Goal: Information Seeking & Learning: Learn about a topic

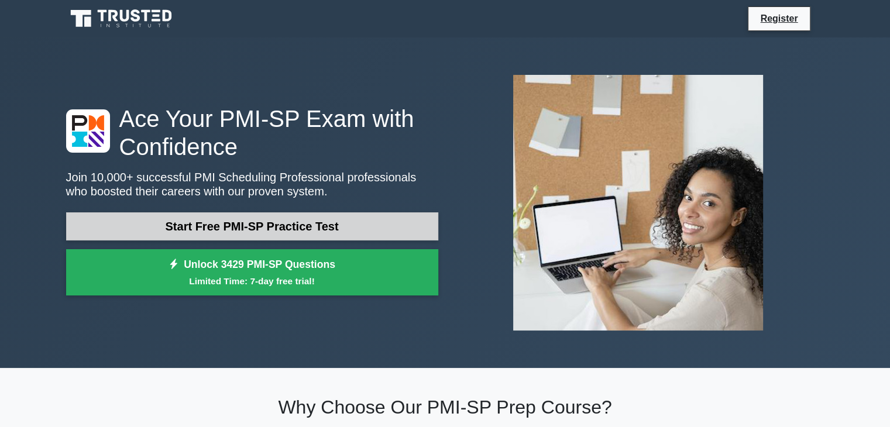
click at [329, 220] on link "Start Free PMI-SP Practice Test" at bounding box center [252, 227] width 372 height 28
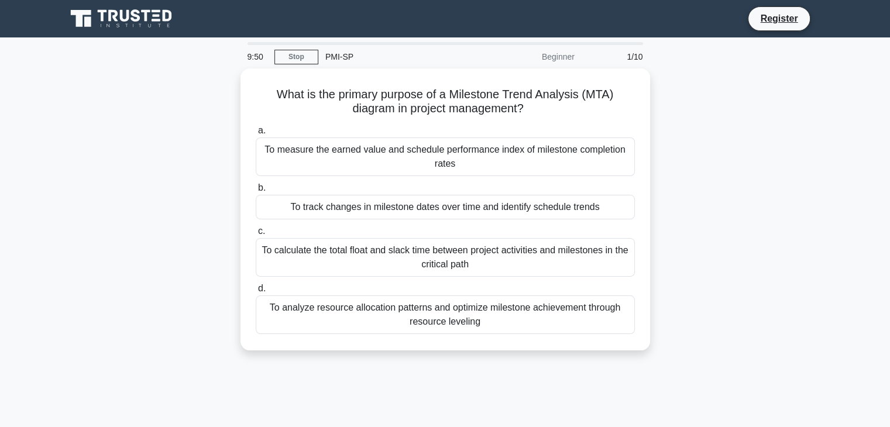
click at [554, 59] on div "Beginner" at bounding box center [530, 56] width 102 height 23
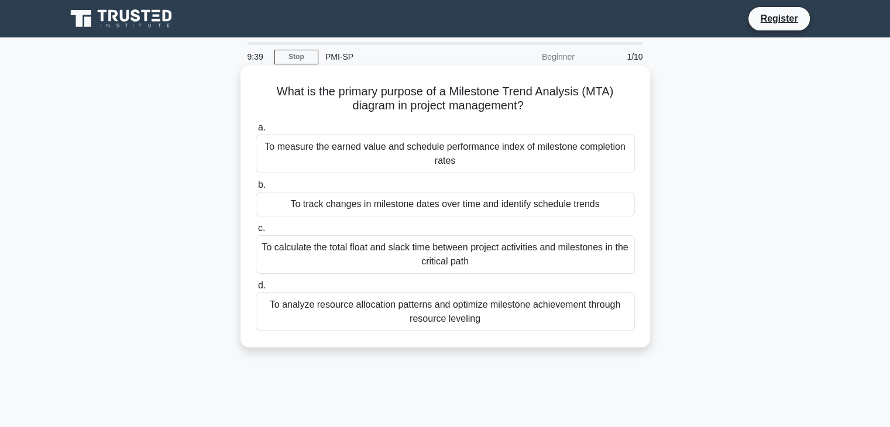
click at [388, 201] on div "To track changes in milestone dates over time and identify schedule trends" at bounding box center [445, 204] width 379 height 25
click at [256, 189] on input "b. To track changes in milestone dates over time and identify schedule trends" at bounding box center [256, 185] width 0 height 8
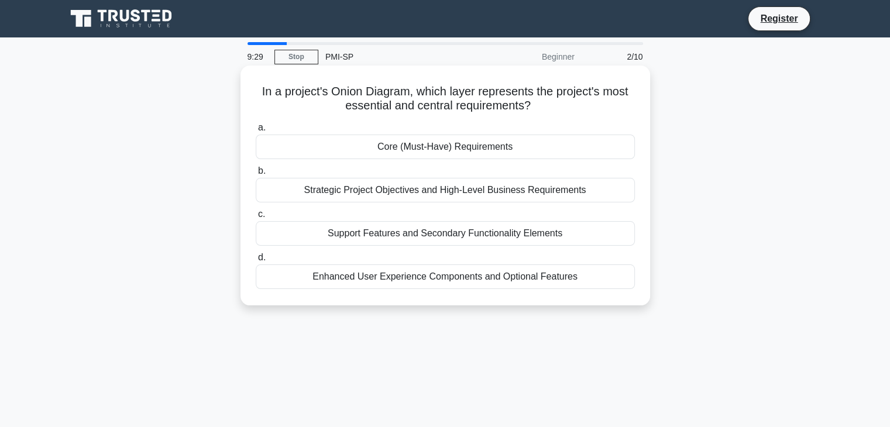
click at [414, 187] on div "Strategic Project Objectives and High-Level Business Requirements" at bounding box center [445, 190] width 379 height 25
click at [256, 175] on input "b. Strategic Project Objectives and High-Level Business Requirements" at bounding box center [256, 171] width 0 height 8
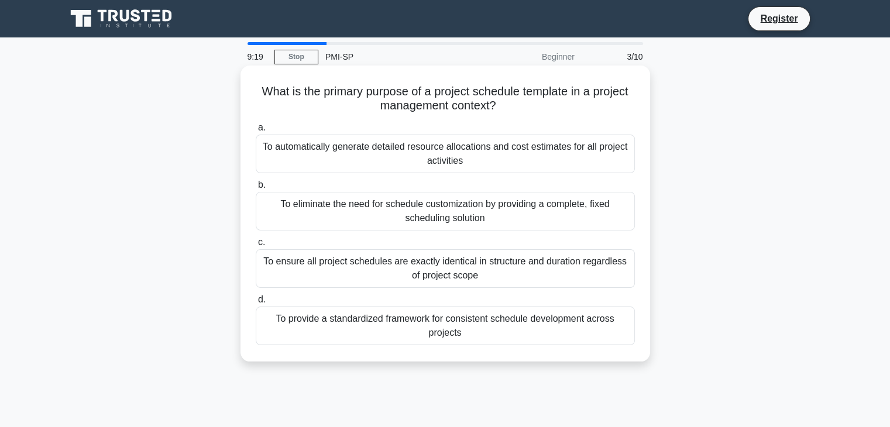
click at [475, 265] on div "To ensure all project schedules are exactly identical in structure and duration…" at bounding box center [445, 268] width 379 height 39
click at [256, 246] on input "c. To ensure all project schedules are exactly identical in structure and durat…" at bounding box center [256, 243] width 0 height 8
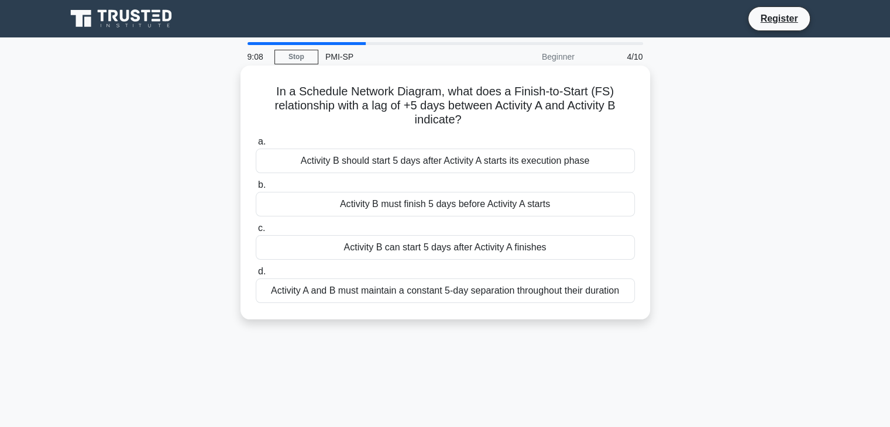
click at [396, 248] on div "Activity B can start 5 days after Activity A finishes" at bounding box center [445, 247] width 379 height 25
click at [256, 232] on input "c. Activity B can start 5 days after Activity A finishes" at bounding box center [256, 229] width 0 height 8
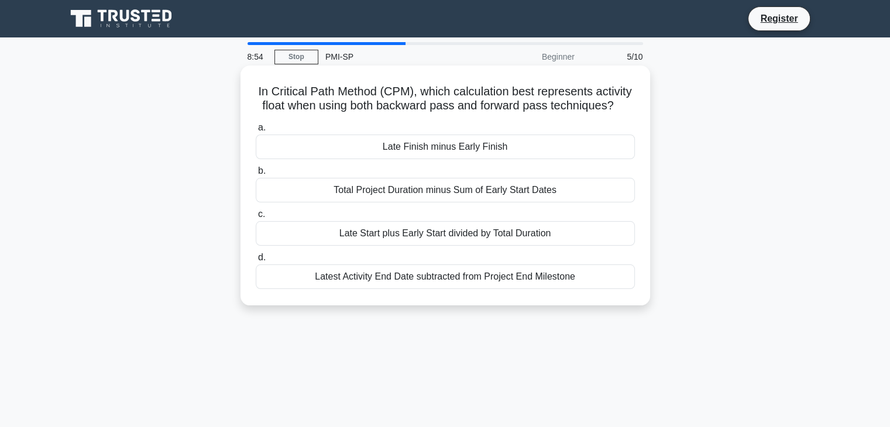
click at [422, 153] on div "Late Finish minus Early Finish" at bounding box center [445, 147] width 379 height 25
click at [256, 132] on input "a. Late Finish minus Early Finish" at bounding box center [256, 128] width 0 height 8
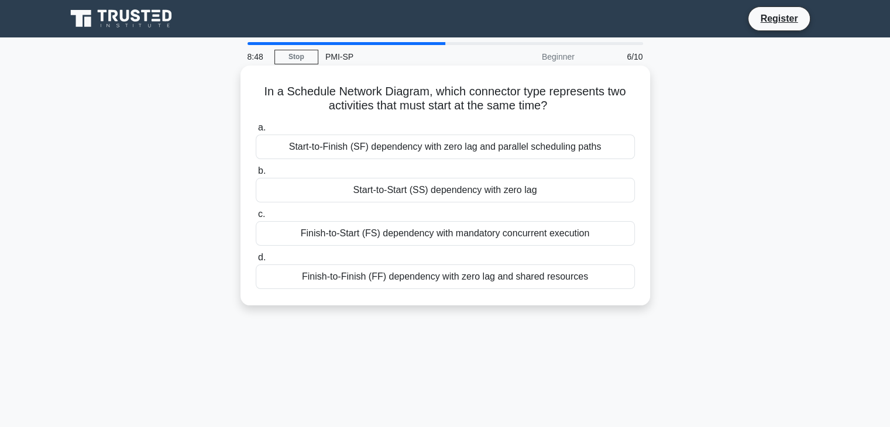
click at [409, 195] on div "Start-to-Start (SS) dependency with zero lag" at bounding box center [445, 190] width 379 height 25
click at [256, 175] on input "b. Start-to-Start (SS) dependency with zero lag" at bounding box center [256, 171] width 0 height 8
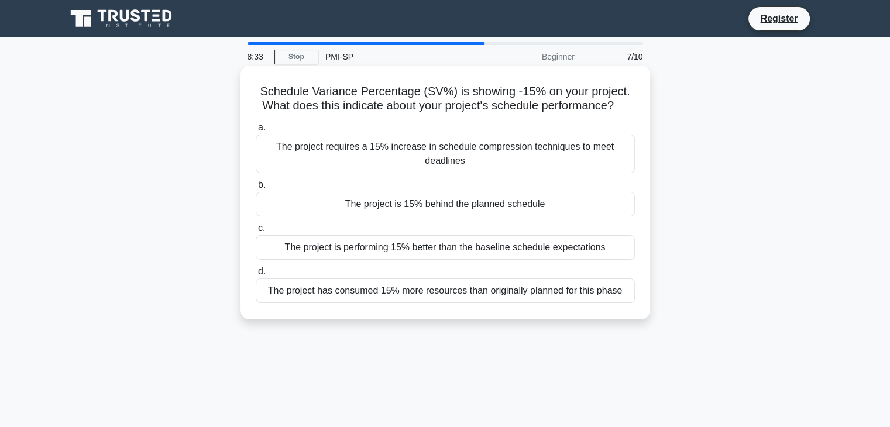
click at [399, 208] on div "The project is 15% behind the planned schedule" at bounding box center [445, 204] width 379 height 25
click at [256, 189] on input "b. The project is 15% behind the planned schedule" at bounding box center [256, 185] width 0 height 8
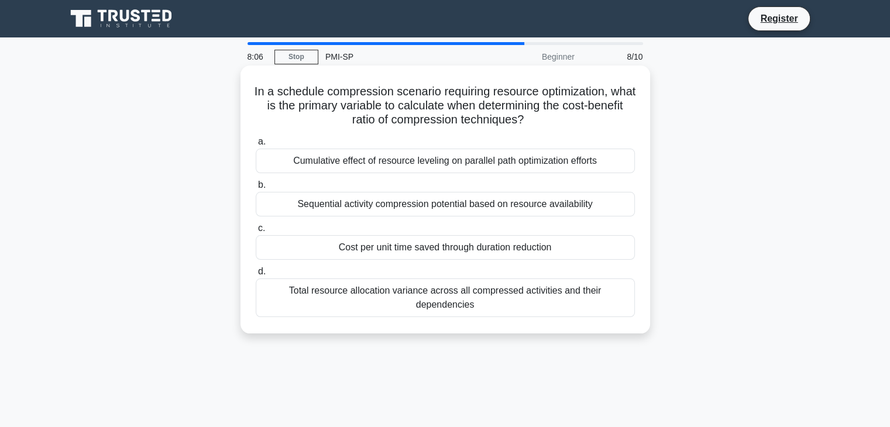
click at [473, 249] on div "Cost per unit time saved through duration reduction" at bounding box center [445, 247] width 379 height 25
click at [256, 232] on input "c. Cost per unit time saved through duration reduction" at bounding box center [256, 229] width 0 height 8
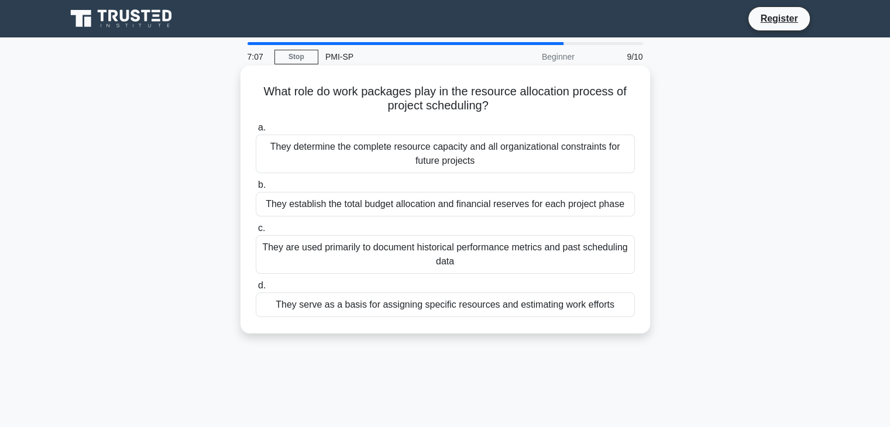
click at [377, 200] on div "They establish the total budget allocation and financial reserves for each proj…" at bounding box center [445, 204] width 379 height 25
click at [256, 189] on input "b. They establish the total budget allocation and financial reserves for each p…" at bounding box center [256, 185] width 0 height 8
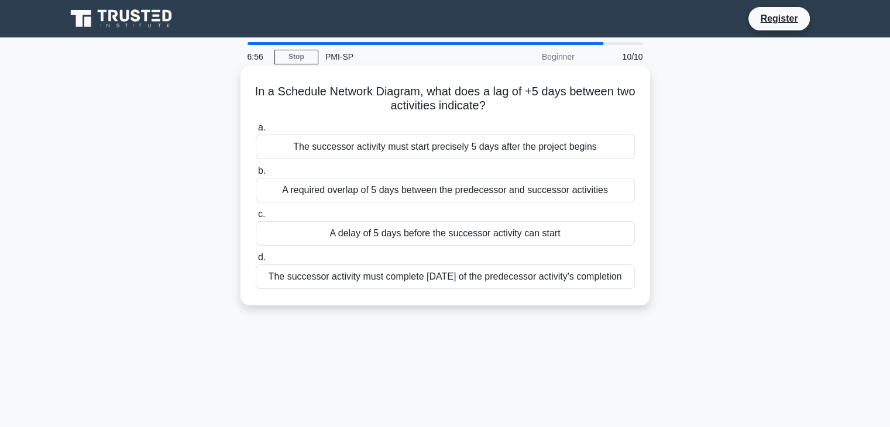
click at [385, 234] on div "A delay of 5 days before the successor activity can start" at bounding box center [445, 233] width 379 height 25
click at [256, 218] on input "c. A delay of 5 days before the successor activity can start" at bounding box center [256, 215] width 0 height 8
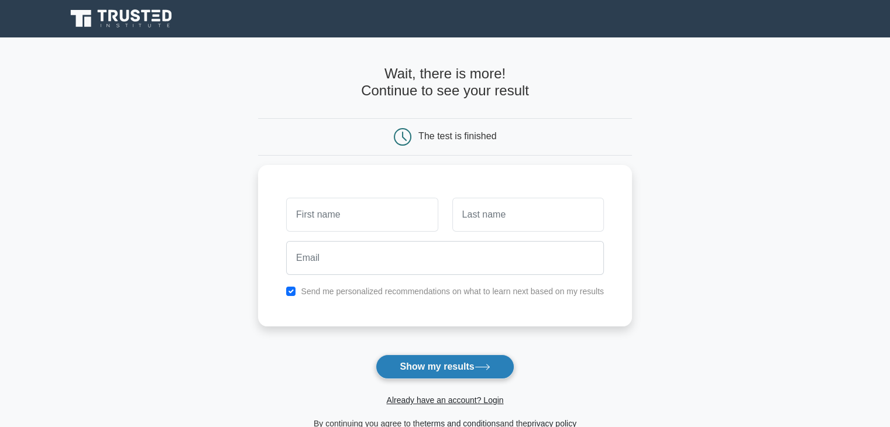
click at [429, 362] on button "Show my results" at bounding box center [445, 367] width 138 height 25
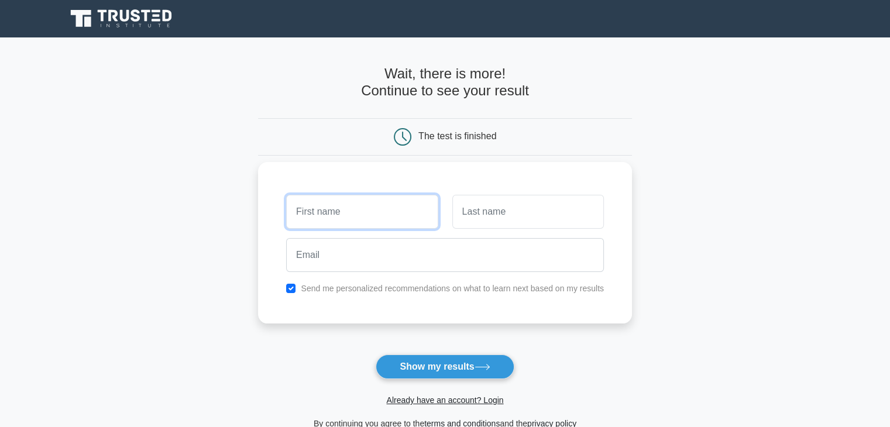
click at [372, 221] on input "text" at bounding box center [362, 212] width 152 height 34
type input "Tural"
click at [500, 219] on input "text" at bounding box center [529, 212] width 152 height 34
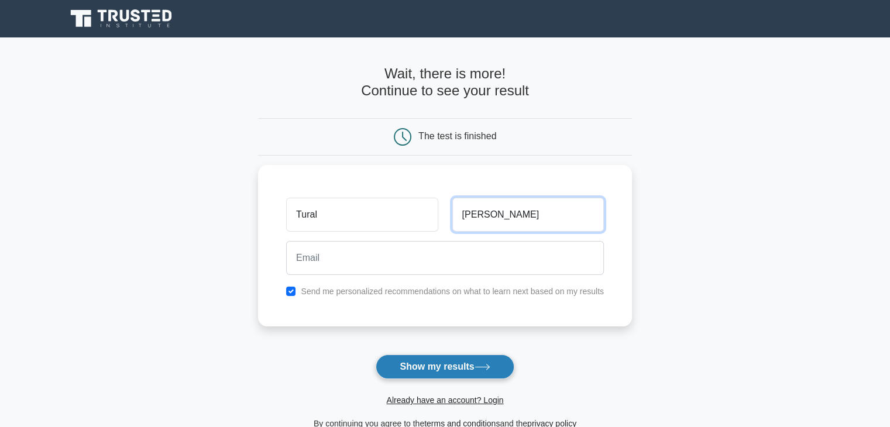
type input "Ahmadov"
click at [479, 371] on button "Show my results" at bounding box center [445, 367] width 138 height 25
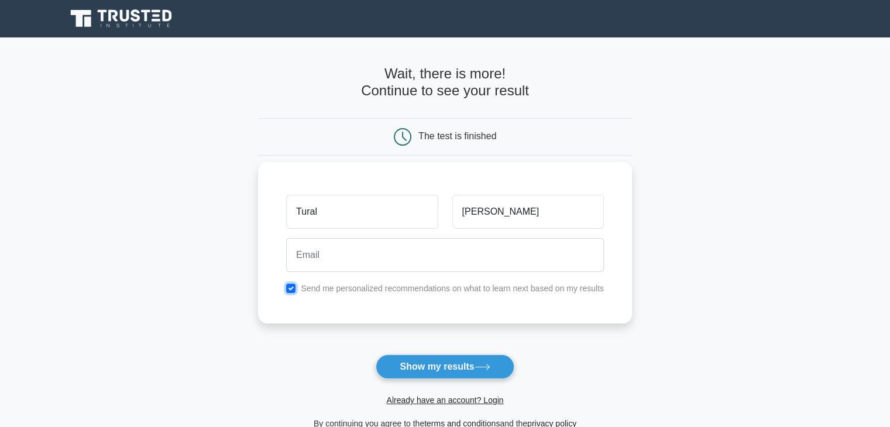
click at [293, 290] on input "checkbox" at bounding box center [290, 288] width 9 height 9
checkbox input "false"
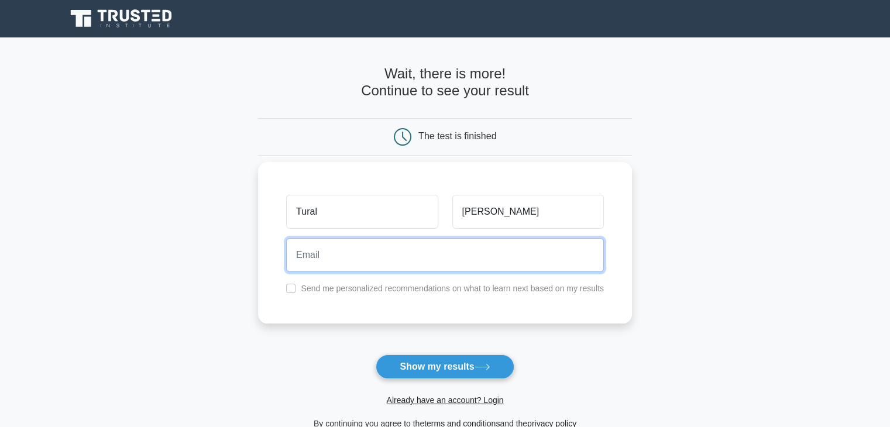
click at [366, 262] on input "email" at bounding box center [445, 255] width 318 height 34
type input "turalahmad90@gmail.com"
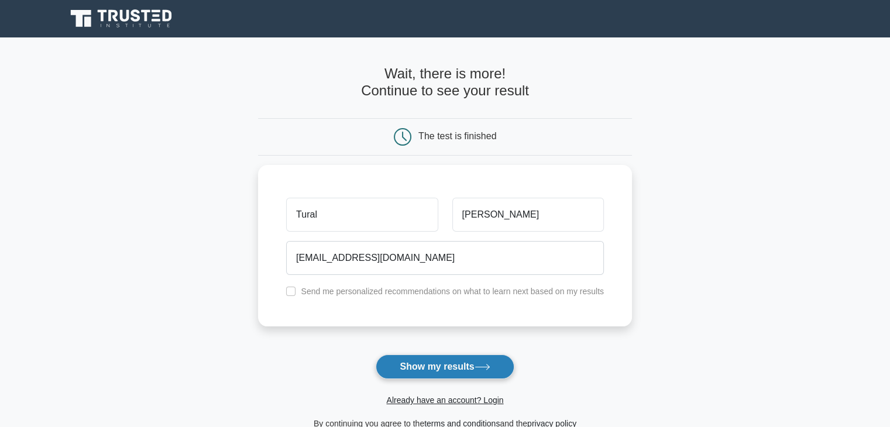
click at [447, 359] on button "Show my results" at bounding box center [445, 367] width 138 height 25
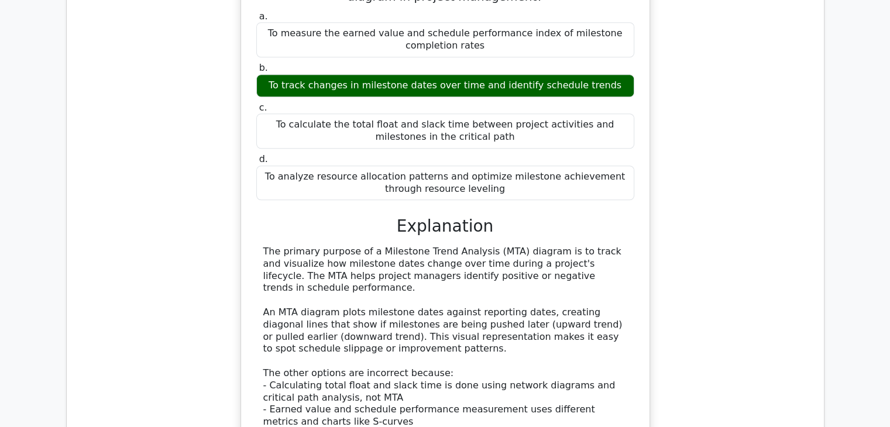
scroll to position [937, 0]
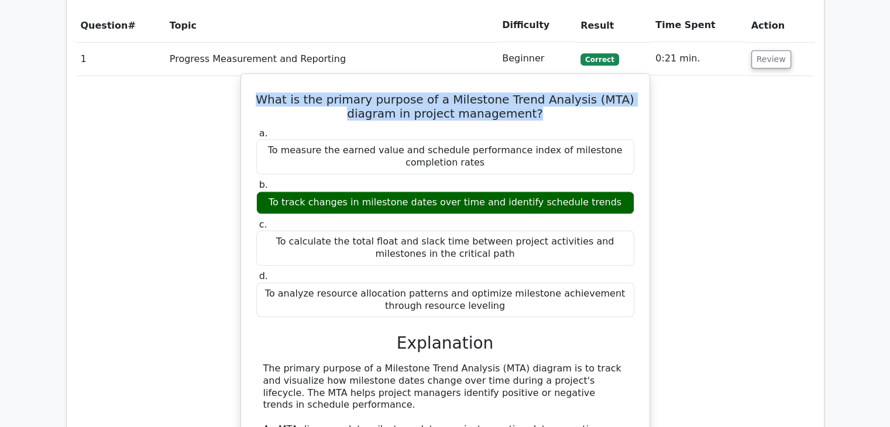
drag, startPoint x: 276, startPoint y: 56, endPoint x: 543, endPoint y: 71, distance: 267.4
click at [543, 93] on h5 "What is the primary purpose of a Milestone Trend Analysis (MTA) diagram in proj…" at bounding box center [445, 107] width 381 height 28
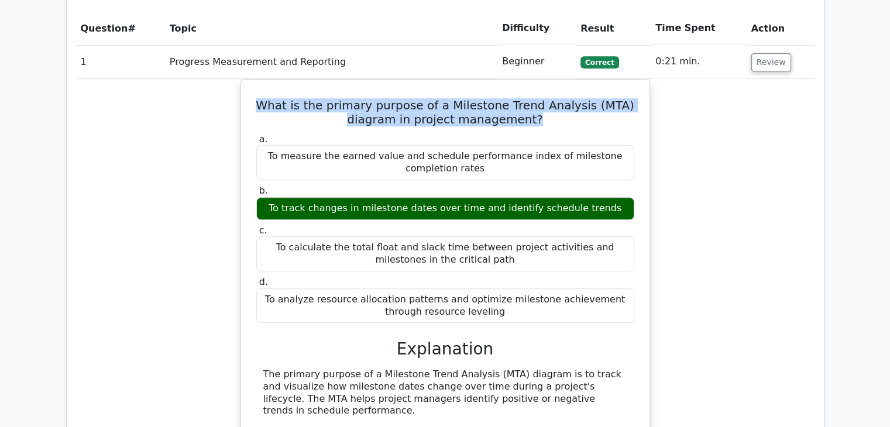
copy h5 "What is the primary purpose of a Milestone Trend Analysis (MTA) diagram in proj…"
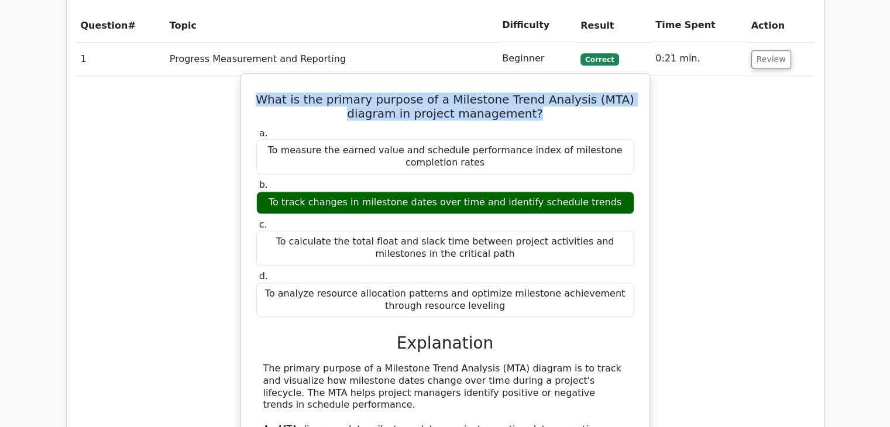
drag, startPoint x: 268, startPoint y: 106, endPoint x: 525, endPoint y: 265, distance: 302.3
click at [525, 265] on div "a. To measure the earned value and schedule performance index of milestone comp…" at bounding box center [445, 222] width 392 height 195
click at [273, 139] on div "To measure the earned value and schedule performance index of milestone complet…" at bounding box center [445, 156] width 378 height 35
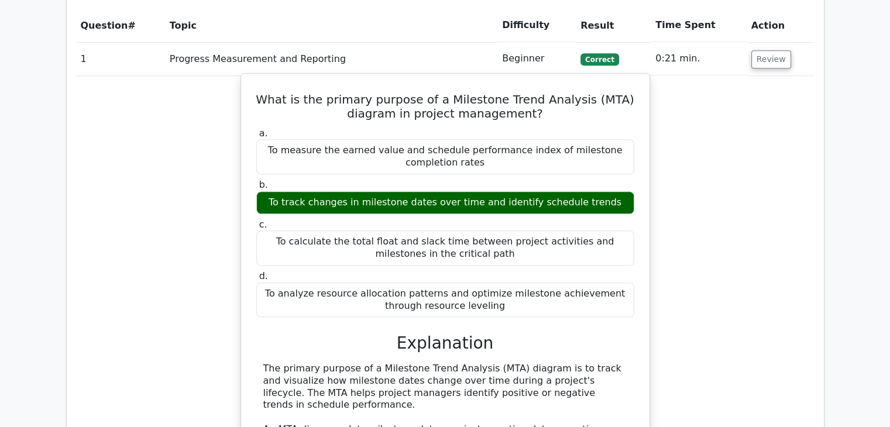
drag, startPoint x: 266, startPoint y: 109, endPoint x: 511, endPoint y: 268, distance: 291.6
click at [511, 268] on div "a. To measure the earned value and schedule performance index of milestone comp…" at bounding box center [445, 222] width 392 height 195
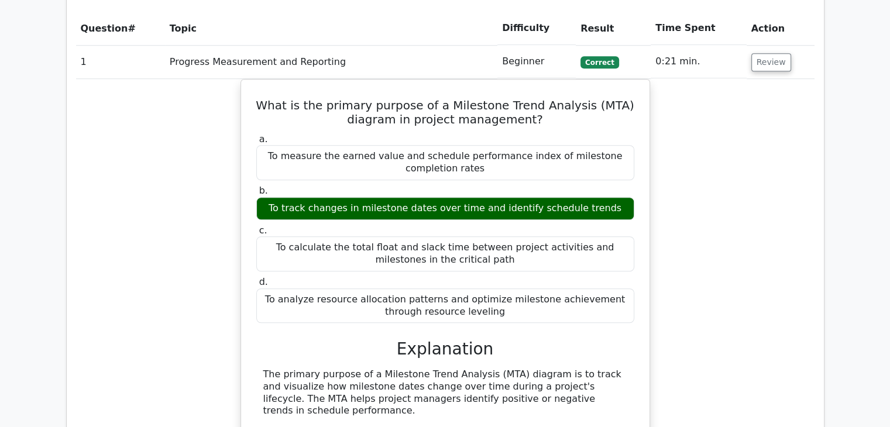
copy div "To measure the earned value and schedule performance index of milestone complet…"
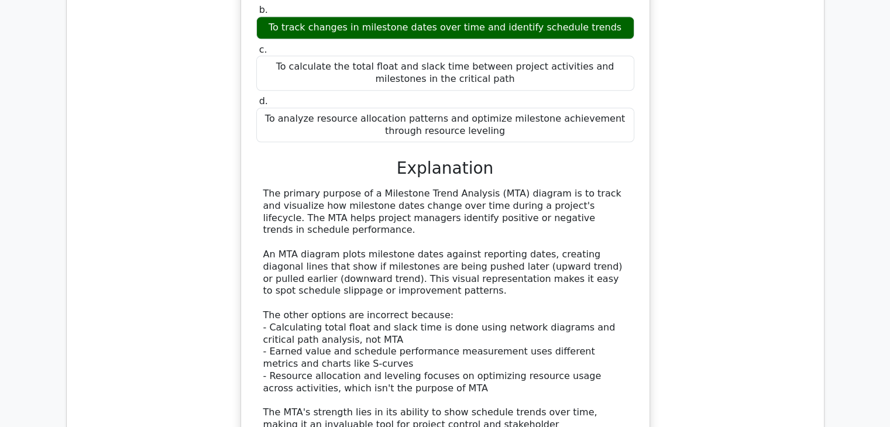
scroll to position [1112, 0]
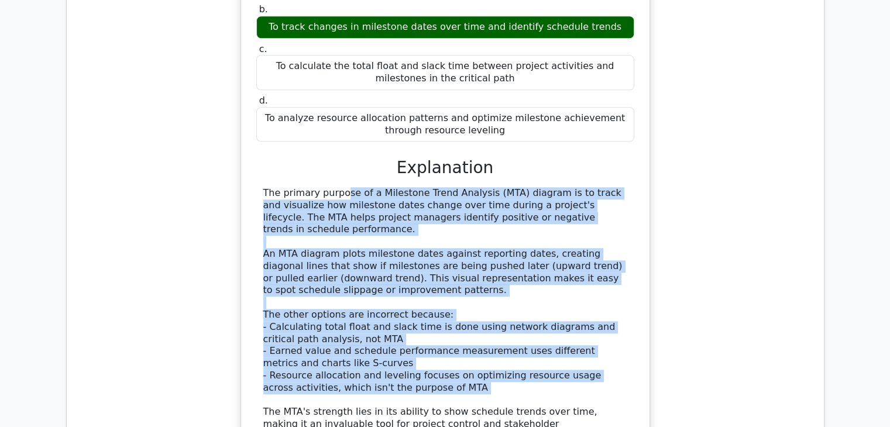
drag, startPoint x: 261, startPoint y: 148, endPoint x: 477, endPoint y: 340, distance: 289.0
click at [477, 340] on div "The primary purpose of a Milestone Trend Analysis (MTA) diagram is to track and…" at bounding box center [445, 315] width 378 height 256
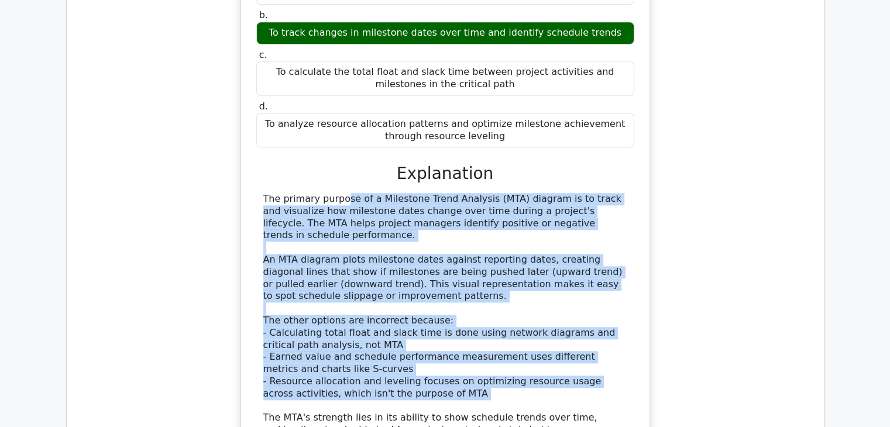
copy div "The primary purpose of a Milestone Trend Analysis (MTA) diagram is to track and…"
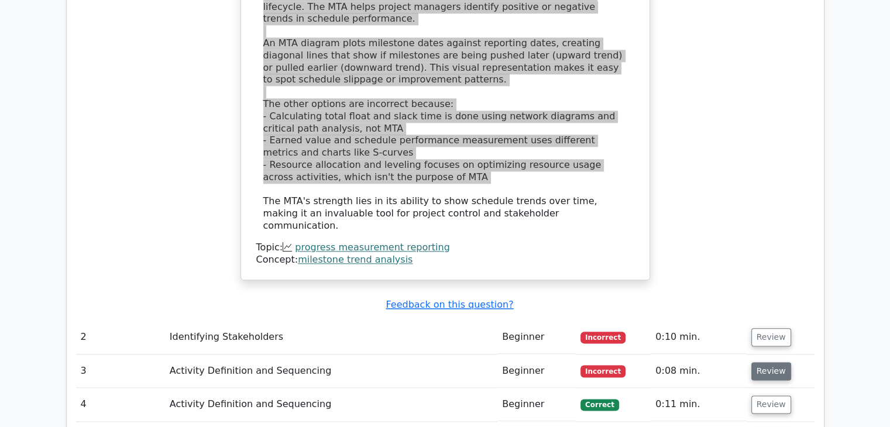
scroll to position [1347, 0]
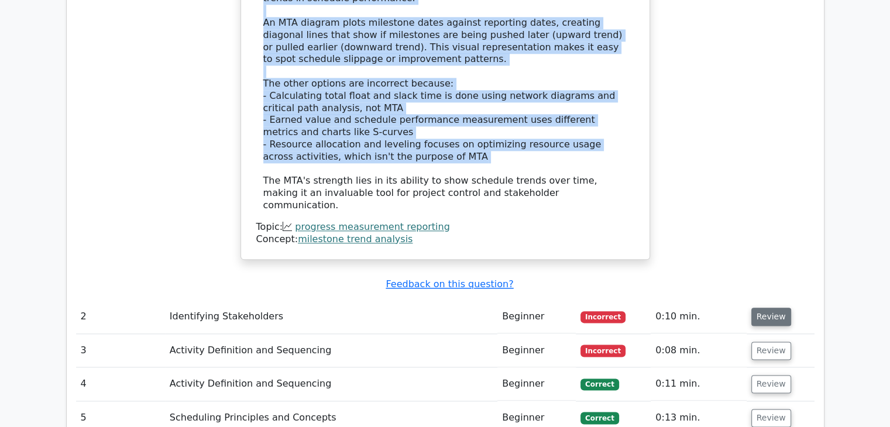
click at [766, 308] on button "Review" at bounding box center [772, 317] width 40 height 18
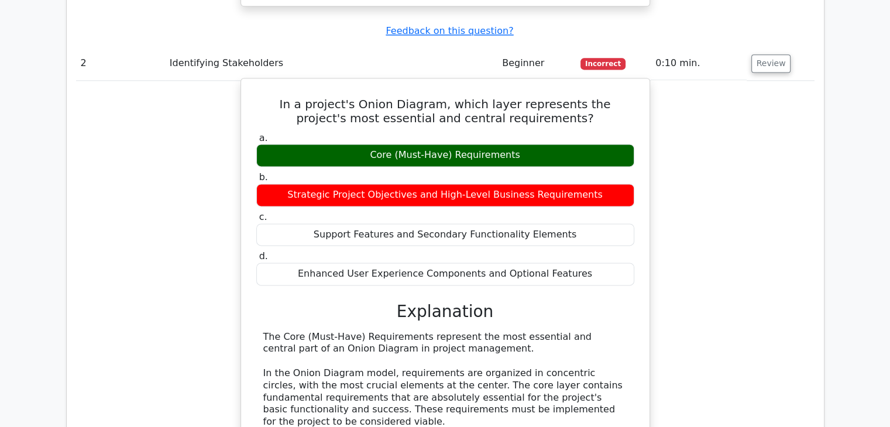
scroll to position [1581, 0]
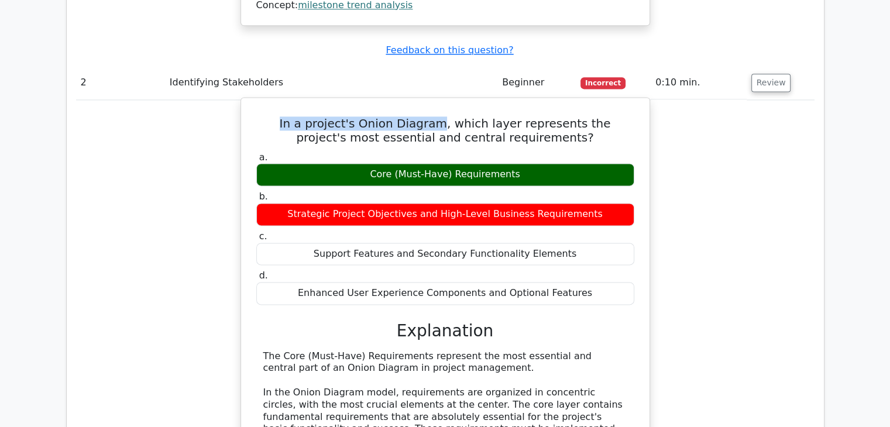
drag, startPoint x: 258, startPoint y: 52, endPoint x: 406, endPoint y: 45, distance: 148.3
click at [406, 117] on h5 "In a project's Onion Diagram, which layer represents the project's most essenti…" at bounding box center [445, 131] width 381 height 28
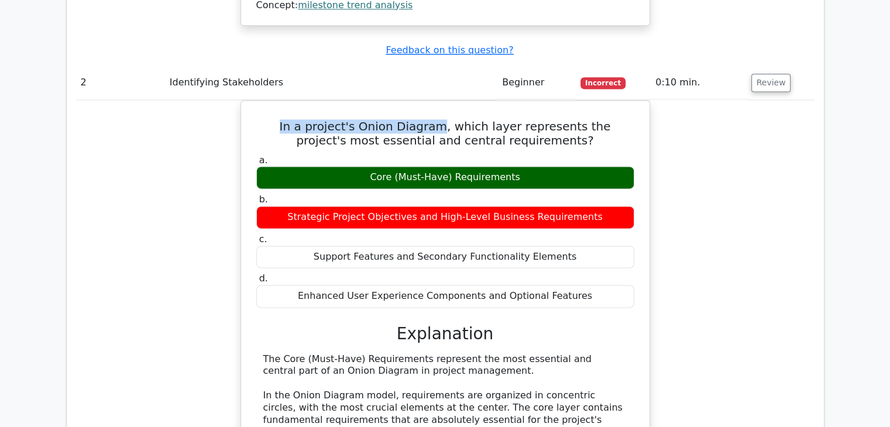
copy h5 "In a project's Onion Diagram"
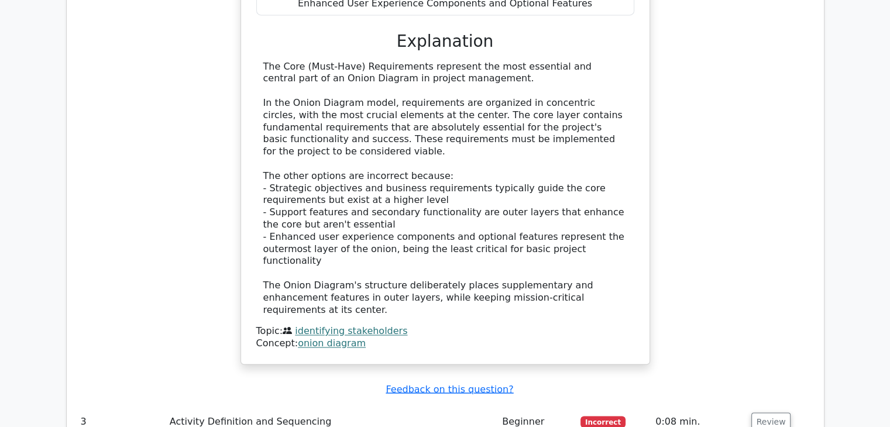
scroll to position [1991, 0]
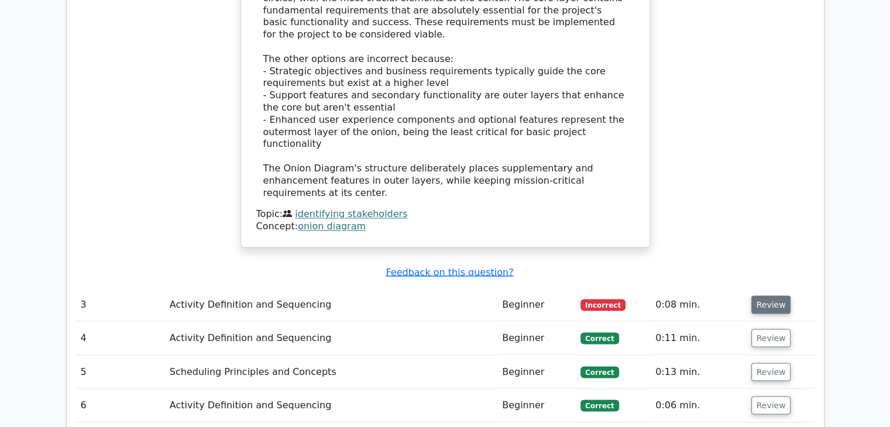
click at [768, 296] on button "Review" at bounding box center [772, 305] width 40 height 18
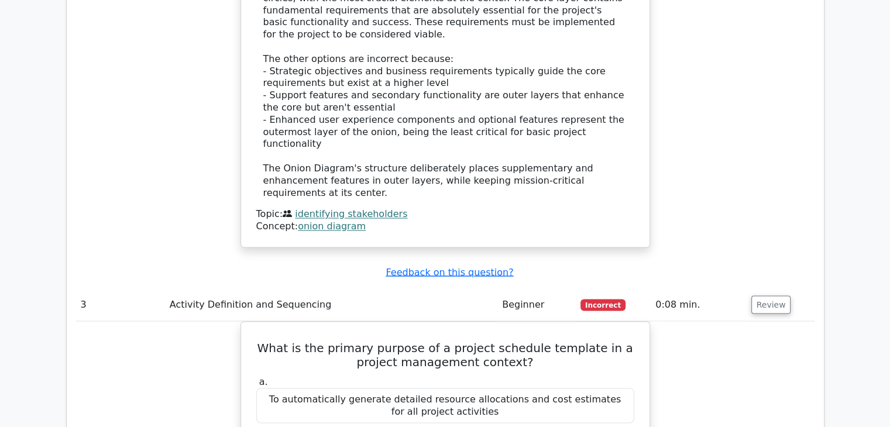
scroll to position [2049, 0]
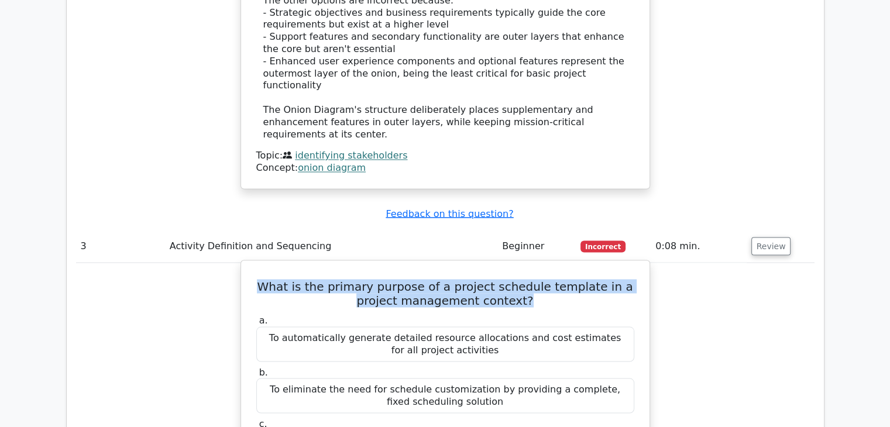
drag, startPoint x: 255, startPoint y: 179, endPoint x: 518, endPoint y: 197, distance: 262.9
click at [518, 279] on h5 "What is the primary purpose of a project schedule template in a project managem…" at bounding box center [445, 293] width 381 height 28
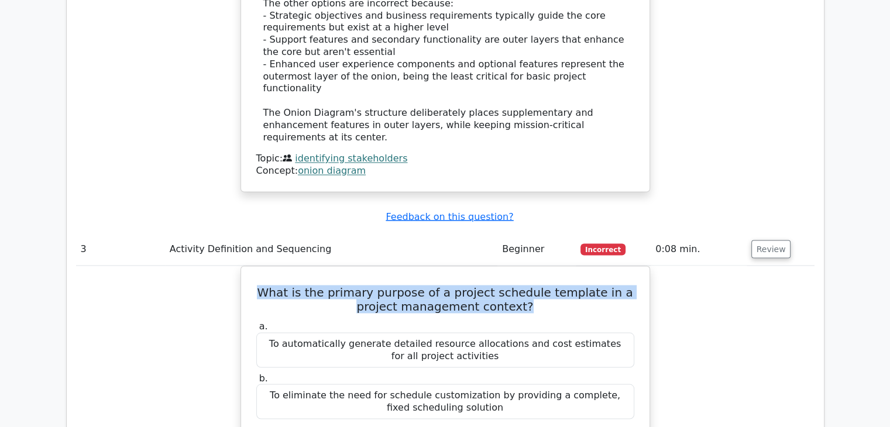
copy h5 "What is the primary purpose of a project schedule template in a project managem…"
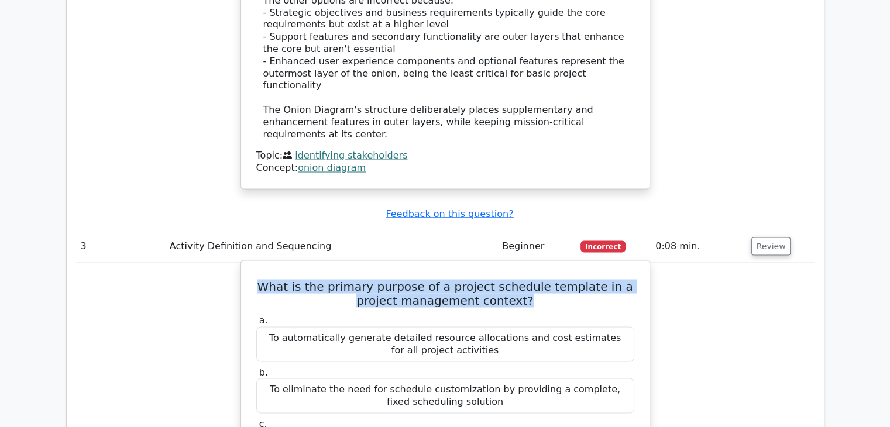
drag, startPoint x: 302, startPoint y: 234, endPoint x: 502, endPoint y: 248, distance: 201.3
click at [502, 327] on div "To automatically generate detailed resource allocations and cost estimates for …" at bounding box center [445, 344] width 378 height 35
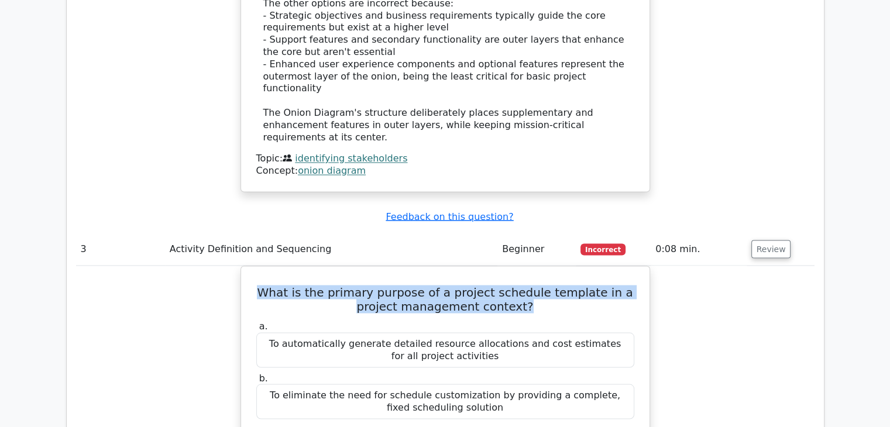
copy div "To automatically generate detailed resource allocations and cost estimates for …"
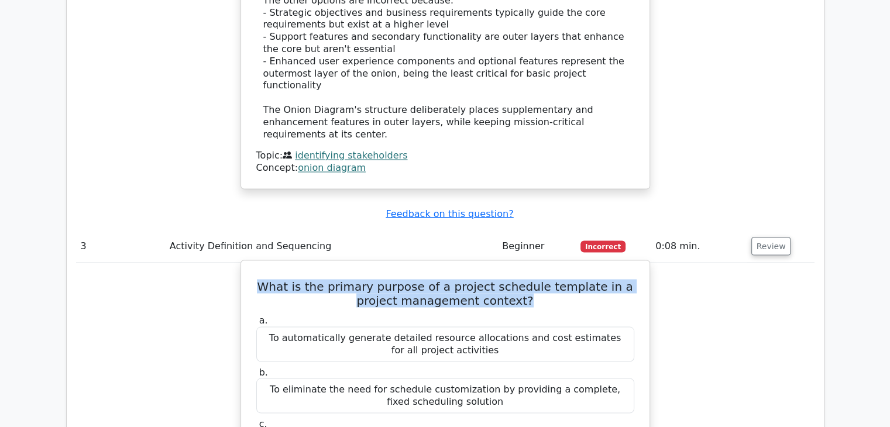
drag, startPoint x: 316, startPoint y: 287, endPoint x: 505, endPoint y: 303, distance: 189.8
click at [505, 378] on div "To eliminate the need for schedule customization by providing a complete, fixed…" at bounding box center [445, 395] width 378 height 35
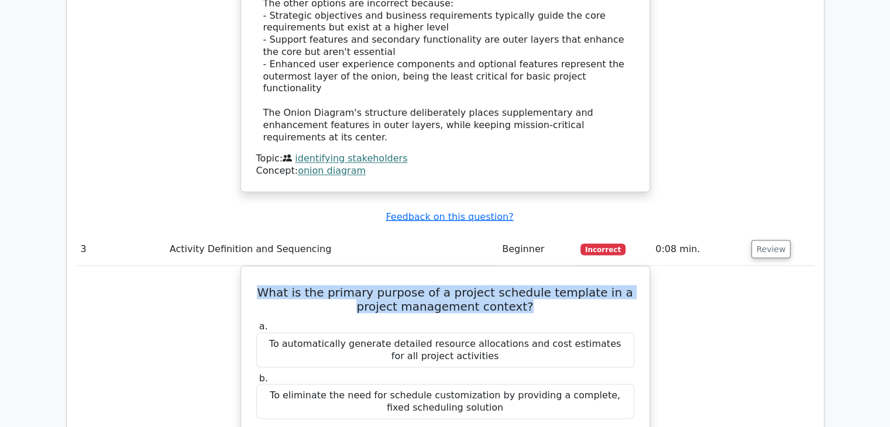
copy div "To eliminate the need for schedule customization by providing a complete, fixed…"
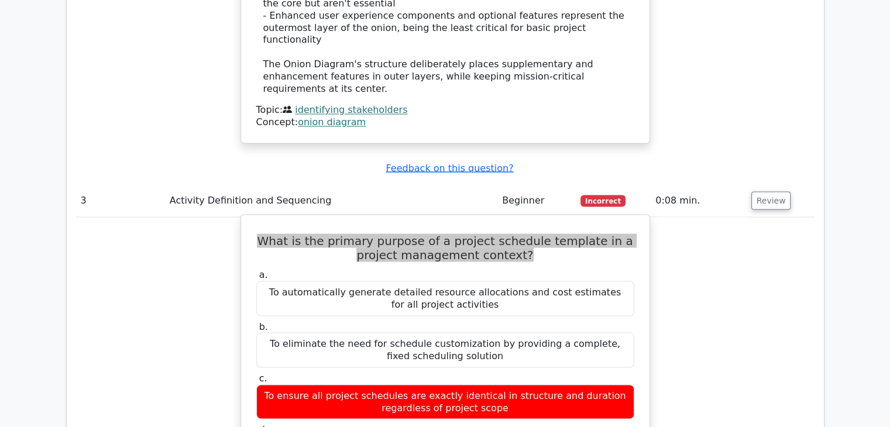
scroll to position [2166, 0]
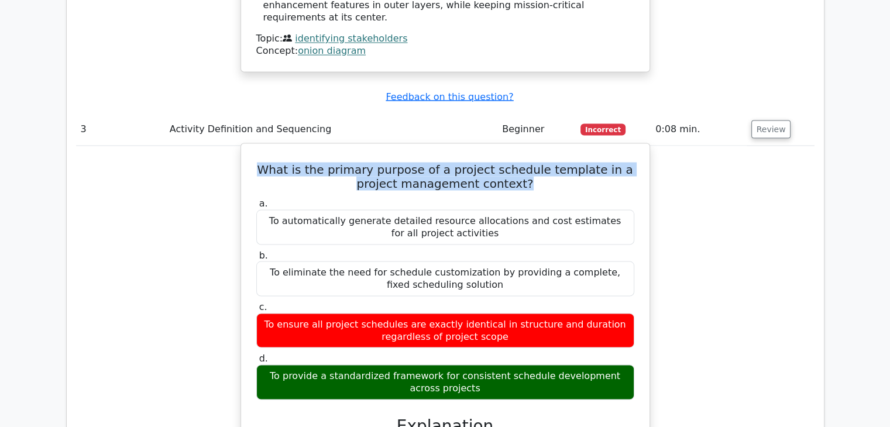
drag, startPoint x: 287, startPoint y: 213, endPoint x: 525, endPoint y: 232, distance: 238.5
click at [525, 313] on div "To ensure all project schedules are exactly identical in structure and duration…" at bounding box center [445, 330] width 378 height 35
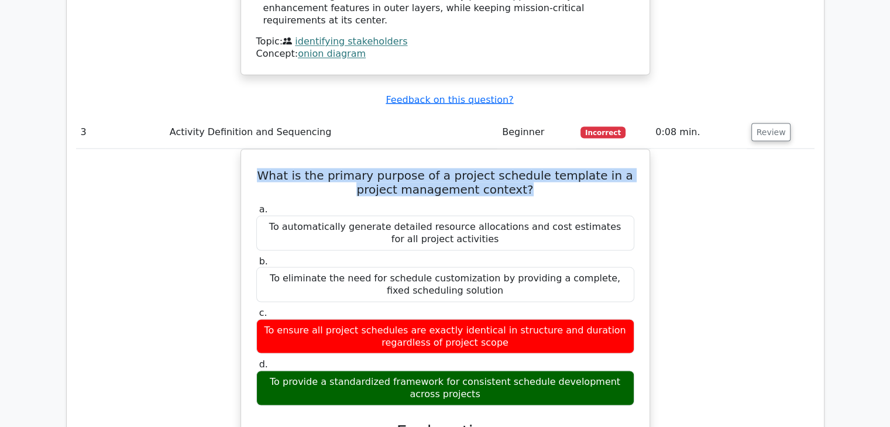
copy div "To ensure all project schedules are exactly identical in structure and duration…"
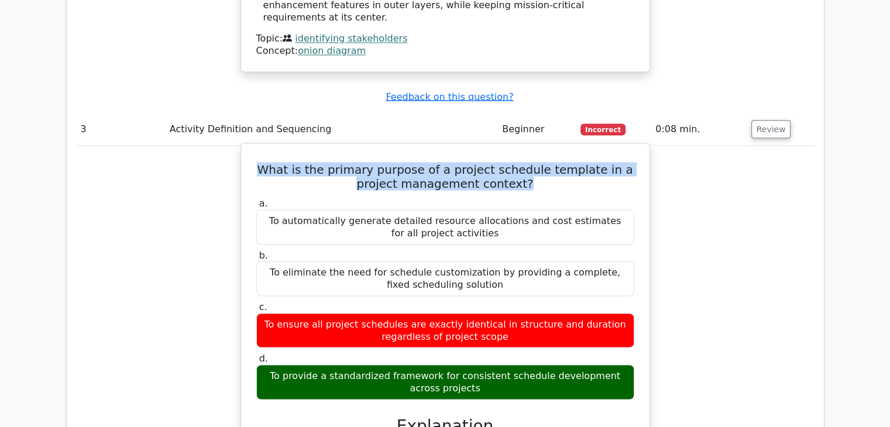
drag, startPoint x: 272, startPoint y: 266, endPoint x: 480, endPoint y: 281, distance: 209.0
click at [480, 365] on div "To provide a standardized framework for consistent schedule development across …" at bounding box center [445, 382] width 378 height 35
copy div "To provide a standardized framework for consistent schedule development across …"
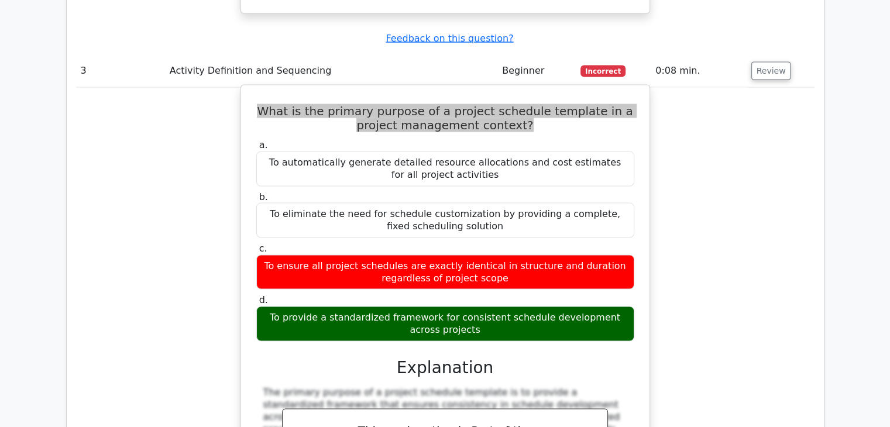
scroll to position [2342, 0]
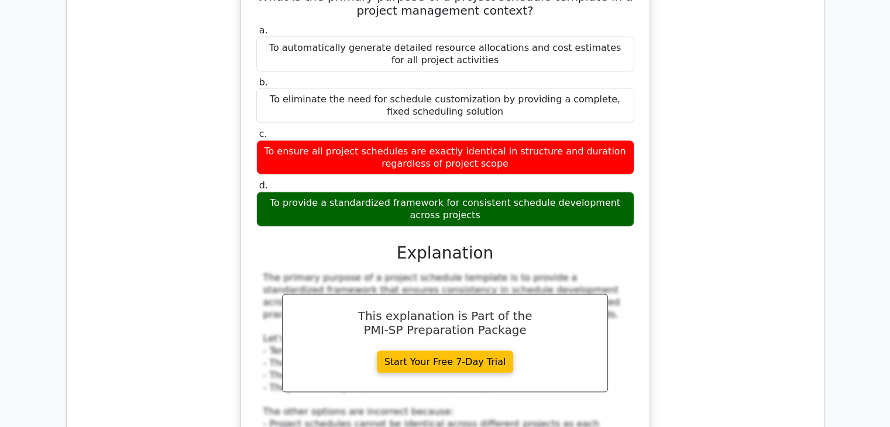
click at [135, 232] on div "What is the primary purpose of a project schedule template in a project managem…" at bounding box center [445, 268] width 739 height 596
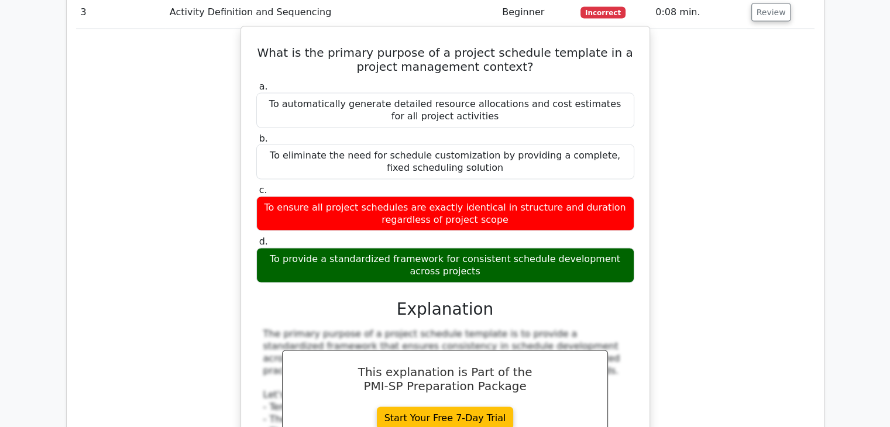
scroll to position [2283, 0]
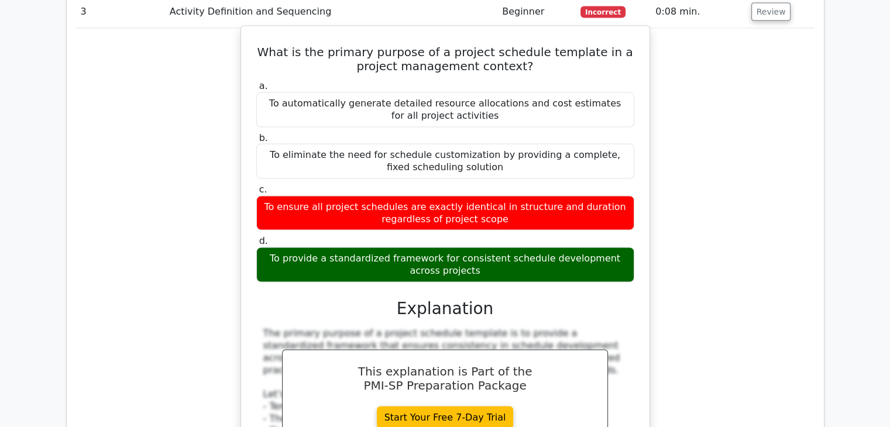
click at [378, 216] on div "a. To automatically generate detailed resource allocations and cost estimates f…" at bounding box center [445, 335] width 381 height 515
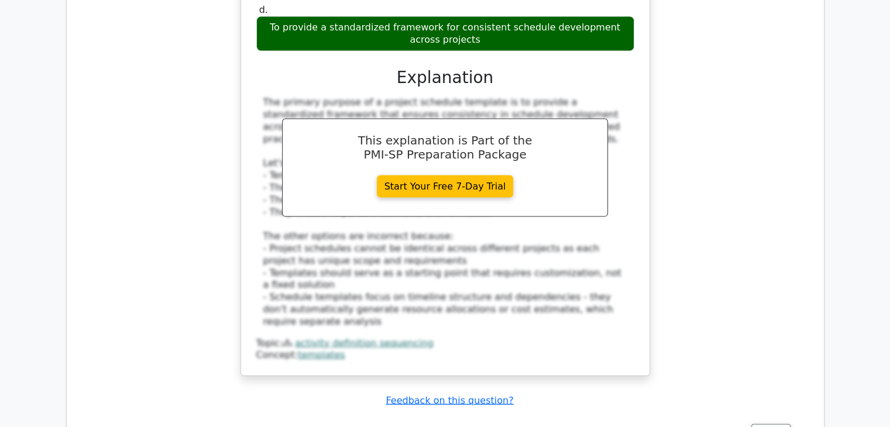
scroll to position [2635, 0]
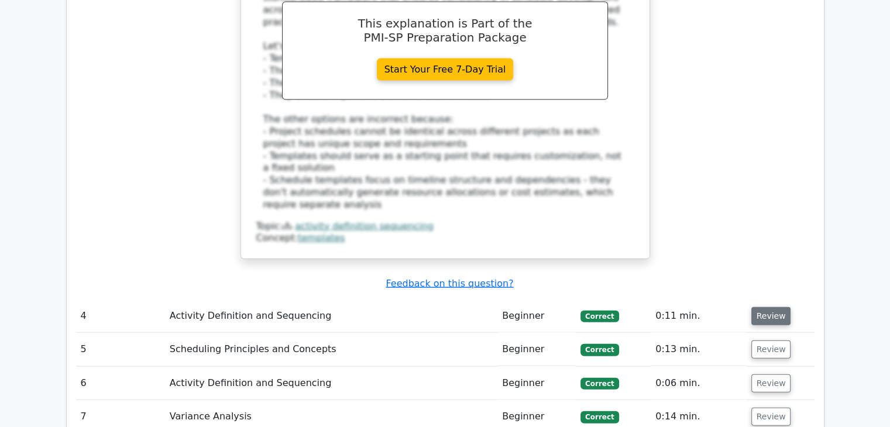
click at [763, 307] on button "Review" at bounding box center [772, 316] width 40 height 18
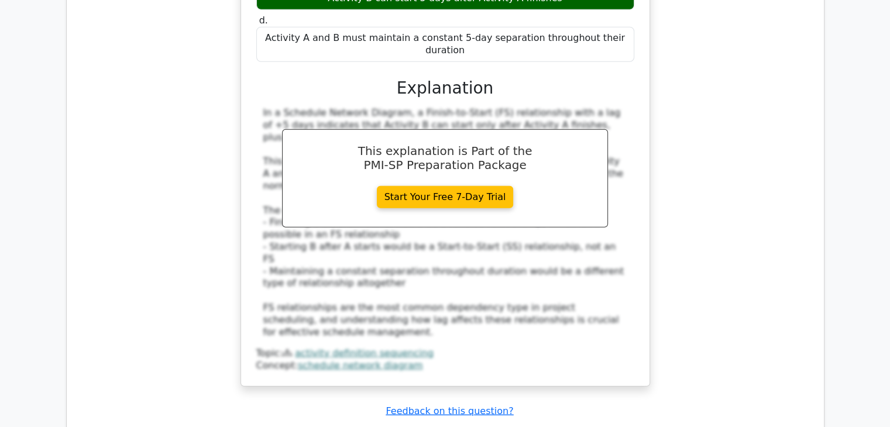
scroll to position [3220, 0]
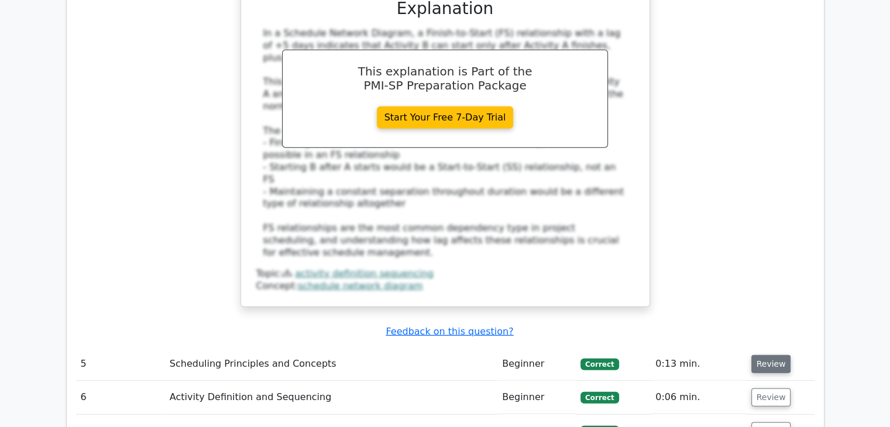
click at [775, 355] on button "Review" at bounding box center [772, 364] width 40 height 18
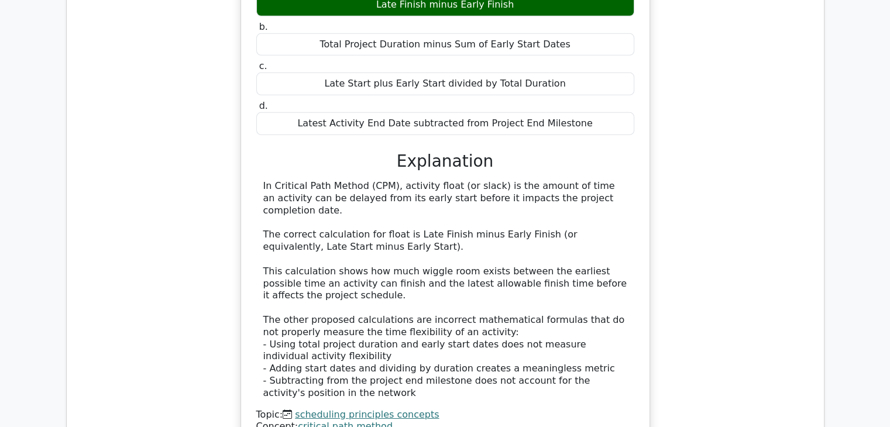
scroll to position [3805, 0]
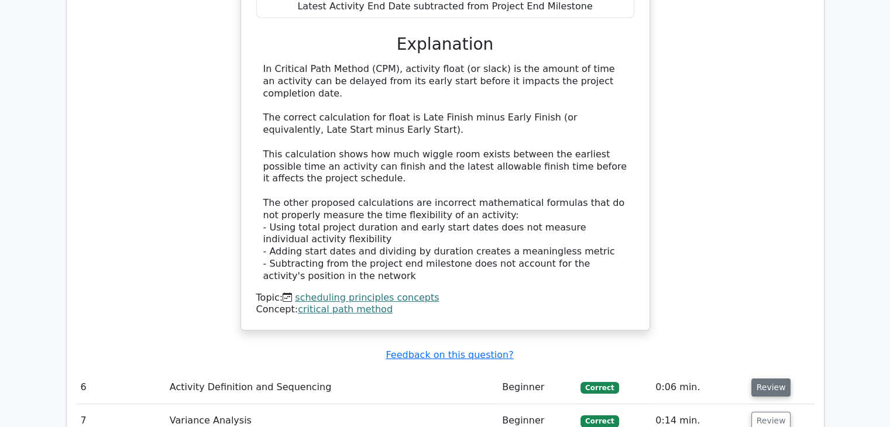
click at [760, 379] on button "Review" at bounding box center [772, 388] width 40 height 18
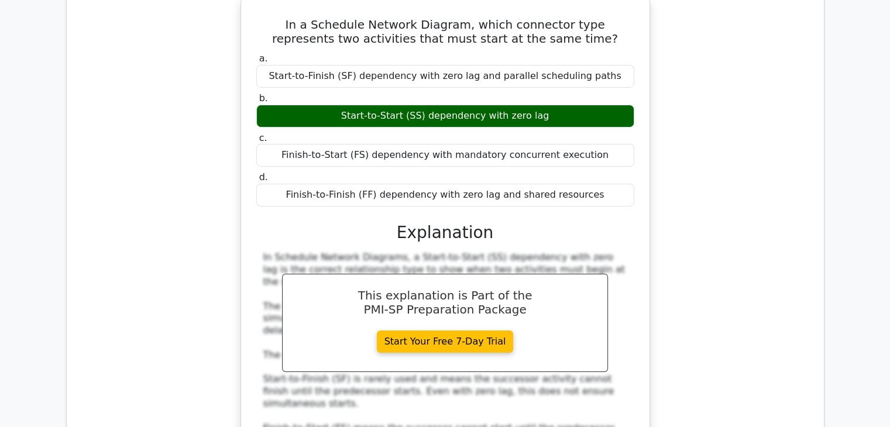
scroll to position [4332, 0]
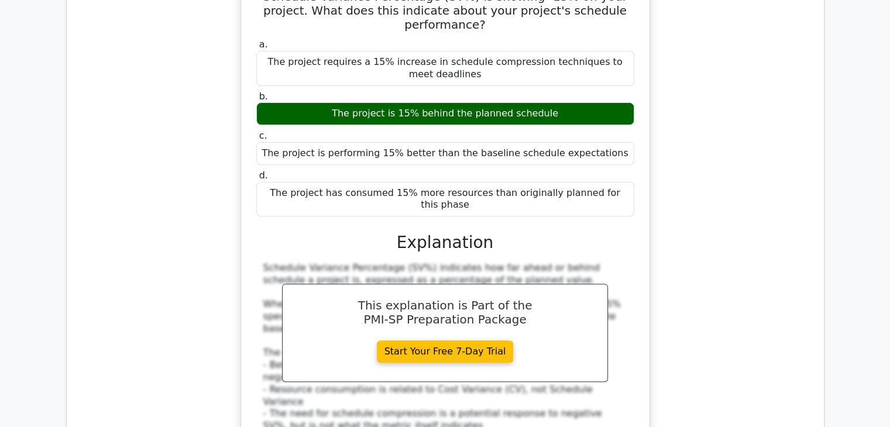
scroll to position [4976, 0]
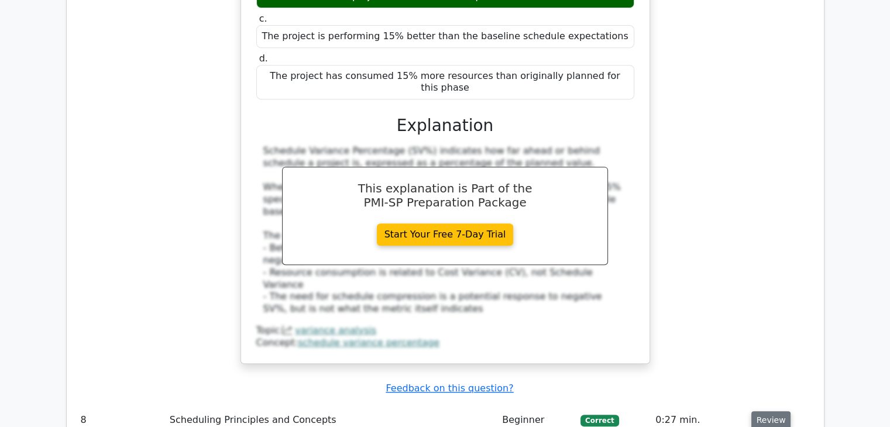
click at [765, 412] on button "Review" at bounding box center [772, 421] width 40 height 18
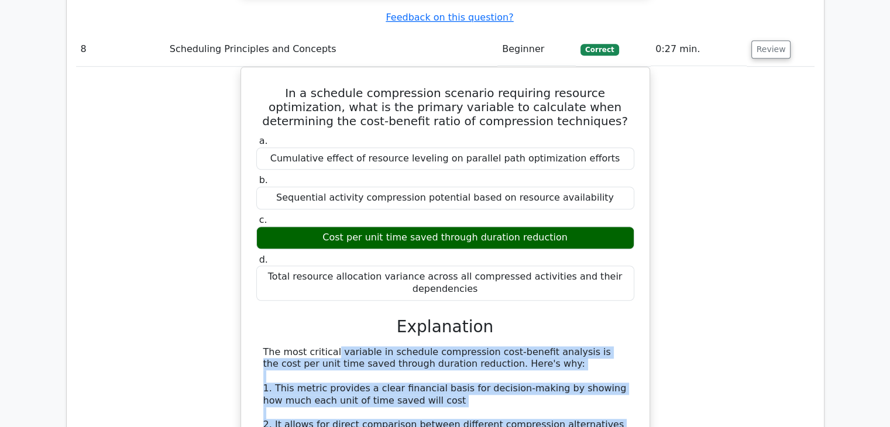
scroll to position [5515, 0]
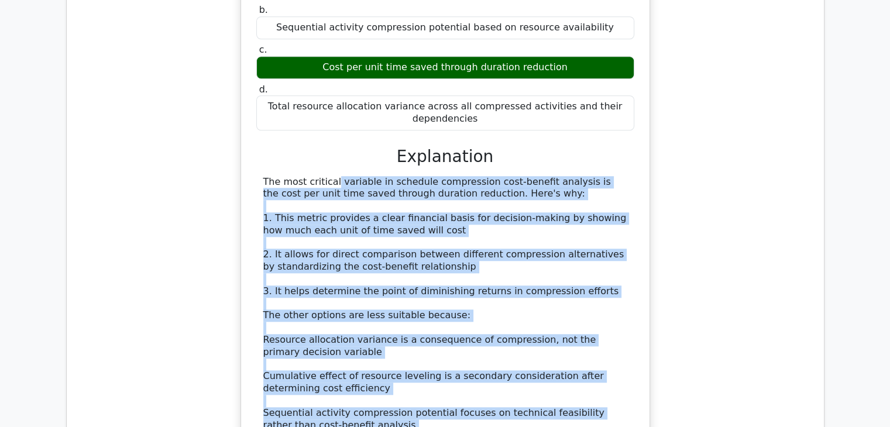
drag, startPoint x: 261, startPoint y: 162, endPoint x: 611, endPoint y: 200, distance: 352.2
click at [611, 200] on div "The most critical variable in schedule compression cost-benefit analysis is the…" at bounding box center [445, 328] width 378 height 304
copy div "The most critical variable in schedule compression cost-benefit analysis is the…"
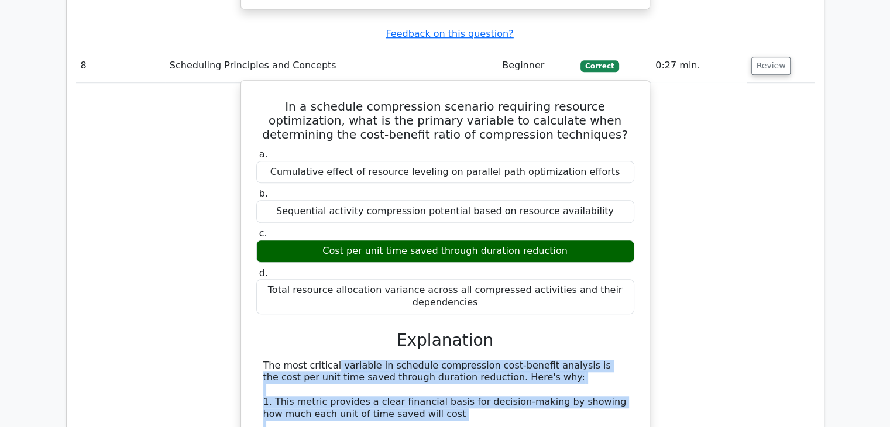
scroll to position [5339, 0]
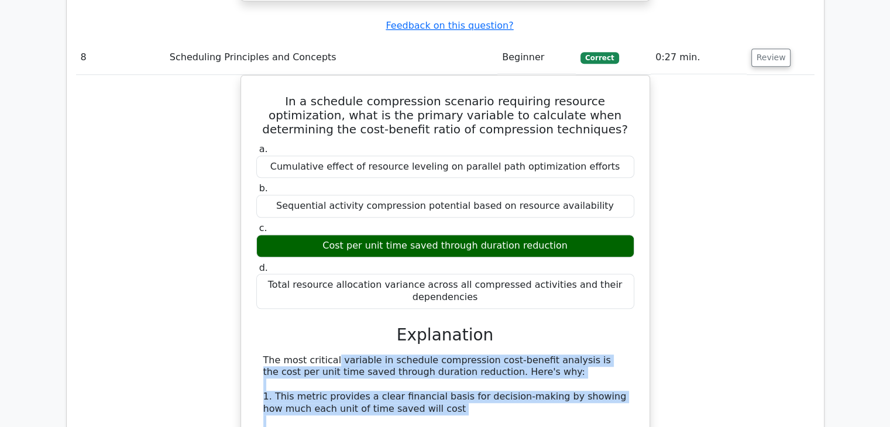
click at [173, 197] on div "In a schedule compression scenario requiring resource optimization, what is the…" at bounding box center [445, 398] width 739 height 646
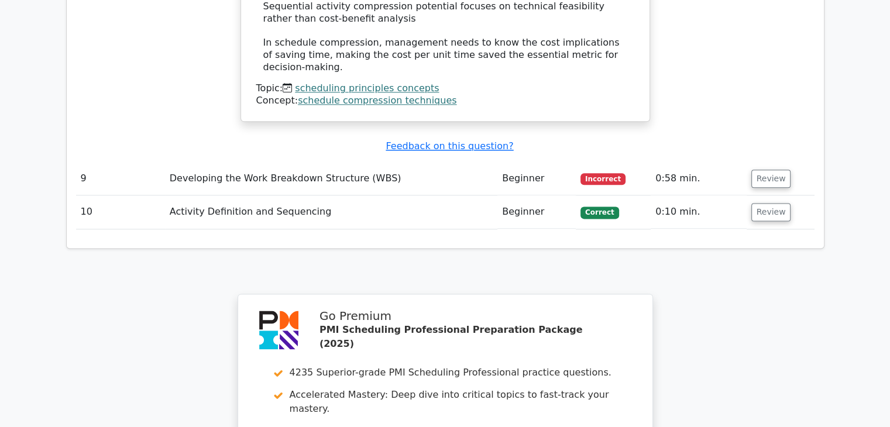
scroll to position [5691, 0]
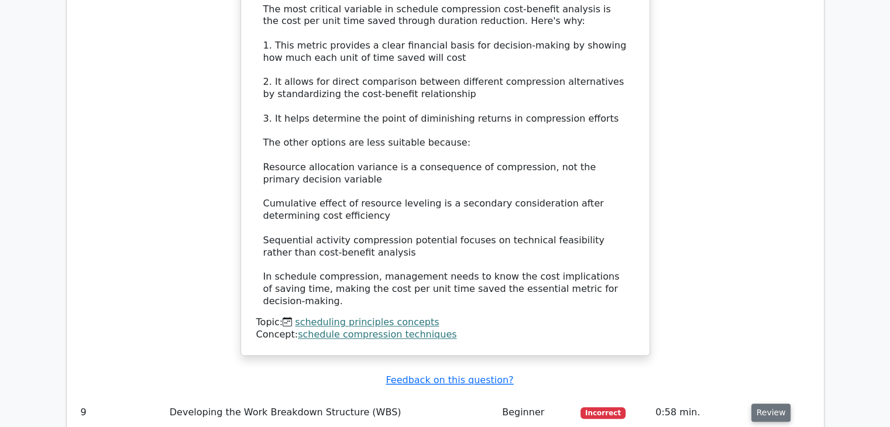
click at [771, 404] on button "Review" at bounding box center [772, 413] width 40 height 18
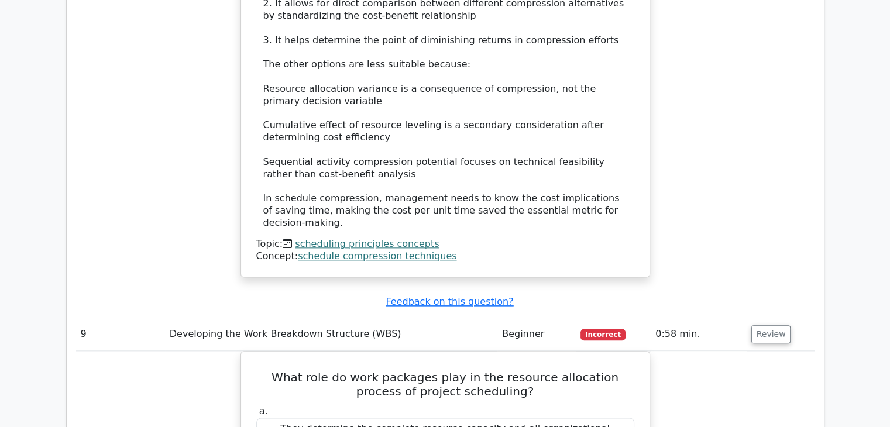
scroll to position [5749, 0]
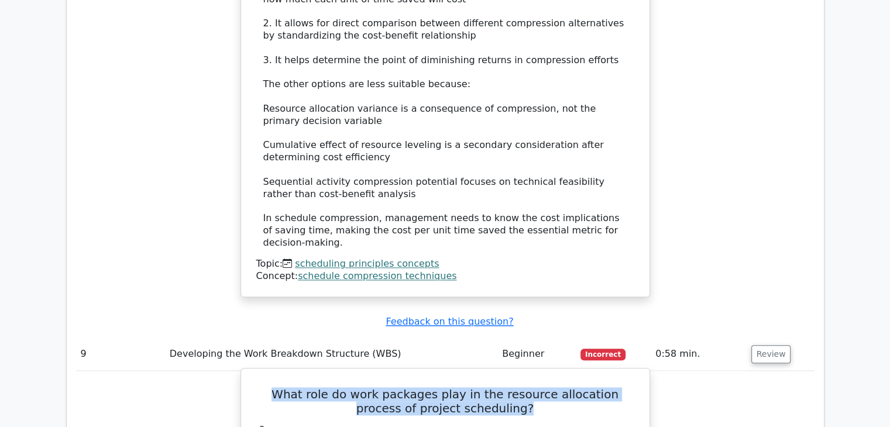
drag, startPoint x: 262, startPoint y: 118, endPoint x: 520, endPoint y: 135, distance: 259.3
click at [520, 388] on h5 "What role do work packages play in the resource allocation process of project s…" at bounding box center [445, 402] width 381 height 28
drag, startPoint x: 272, startPoint y: 171, endPoint x: 506, endPoint y: 191, distance: 235.0
drag, startPoint x: 265, startPoint y: 226, endPoint x: 501, endPoint y: 205, distance: 236.8
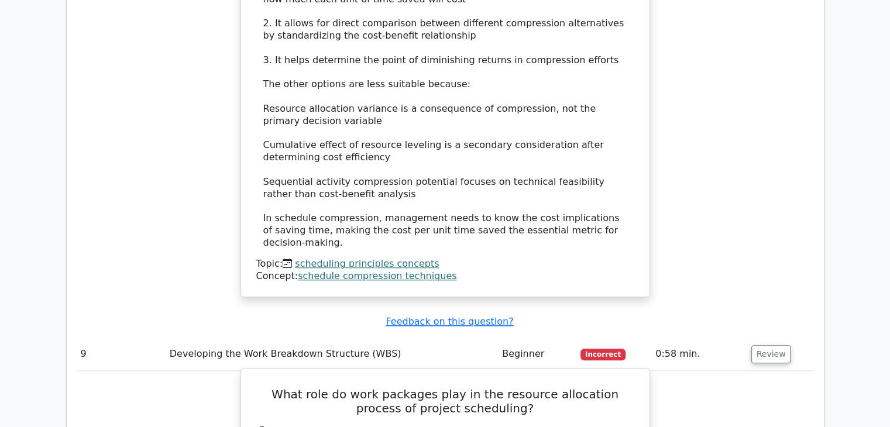
drag, startPoint x: 260, startPoint y: 224, endPoint x: 636, endPoint y: 221, distance: 375.9
drag, startPoint x: 264, startPoint y: 262, endPoint x: 484, endPoint y: 273, distance: 219.8
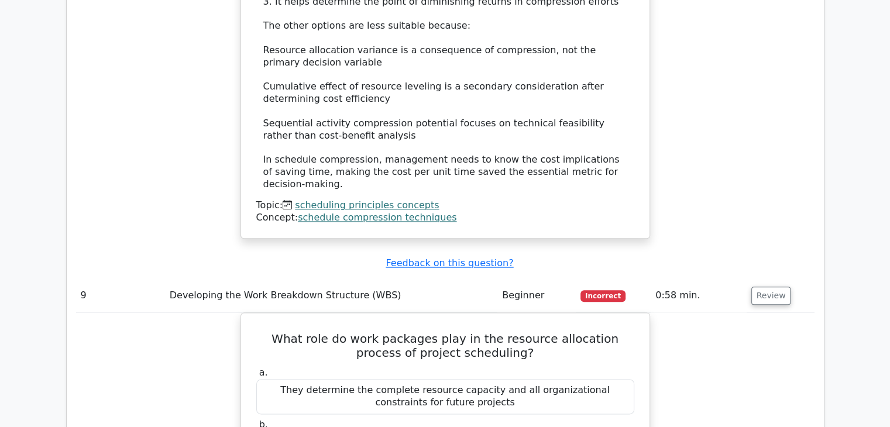
drag, startPoint x: 270, startPoint y: 256, endPoint x: 651, endPoint y: 246, distance: 380.7
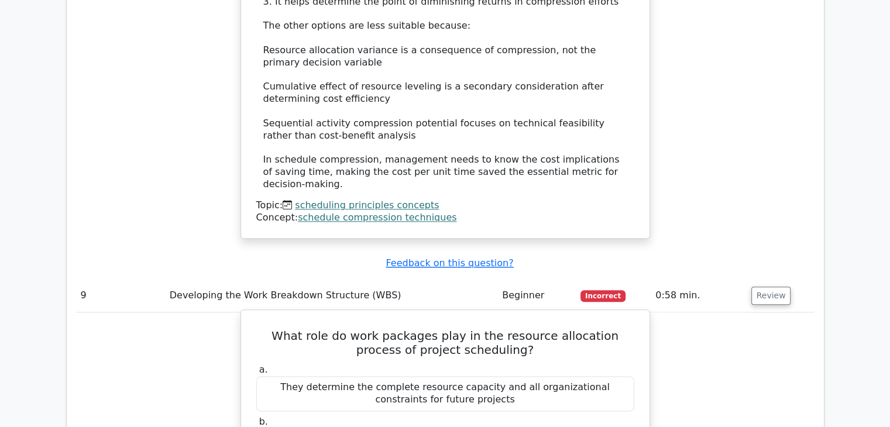
drag, startPoint x: 283, startPoint y: 255, endPoint x: 620, endPoint y: 251, distance: 336.7
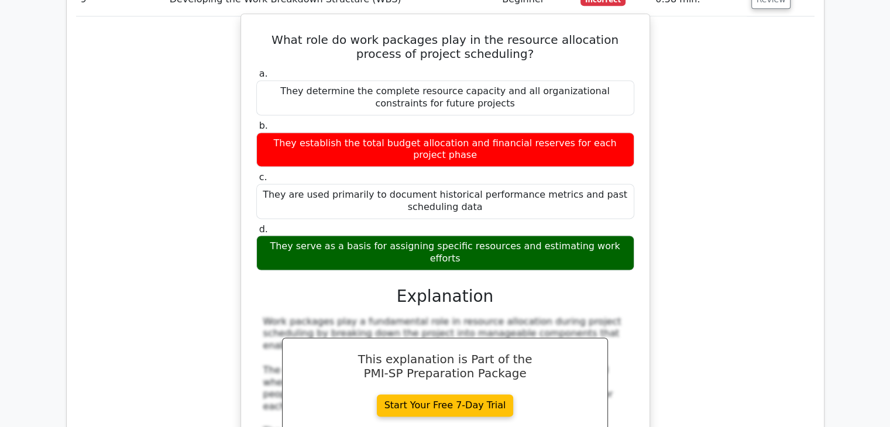
scroll to position [6217, 0]
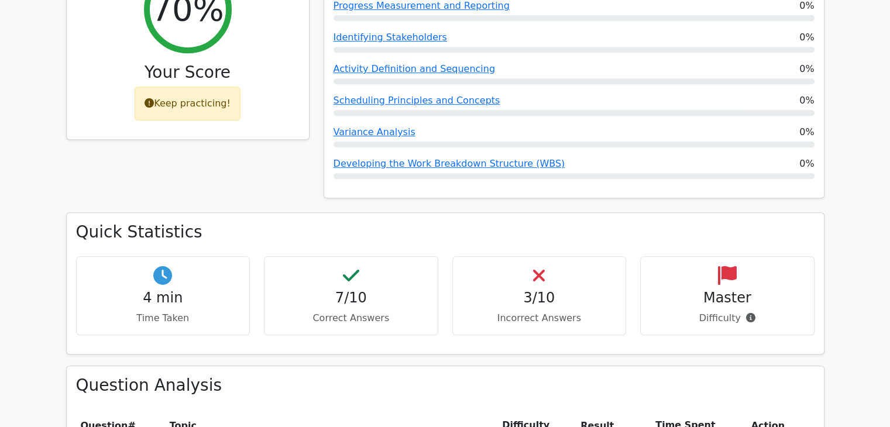
scroll to position [363, 0]
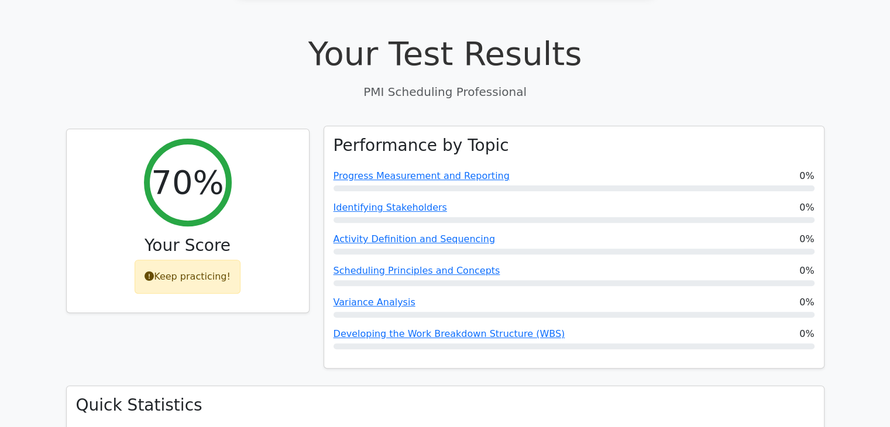
click at [408, 169] on div "Progress Measurement and Reporting 0%" at bounding box center [574, 180] width 481 height 22
click at [409, 170] on link "Progress Measurement and Reporting" at bounding box center [422, 175] width 176 height 11
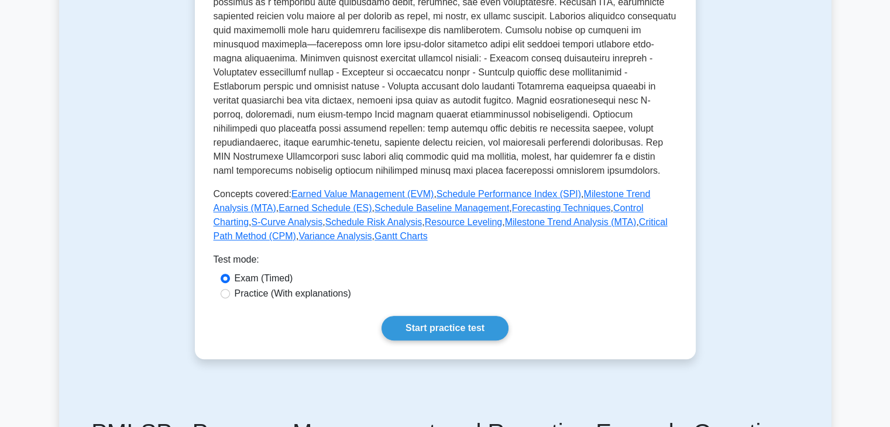
scroll to position [410, 0]
click at [278, 296] on label "Practice (With explanations)" at bounding box center [293, 293] width 117 height 14
click at [230, 296] on input "Practice (With explanations)" at bounding box center [225, 293] width 9 height 9
radio input "true"
click at [429, 326] on link "Start practice test" at bounding box center [445, 328] width 127 height 25
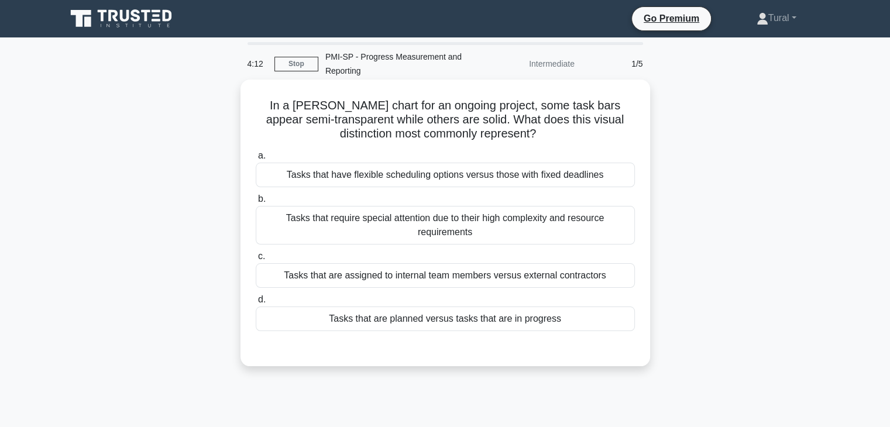
click at [382, 319] on div "Tasks that are planned versus tasks that are in progress" at bounding box center [445, 319] width 379 height 25
click at [256, 304] on input "d. Tasks that are planned versus tasks that are in progress" at bounding box center [256, 300] width 0 height 8
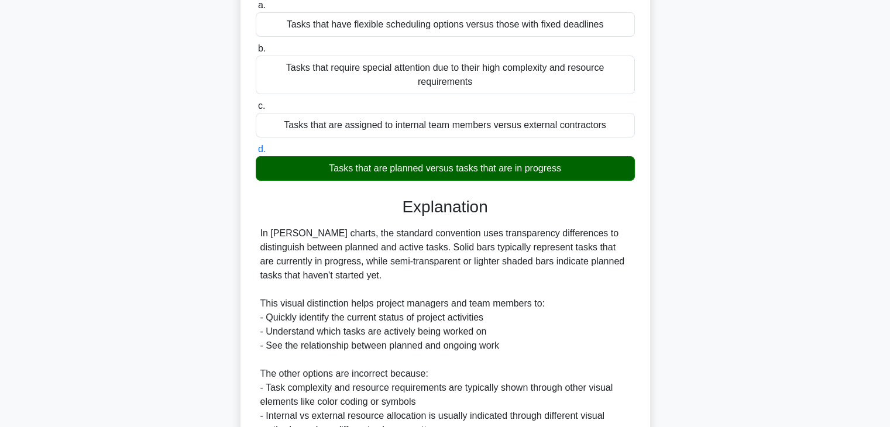
scroll to position [293, 0]
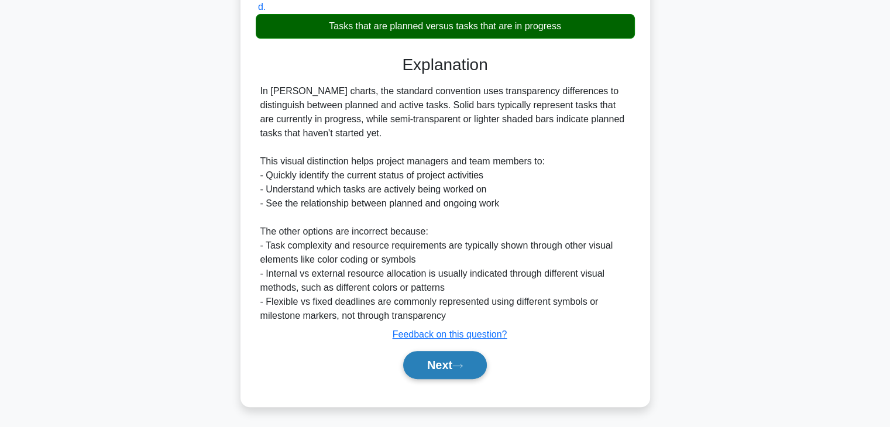
click at [436, 367] on button "Next" at bounding box center [445, 365] width 84 height 28
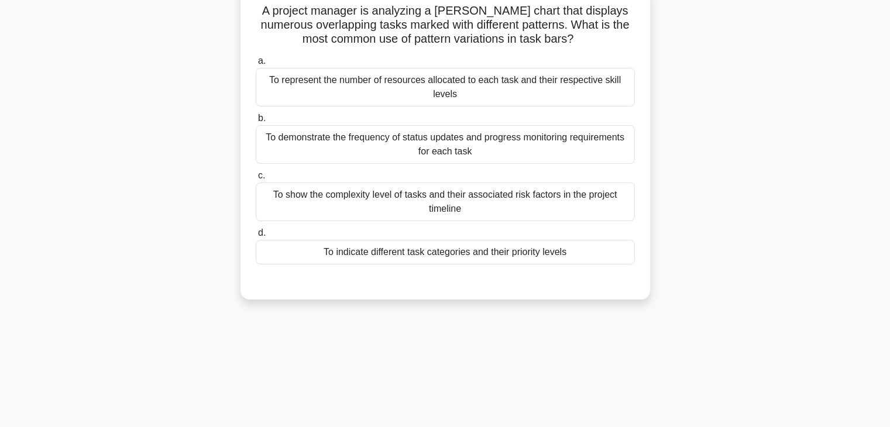
scroll to position [0, 0]
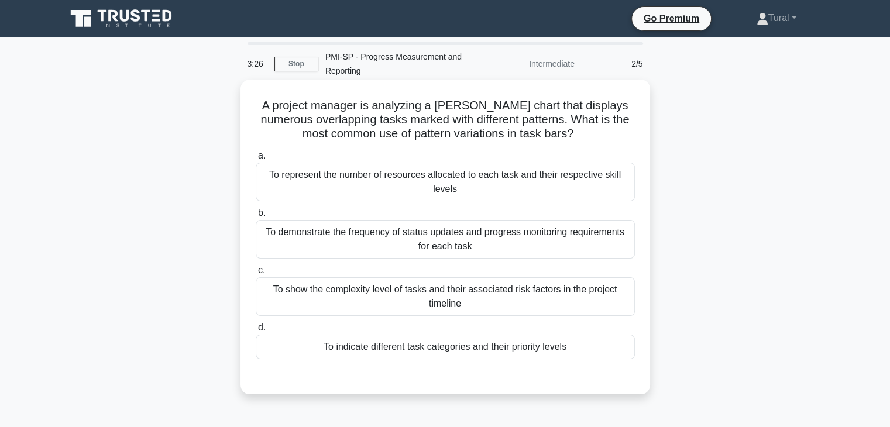
click at [456, 349] on div "To indicate different task categories and their priority levels" at bounding box center [445, 347] width 379 height 25
click at [256, 332] on input "d. To indicate different task categories and their priority levels" at bounding box center [256, 328] width 0 height 8
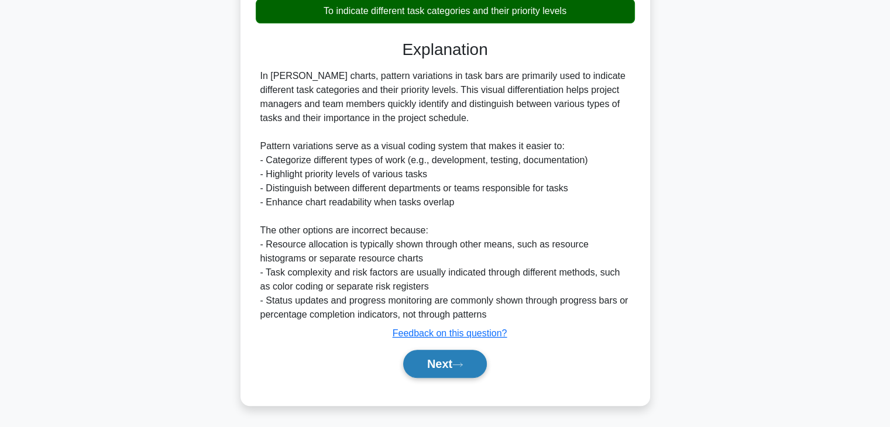
drag, startPoint x: 458, startPoint y: 359, endPoint x: 458, endPoint y: 352, distance: 7.0
click at [458, 359] on button "Next" at bounding box center [445, 364] width 84 height 28
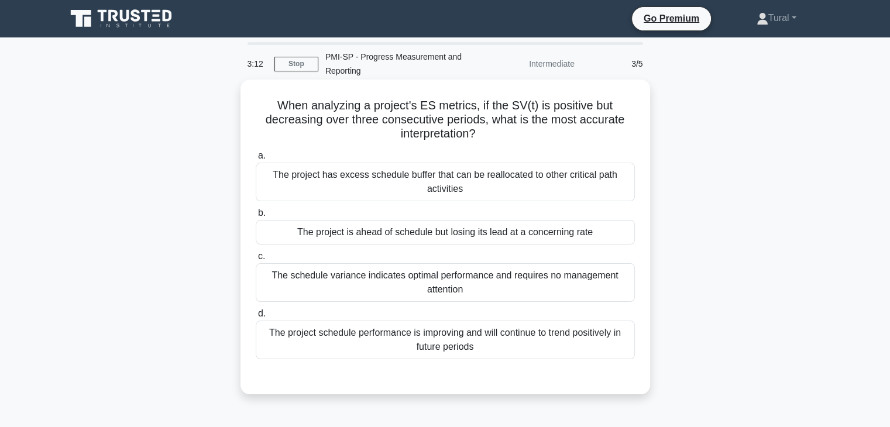
click at [518, 223] on div "The project is ahead of schedule but losing its lead at a concerning rate" at bounding box center [445, 232] width 379 height 25
click at [256, 217] on input "b. The project is ahead of schedule but losing its lead at a concerning rate" at bounding box center [256, 214] width 0 height 8
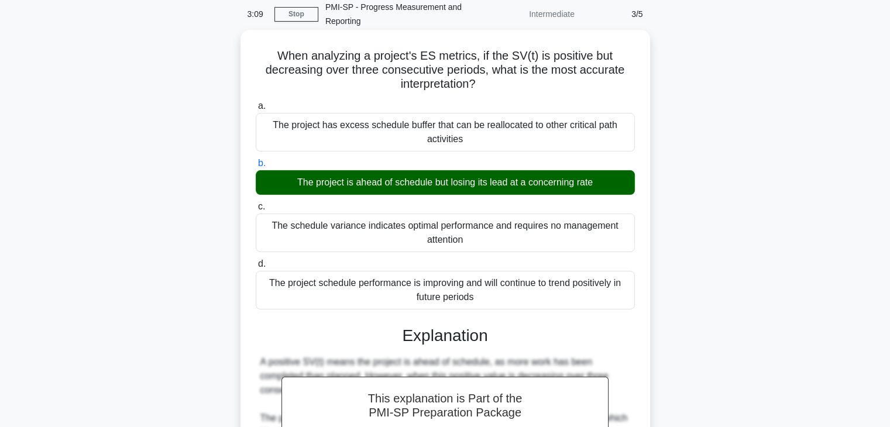
scroll to position [46, 0]
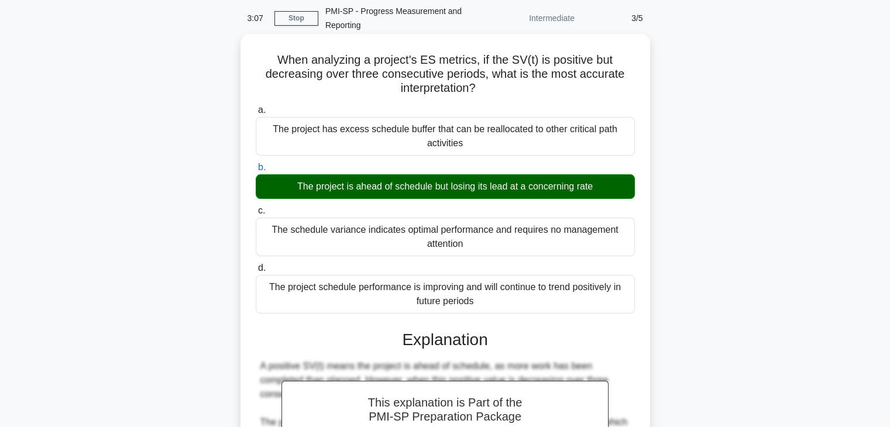
drag, startPoint x: 275, startPoint y: 59, endPoint x: 500, endPoint y: 93, distance: 227.9
click at [500, 93] on h5 "When analyzing a project's ES metrics, if the SV(t) is positive but decreasing …" at bounding box center [446, 74] width 382 height 43
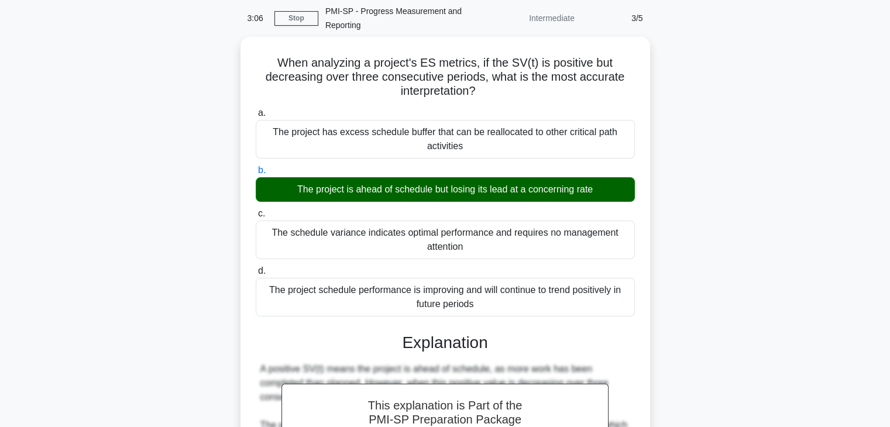
copy h5 "When analyzing a project's ES metrics, if the SV(t) is positive but decreasing …"
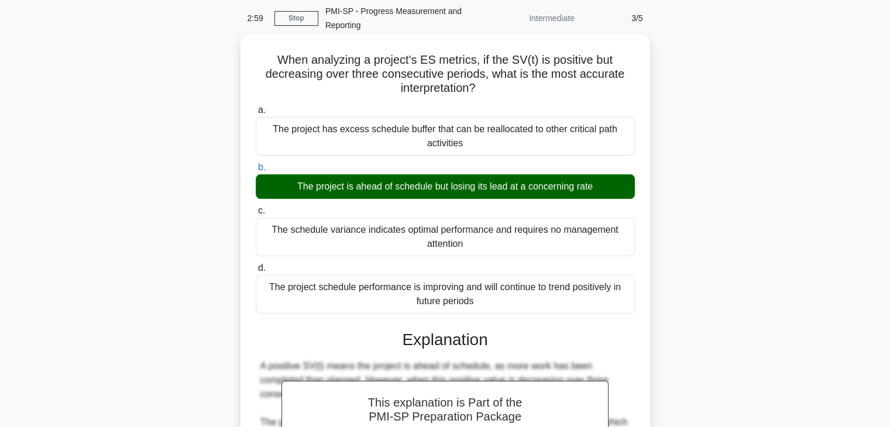
drag, startPoint x: 273, startPoint y: 132, endPoint x: 488, endPoint y: 142, distance: 214.5
click at [488, 142] on div "The project has excess schedule buffer that can be reallocated to other critica…" at bounding box center [445, 136] width 379 height 39
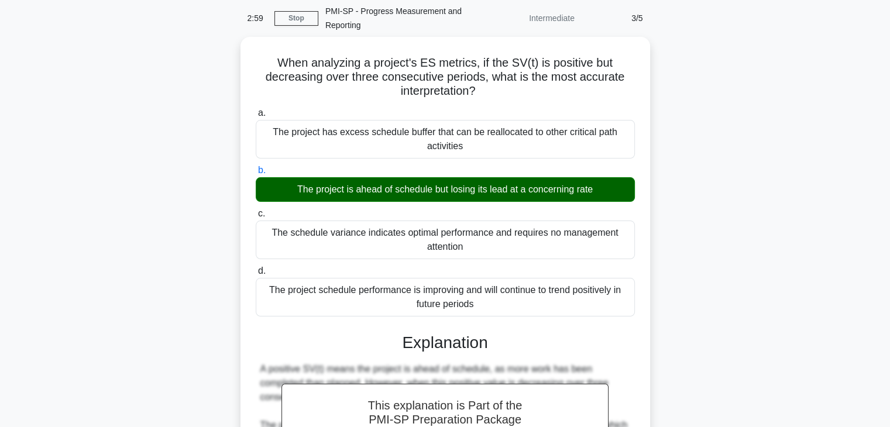
copy div "The project has excess schedule buffer that can be reallocated to other critica…"
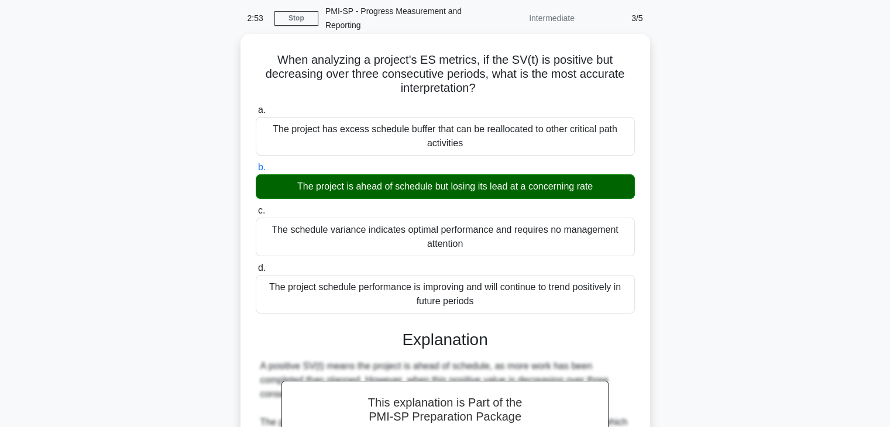
drag, startPoint x: 293, startPoint y: 186, endPoint x: 619, endPoint y: 187, distance: 326.1
click at [619, 187] on div "The project is ahead of schedule but losing its lead at a concerning rate" at bounding box center [445, 186] width 379 height 25
drag, startPoint x: 274, startPoint y: 229, endPoint x: 508, endPoint y: 245, distance: 234.7
click at [508, 245] on div "The schedule variance indicates optimal performance and requires no management …" at bounding box center [445, 237] width 379 height 39
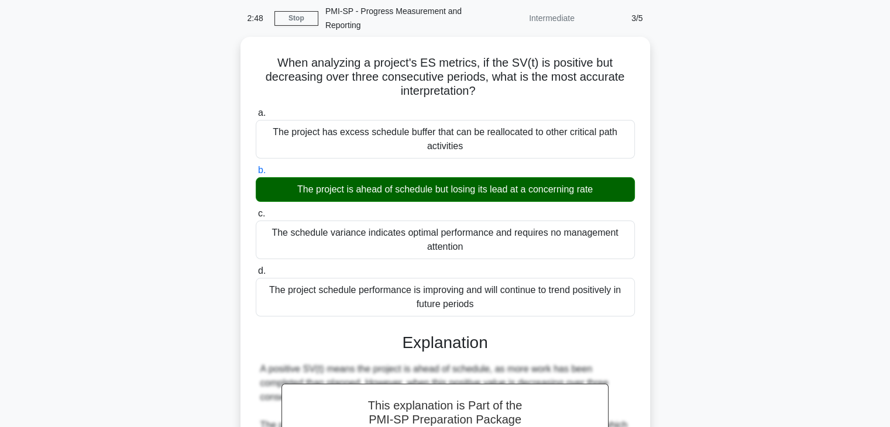
copy div "The schedule variance indicates optimal performance and requires no management …"
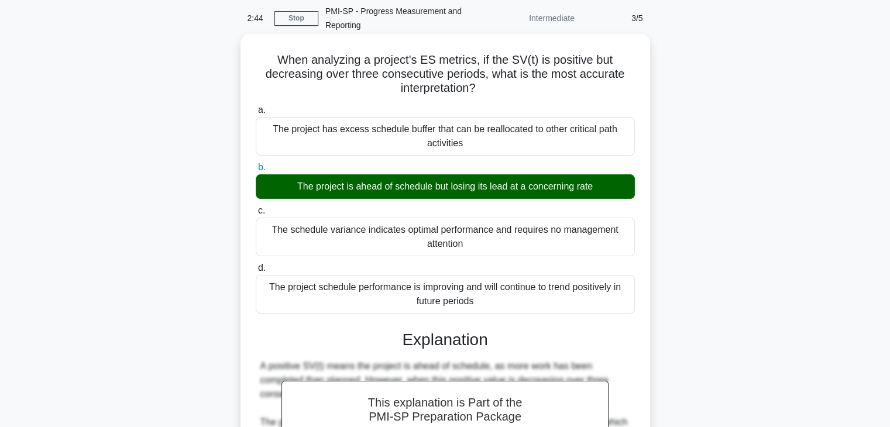
drag, startPoint x: 279, startPoint y: 286, endPoint x: 411, endPoint y: 290, distance: 132.4
click at [411, 290] on div "The project schedule performance is improving and will continue to trend positi…" at bounding box center [445, 294] width 379 height 39
click at [395, 297] on div "The project schedule performance is improving and will continue to trend positi…" at bounding box center [445, 294] width 379 height 39
click at [256, 272] on input "d. The project schedule performance is improving and will continue to trend pos…" at bounding box center [256, 269] width 0 height 8
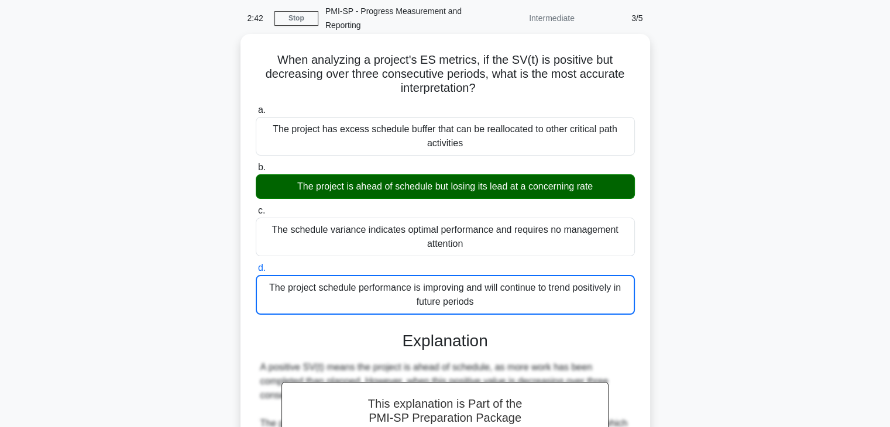
drag, startPoint x: 307, startPoint y: 291, endPoint x: 506, endPoint y: 299, distance: 199.2
click at [506, 299] on div "The project schedule performance is improving and will continue to trend positi…" at bounding box center [445, 295] width 379 height 40
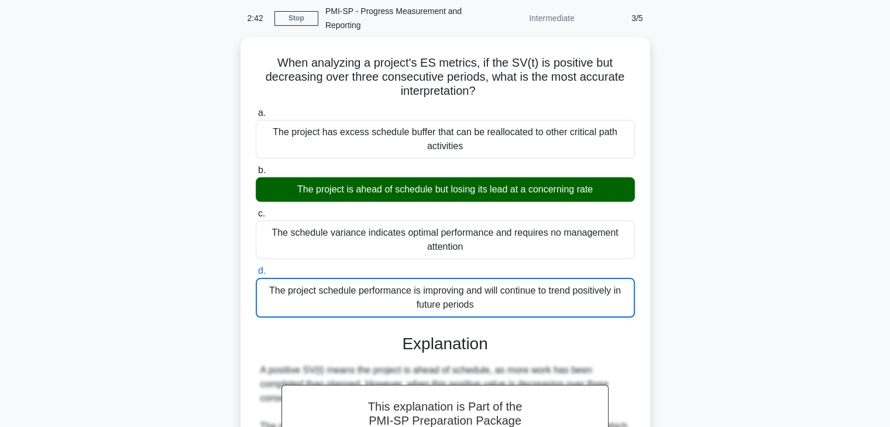
copy div "The project schedule performance is improving and will continue to trend positi…"
click at [709, 239] on div "When analyzing a project's ES metrics, if the SV(t) is positive but decreasing …" at bounding box center [445, 347] width 773 height 621
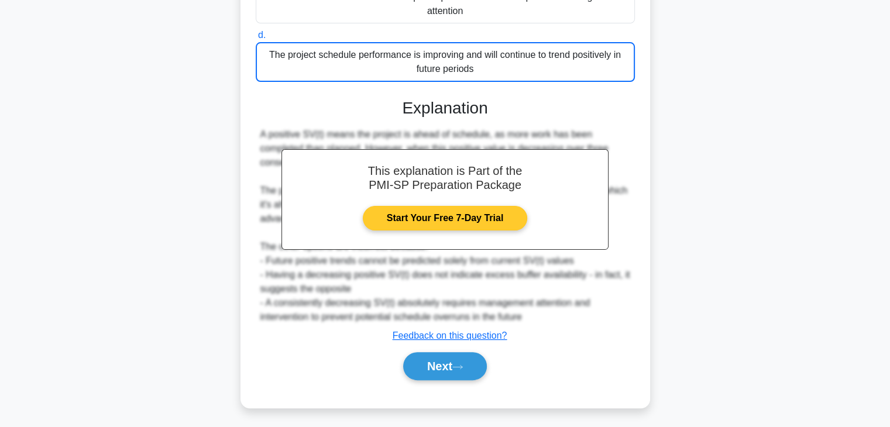
scroll to position [280, 0]
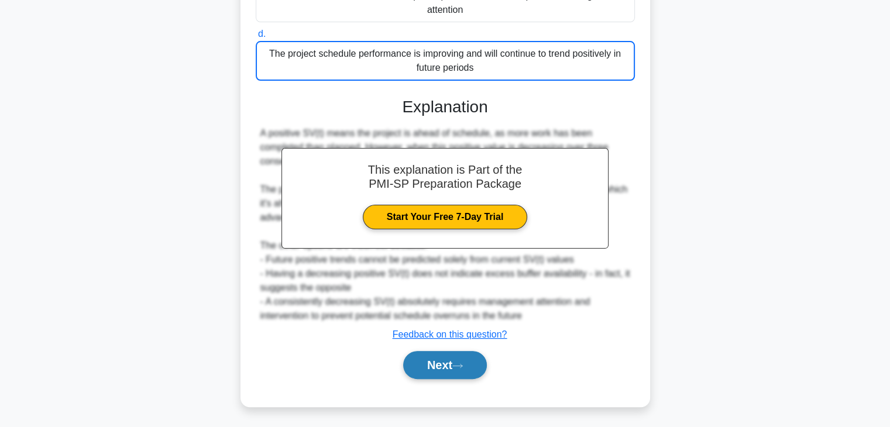
drag, startPoint x: 457, startPoint y: 364, endPoint x: 461, endPoint y: 355, distance: 9.5
click at [457, 364] on icon at bounding box center [458, 366] width 11 height 6
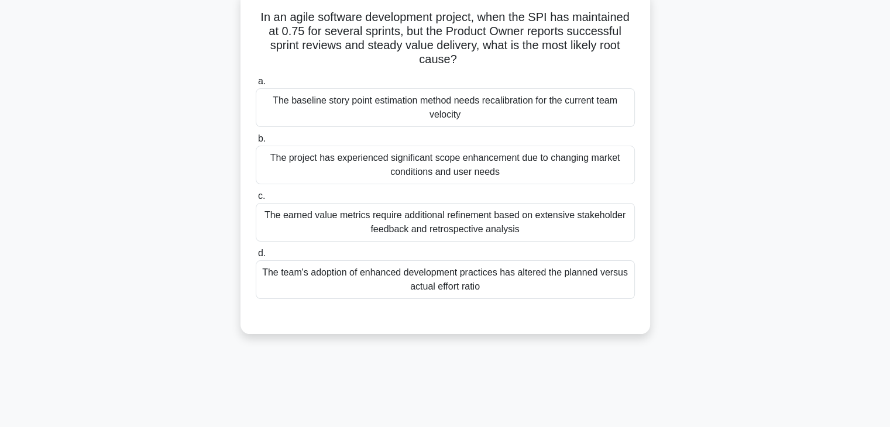
scroll to position [30, 0]
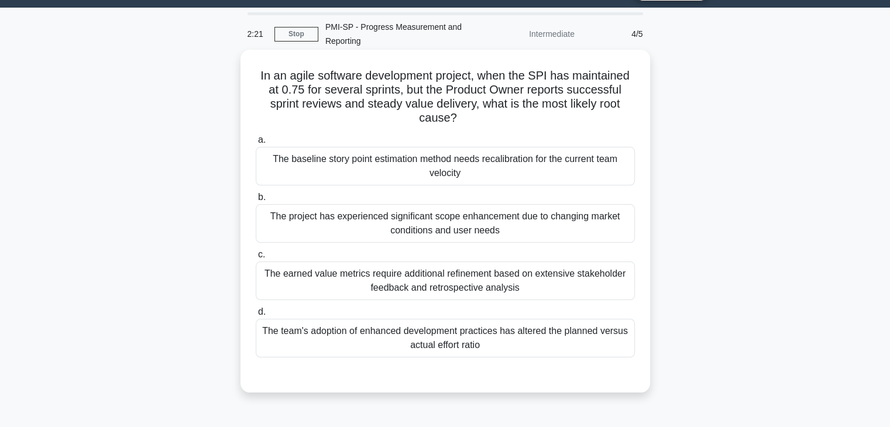
click at [318, 241] on div "The project has experienced significant scope enhancement due to changing marke…" at bounding box center [445, 223] width 379 height 39
click at [256, 201] on input "b. The project has experienced significant scope enhancement due to changing ma…" at bounding box center [256, 198] width 0 height 8
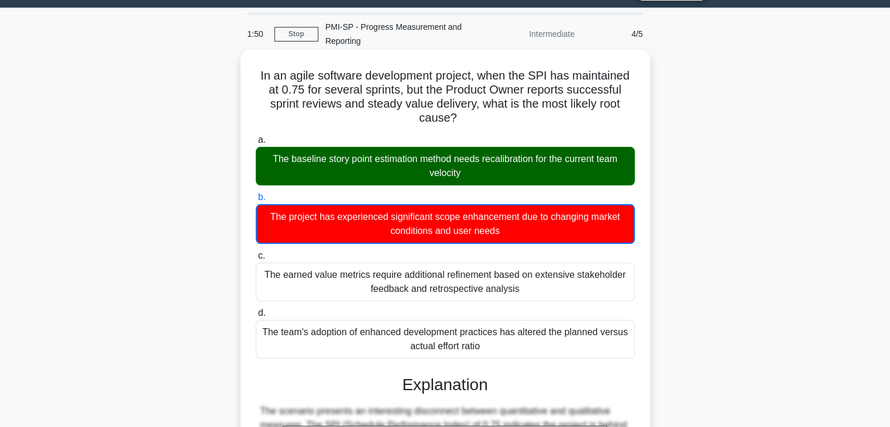
drag, startPoint x: 255, startPoint y: 76, endPoint x: 547, endPoint y: 353, distance: 403.0
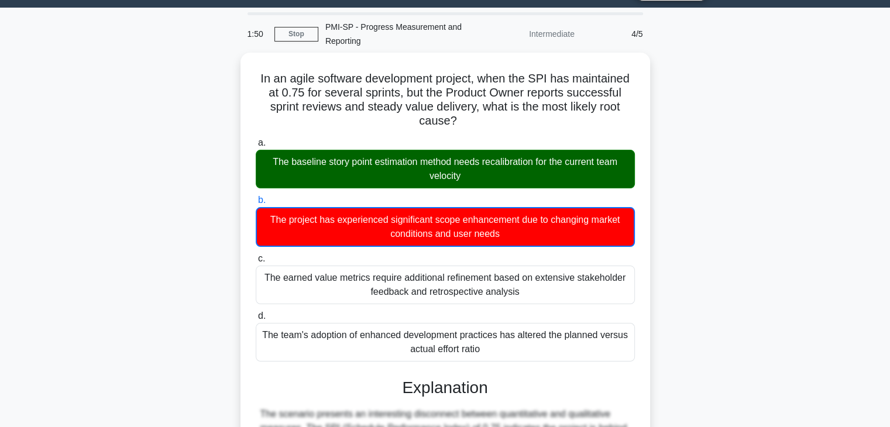
copy div "In an agile software development project, when the SPI has maintained at 0.75 f…"
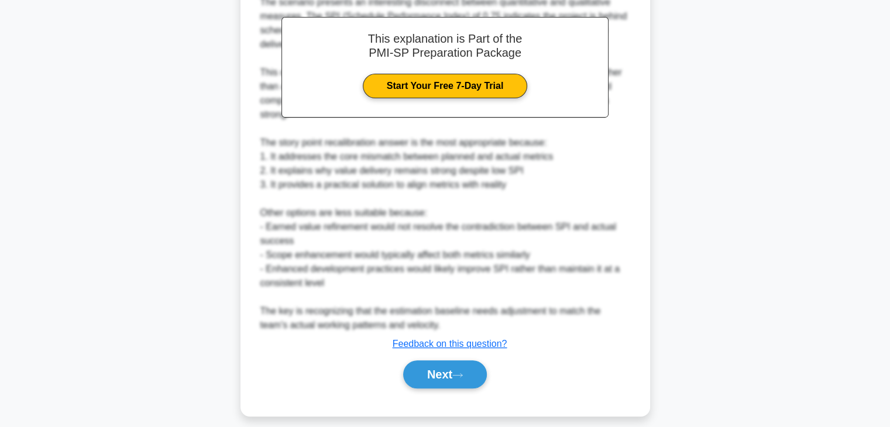
scroll to position [440, 0]
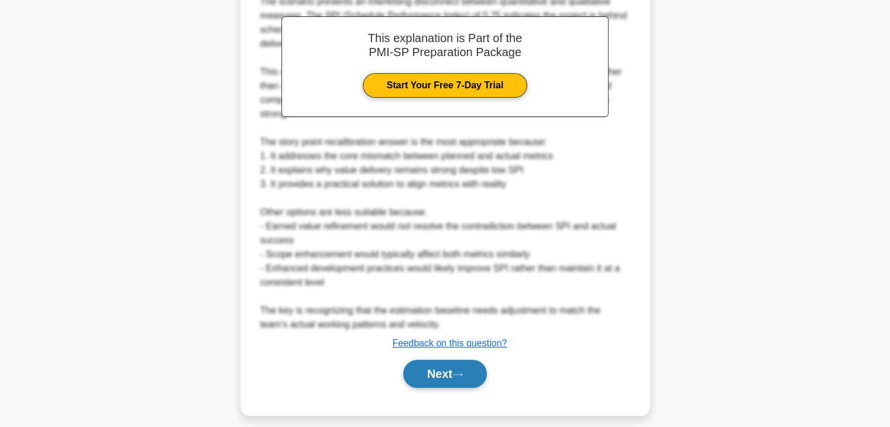
click at [447, 372] on button "Next" at bounding box center [445, 374] width 84 height 28
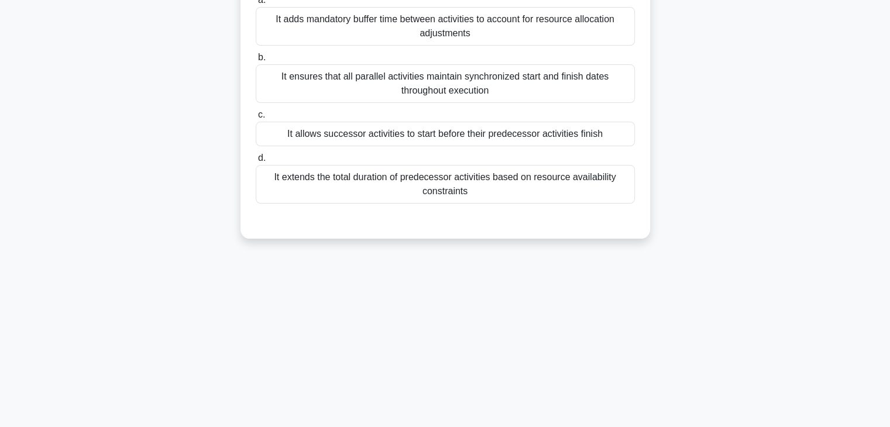
scroll to position [22, 0]
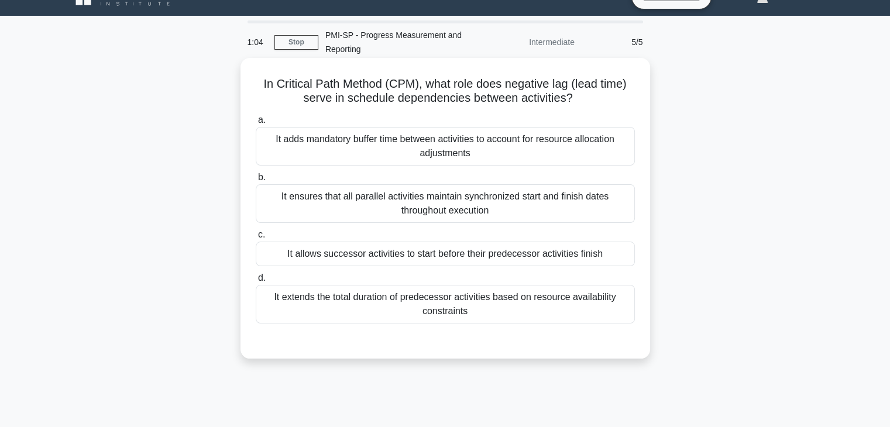
click at [351, 255] on div "It allows successor activities to start before their predecessor activities fin…" at bounding box center [445, 254] width 379 height 25
click at [256, 239] on input "c. It allows successor activities to start before their predecessor activities …" at bounding box center [256, 235] width 0 height 8
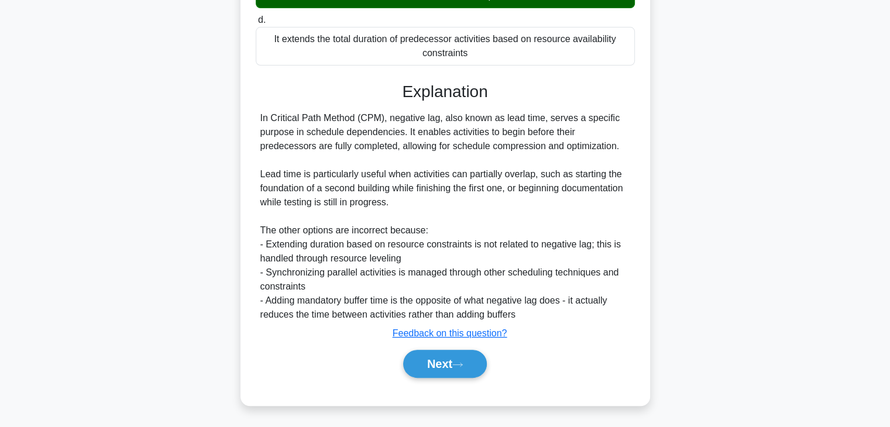
scroll to position [0, 0]
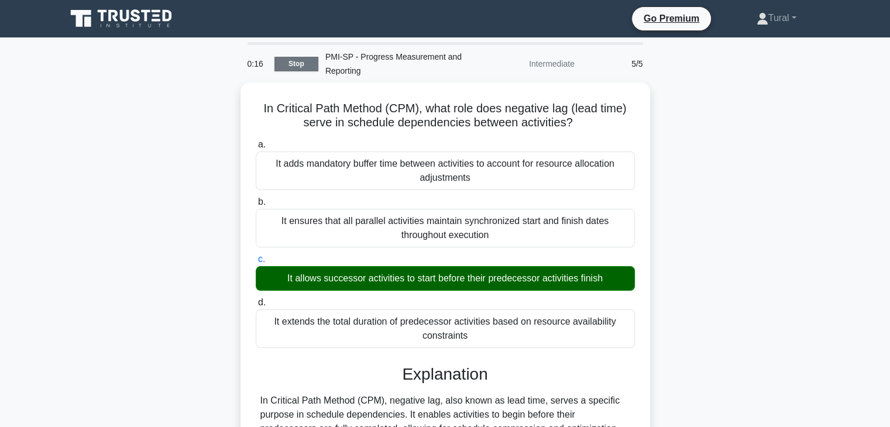
click at [287, 61] on link "Stop" at bounding box center [297, 64] width 44 height 15
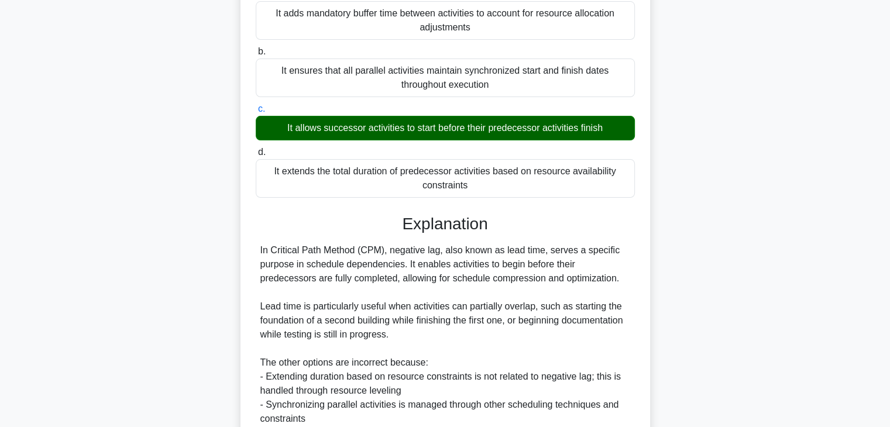
scroll to position [280, 0]
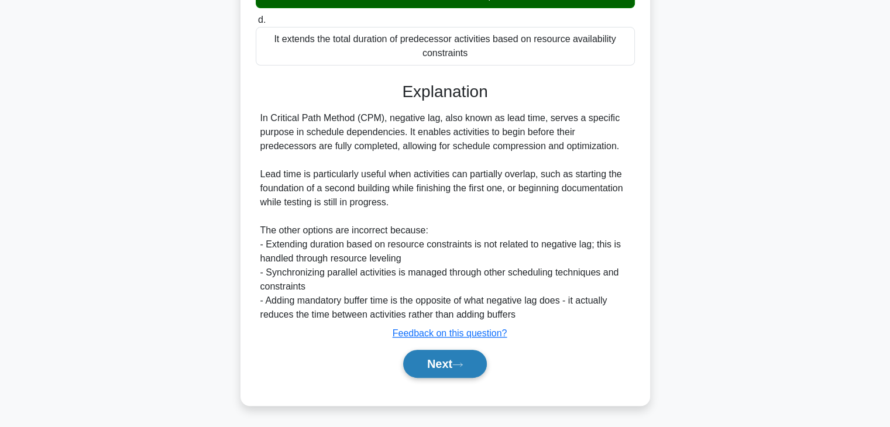
click at [454, 368] on button "Next" at bounding box center [445, 364] width 84 height 28
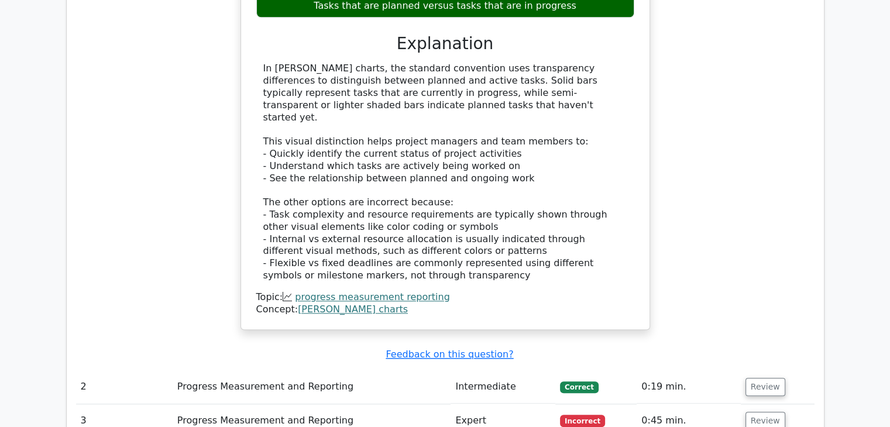
scroll to position [1347, 0]
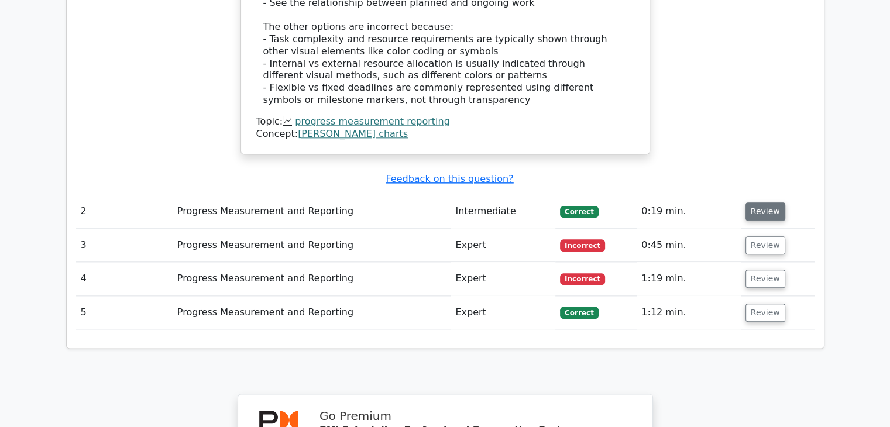
click at [770, 203] on button "Review" at bounding box center [766, 212] width 40 height 18
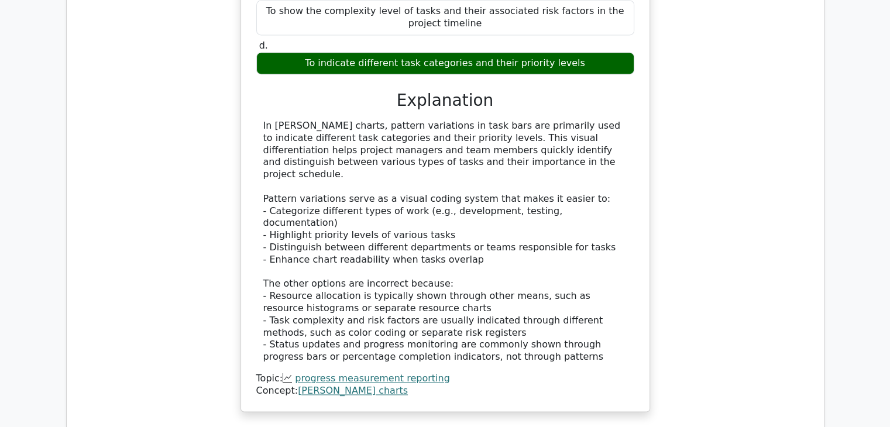
scroll to position [1932, 0]
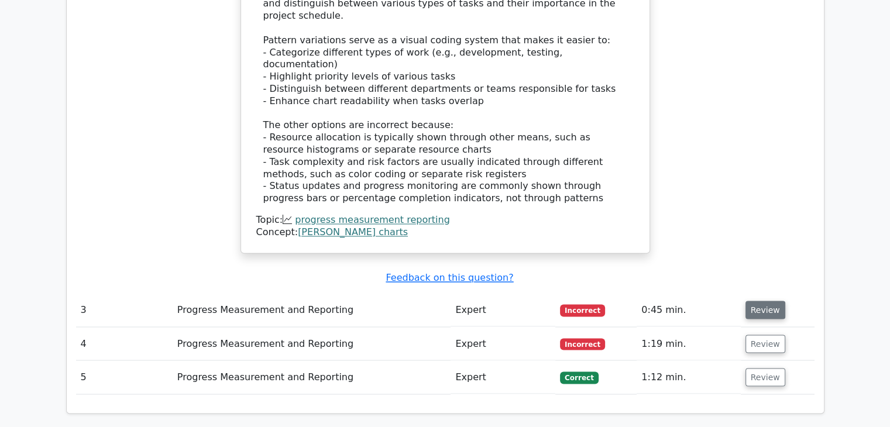
click at [758, 301] on button "Review" at bounding box center [766, 310] width 40 height 18
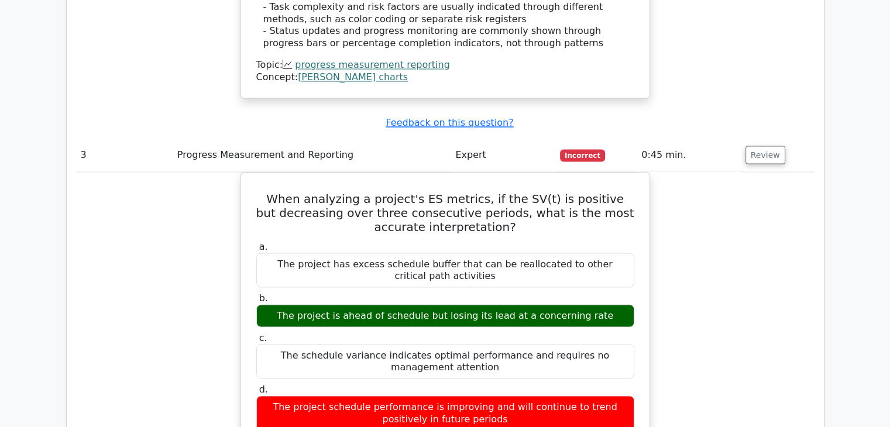
scroll to position [2108, 0]
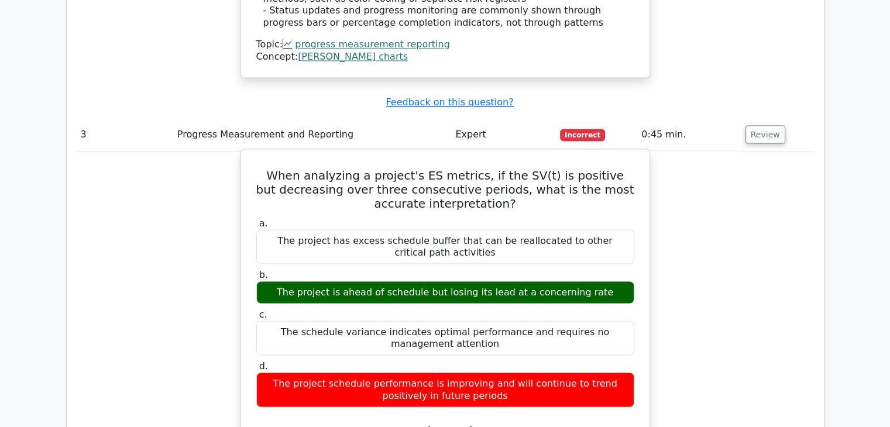
drag, startPoint x: 327, startPoint y: 191, endPoint x: 599, endPoint y: 193, distance: 271.6
click at [599, 281] on div "The project is ahead of schedule but losing its lead at a concerning rate" at bounding box center [445, 292] width 378 height 23
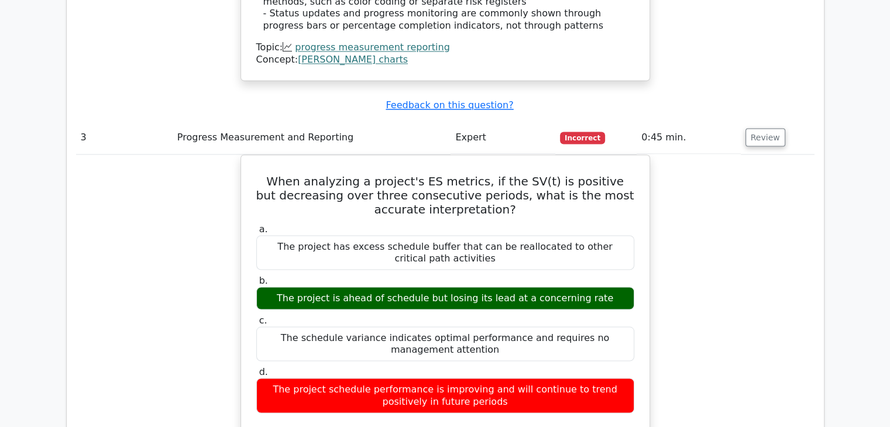
copy div "The project is ahead of schedule but losing its lead at a concerning rate"
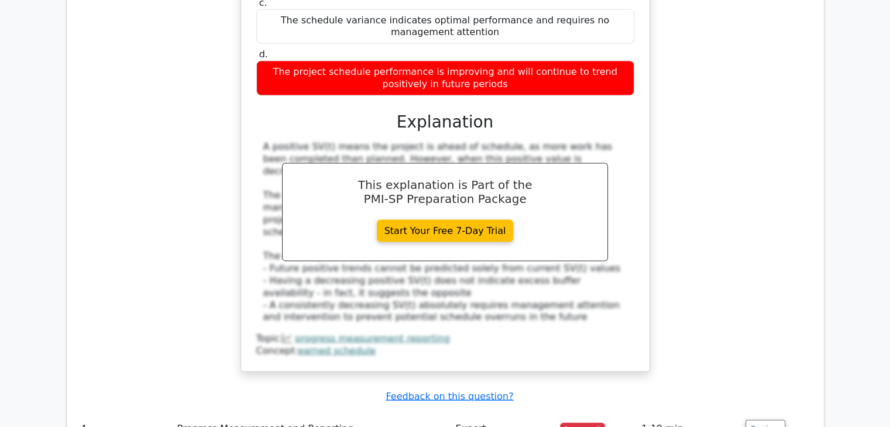
scroll to position [2517, 0]
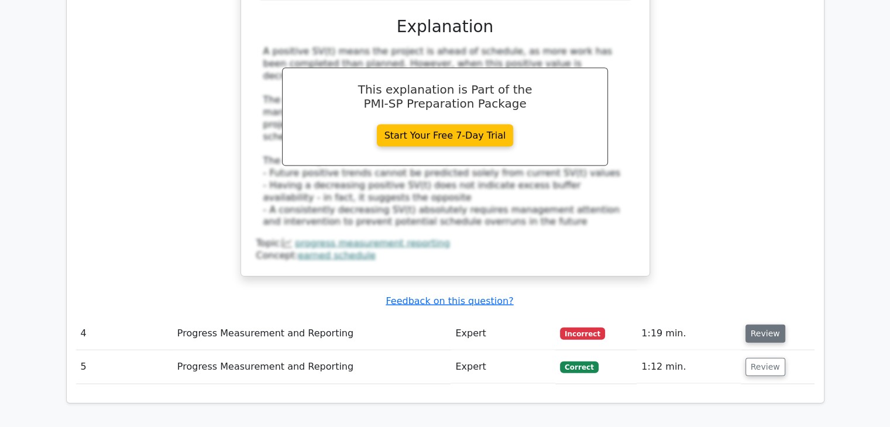
click at [770, 325] on button "Review" at bounding box center [766, 334] width 40 height 18
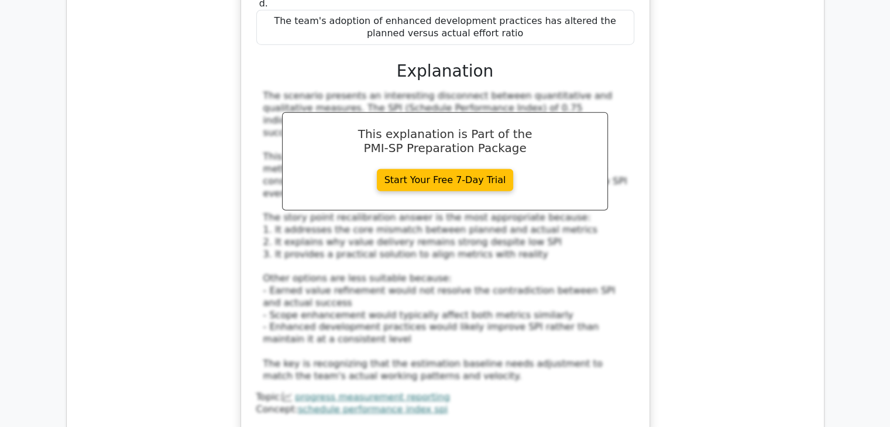
scroll to position [3161, 0]
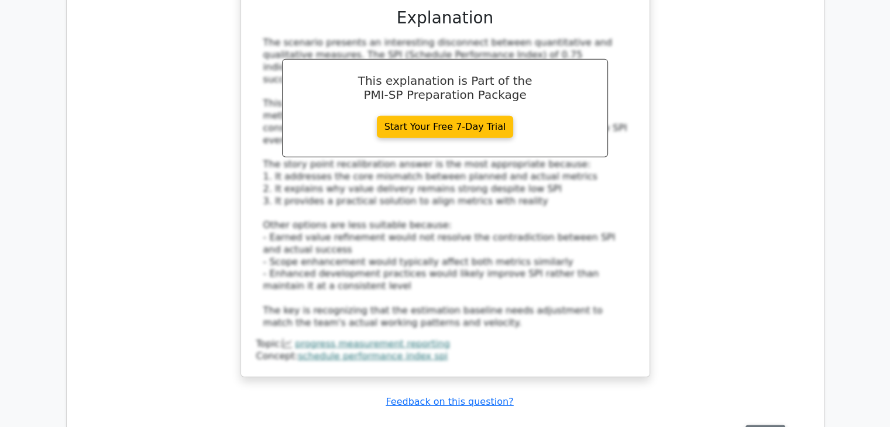
click at [756, 426] on button "Review" at bounding box center [766, 435] width 40 height 18
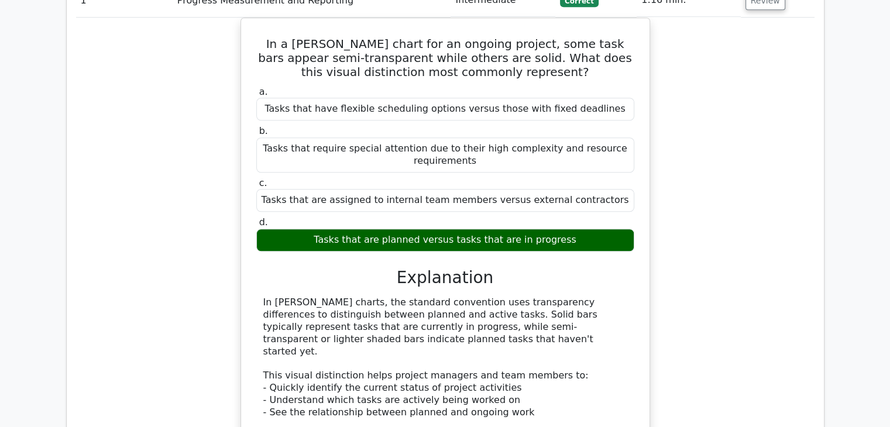
scroll to position [703, 0]
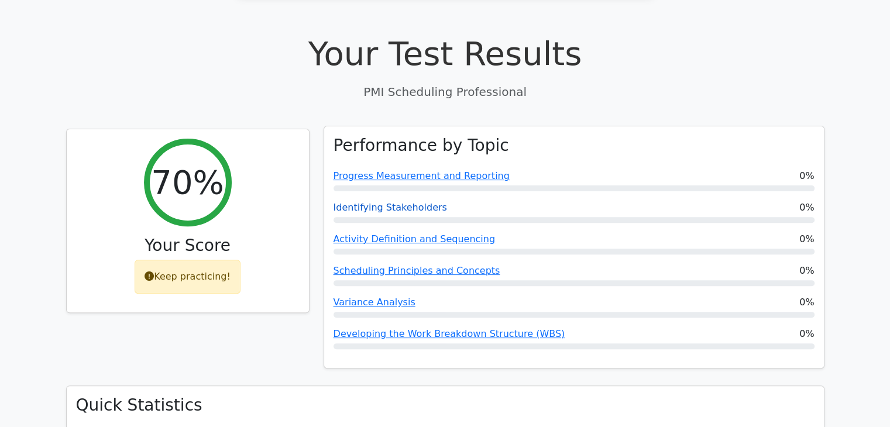
click at [386, 202] on link "Identifying Stakeholders" at bounding box center [391, 207] width 114 height 11
click at [414, 234] on link "Activity Definition and Sequencing" at bounding box center [415, 239] width 162 height 11
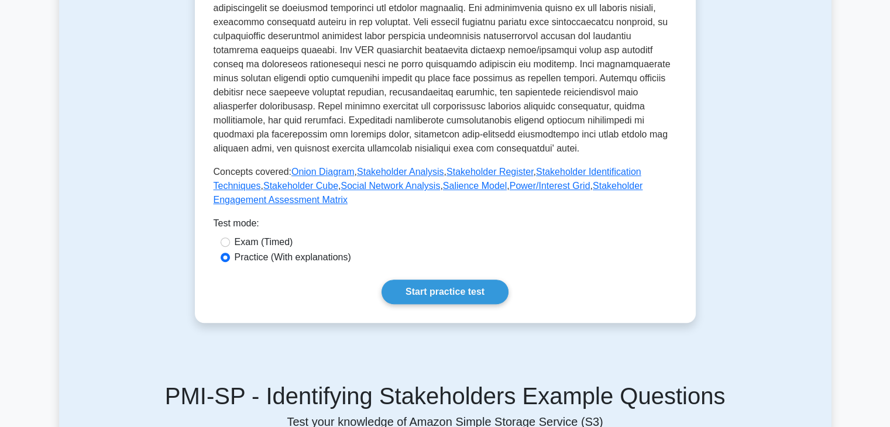
scroll to position [585, 0]
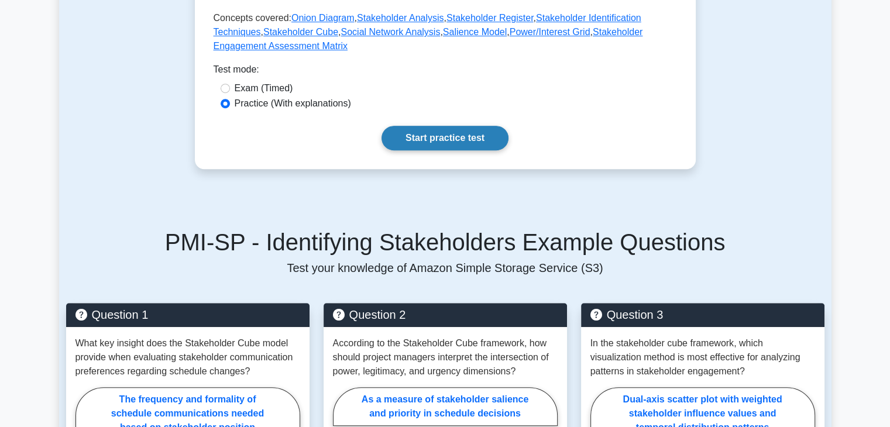
click at [457, 126] on link "Start practice test" at bounding box center [445, 138] width 127 height 25
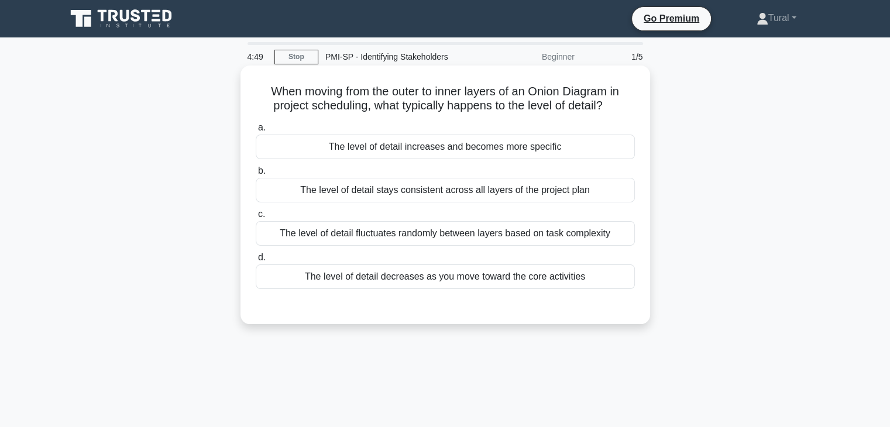
click at [419, 146] on div "The level of detail increases and becomes more specific" at bounding box center [445, 147] width 379 height 25
click at [256, 132] on input "a. The level of detail increases and becomes more specific" at bounding box center [256, 128] width 0 height 8
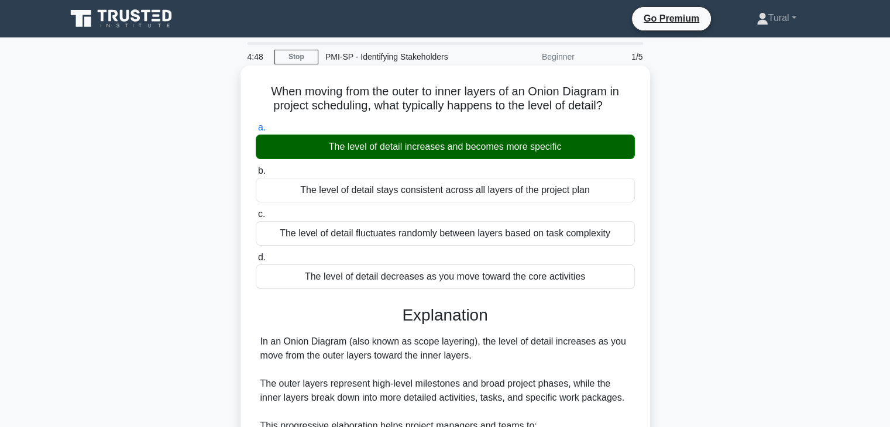
scroll to position [280, 0]
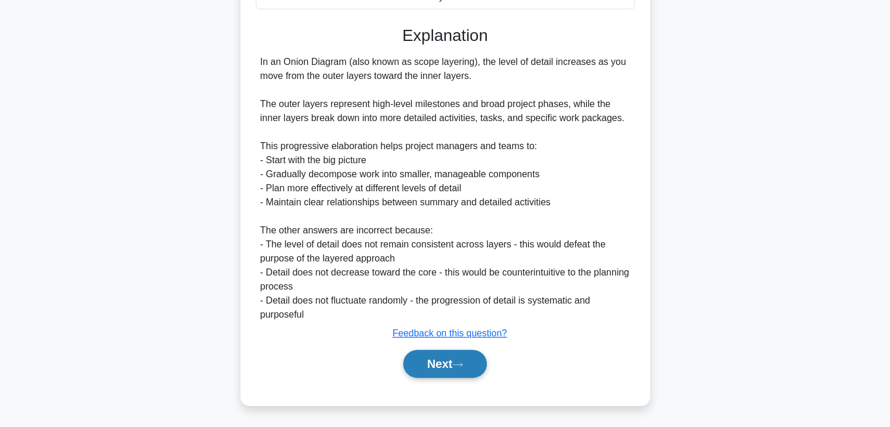
click at [440, 366] on button "Next" at bounding box center [445, 364] width 84 height 28
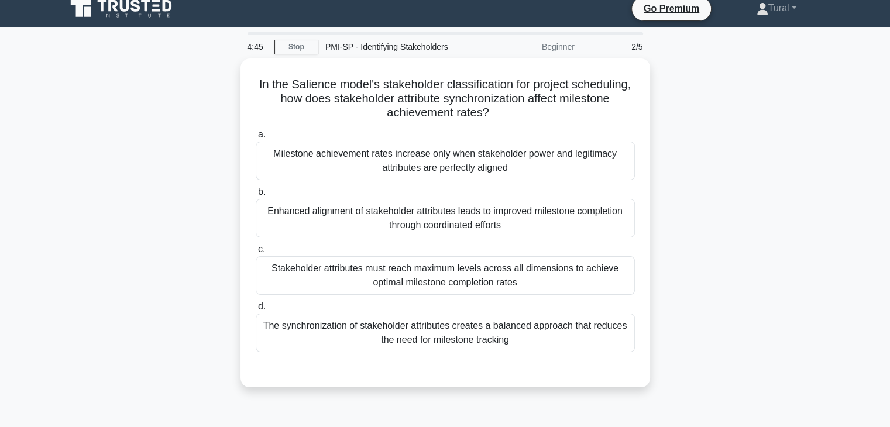
scroll to position [0, 0]
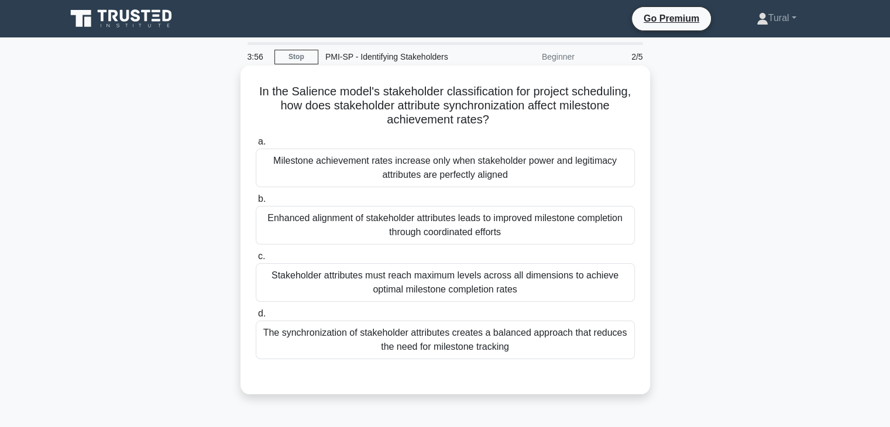
click at [434, 280] on div "Stakeholder attributes must reach maximum levels across all dimensions to achie…" at bounding box center [445, 282] width 379 height 39
click at [256, 261] on input "c. Stakeholder attributes must reach maximum levels across all dimensions to ac…" at bounding box center [256, 257] width 0 height 8
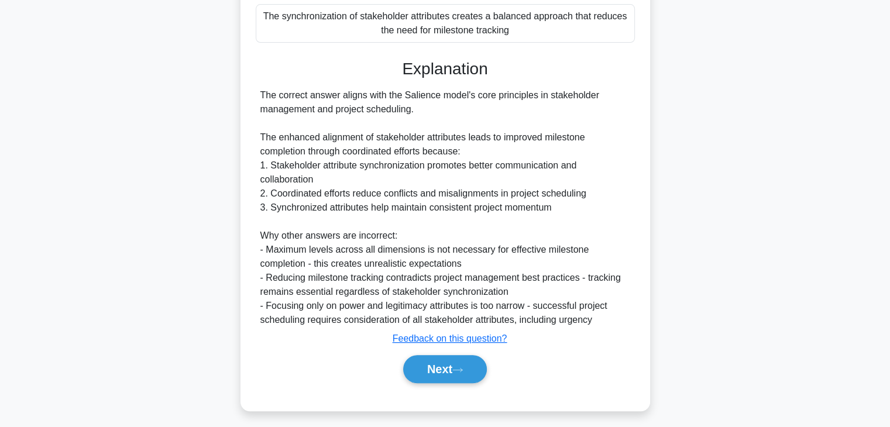
scroll to position [323, 0]
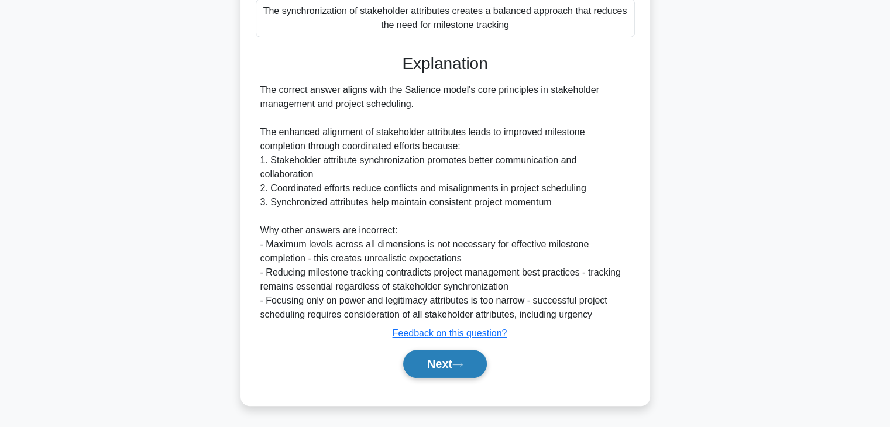
click at [456, 371] on button "Next" at bounding box center [445, 364] width 84 height 28
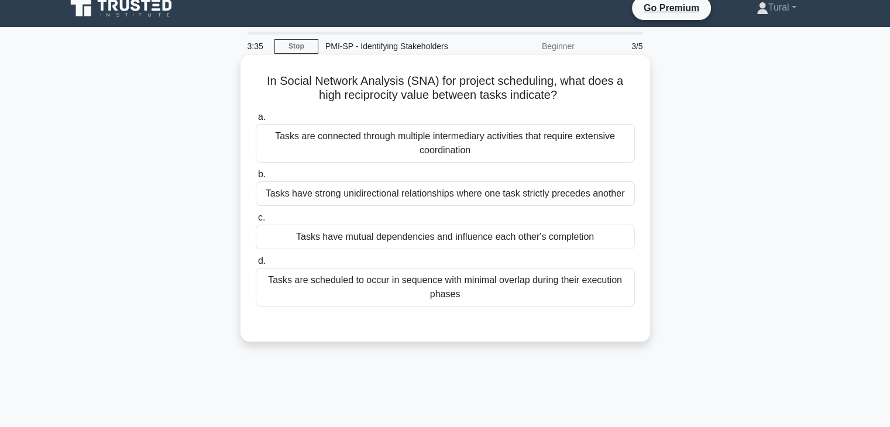
scroll to position [0, 0]
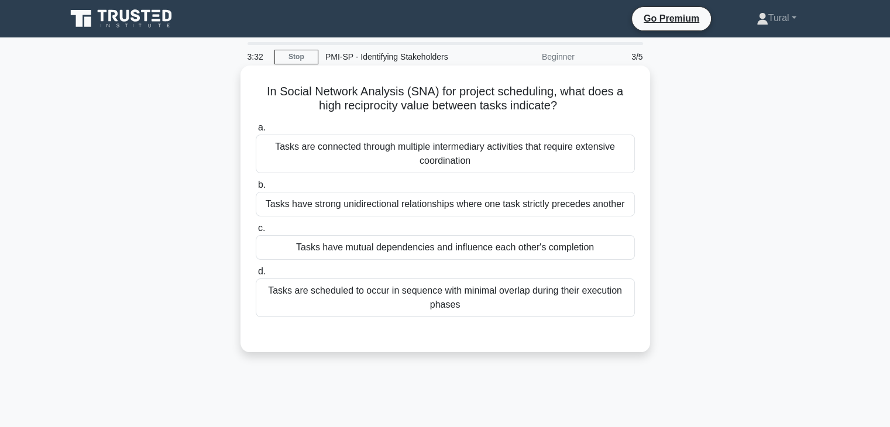
click at [409, 294] on div "Tasks are scheduled to occur in sequence with minimal overlap during their exec…" at bounding box center [445, 298] width 379 height 39
click at [256, 276] on input "d. Tasks are scheduled to occur in sequence with minimal overlap during their e…" at bounding box center [256, 272] width 0 height 8
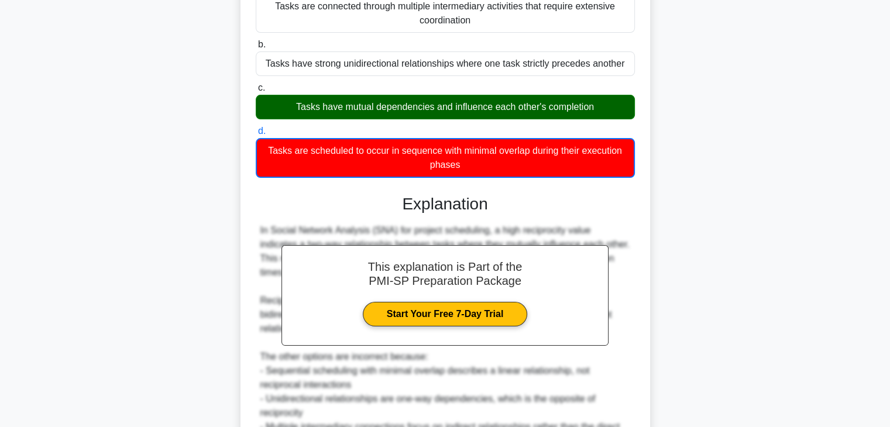
scroll to position [234, 0]
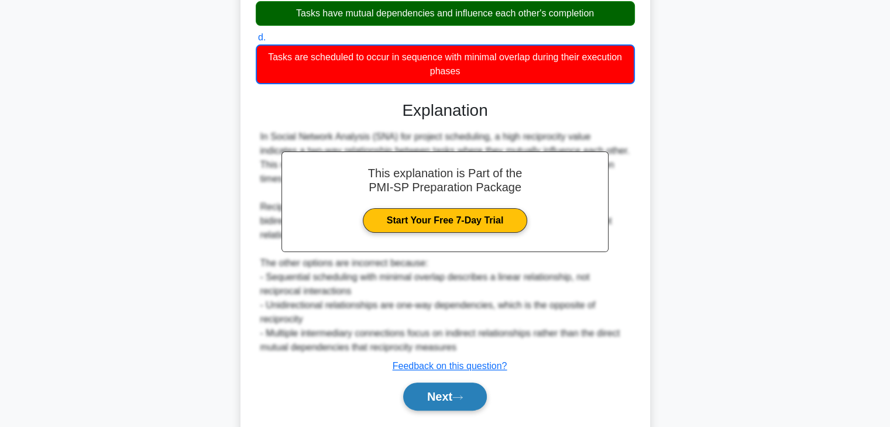
click at [457, 392] on button "Next" at bounding box center [445, 397] width 84 height 28
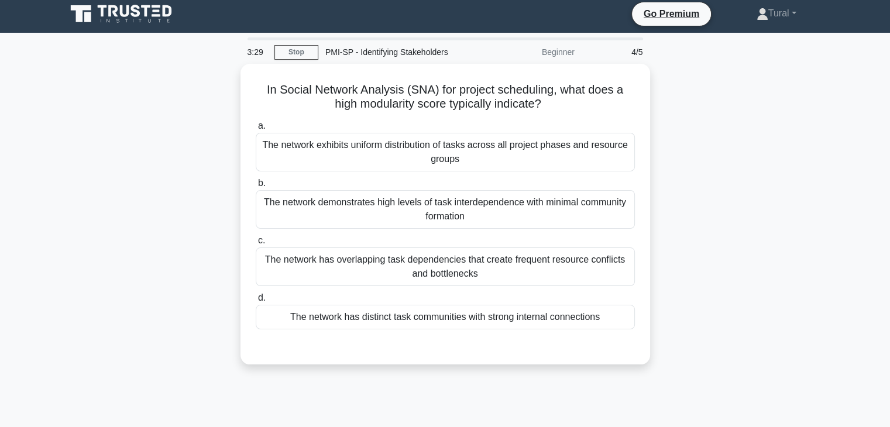
scroll to position [0, 0]
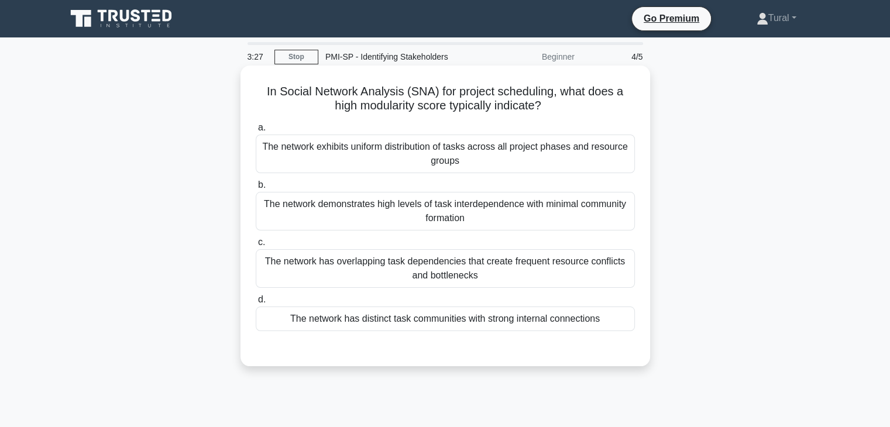
click at [381, 153] on div "The network exhibits uniform distribution of tasks across all project phases an…" at bounding box center [445, 154] width 379 height 39
click at [256, 132] on input "a. The network exhibits uniform distribution of tasks across all project phases…" at bounding box center [256, 128] width 0 height 8
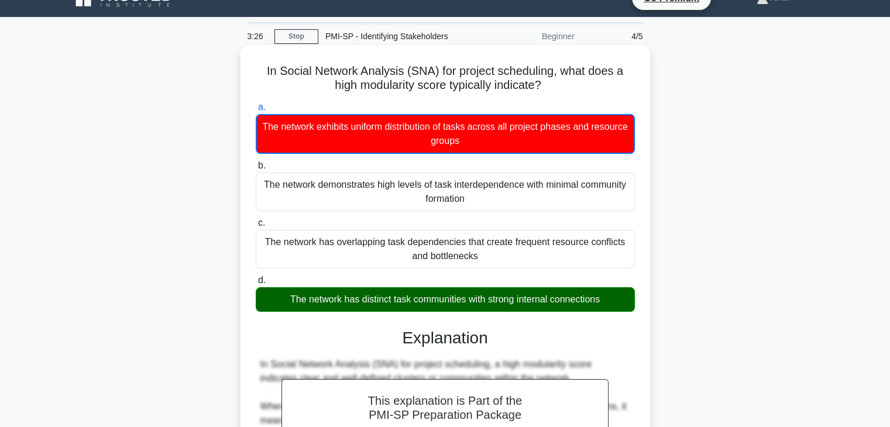
scroll to position [234, 0]
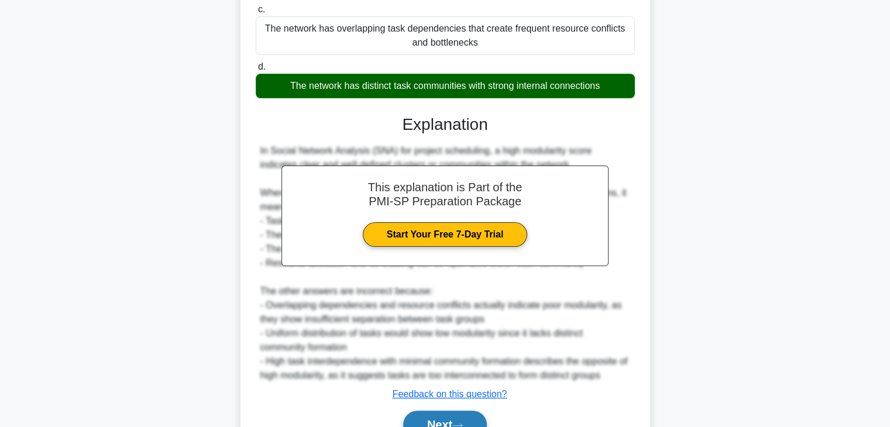
click at [454, 421] on button "Next" at bounding box center [445, 425] width 84 height 28
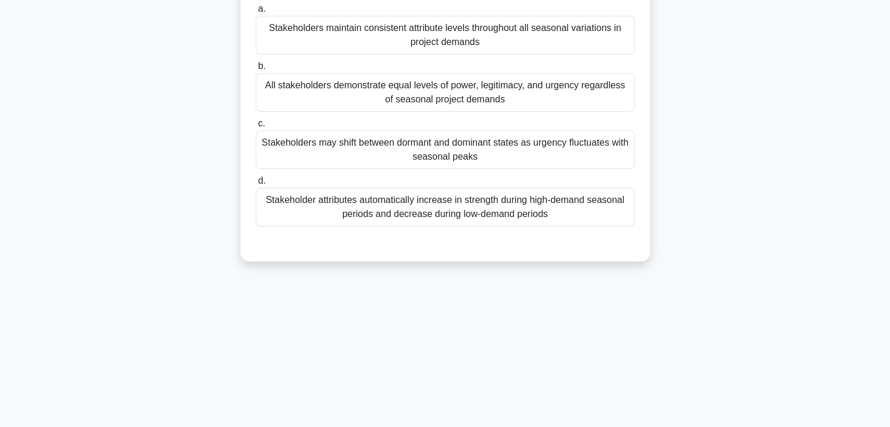
scroll to position [30, 0]
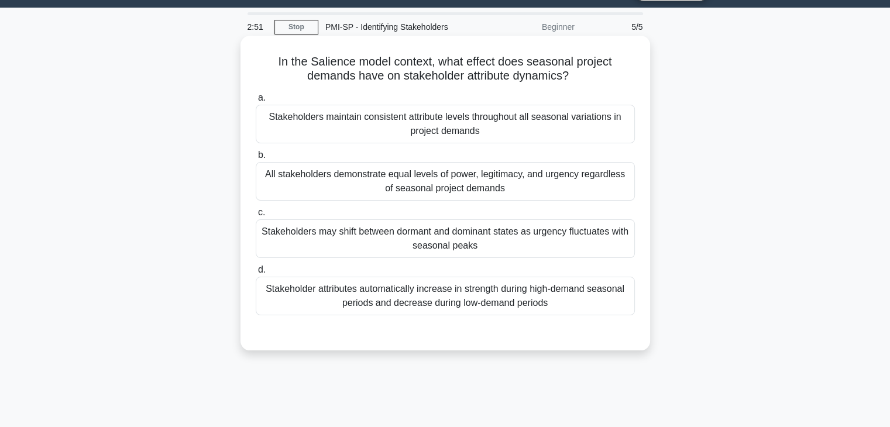
click at [277, 124] on div "Stakeholders maintain consistent attribute levels throughout all seasonal varia…" at bounding box center [445, 124] width 379 height 39
click at [256, 102] on input "a. Stakeholders maintain consistent attribute levels throughout all seasonal va…" at bounding box center [256, 98] width 0 height 8
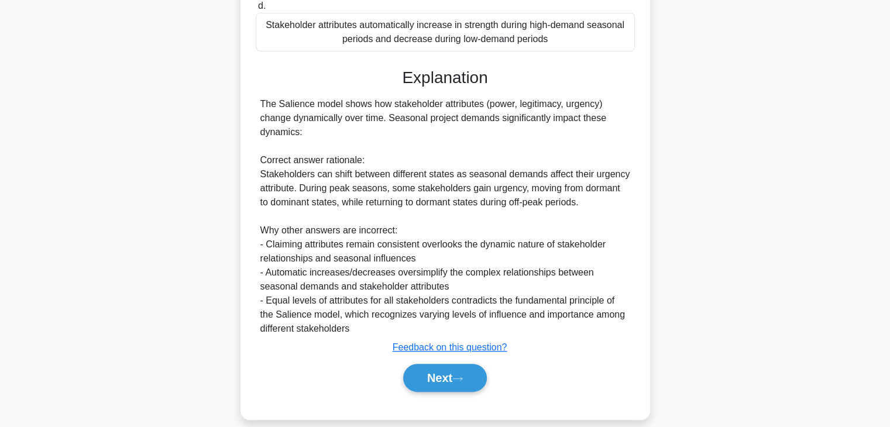
scroll to position [309, 0]
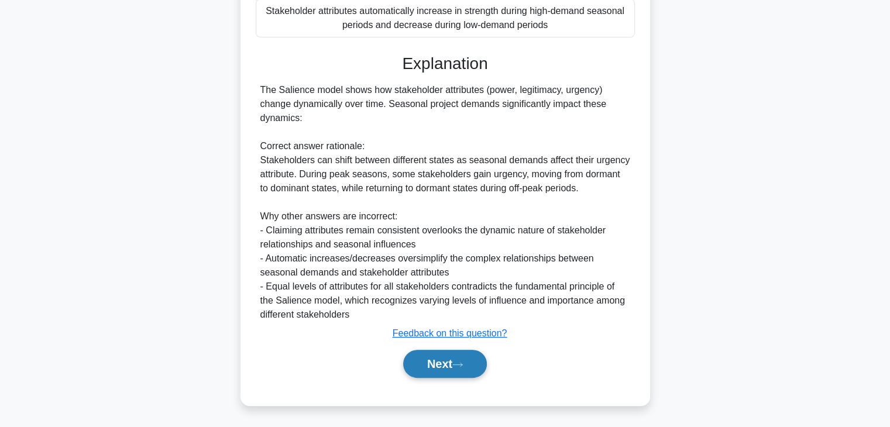
click at [438, 364] on button "Next" at bounding box center [445, 364] width 84 height 28
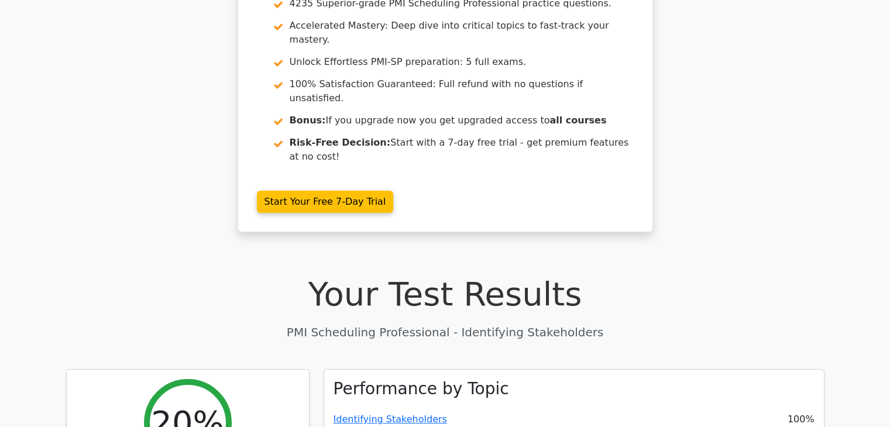
scroll to position [119, 0]
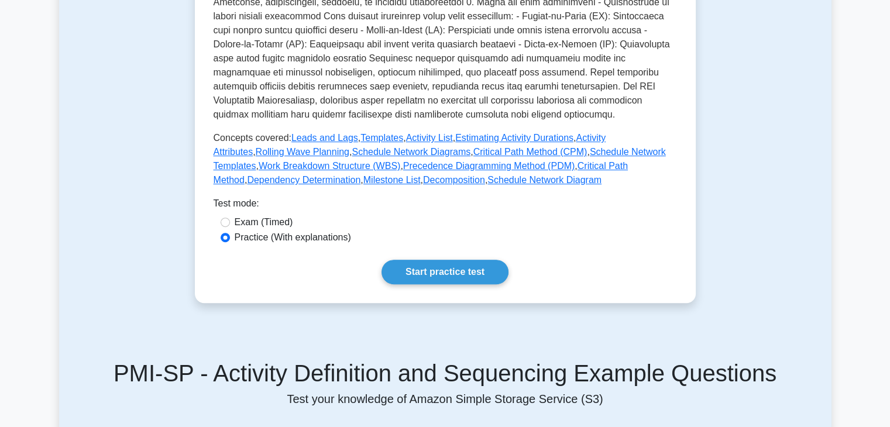
scroll to position [585, 0]
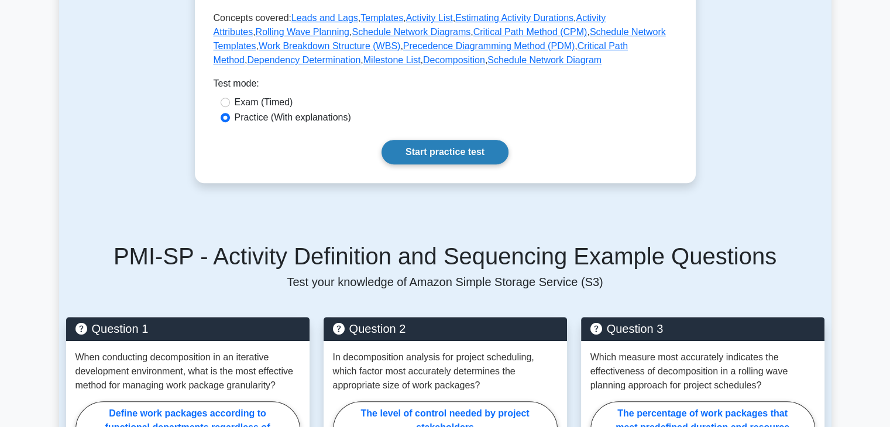
click at [436, 140] on link "Start practice test" at bounding box center [445, 152] width 127 height 25
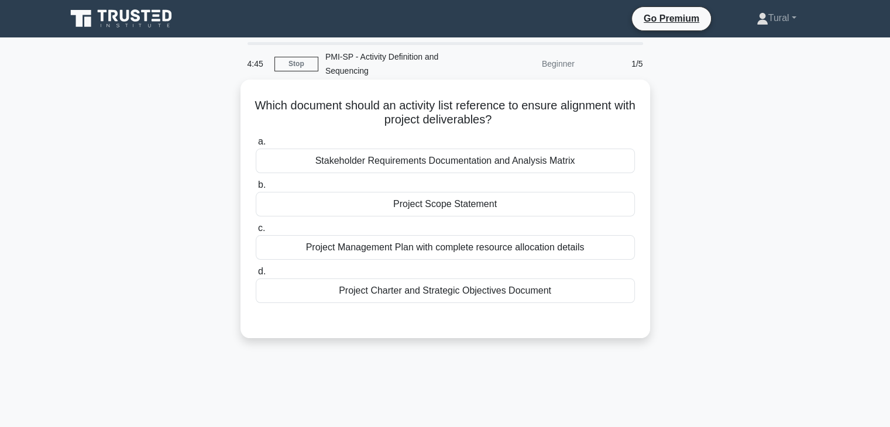
click at [431, 202] on div "Project Scope Statement" at bounding box center [445, 204] width 379 height 25
click at [256, 189] on input "b. Project Scope Statement" at bounding box center [256, 185] width 0 height 8
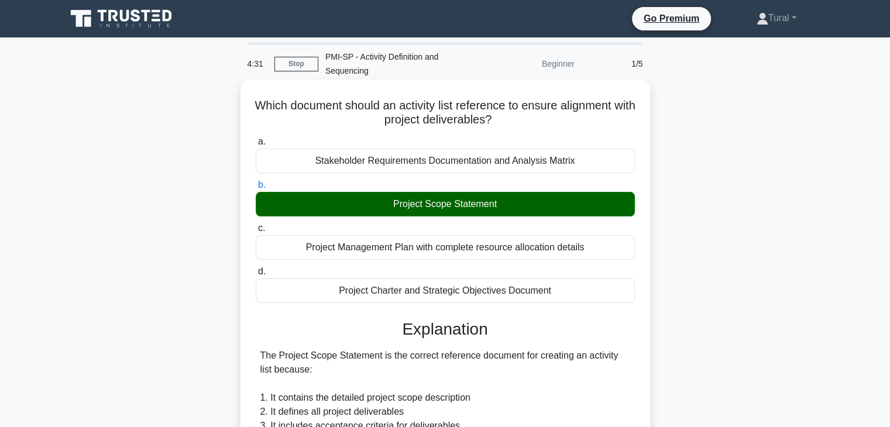
drag, startPoint x: 258, startPoint y: 105, endPoint x: 562, endPoint y: 120, distance: 304.8
click at [562, 120] on h5 "Which document should an activity list reference to ensure alignment with proje…" at bounding box center [446, 112] width 382 height 29
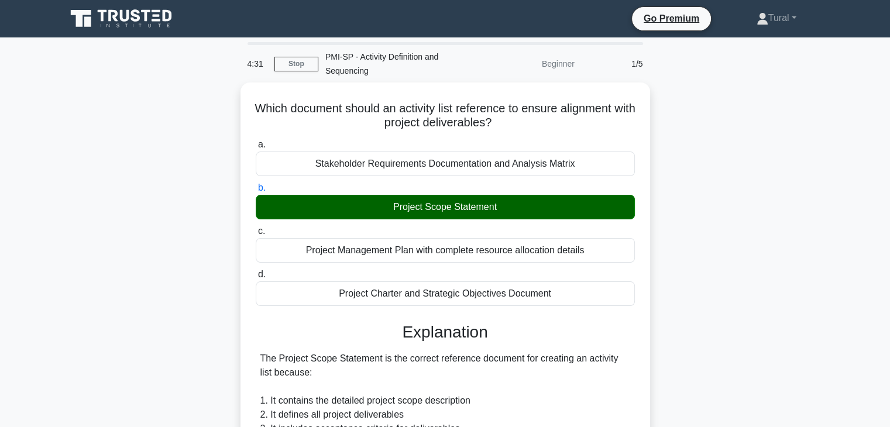
copy h5 "Which document should an activity list reference to ensure alignment with proje…"
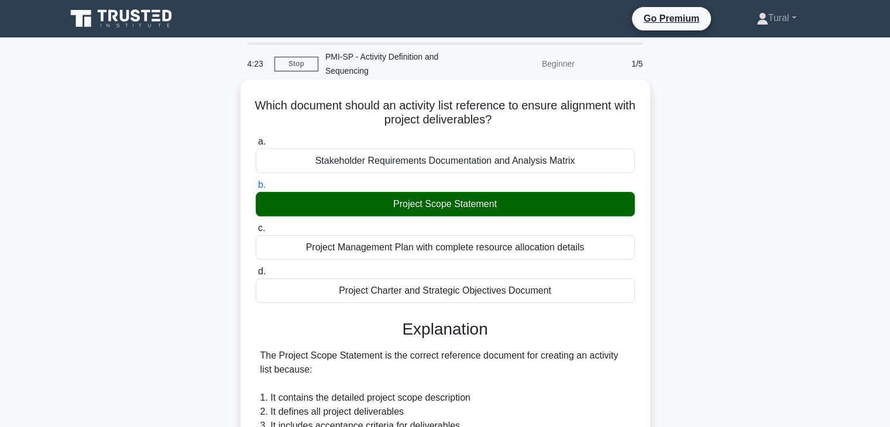
drag, startPoint x: 314, startPoint y: 163, endPoint x: 595, endPoint y: 163, distance: 281.6
click at [595, 163] on div "Stakeholder Requirements Documentation and Analysis Matrix" at bounding box center [445, 161] width 379 height 25
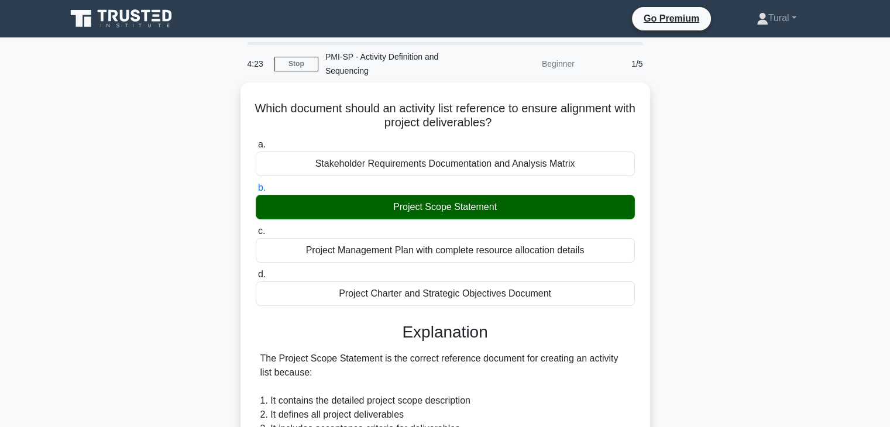
copy div "Stakeholder Requirements Documentation and Analysis Matrix"
drag, startPoint x: 389, startPoint y: 205, endPoint x: 879, endPoint y: 142, distance: 494.7
click at [509, 211] on div "Project Scope Statement" at bounding box center [445, 207] width 379 height 25
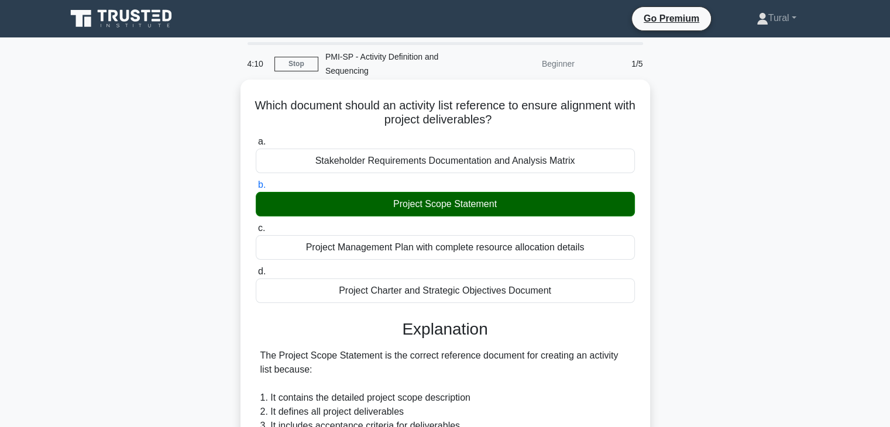
drag, startPoint x: 465, startPoint y: 197, endPoint x: 423, endPoint y: 200, distance: 42.8
click at [465, 197] on div "Project Scope Statement" at bounding box center [445, 204] width 379 height 25
click at [256, 189] on input "b. Project Scope Statement" at bounding box center [256, 185] width 0 height 8
drag, startPoint x: 398, startPoint y: 204, endPoint x: 501, endPoint y: 201, distance: 103.1
click at [501, 201] on div "Project Scope Statement" at bounding box center [445, 204] width 379 height 25
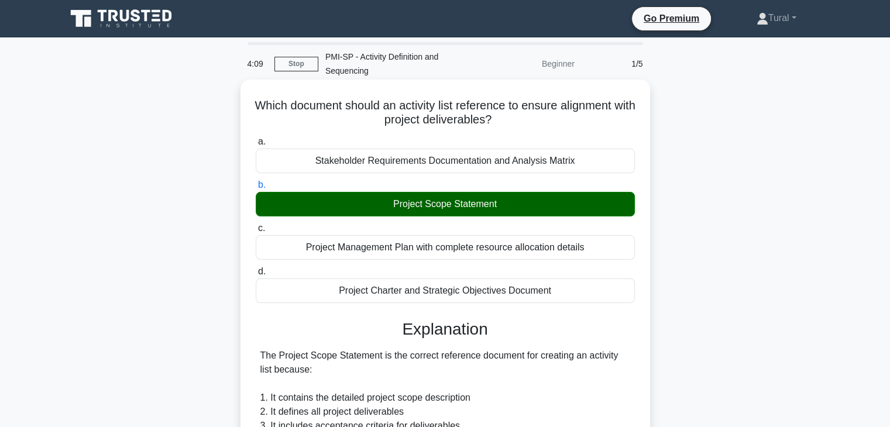
copy div "roject Scope Statement"
drag, startPoint x: 304, startPoint y: 244, endPoint x: 582, endPoint y: 252, distance: 278.2
click at [582, 252] on div "Project Management Plan with complete resource allocation details" at bounding box center [445, 247] width 379 height 25
copy div "Project Management Plan with complete resource allocation details"
drag, startPoint x: 353, startPoint y: 289, endPoint x: 583, endPoint y: 291, distance: 229.5
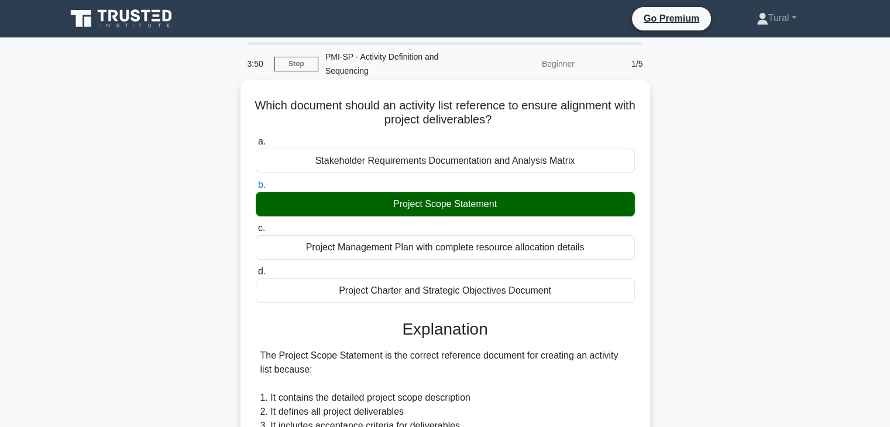
click at [583, 291] on div "Project Charter and Strategic Objectives Document" at bounding box center [445, 291] width 379 height 25
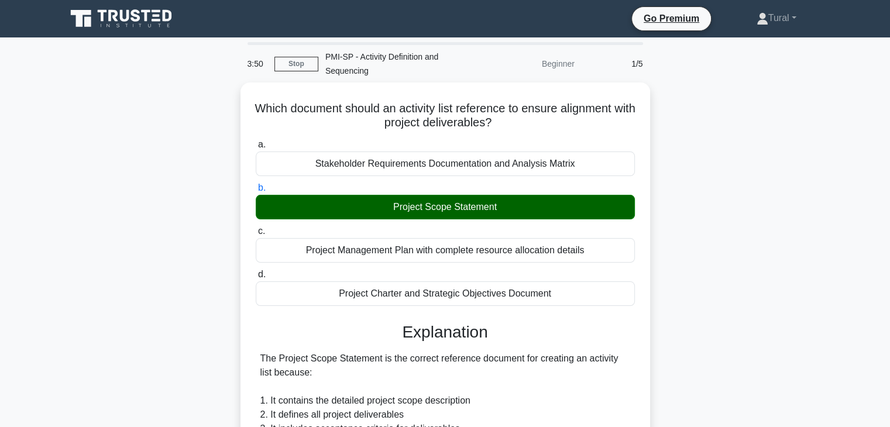
copy div "Project Charter and Strategic Objectives Document"
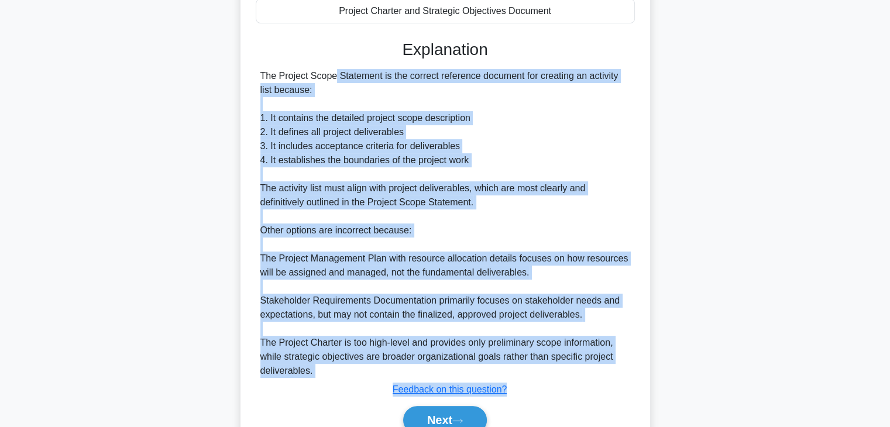
scroll to position [286, 0]
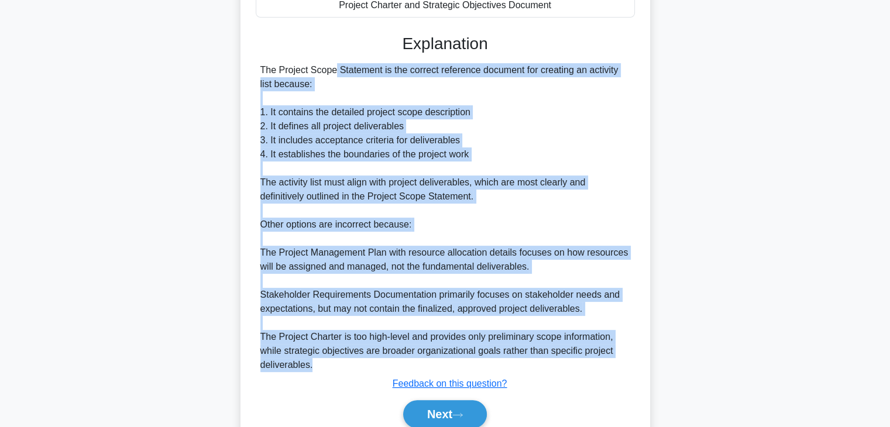
drag, startPoint x: 262, startPoint y: 183, endPoint x: 450, endPoint y: 366, distance: 262.1
click at [450, 366] on div "The Project Scope Statement is the correct reference document for creating an a…" at bounding box center [446, 217] width 370 height 309
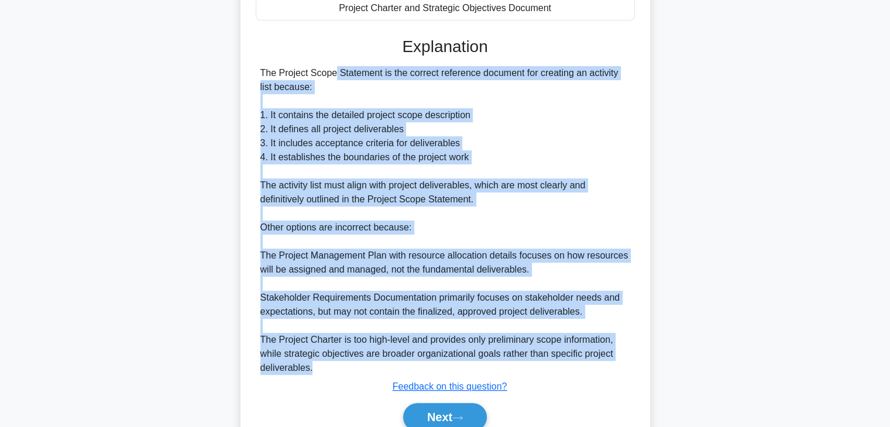
copy div "The Project Scope Statement is the correct reference document for creating an a…"
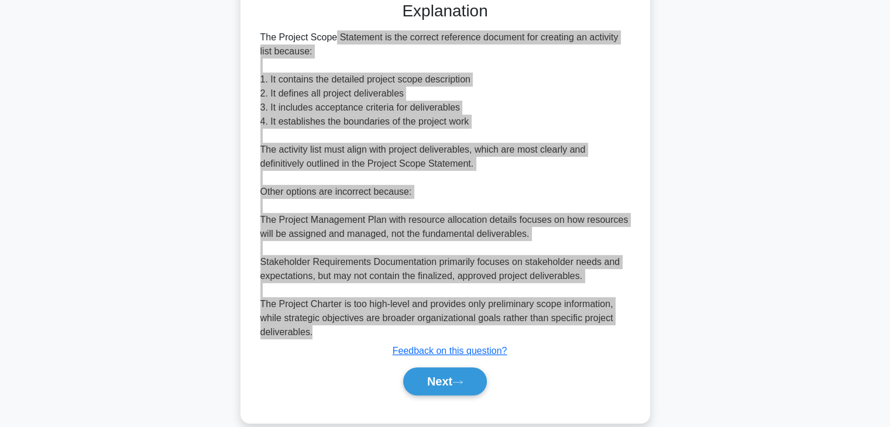
scroll to position [336, 0]
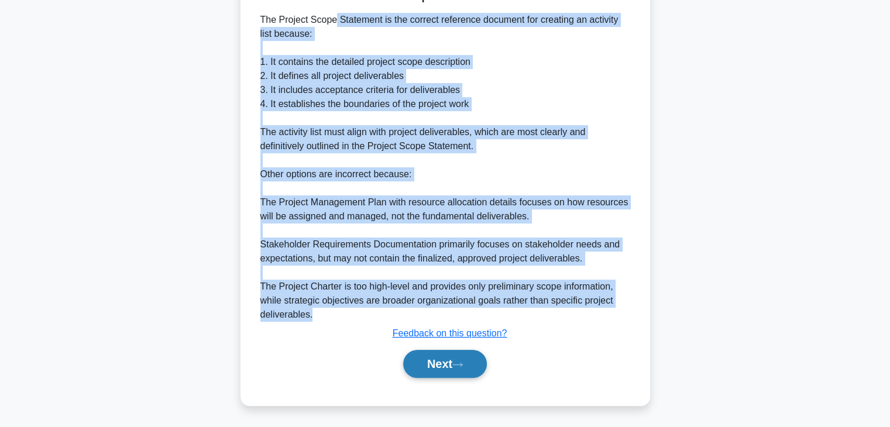
click at [431, 360] on button "Next" at bounding box center [445, 364] width 84 height 28
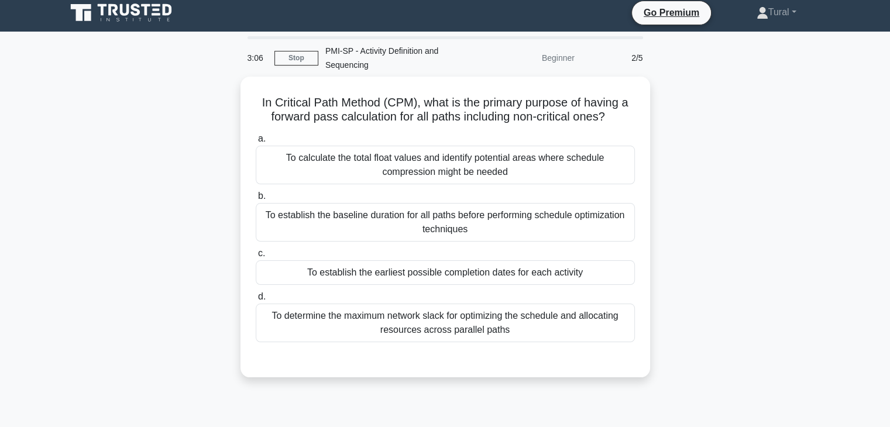
scroll to position [0, 0]
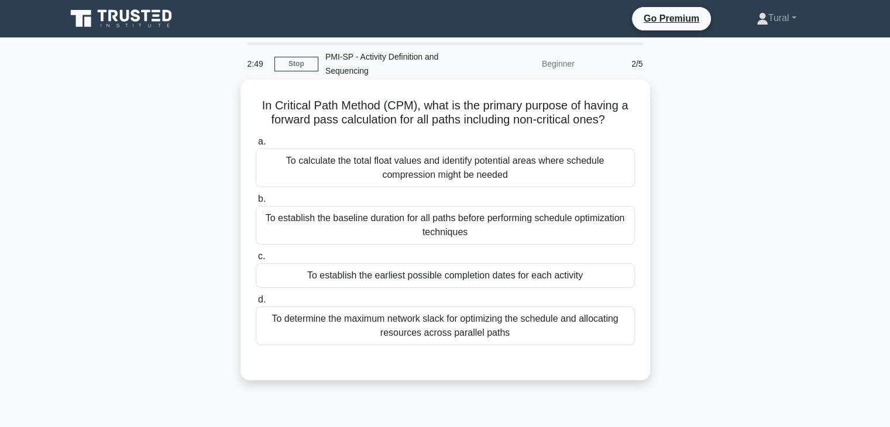
click at [494, 276] on div "To establish the earliest possible completion dates for each activity" at bounding box center [445, 275] width 379 height 25
click at [256, 261] on input "c. To establish the earliest possible completion dates for each activity" at bounding box center [256, 257] width 0 height 8
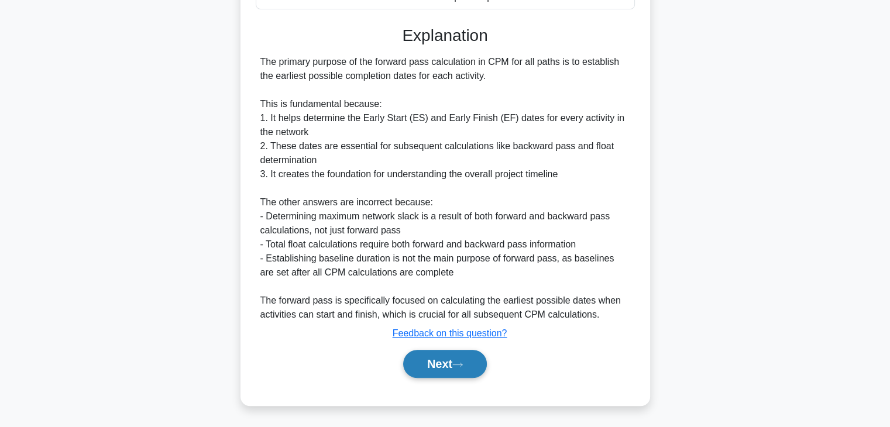
click at [453, 364] on button "Next" at bounding box center [445, 364] width 84 height 28
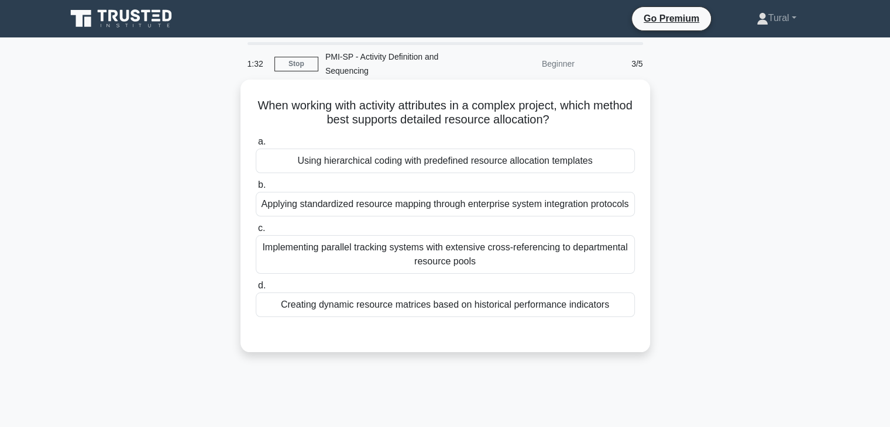
click at [480, 164] on div "Using hierarchical coding with predefined resource allocation templates" at bounding box center [445, 161] width 379 height 25
click at [256, 146] on input "a. Using hierarchical coding with predefined resource allocation templates" at bounding box center [256, 142] width 0 height 8
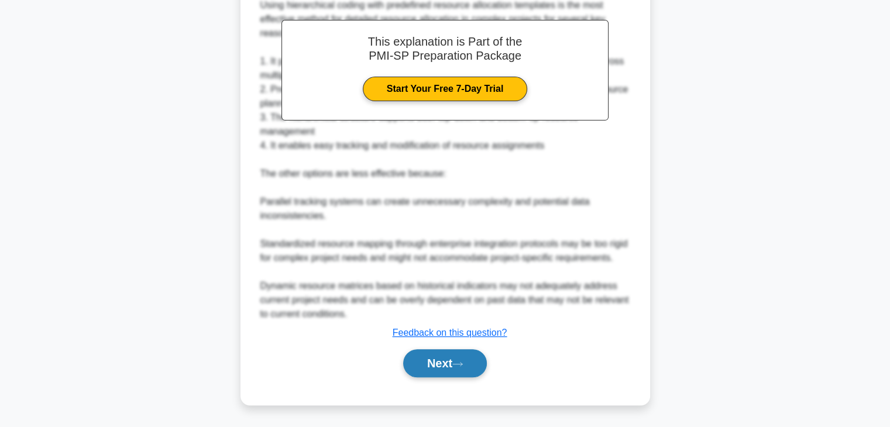
click at [438, 359] on button "Next" at bounding box center [445, 364] width 84 height 28
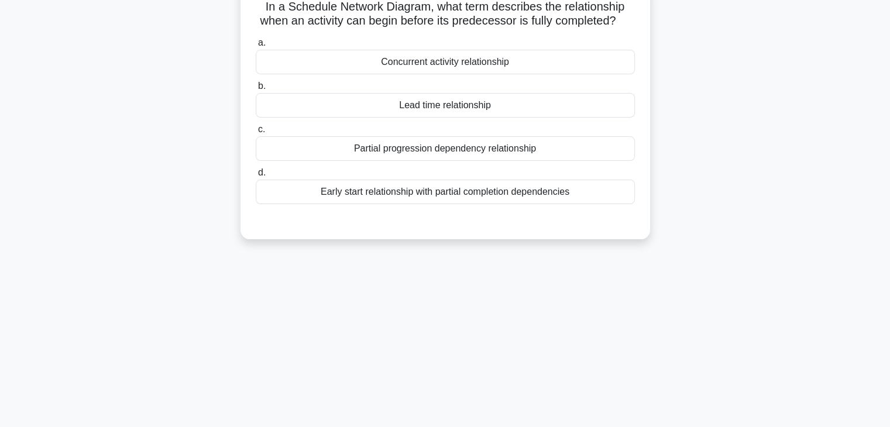
scroll to position [30, 0]
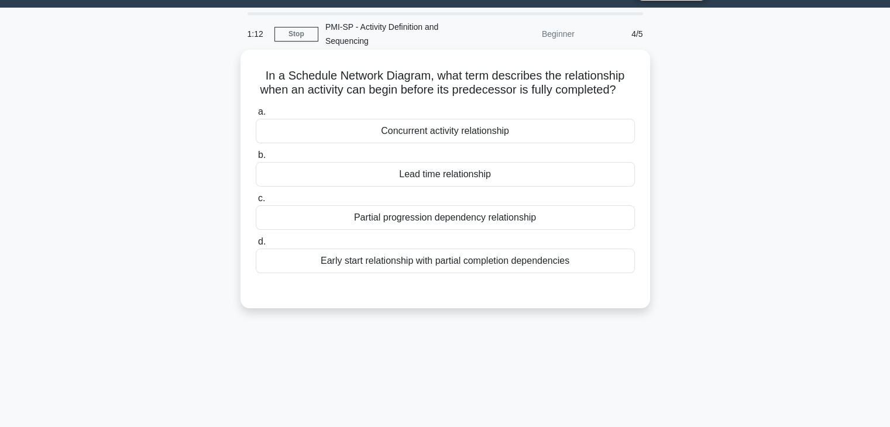
click at [379, 187] on div "Lead time relationship" at bounding box center [445, 174] width 379 height 25
click at [256, 159] on input "b. Lead time relationship" at bounding box center [256, 156] width 0 height 8
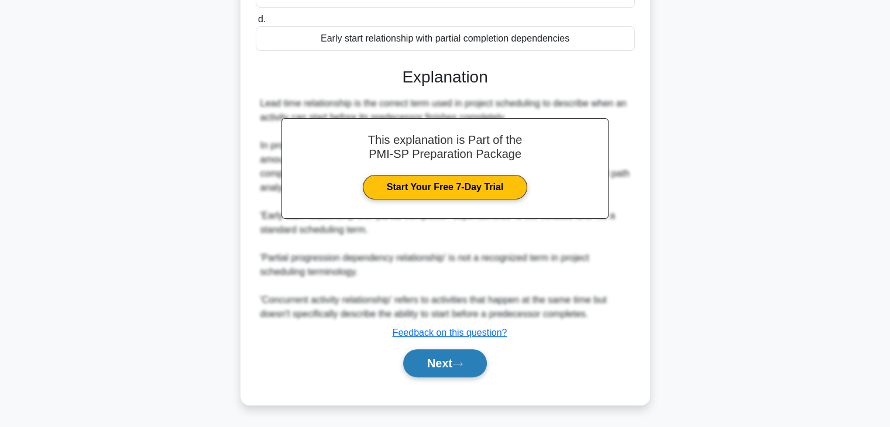
click at [464, 371] on button "Next" at bounding box center [445, 364] width 84 height 28
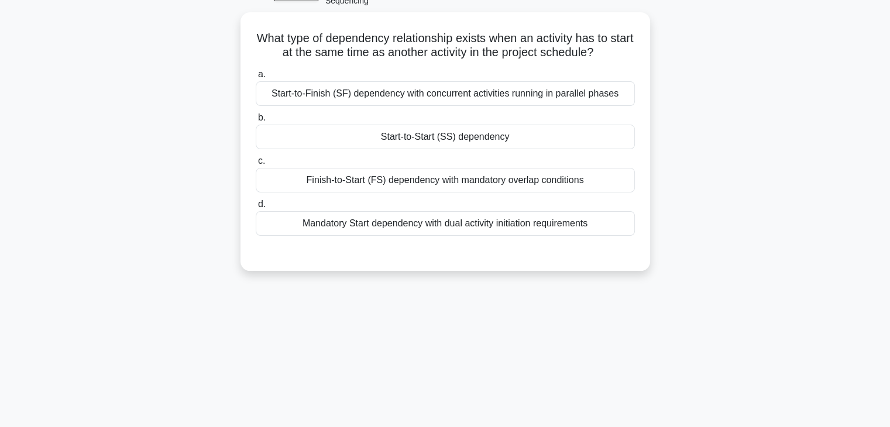
scroll to position [0, 0]
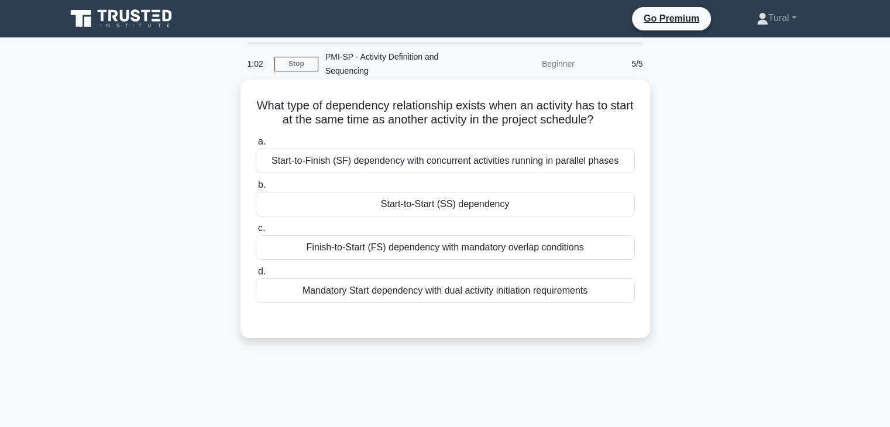
click at [428, 214] on div "Start-to-Start (SS) dependency" at bounding box center [445, 204] width 379 height 25
click at [256, 189] on input "b. Start-to-Start (SS) dependency" at bounding box center [256, 185] width 0 height 8
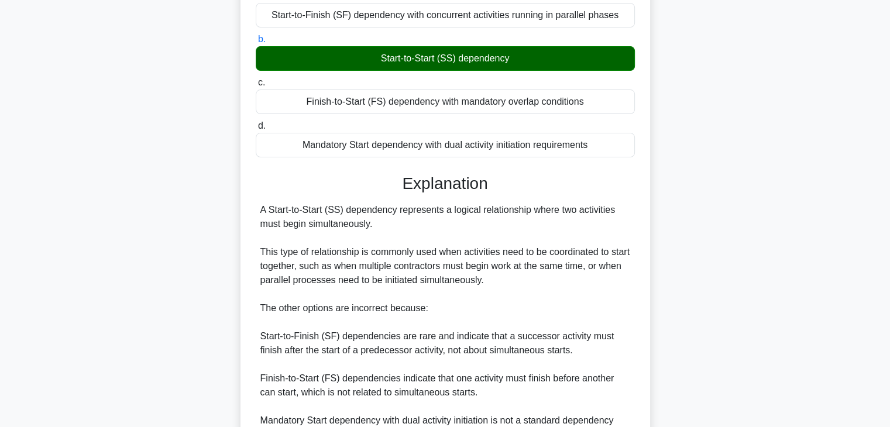
scroll to position [266, 0]
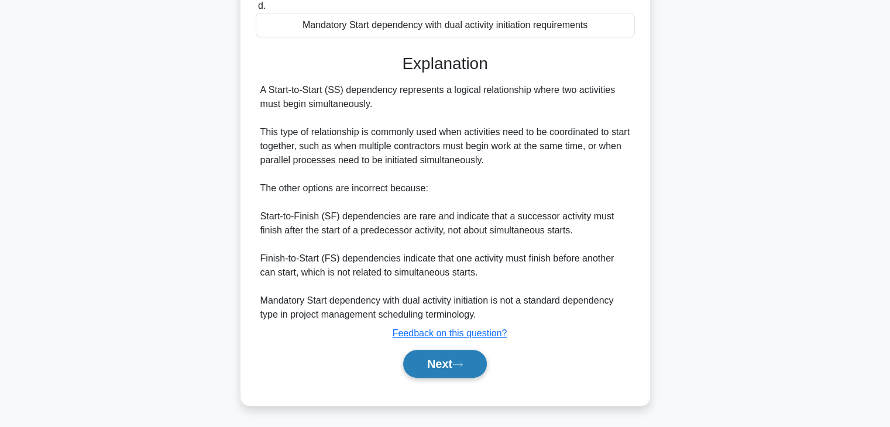
click at [450, 356] on button "Next" at bounding box center [445, 364] width 84 height 28
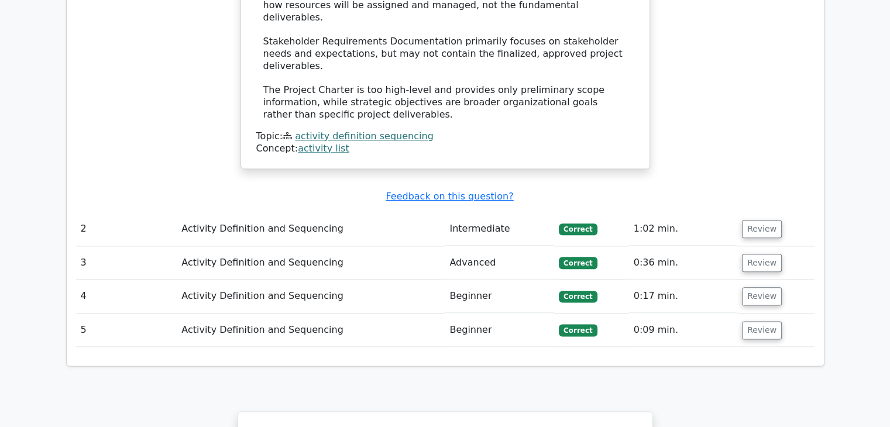
scroll to position [1464, 0]
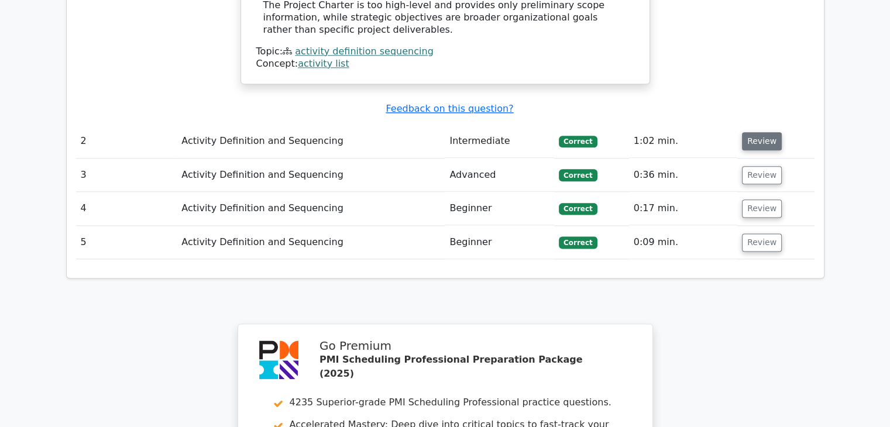
click at [763, 132] on button "Review" at bounding box center [762, 141] width 40 height 18
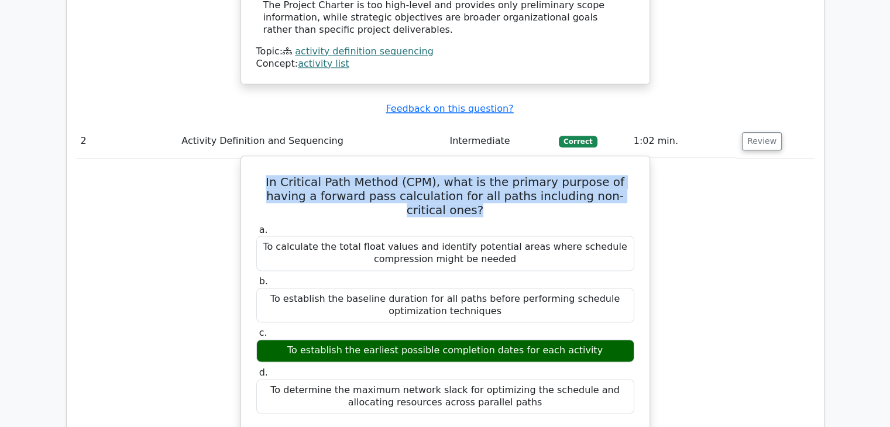
drag, startPoint x: 256, startPoint y: 108, endPoint x: 634, endPoint y: 130, distance: 378.9
click at [634, 175] on h5 "In Critical Path Method (CPM), what is the primary purpose of having a forward …" at bounding box center [445, 196] width 381 height 42
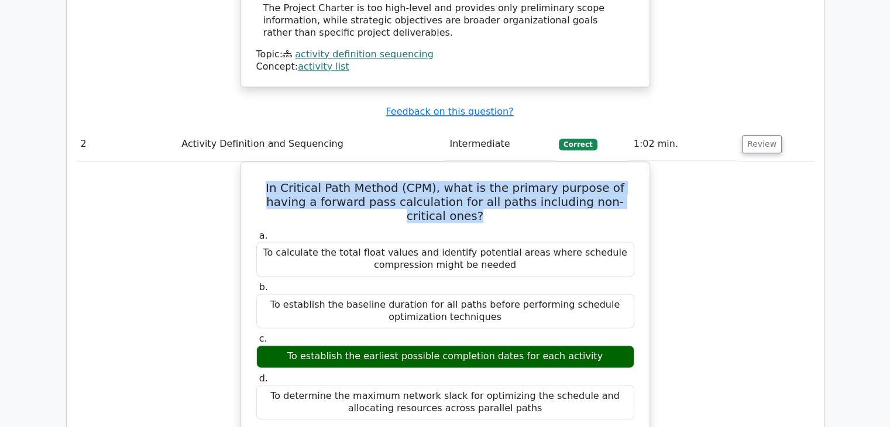
copy h5 "In Critical Path Method (CPM), what is the primary purpose of having a forward …"
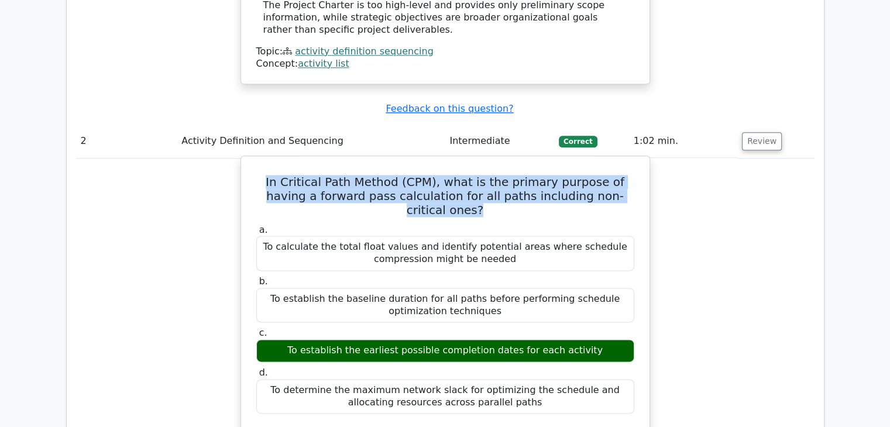
drag, startPoint x: 285, startPoint y: 163, endPoint x: 530, endPoint y: 321, distance: 292.6
click at [530, 321] on div "a. To calculate the total float values and identify potential areas where sched…" at bounding box center [445, 319] width 392 height 195
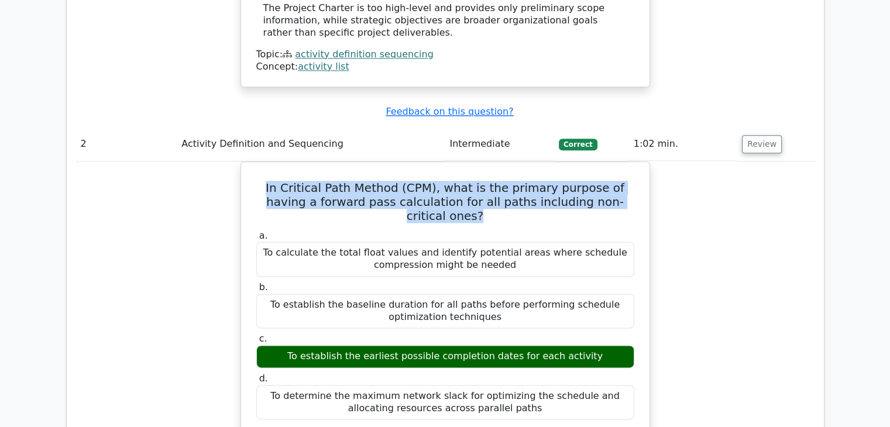
copy div "To calculate the total float values and identify potential areas where schedule…"
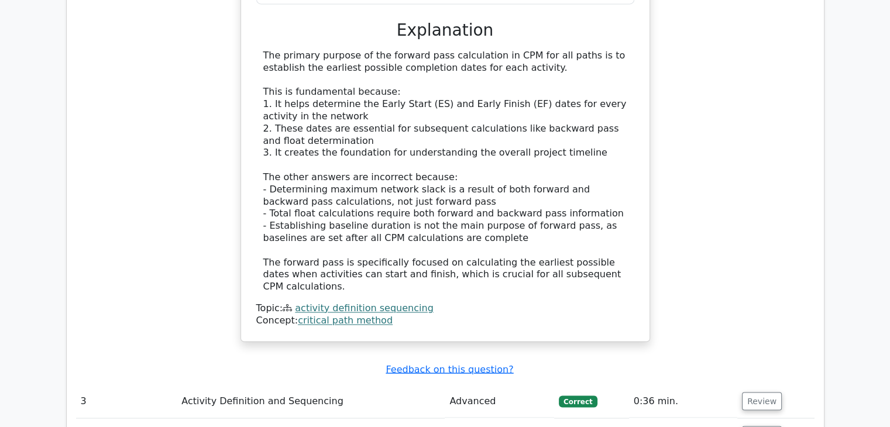
scroll to position [1932, 0]
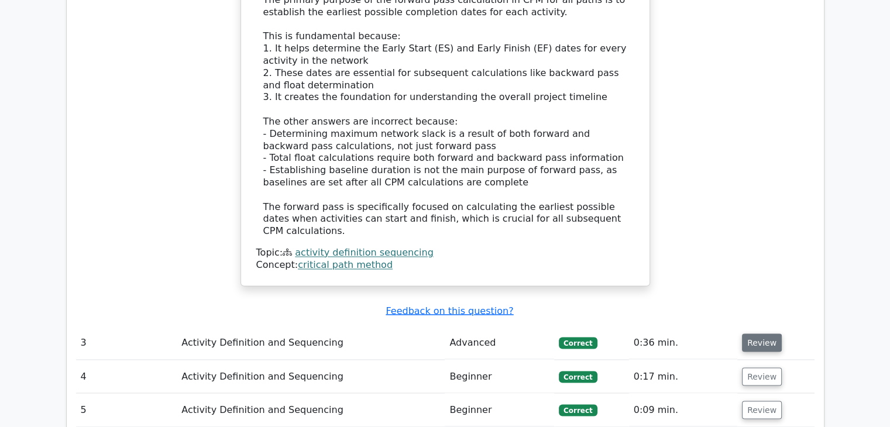
click at [749, 334] on button "Review" at bounding box center [762, 343] width 40 height 18
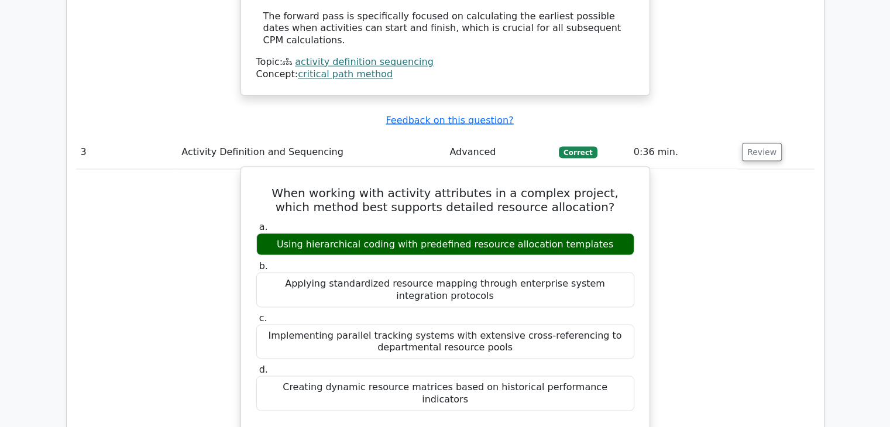
scroll to position [2166, 0]
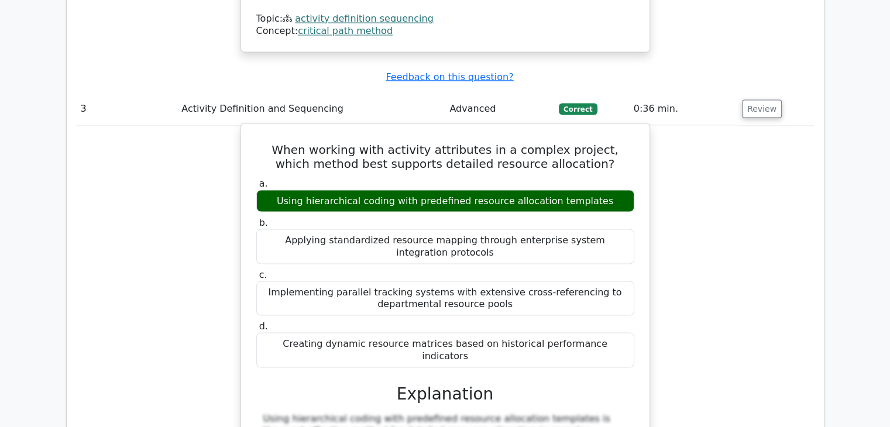
drag, startPoint x: 272, startPoint y: 52, endPoint x: 621, endPoint y: 253, distance: 402.4
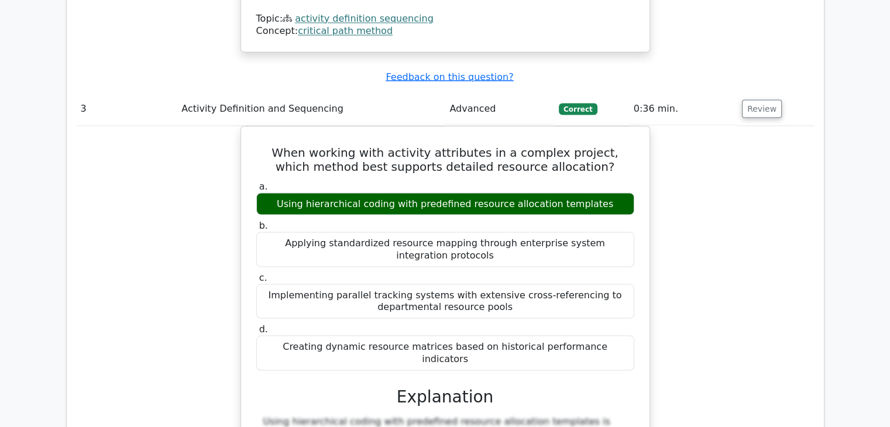
copy div "When working with activity attributes in a complex project, which method best s…"
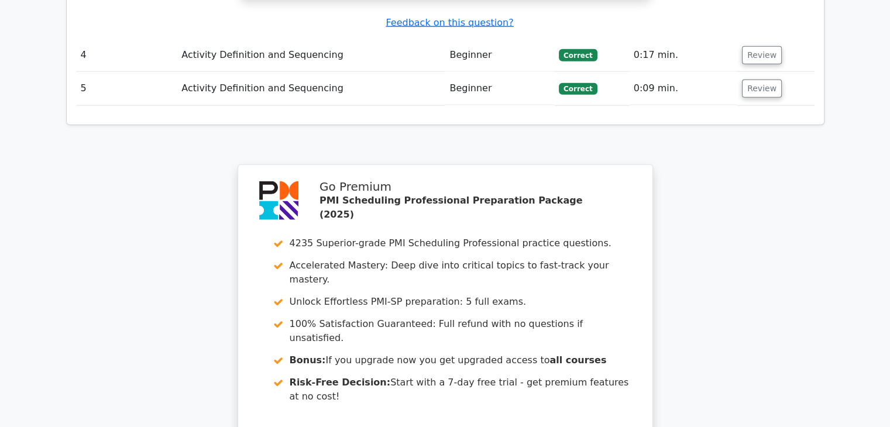
scroll to position [2693, 0]
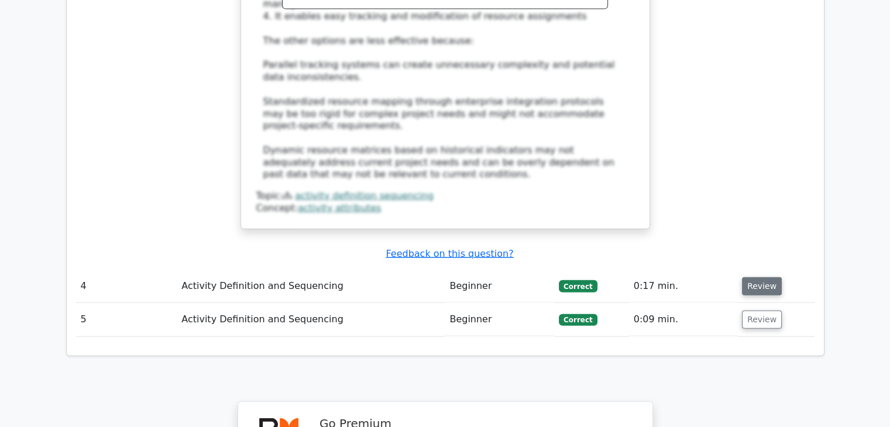
click at [751, 278] on button "Review" at bounding box center [762, 287] width 40 height 18
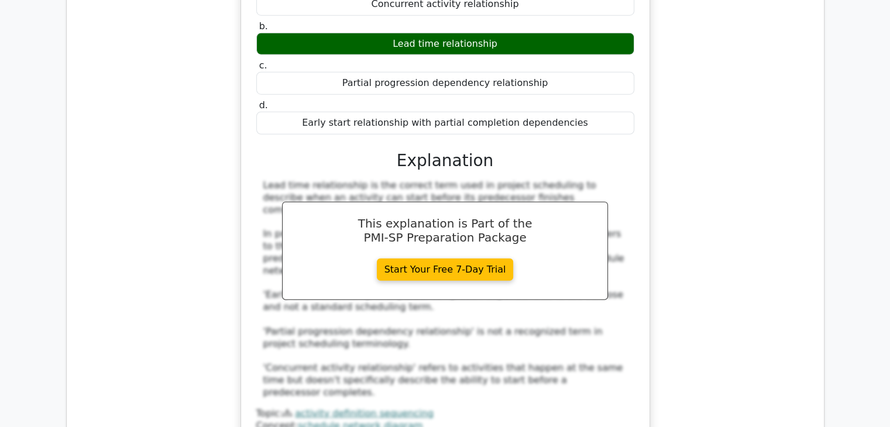
scroll to position [3161, 0]
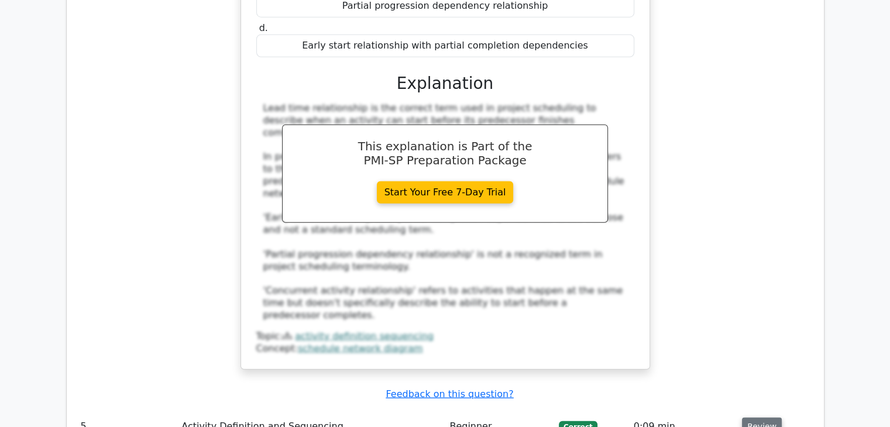
click at [751, 418] on button "Review" at bounding box center [762, 427] width 40 height 18
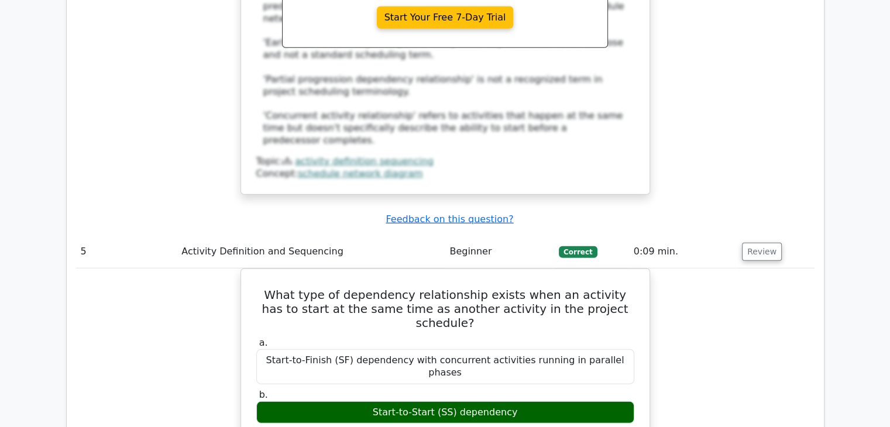
scroll to position [3337, 0]
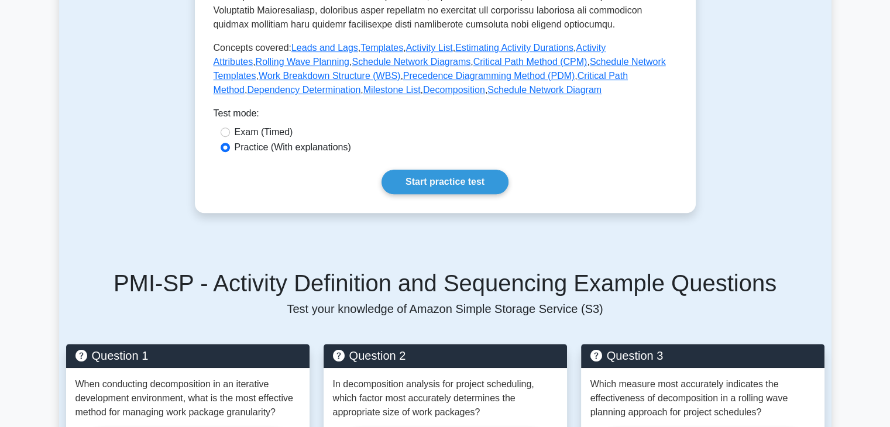
scroll to position [585, 0]
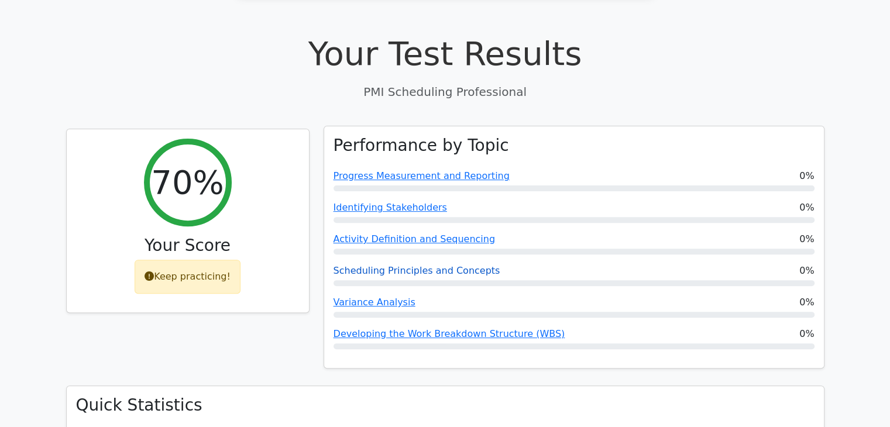
click at [454, 265] on link "Scheduling Principles and Concepts" at bounding box center [417, 270] width 167 height 11
click at [412, 328] on link "Developing the Work Breakdown Structure (WBS)" at bounding box center [450, 333] width 232 height 11
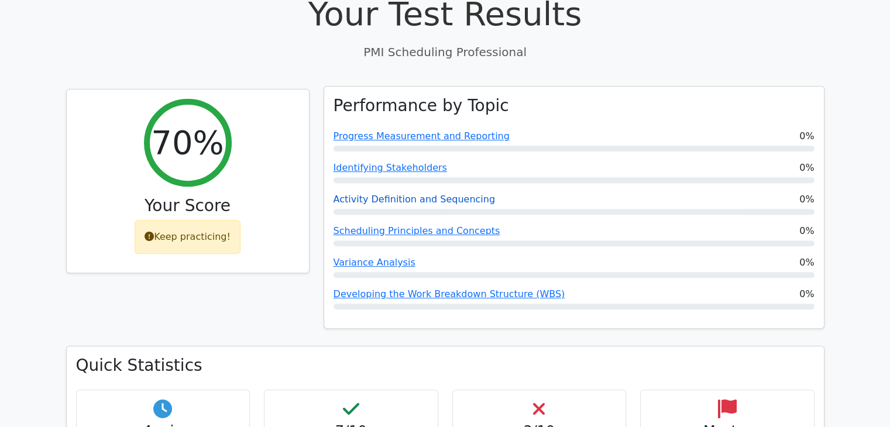
scroll to position [422, 0]
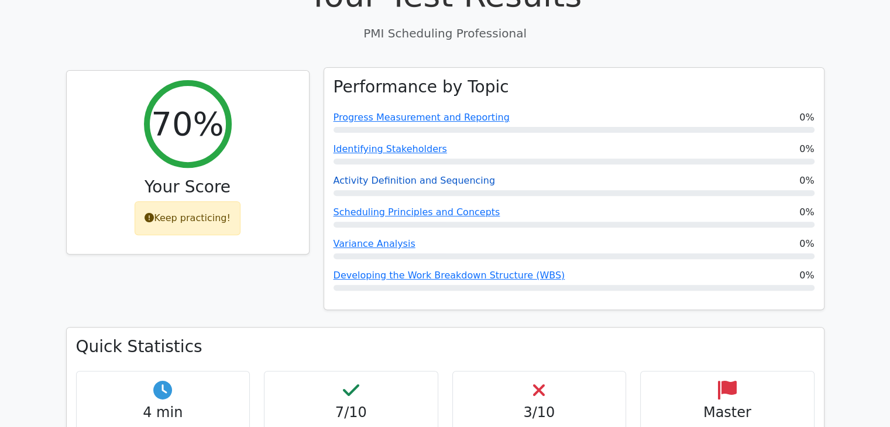
click at [383, 175] on link "Activity Definition and Sequencing" at bounding box center [415, 180] width 162 height 11
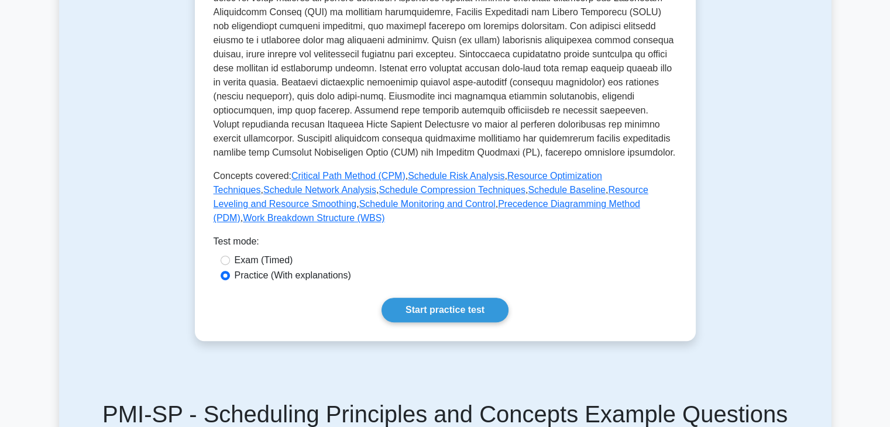
scroll to position [527, 0]
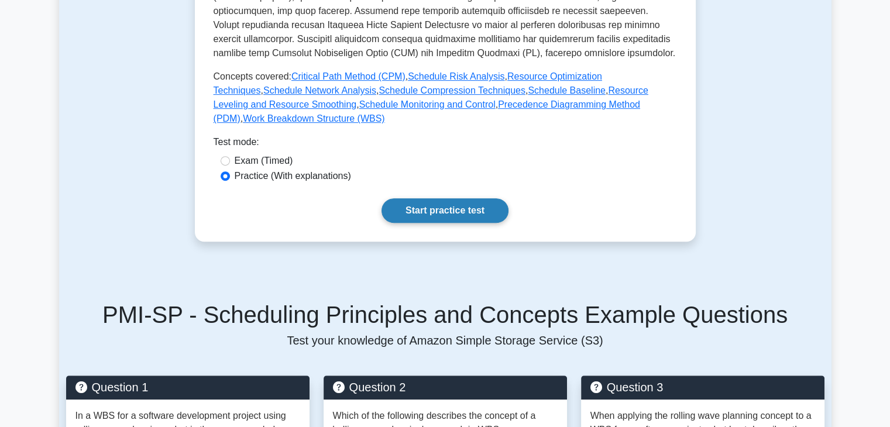
click at [448, 198] on link "Start practice test" at bounding box center [445, 210] width 127 height 25
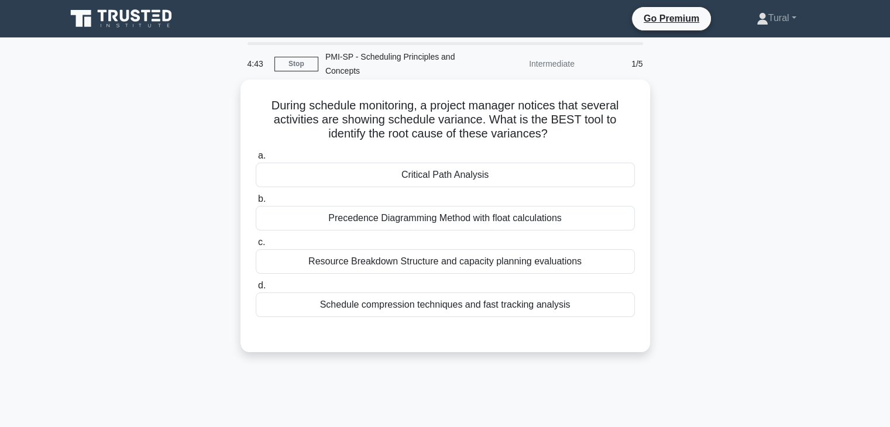
click at [453, 172] on div "Critical Path Analysis" at bounding box center [445, 175] width 379 height 25
click at [256, 160] on input "a. Critical Path Analysis" at bounding box center [256, 156] width 0 height 8
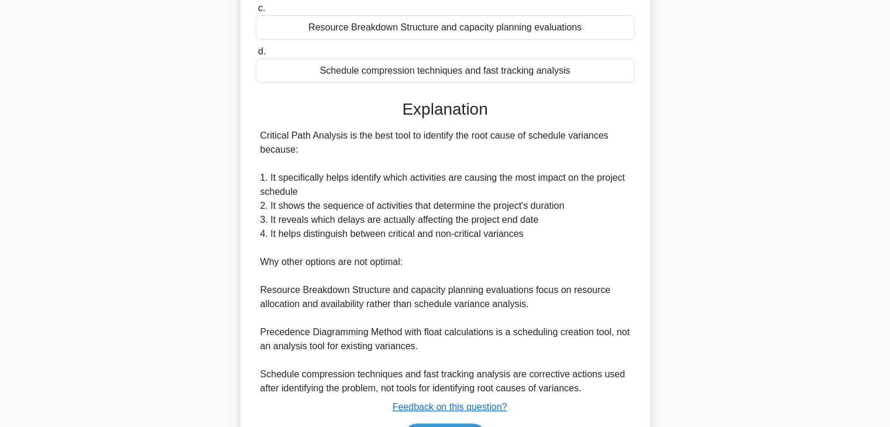
scroll to position [308, 0]
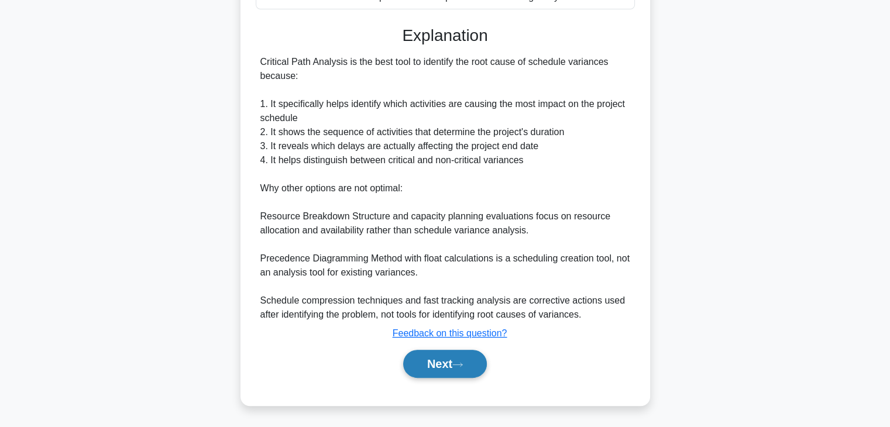
click at [440, 371] on button "Next" at bounding box center [445, 364] width 84 height 28
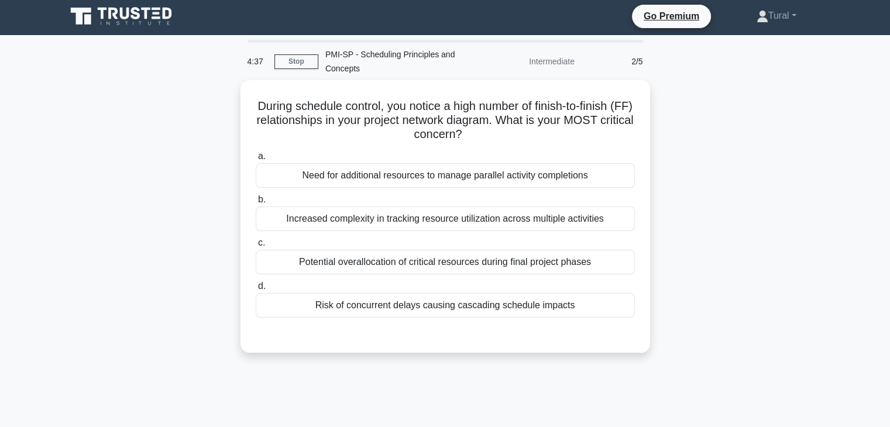
scroll to position [0, 0]
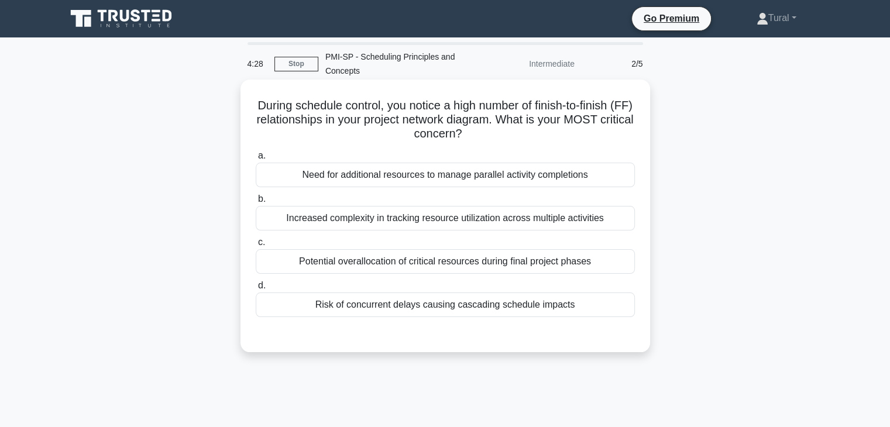
click at [444, 221] on div "Increased complexity in tracking resource utilization across multiple activities" at bounding box center [445, 218] width 379 height 25
click at [256, 203] on input "b. Increased complexity in tracking resource utilization across multiple activi…" at bounding box center [256, 200] width 0 height 8
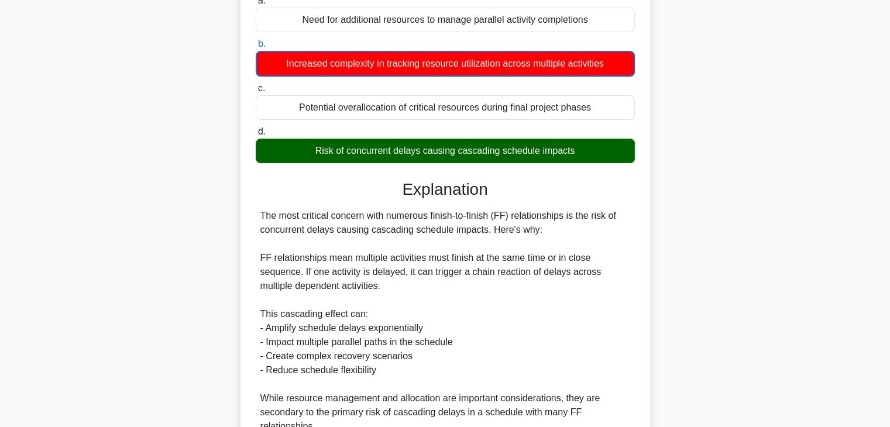
scroll to position [59, 0]
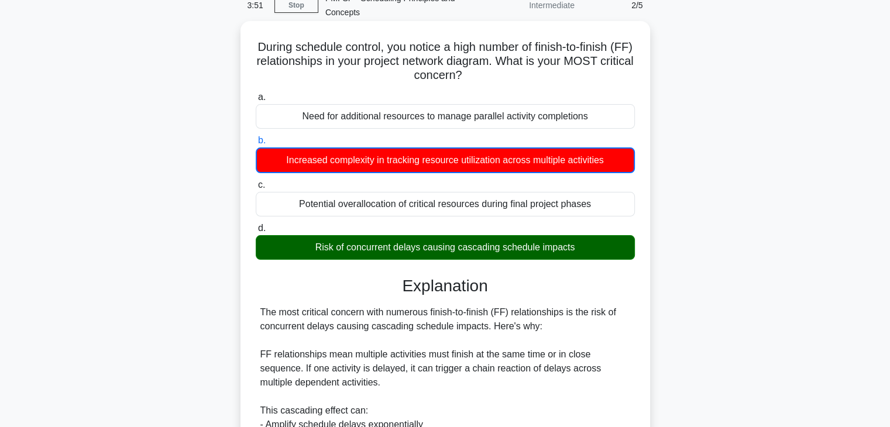
drag, startPoint x: 258, startPoint y: 49, endPoint x: 584, endPoint y: 246, distance: 381.1
click at [584, 246] on div "During schedule control, you notice a high number of finish-to-finish (FF) rela…" at bounding box center [445, 353] width 400 height 654
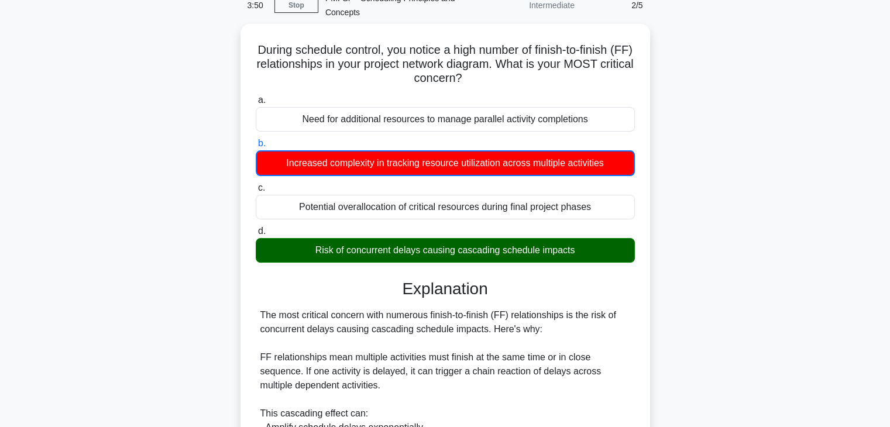
copy div "During schedule control, you notice a high number of finish-to-finish (FF) rela…"
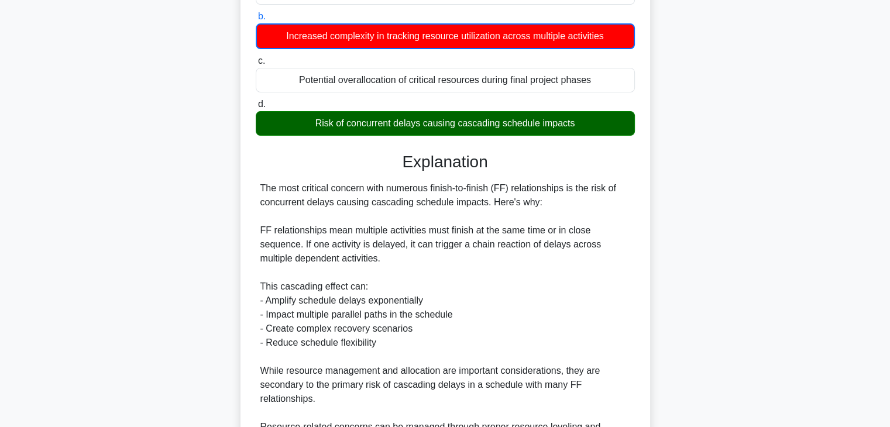
scroll to position [337, 0]
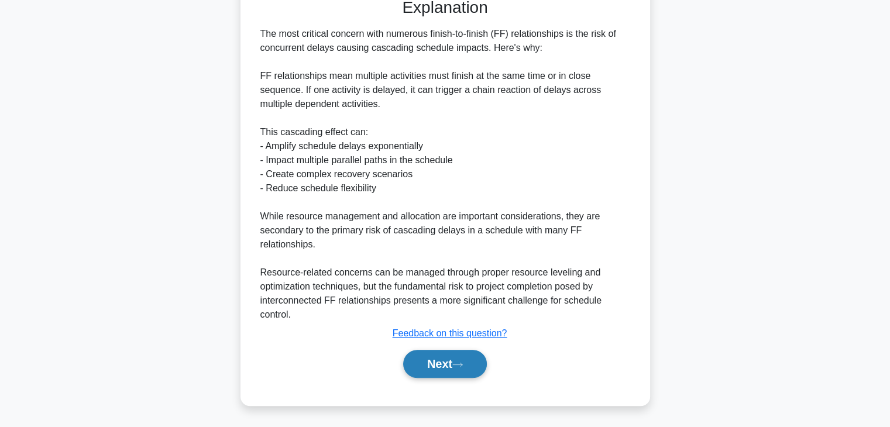
click at [440, 376] on button "Next" at bounding box center [445, 364] width 84 height 28
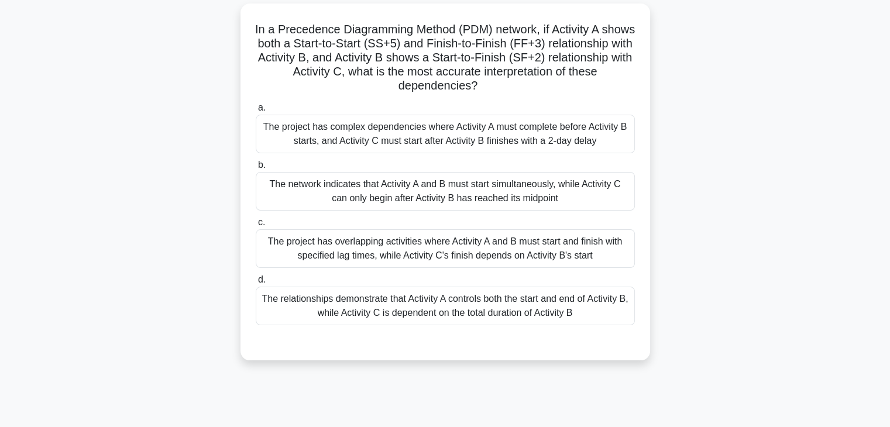
scroll to position [205, 0]
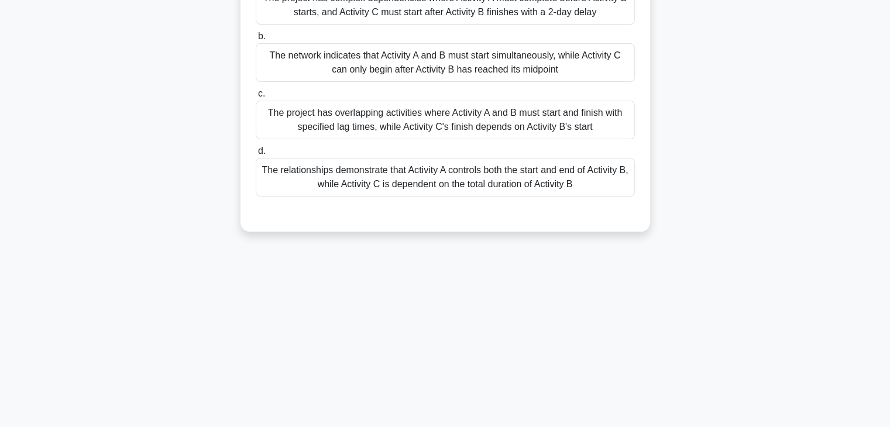
click at [430, 196] on div "The relationships demonstrate that Activity A controls both the start and end o…" at bounding box center [445, 177] width 379 height 39
click at [256, 155] on input "d. The relationships demonstrate that Activity A controls both the start and en…" at bounding box center [256, 152] width 0 height 8
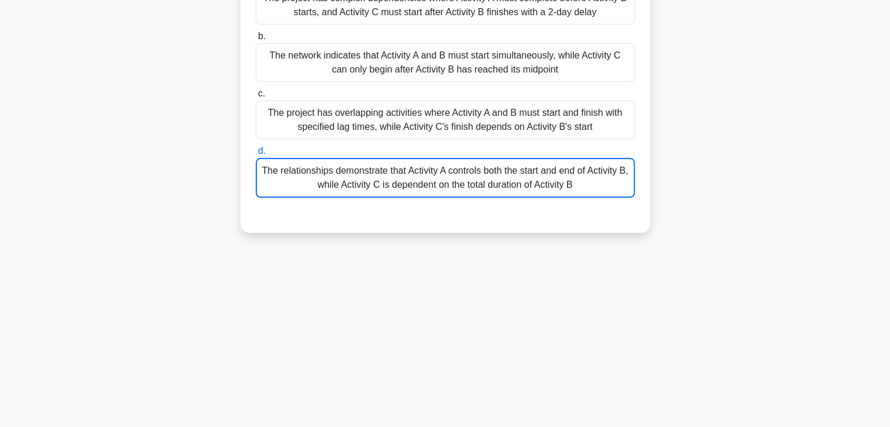
click at [429, 183] on div "The relationships demonstrate that Activity A controls both the start and end o…" at bounding box center [445, 178] width 379 height 40
click at [256, 155] on input "d. The relationships demonstrate that Activity A controls both the start and en…" at bounding box center [256, 152] width 0 height 8
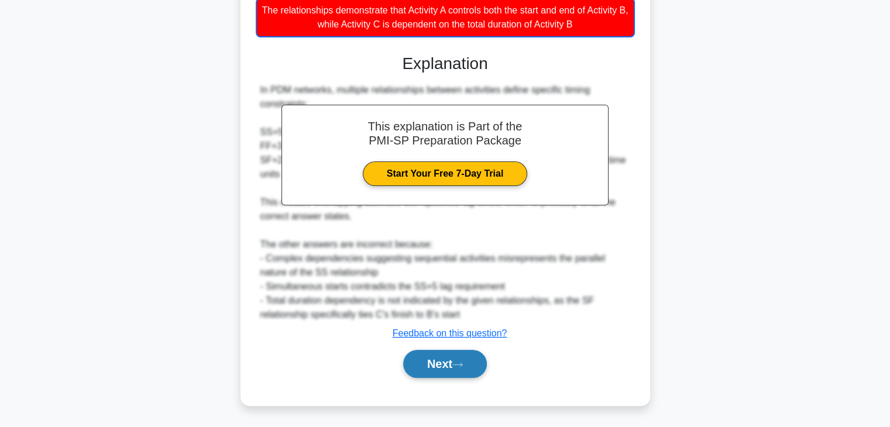
click at [444, 355] on button "Next" at bounding box center [445, 364] width 84 height 28
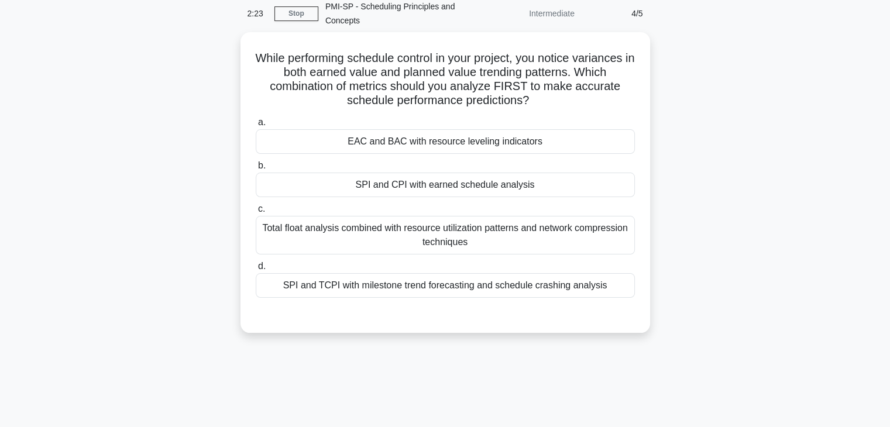
scroll to position [0, 0]
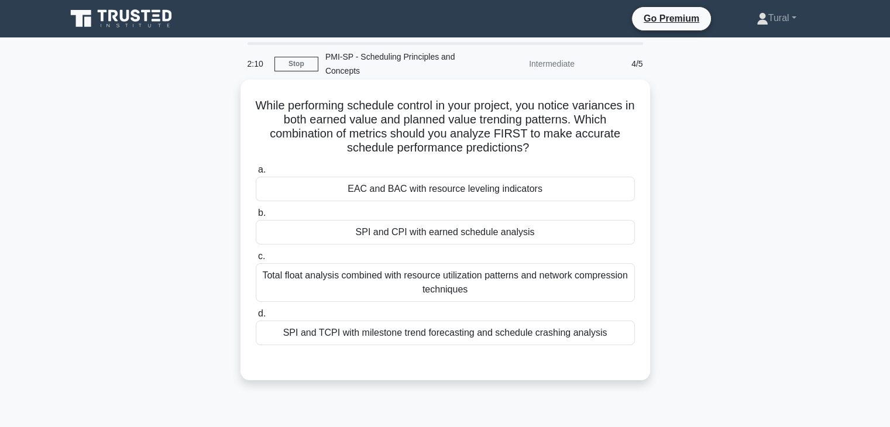
click at [543, 234] on div "SPI and CPI with earned schedule analysis" at bounding box center [445, 232] width 379 height 25
click at [256, 217] on input "b. SPI and CPI with earned schedule analysis" at bounding box center [256, 214] width 0 height 8
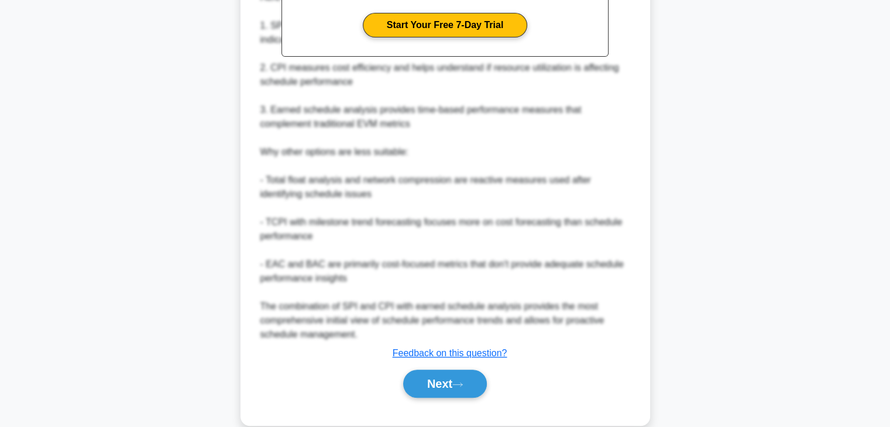
scroll to position [477, 0]
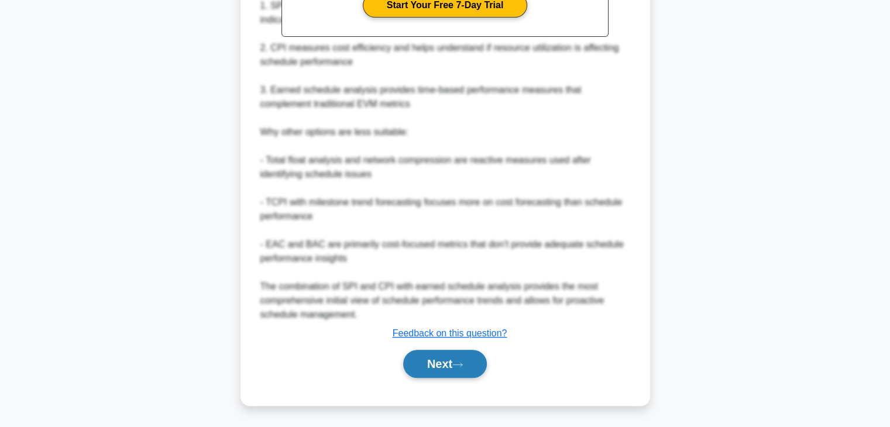
drag, startPoint x: 466, startPoint y: 359, endPoint x: 467, endPoint y: 352, distance: 7.0
click at [466, 359] on button "Next" at bounding box center [445, 364] width 84 height 28
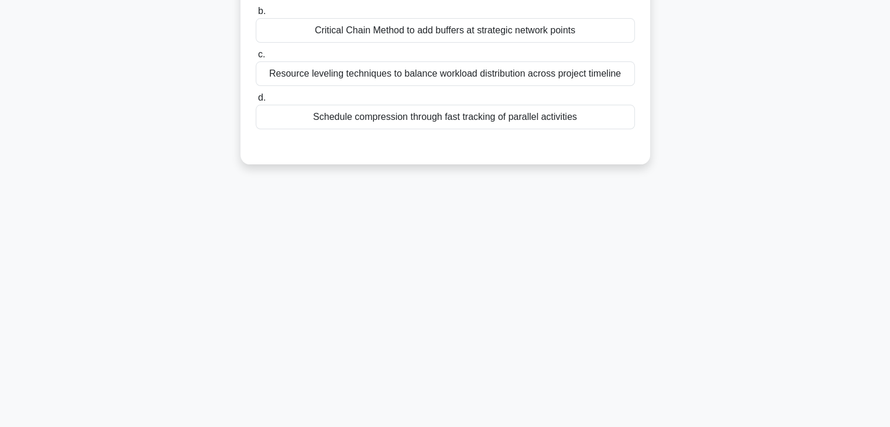
scroll to position [0, 0]
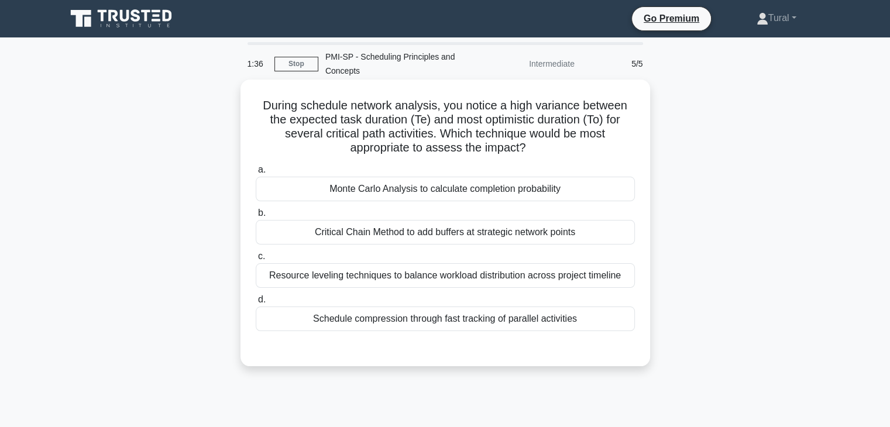
click at [403, 186] on div "Monte Carlo Analysis to calculate completion probability" at bounding box center [445, 189] width 379 height 25
click at [256, 174] on input "a. Monte Carlo Analysis to calculate completion probability" at bounding box center [256, 170] width 0 height 8
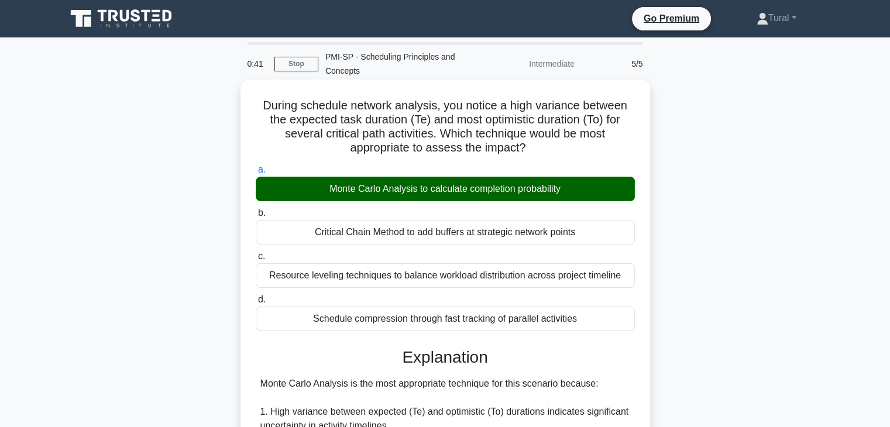
drag, startPoint x: 261, startPoint y: 106, endPoint x: 607, endPoint y: 326, distance: 410.1
click at [607, 326] on div "During schedule network analysis, you notice a high variance between the expect…" at bounding box center [445, 417] width 400 height 667
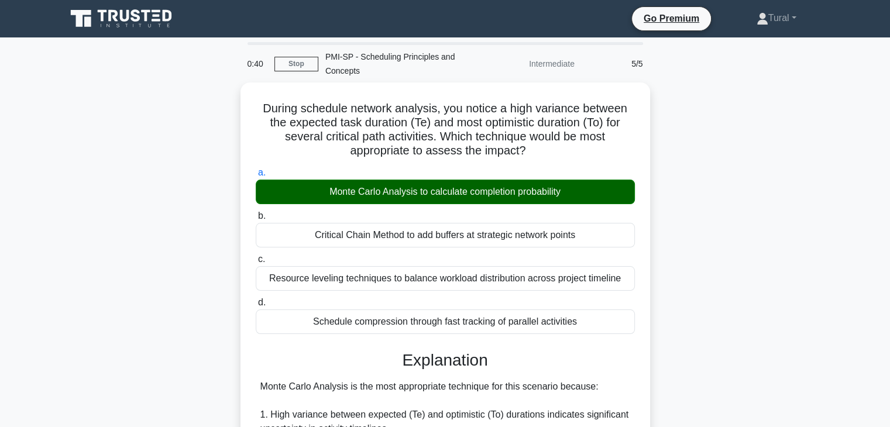
copy div "During schedule network analysis, you notice a high variance between the expect…"
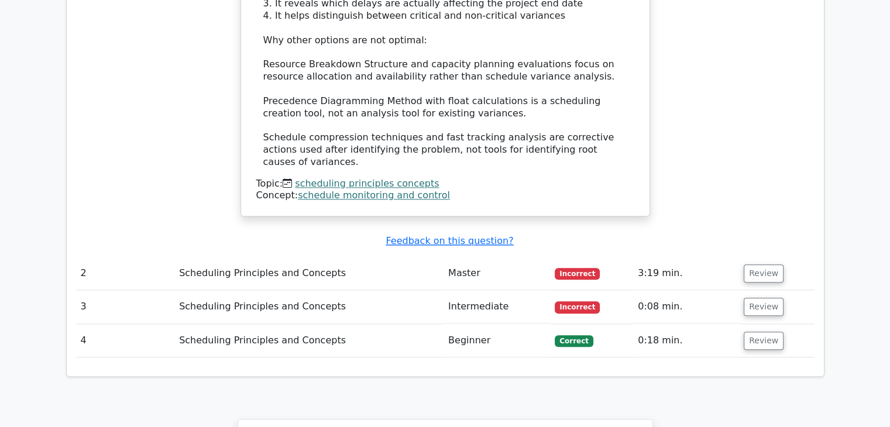
scroll to position [1347, 0]
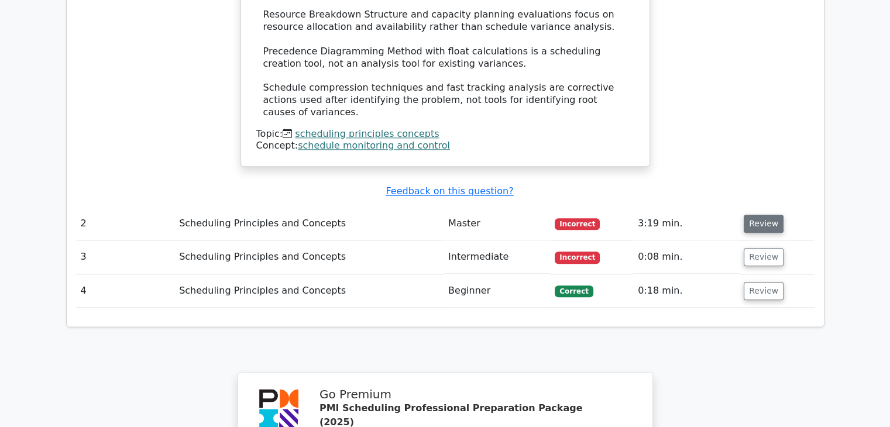
click at [758, 215] on button "Review" at bounding box center [764, 224] width 40 height 18
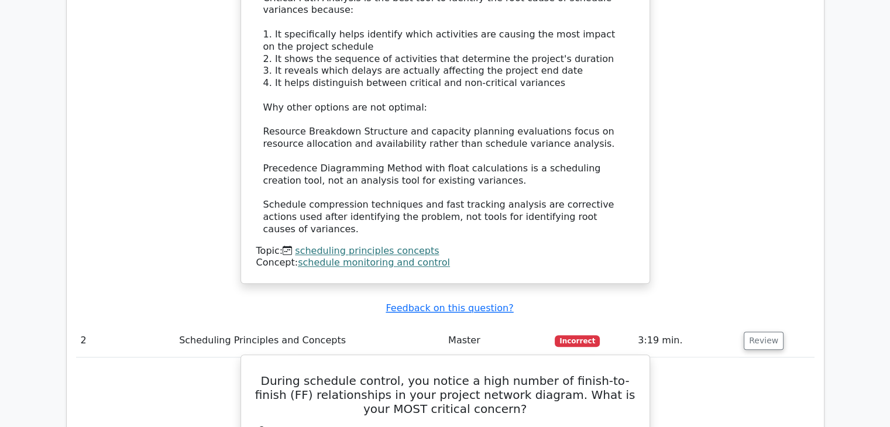
scroll to position [878, 0]
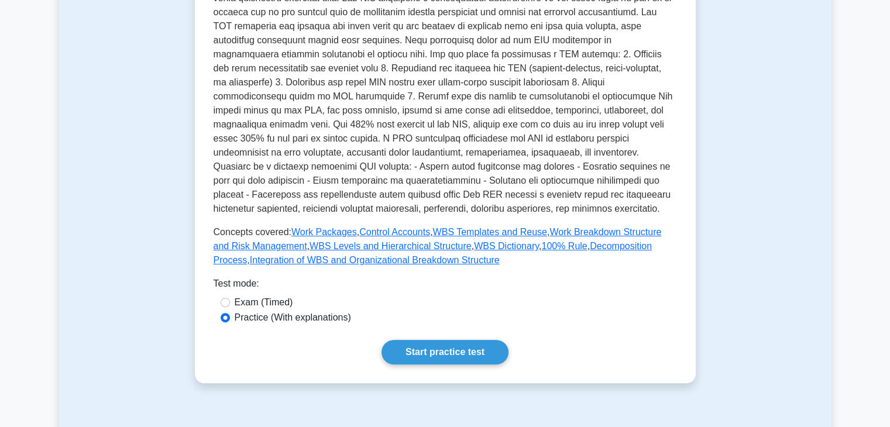
scroll to position [527, 0]
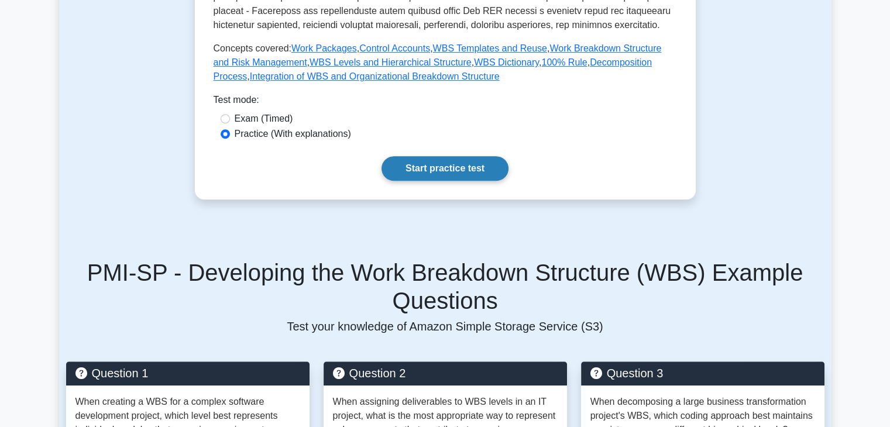
click at [438, 156] on link "Start practice test" at bounding box center [445, 168] width 127 height 25
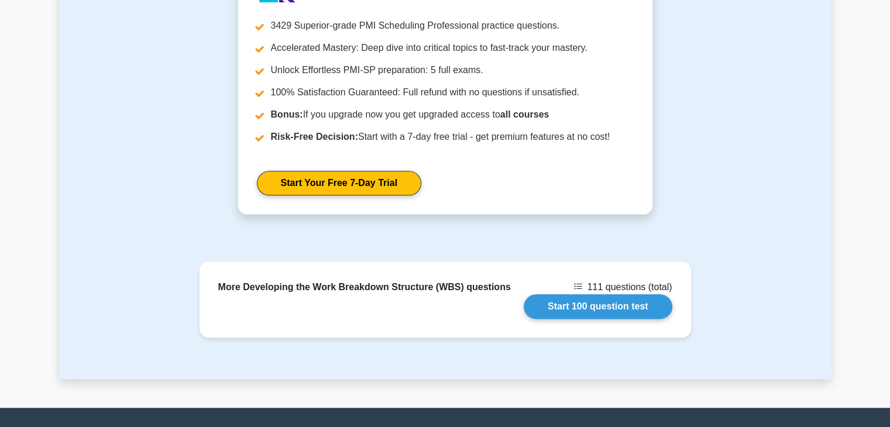
scroll to position [1464, 0]
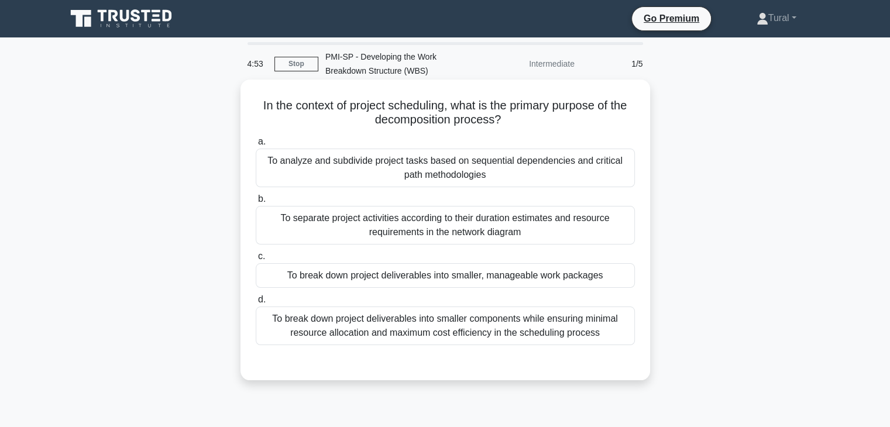
click at [362, 285] on div "To break down project deliverables into smaller, manageable work packages" at bounding box center [445, 275] width 379 height 25
click at [256, 261] on input "c. To break down project deliverables into smaller, manageable work packages" at bounding box center [256, 257] width 0 height 8
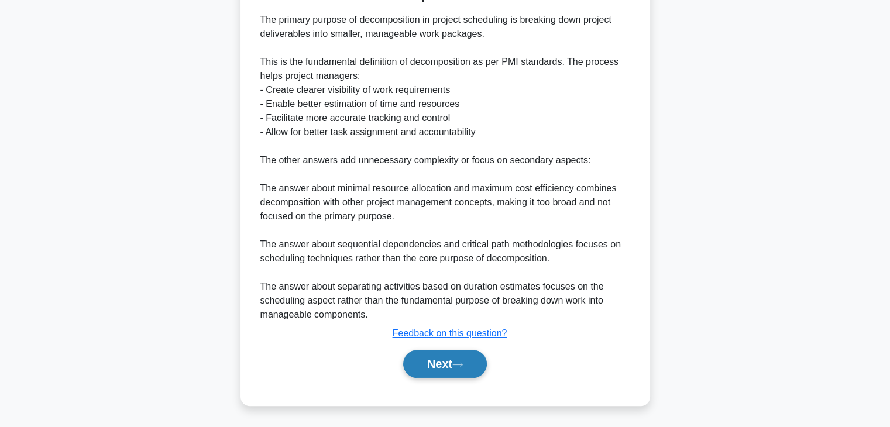
click at [457, 360] on button "Next" at bounding box center [445, 364] width 84 height 28
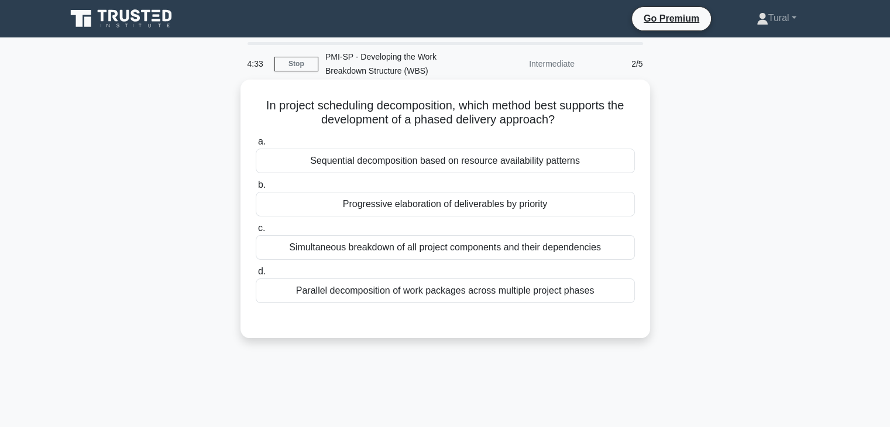
click at [369, 205] on div "Progressive elaboration of deliverables by priority" at bounding box center [445, 204] width 379 height 25
click at [256, 189] on input "b. Progressive elaboration of deliverables by priority" at bounding box center [256, 185] width 0 height 8
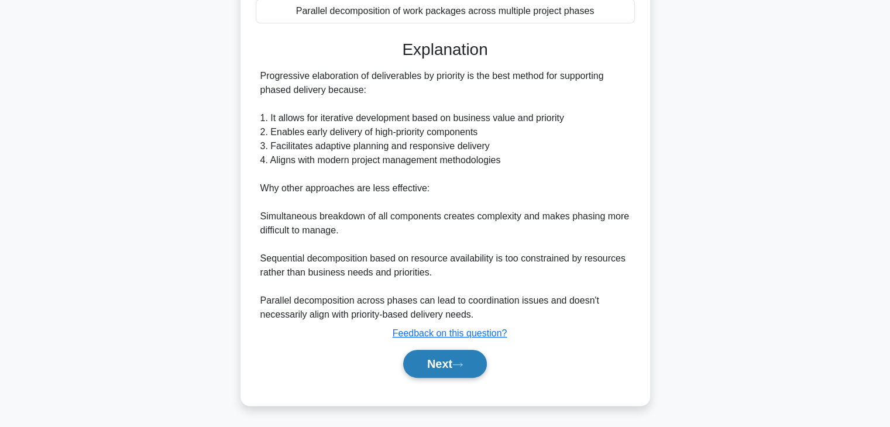
click at [447, 357] on button "Next" at bounding box center [445, 364] width 84 height 28
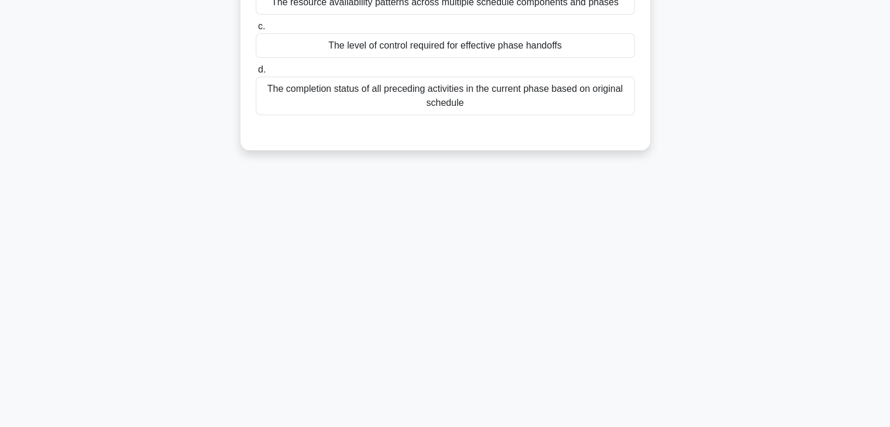
scroll to position [30, 0]
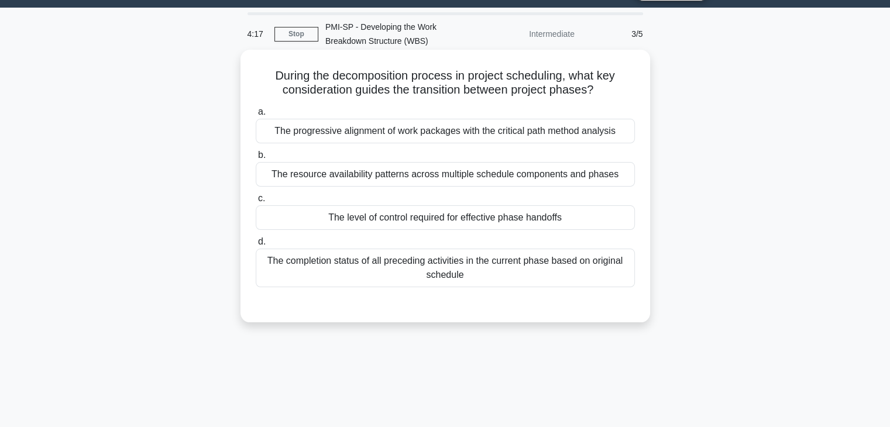
click at [374, 134] on div "The progressive alignment of work packages with the critical path method analys…" at bounding box center [445, 131] width 379 height 25
click at [256, 116] on input "a. The progressive alignment of work packages with the critical path method ana…" at bounding box center [256, 112] width 0 height 8
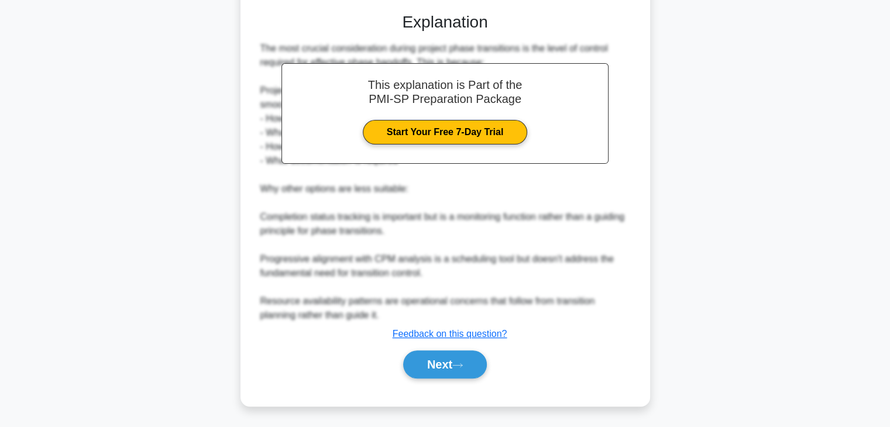
scroll to position [323, 0]
click at [451, 361] on button "Next" at bounding box center [445, 364] width 84 height 28
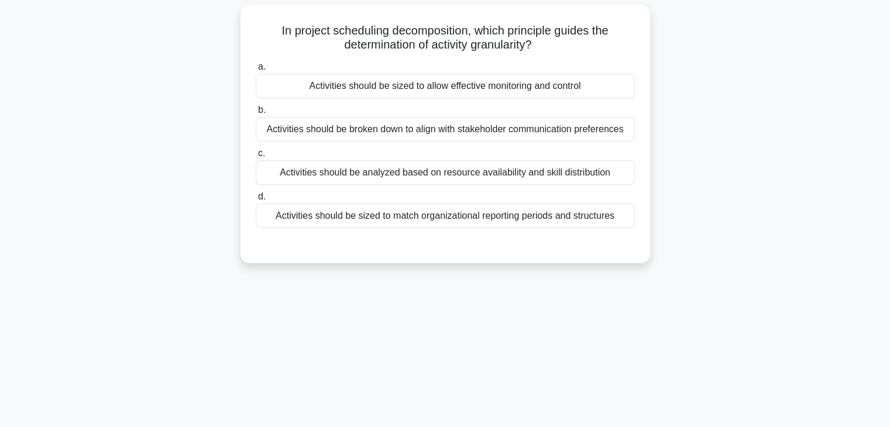
scroll to position [0, 0]
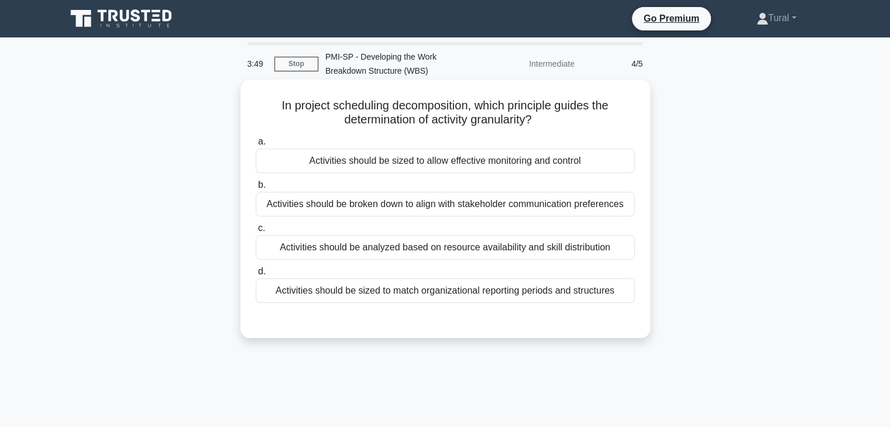
click at [413, 167] on div "Activities should be sized to allow effective monitoring and control" at bounding box center [445, 161] width 379 height 25
click at [256, 146] on input "a. Activities should be sized to allow effective monitoring and control" at bounding box center [256, 142] width 0 height 8
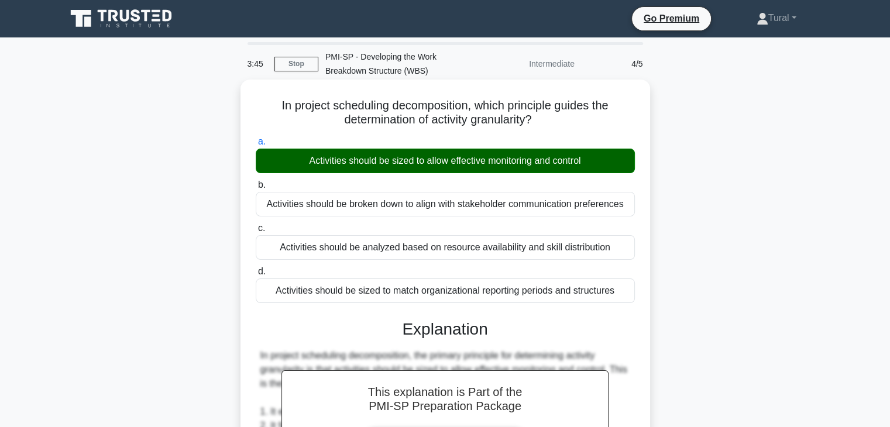
drag, startPoint x: 275, startPoint y: 105, endPoint x: 563, endPoint y: 124, distance: 288.6
click at [563, 124] on h5 "In project scheduling decomposition, which principle guides the determination o…" at bounding box center [446, 112] width 382 height 29
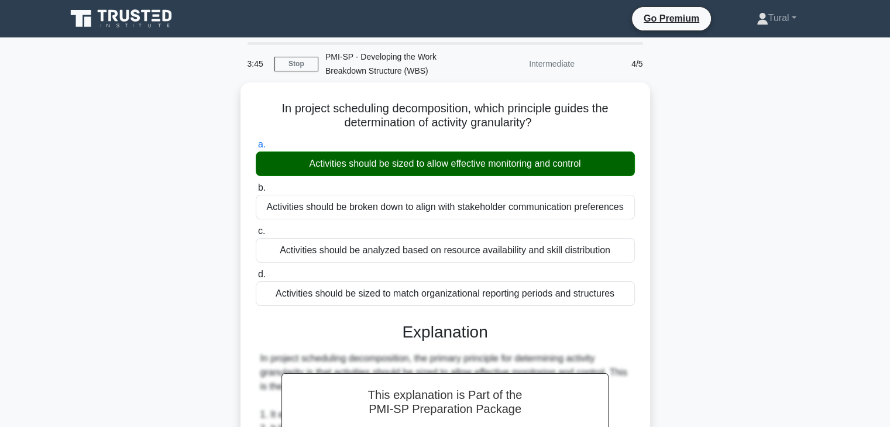
copy h5 "In project scheduling decomposition, which principle guides the determination o…"
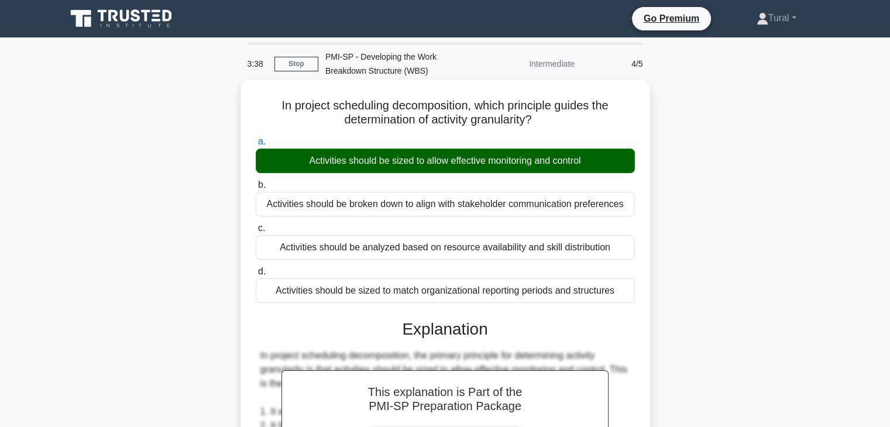
drag, startPoint x: 302, startPoint y: 162, endPoint x: 594, endPoint y: 162, distance: 292.1
click at [594, 162] on div "Activities should be sized to allow effective monitoring and control" at bounding box center [445, 161] width 379 height 25
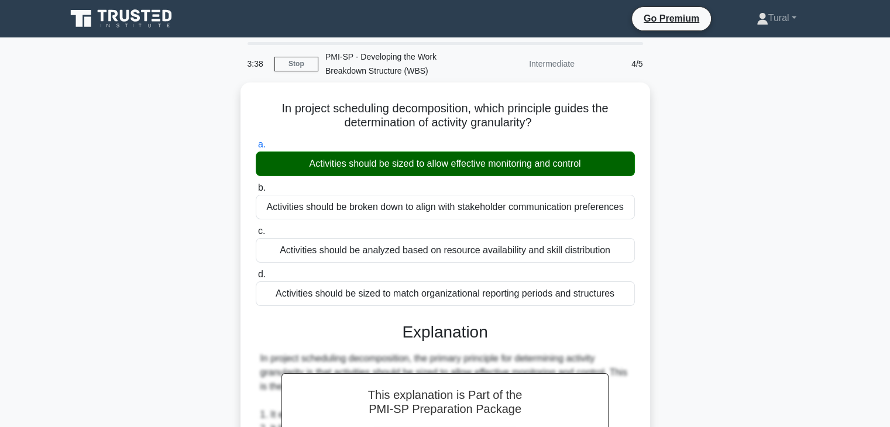
copy div "Activities should be sized to allow effective monitoring and control"
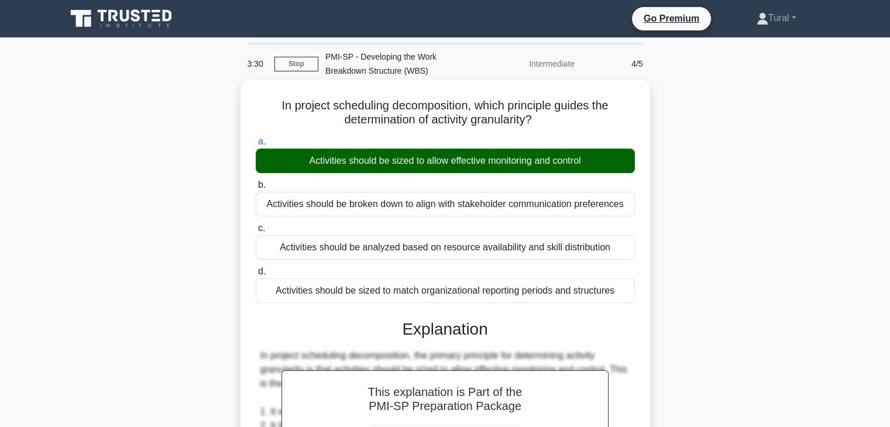
click at [268, 209] on div "Activities should be broken down to align with stakeholder communication prefer…" at bounding box center [445, 204] width 379 height 25
click at [256, 189] on input "b. Activities should be broken down to align with stakeholder communication pre…" at bounding box center [256, 185] width 0 height 8
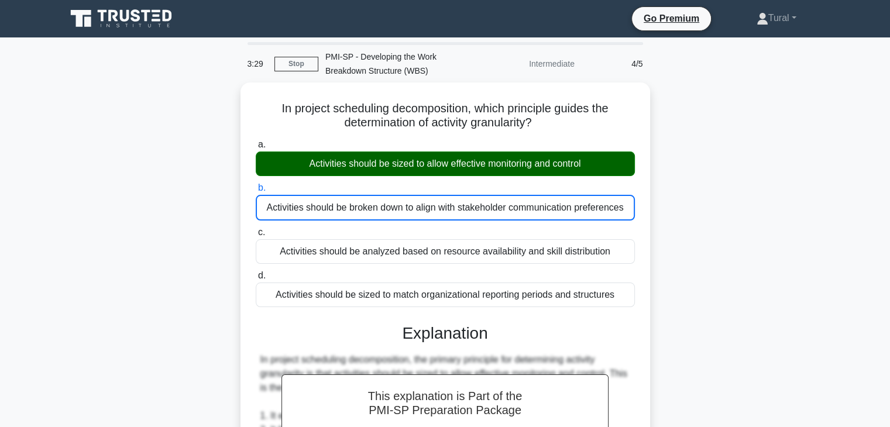
drag, startPoint x: 266, startPoint y: 208, endPoint x: 650, endPoint y: 207, distance: 384.6
click at [650, 207] on div "In project scheduling decomposition, which principle guides the determination o…" at bounding box center [445, 400] width 773 height 635
copy div "Activities should be broken down to align with stakeholder communication prefer…"
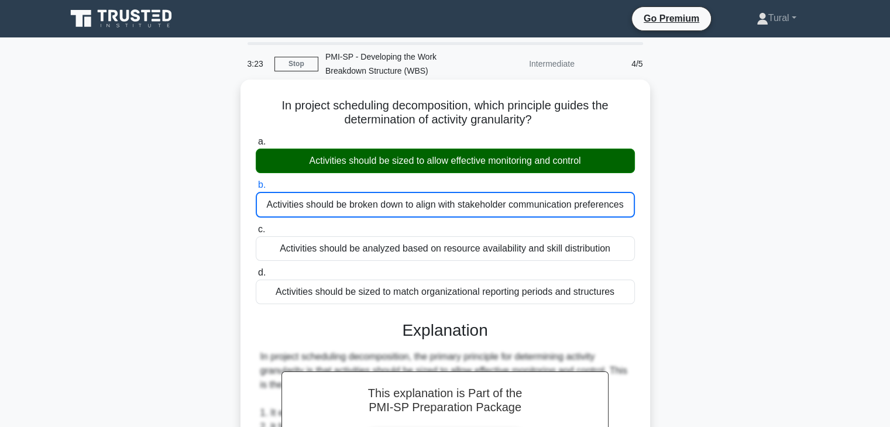
drag, startPoint x: 283, startPoint y: 246, endPoint x: 407, endPoint y: 246, distance: 123.5
click at [407, 246] on div "Activities should be analyzed based on resource availability and skill distribu…" at bounding box center [445, 249] width 379 height 25
drag, startPoint x: 364, startPoint y: 254, endPoint x: 311, endPoint y: 252, distance: 52.7
click at [363, 254] on div "Activities should be analyzed based on resource availability and skill distribu…" at bounding box center [445, 249] width 379 height 25
click at [256, 234] on input "c. Activities should be analyzed based on resource availability and skill distr…" at bounding box center [256, 230] width 0 height 8
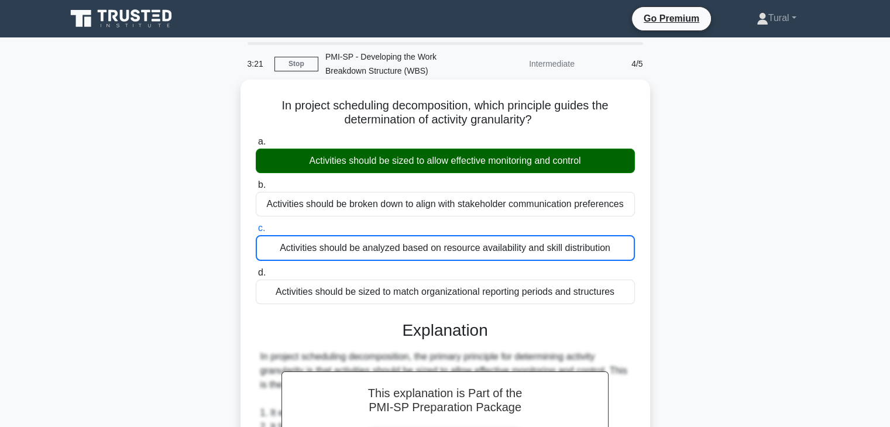
drag, startPoint x: 275, startPoint y: 252, endPoint x: 633, endPoint y: 241, distance: 358.5
click at [633, 241] on div "Activities should be analyzed based on resource availability and skill distribu…" at bounding box center [445, 248] width 379 height 26
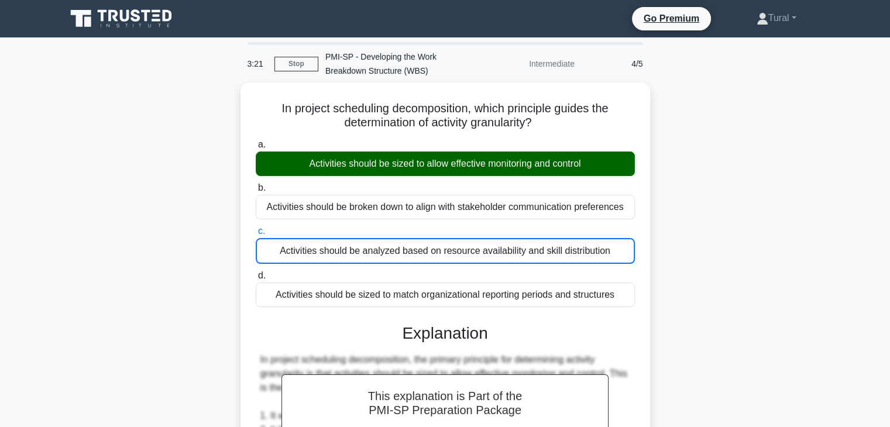
copy div "Activities should be analyzed based on resource availability and skill distribu…"
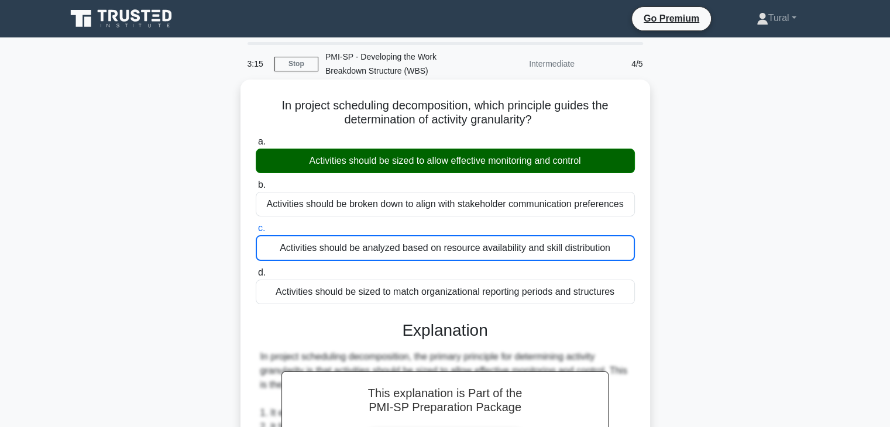
click at [283, 304] on div "Activities should be sized to match organizational reporting periods and struct…" at bounding box center [445, 292] width 379 height 25
click at [256, 277] on input "d. Activities should be sized to match organizational reporting periods and str…" at bounding box center [256, 273] width 0 height 8
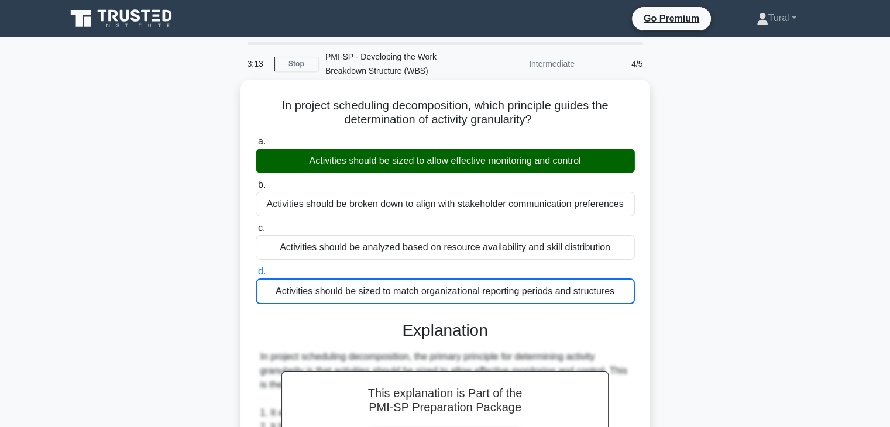
drag, startPoint x: 276, startPoint y: 293, endPoint x: 618, endPoint y: 296, distance: 342.5
click at [618, 296] on div "Activities should be sized to match organizational reporting periods and struct…" at bounding box center [445, 292] width 379 height 26
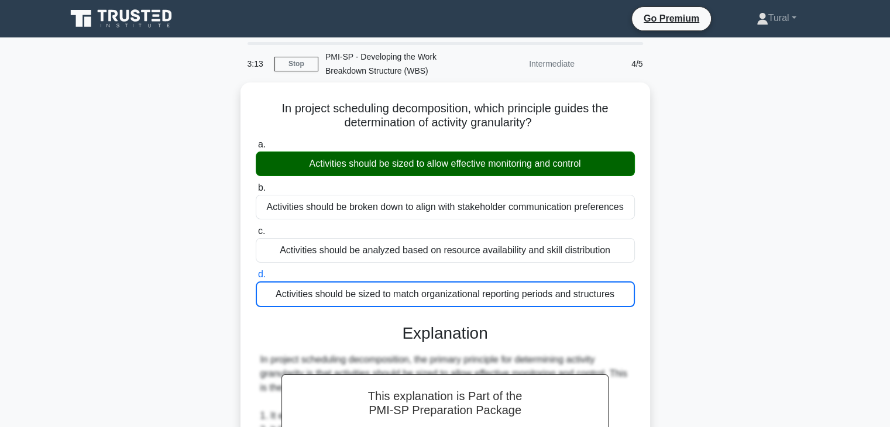
copy div "Activities should be sized to match organizational reporting periods and struct…"
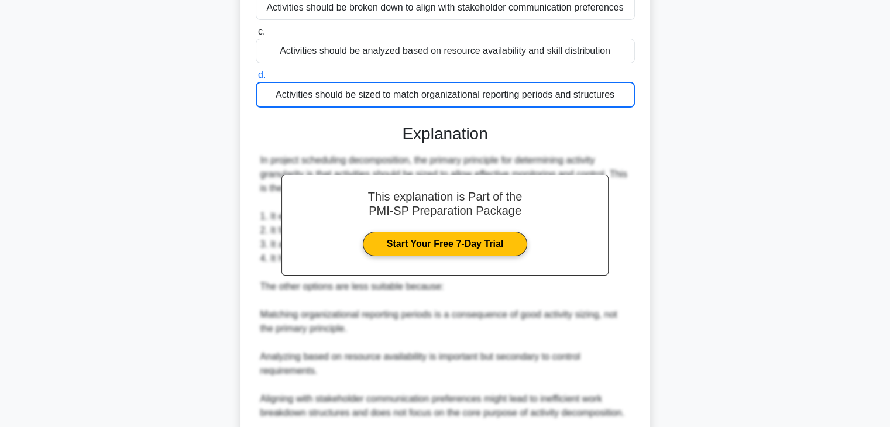
scroll to position [295, 0]
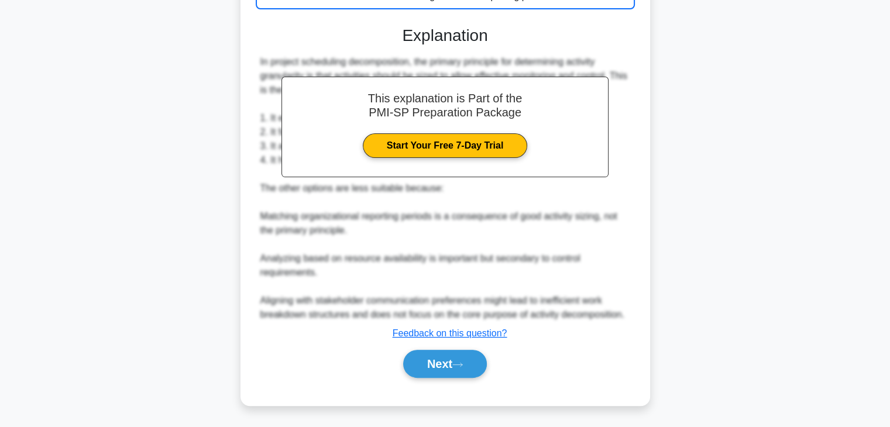
drag, startPoint x: 452, startPoint y: 366, endPoint x: 436, endPoint y: 345, distance: 26.7
click at [452, 366] on button "Next" at bounding box center [445, 364] width 84 height 28
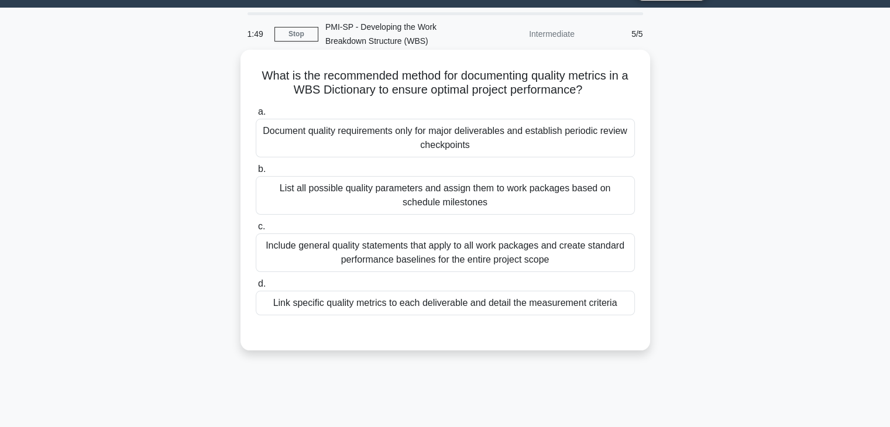
scroll to position [0, 0]
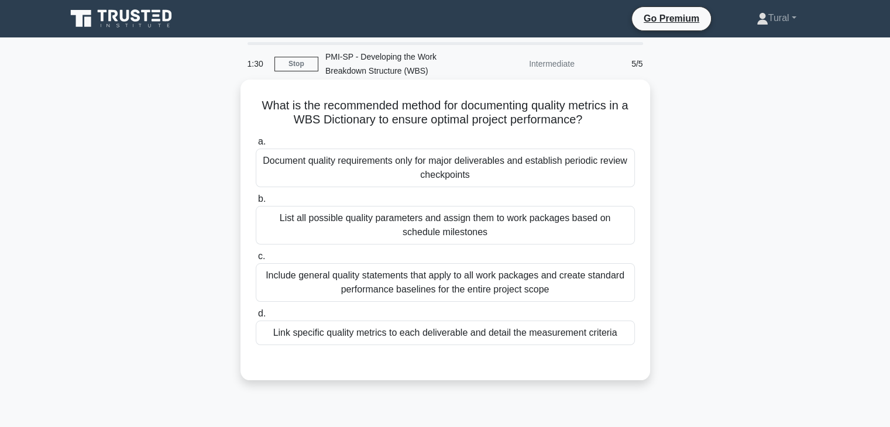
click at [525, 334] on div "Link specific quality metrics to each deliverable and detail the measurement cr…" at bounding box center [445, 333] width 379 height 25
click at [256, 318] on input "d. Link specific quality metrics to each deliverable and detail the measurement…" at bounding box center [256, 314] width 0 height 8
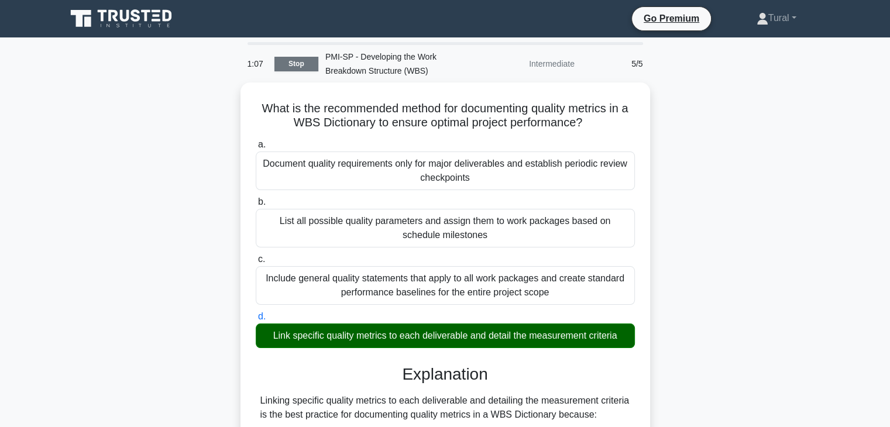
click at [295, 57] on link "Stop" at bounding box center [297, 64] width 44 height 15
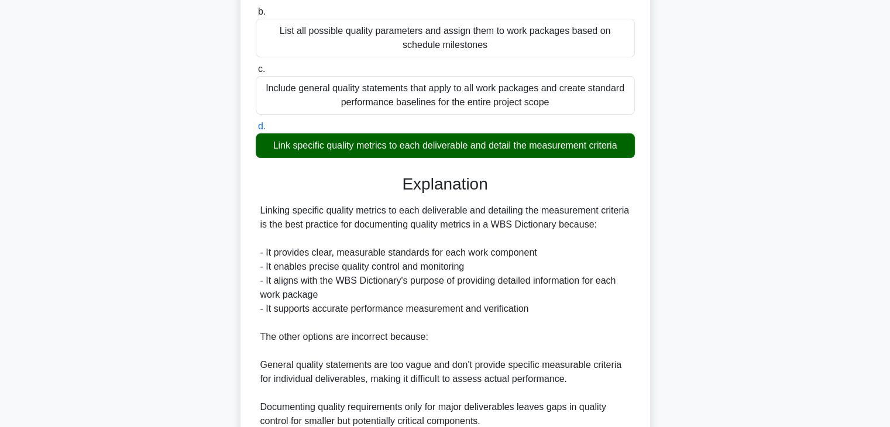
scroll to position [293, 0]
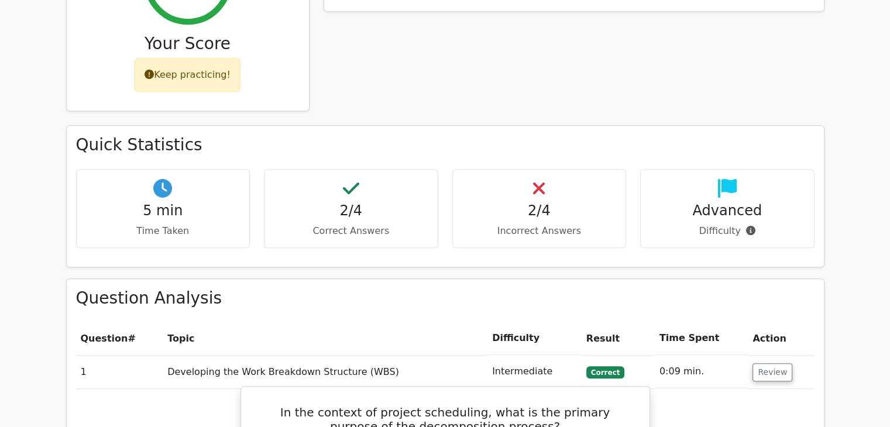
scroll to position [410, 0]
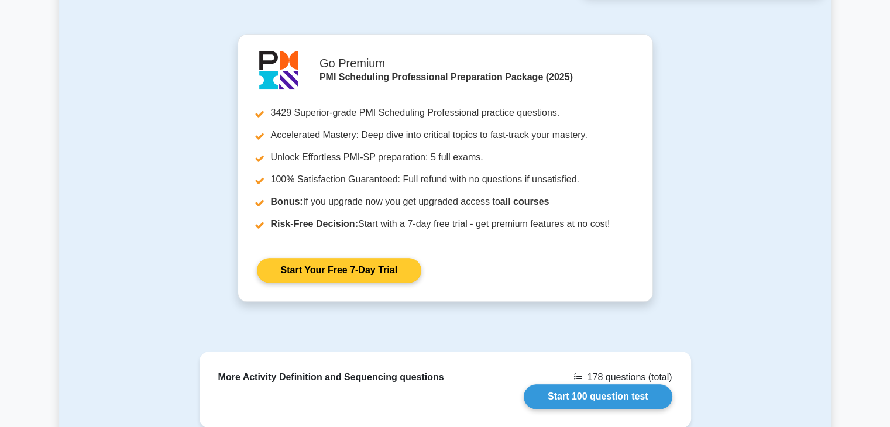
scroll to position [1288, 0]
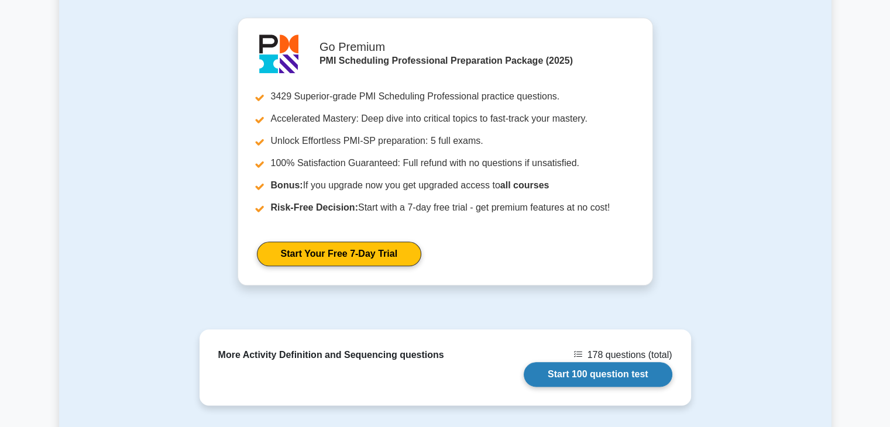
click at [574, 362] on link "Start 100 question test" at bounding box center [598, 374] width 149 height 25
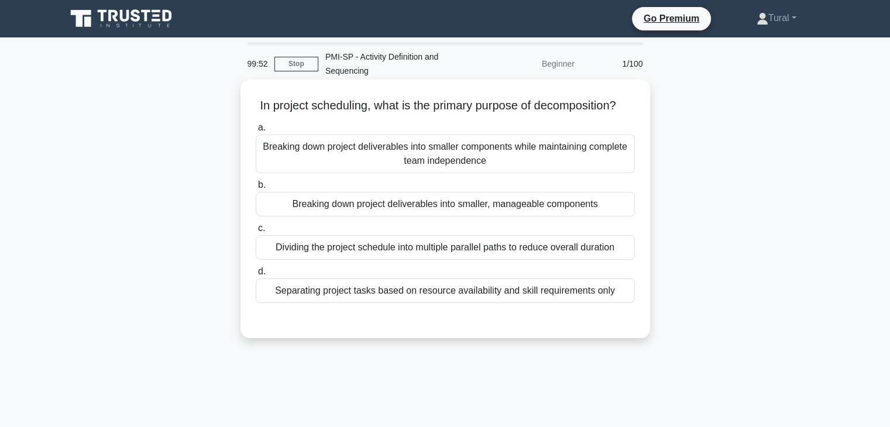
click at [441, 157] on div "Breaking down project deliverables into smaller components while maintaining co…" at bounding box center [445, 154] width 379 height 39
click at [256, 132] on input "a. Breaking down project deliverables into smaller components while maintaining…" at bounding box center [256, 128] width 0 height 8
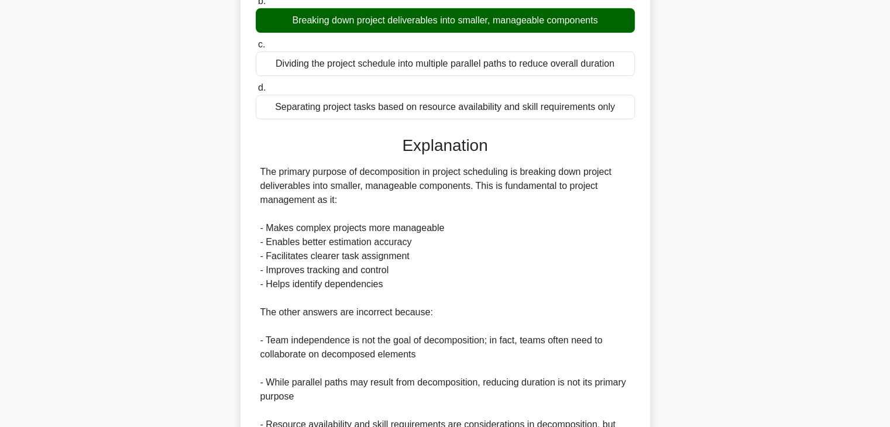
scroll to position [293, 0]
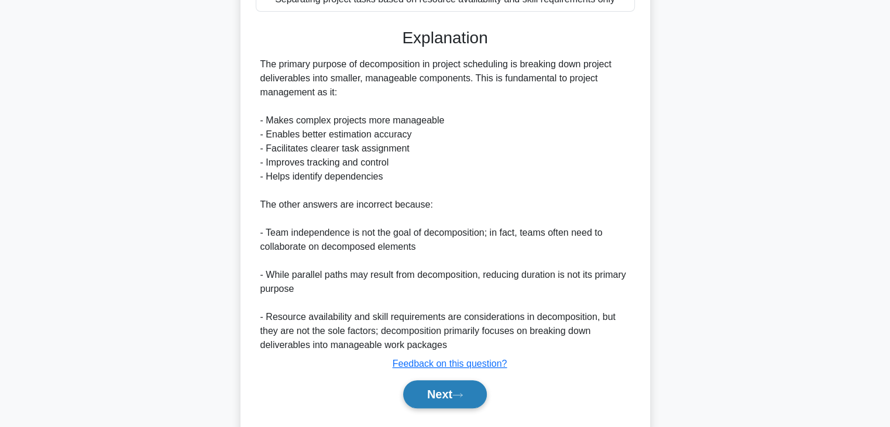
click at [455, 404] on button "Next" at bounding box center [445, 395] width 84 height 28
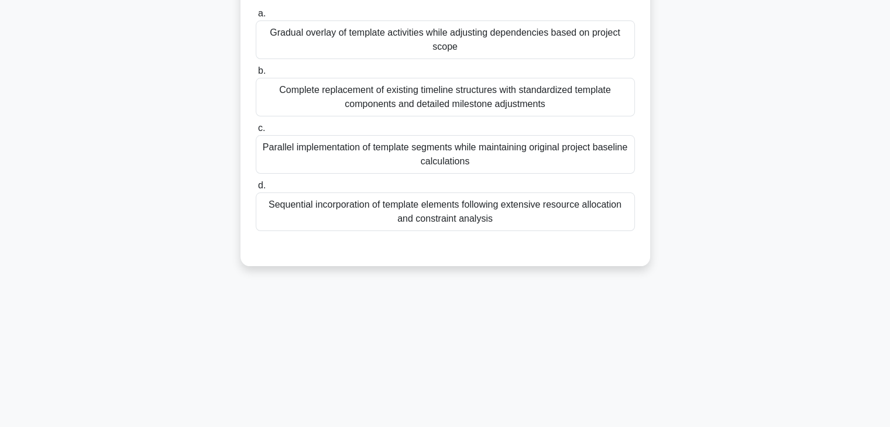
scroll to position [0, 0]
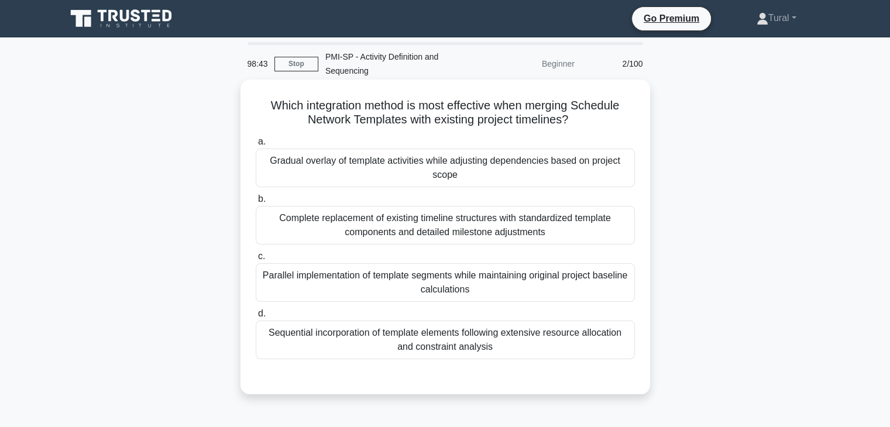
click at [354, 286] on div "Parallel implementation of template segments while maintaining original project…" at bounding box center [445, 282] width 379 height 39
click at [256, 261] on input "c. Parallel implementation of template segments while maintaining original proj…" at bounding box center [256, 257] width 0 height 8
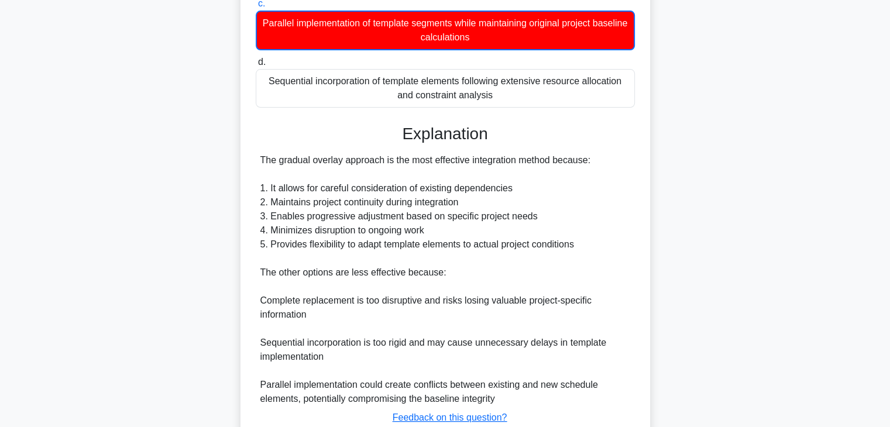
scroll to position [337, 0]
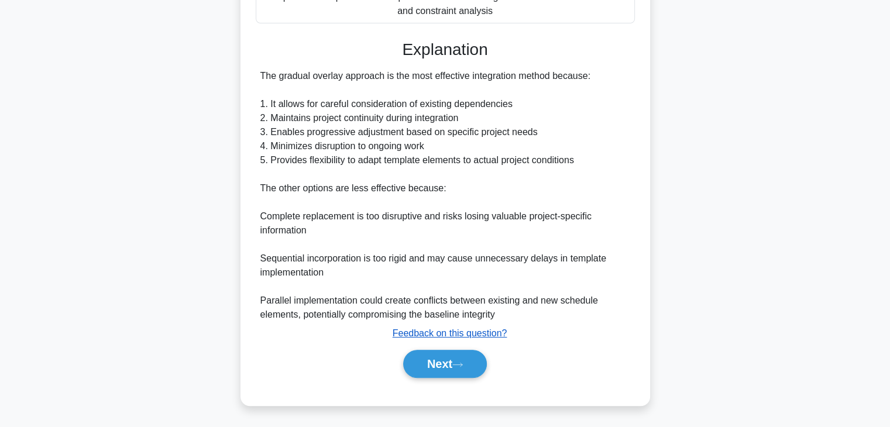
drag, startPoint x: 438, startPoint y: 364, endPoint x: 396, endPoint y: 338, distance: 49.4
click at [438, 364] on button "Next" at bounding box center [445, 364] width 84 height 28
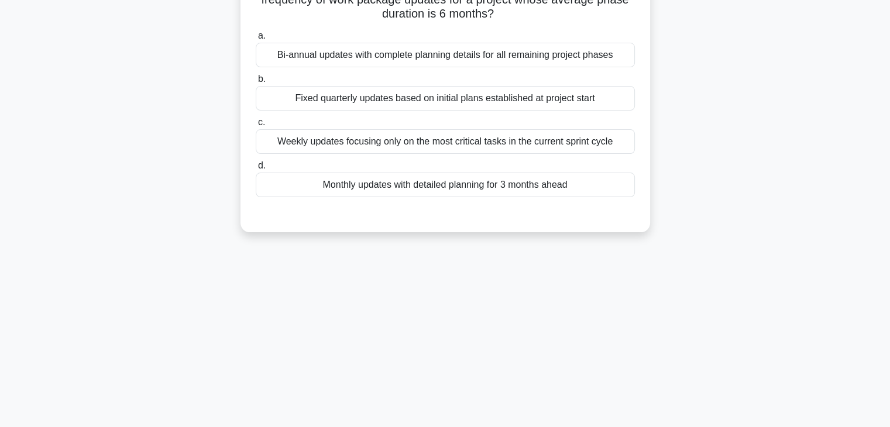
scroll to position [30, 0]
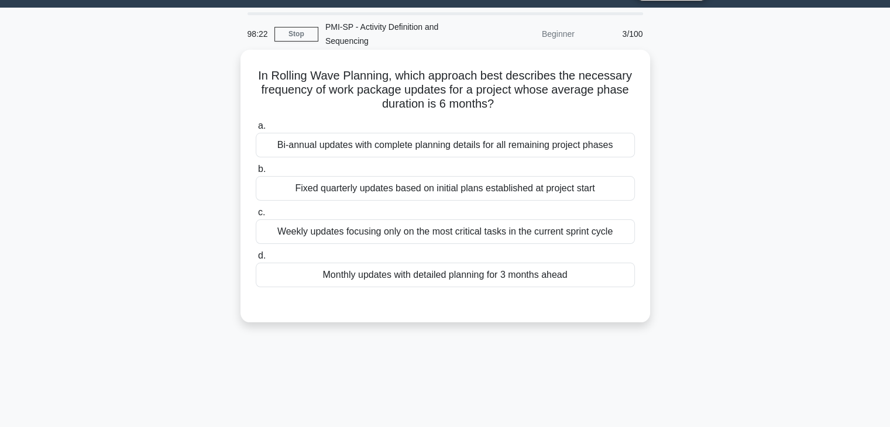
click at [330, 150] on div "Bi-annual updates with complete planning details for all remaining project phas…" at bounding box center [445, 145] width 379 height 25
click at [256, 130] on input "a. Bi-annual updates with complete planning details for all remaining project p…" at bounding box center [256, 126] width 0 height 8
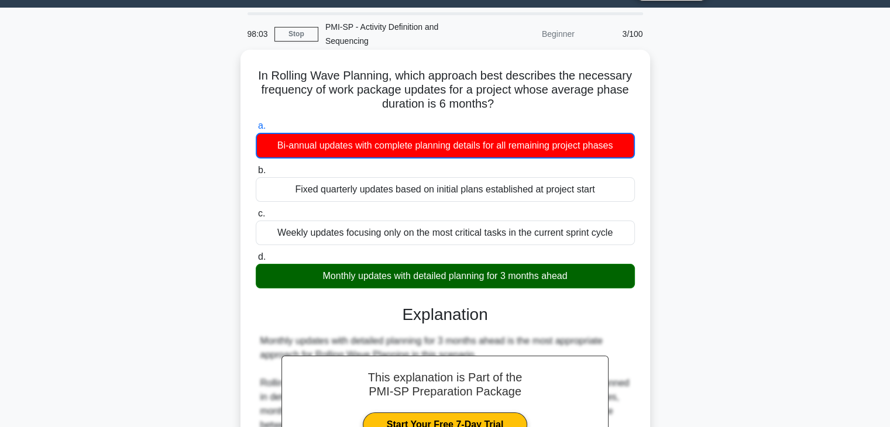
drag, startPoint x: 255, startPoint y: 73, endPoint x: 581, endPoint y: 278, distance: 385.1
click at [581, 278] on div "In Rolling Wave Planning, which approach best describes the necessary frequency…" at bounding box center [445, 381] width 400 height 654
copy div "In Rolling Wave Planning, which approach best describes the necessary frequency…"
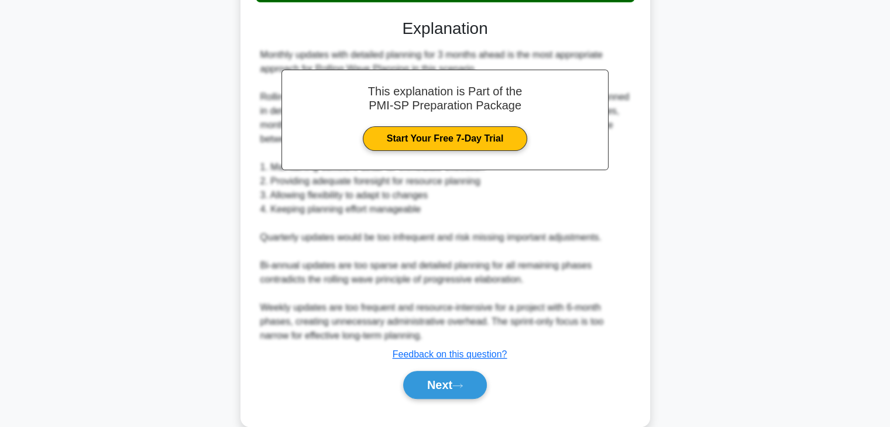
scroll to position [337, 0]
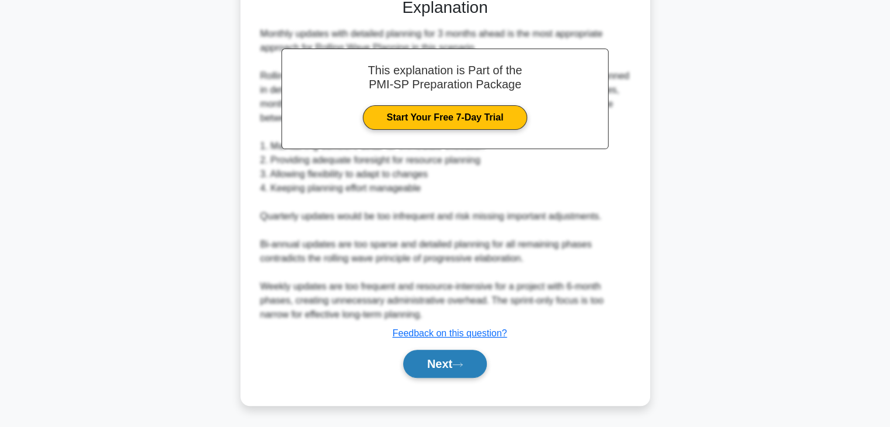
click at [460, 367] on icon at bounding box center [458, 365] width 11 height 6
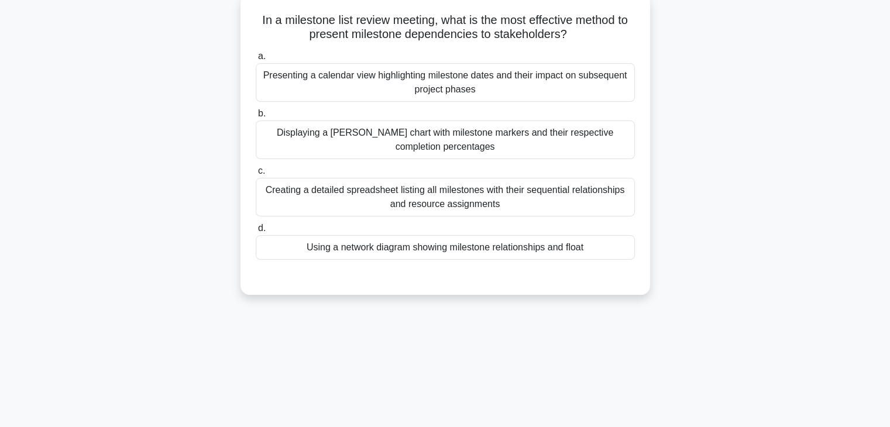
scroll to position [30, 0]
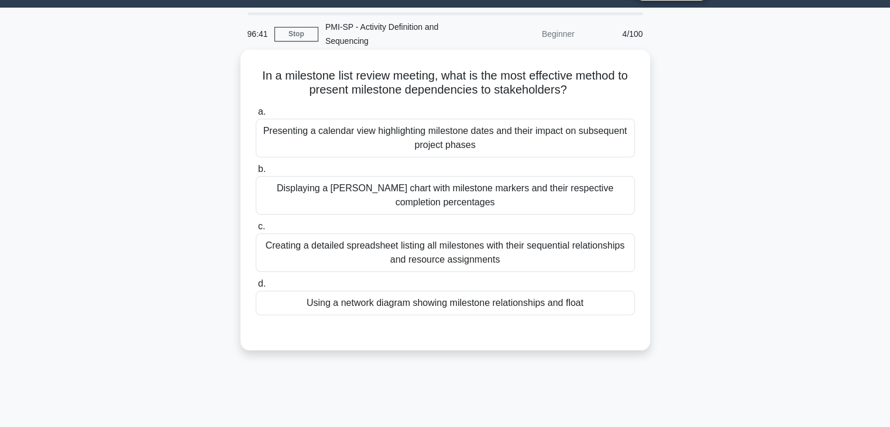
click at [426, 181] on div "Displaying a [PERSON_NAME] chart with milestone markers and their respective co…" at bounding box center [445, 195] width 379 height 39
click at [256, 173] on input "b. Displaying a [PERSON_NAME] chart with milestone markers and their respective…" at bounding box center [256, 170] width 0 height 8
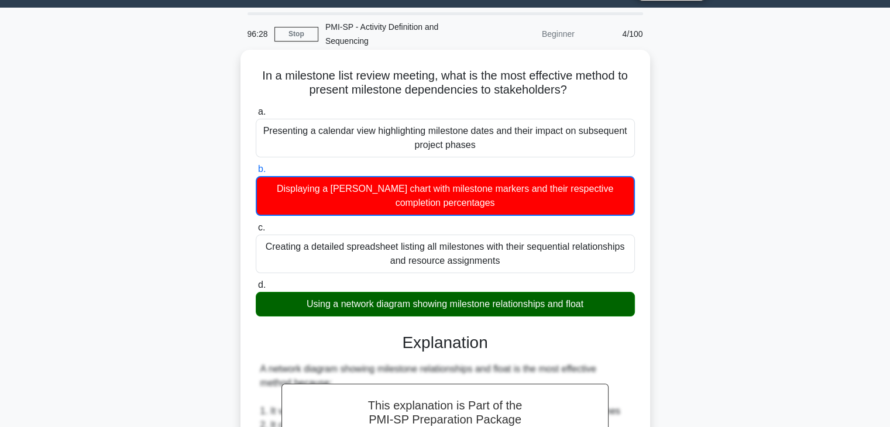
drag, startPoint x: 255, startPoint y: 74, endPoint x: 628, endPoint y: 307, distance: 438.9
click at [628, 307] on div "In a milestone list review meeting, what is the most effective method to presen…" at bounding box center [445, 388] width 400 height 668
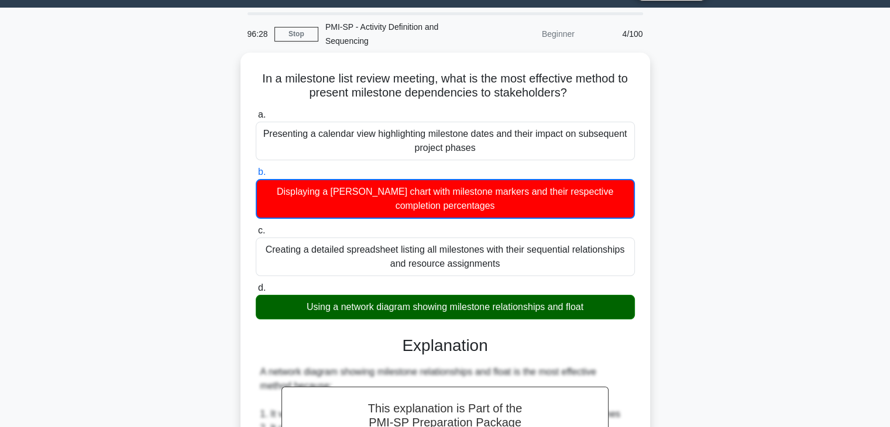
copy div "In a milestone list review meeting, what is the most effective method to presen…"
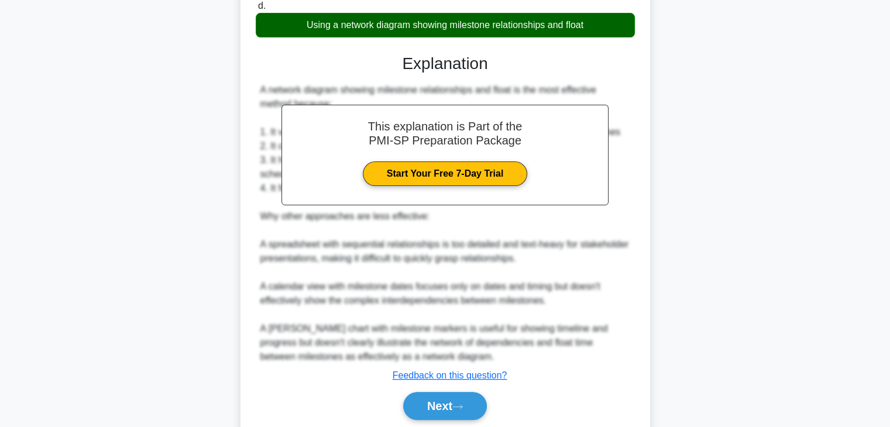
scroll to position [351, 0]
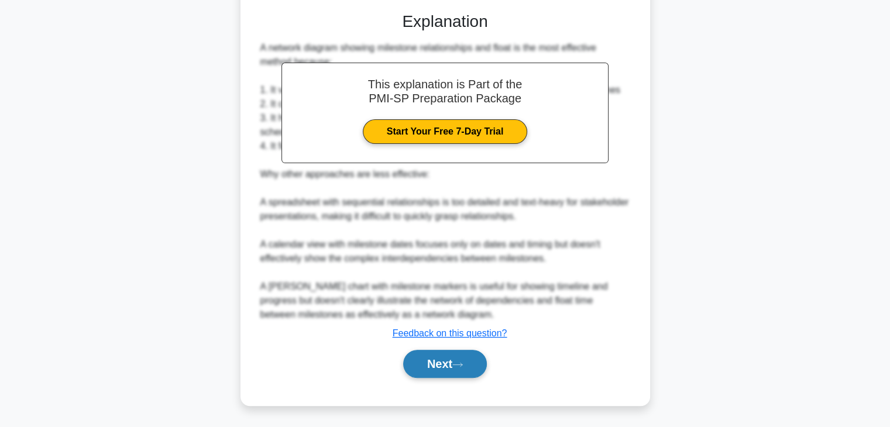
click at [454, 361] on button "Next" at bounding box center [445, 364] width 84 height 28
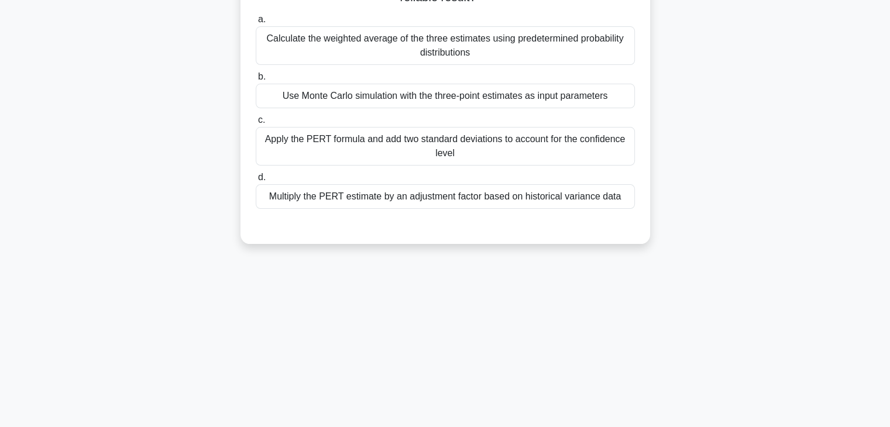
scroll to position [88, 0]
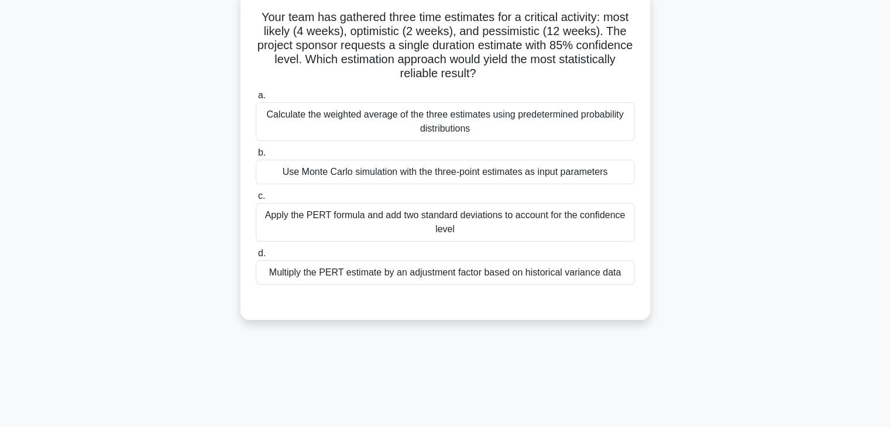
click at [456, 218] on div "Apply the PERT formula and add two standard deviations to account for the confi…" at bounding box center [445, 222] width 379 height 39
click at [256, 200] on input "c. Apply the PERT formula and add two standard deviations to account for the co…" at bounding box center [256, 197] width 0 height 8
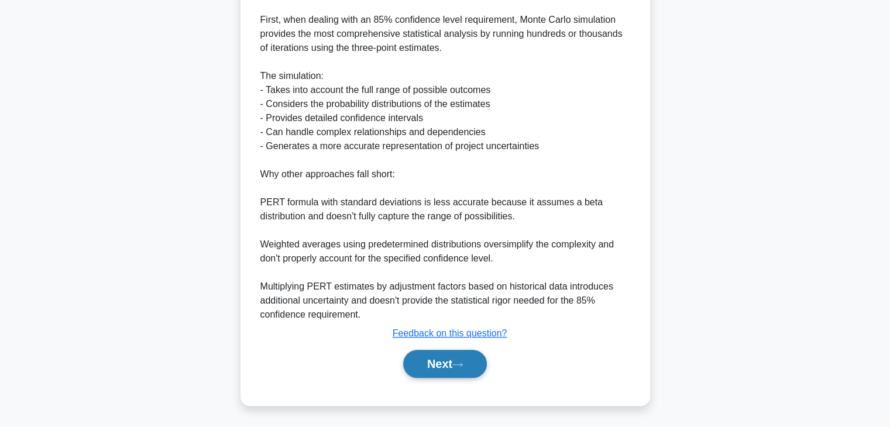
click at [462, 364] on icon at bounding box center [458, 365] width 11 height 6
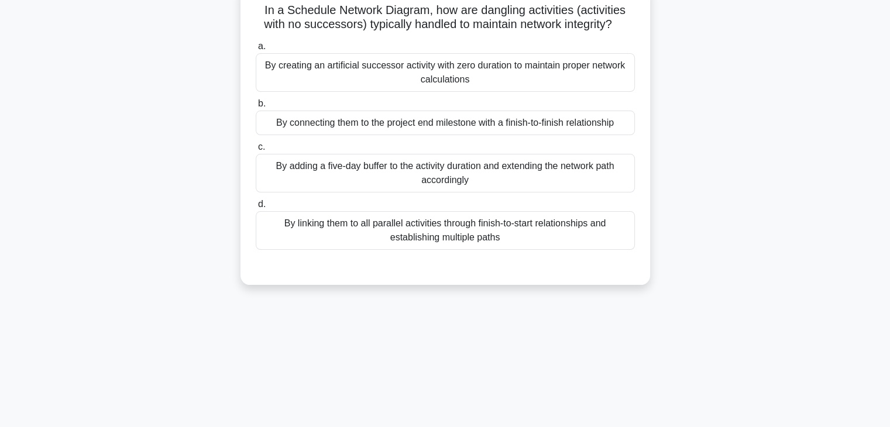
scroll to position [30, 0]
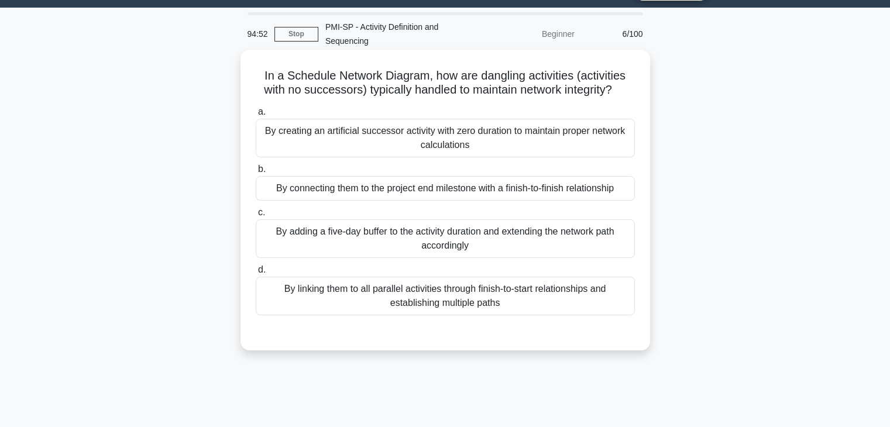
click at [365, 189] on div "By connecting them to the project end milestone with a finish-to-finish relatio…" at bounding box center [445, 188] width 379 height 25
click at [256, 173] on input "b. By connecting them to the project end milestone with a finish-to-finish rela…" at bounding box center [256, 170] width 0 height 8
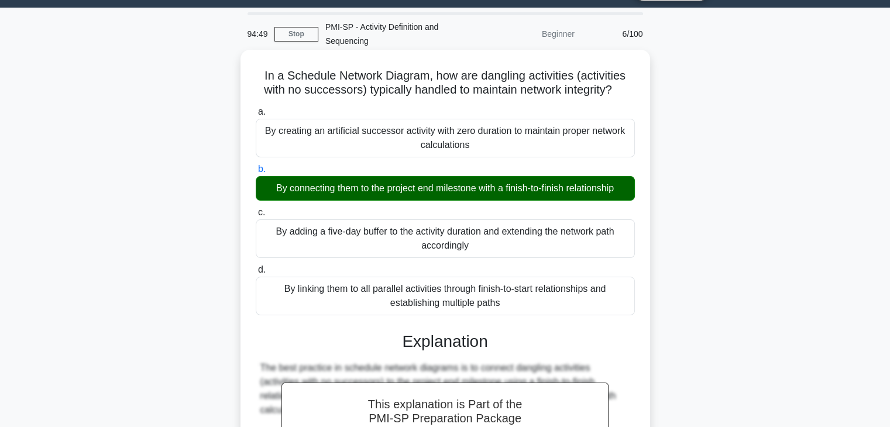
drag, startPoint x: 259, startPoint y: 76, endPoint x: 550, endPoint y: 311, distance: 374.2
click at [550, 311] on div "In a Schedule Network Diagram, how are dangling activities (activities with no …" at bounding box center [445, 380] width 400 height 653
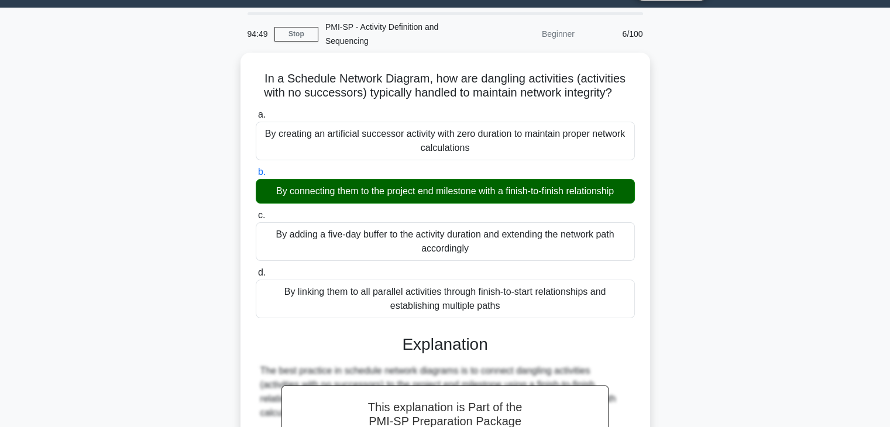
copy div "In a Schedule Network Diagram, how are dangling activities (activities with no …"
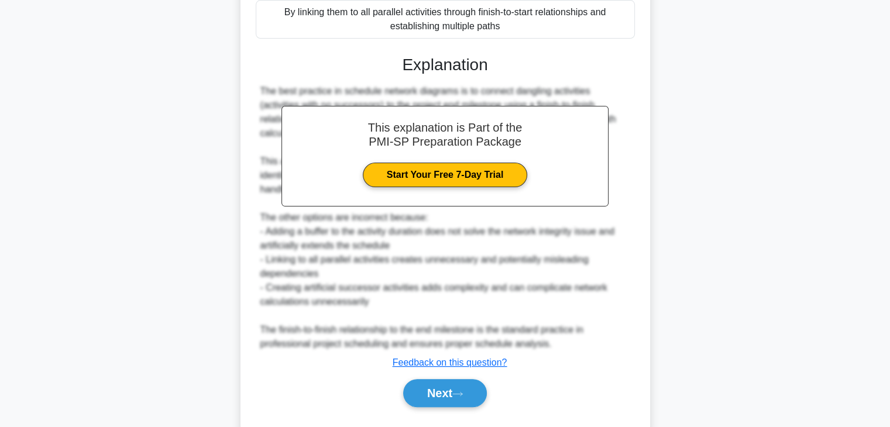
scroll to position [29, 0]
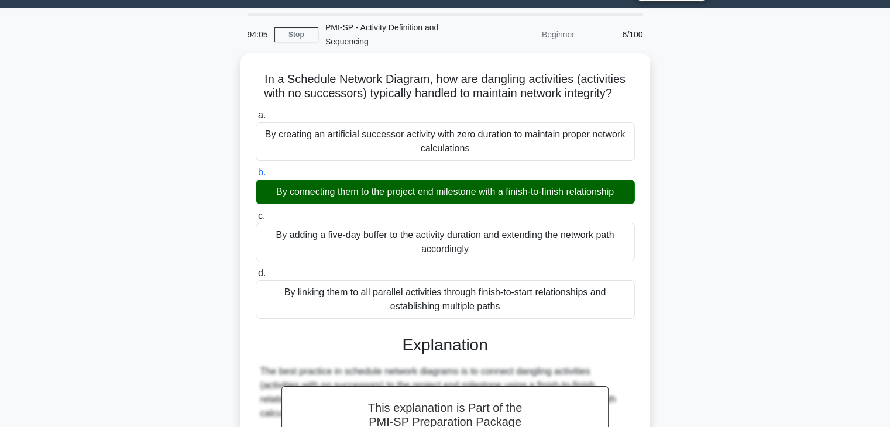
click at [824, 191] on div "In a Schedule Network Diagram, how are dangling activities (activities with no …" at bounding box center [445, 391] width 773 height 676
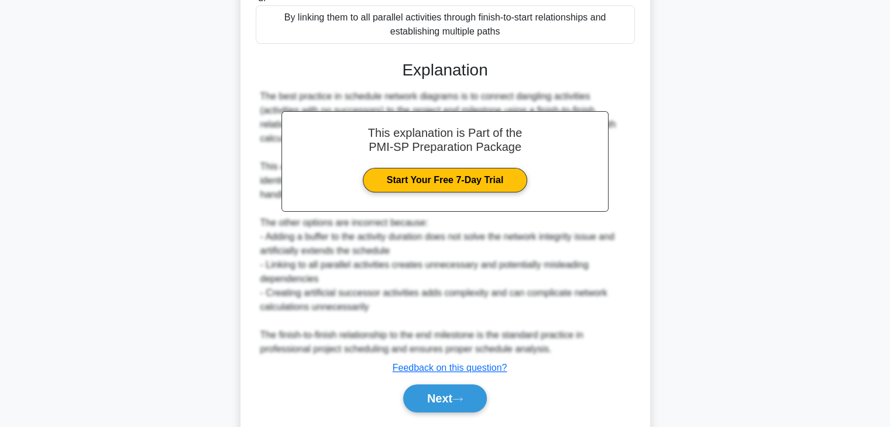
scroll to position [322, 0]
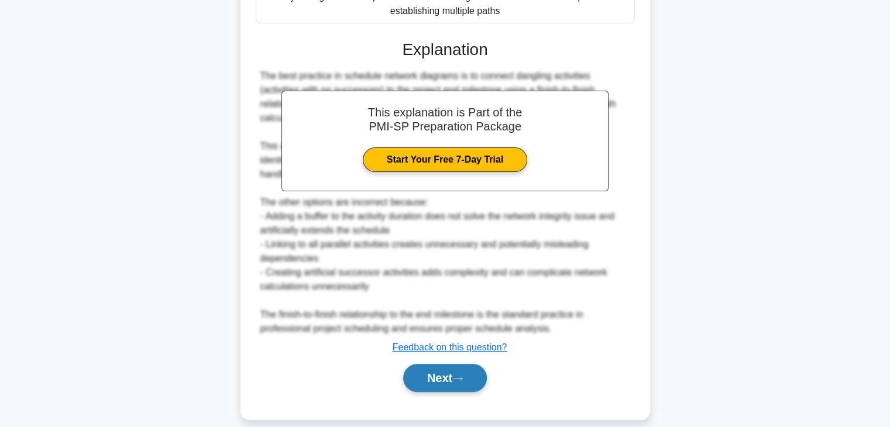
click at [447, 366] on button "Next" at bounding box center [445, 378] width 84 height 28
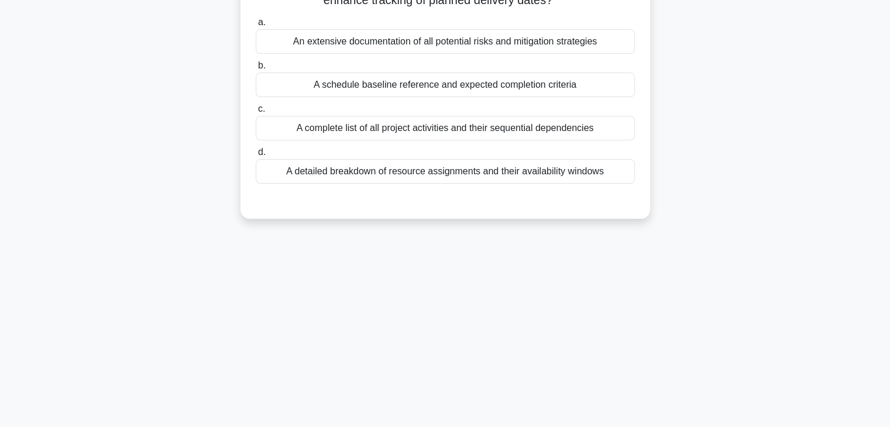
scroll to position [30, 0]
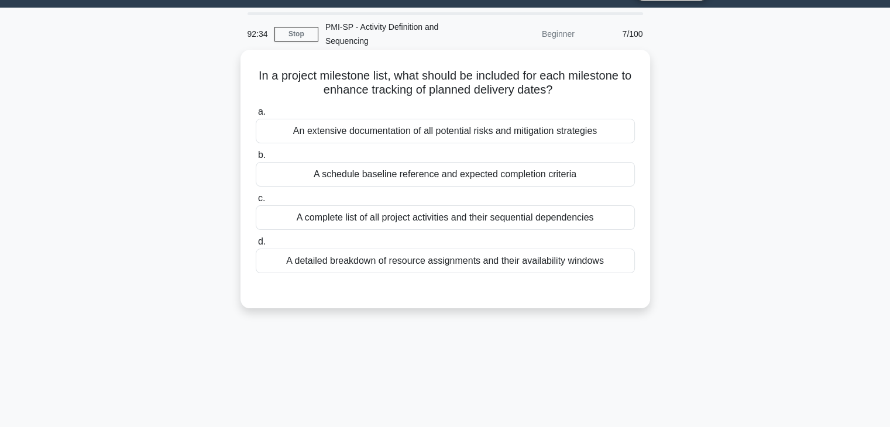
click at [468, 175] on div "A schedule baseline reference and expected completion criteria" at bounding box center [445, 174] width 379 height 25
click at [256, 159] on input "b. A schedule baseline reference and expected completion criteria" at bounding box center [256, 156] width 0 height 8
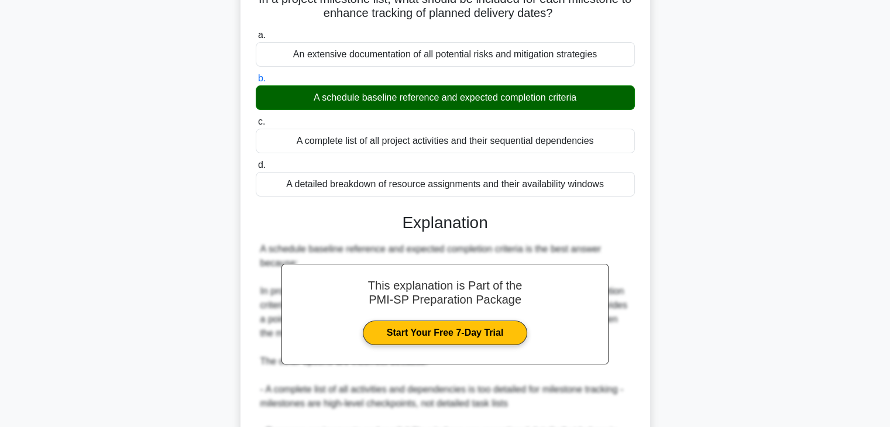
scroll to position [0, 0]
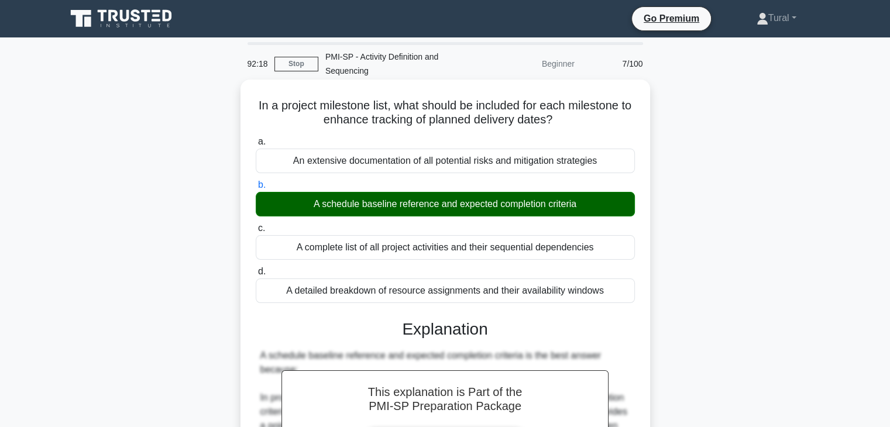
drag, startPoint x: 259, startPoint y: 108, endPoint x: 617, endPoint y: 289, distance: 400.6
click at [617, 289] on div "In a project milestone list, what should be included for each milestone to enha…" at bounding box center [445, 410] width 400 height 653
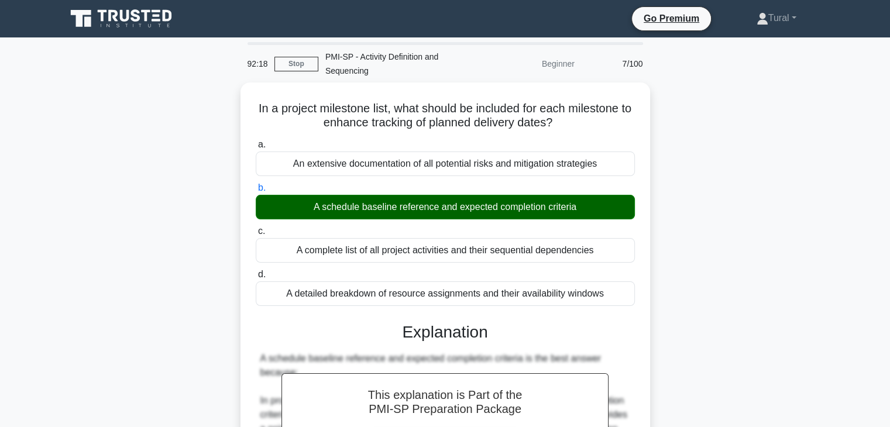
copy div "In a project milestone list, what should be included for each milestone to enha…"
click at [180, 182] on div "In a project milestone list, what should be included for each milestone to enha…" at bounding box center [445, 421] width 773 height 676
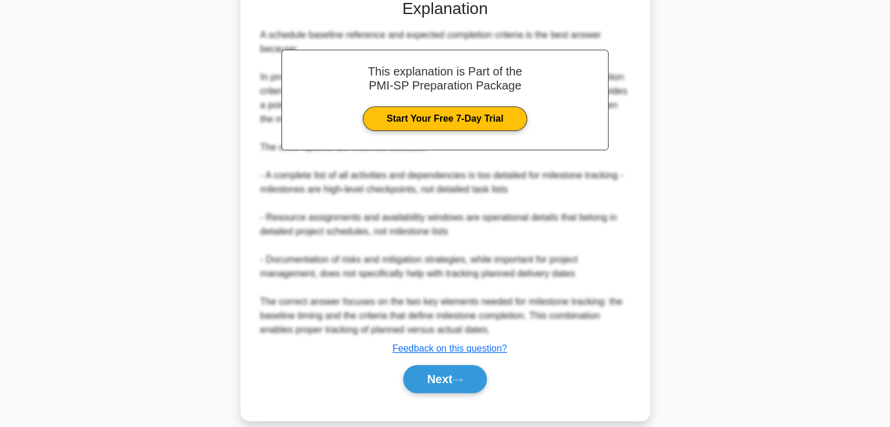
scroll to position [336, 0]
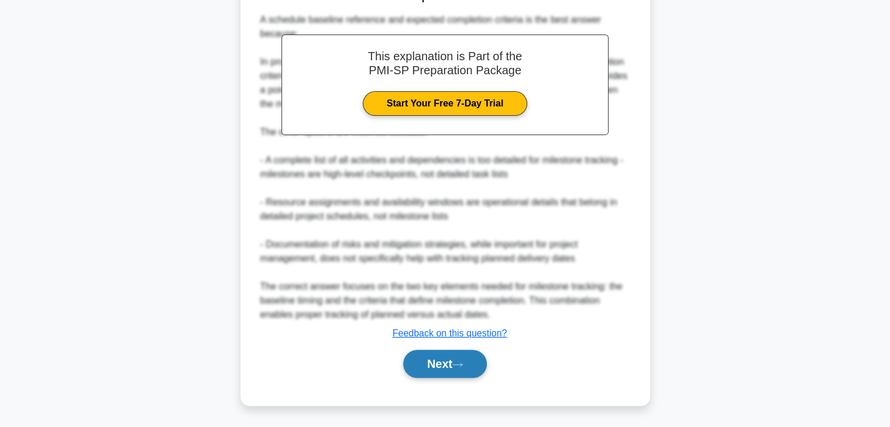
click at [445, 371] on button "Next" at bounding box center [445, 364] width 84 height 28
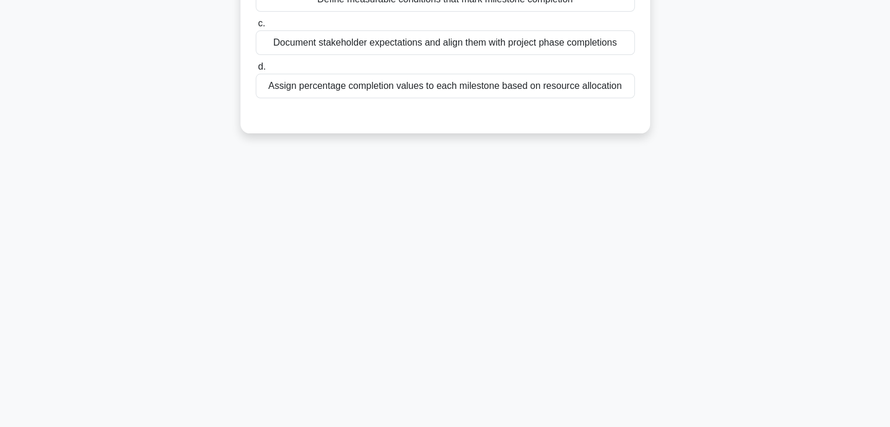
scroll to position [0, 0]
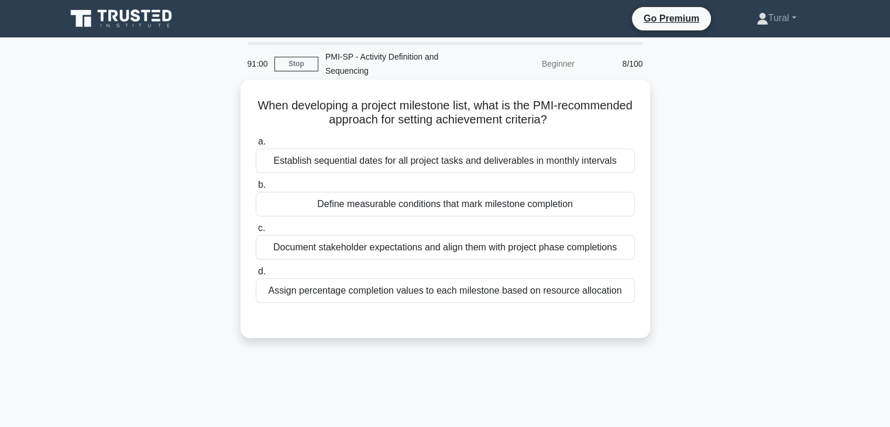
click at [413, 171] on div "Establish sequential dates for all project tasks and deliverables in monthly in…" at bounding box center [445, 161] width 379 height 25
click at [256, 146] on input "a. Establish sequential dates for all project tasks and deliverables in monthly…" at bounding box center [256, 142] width 0 height 8
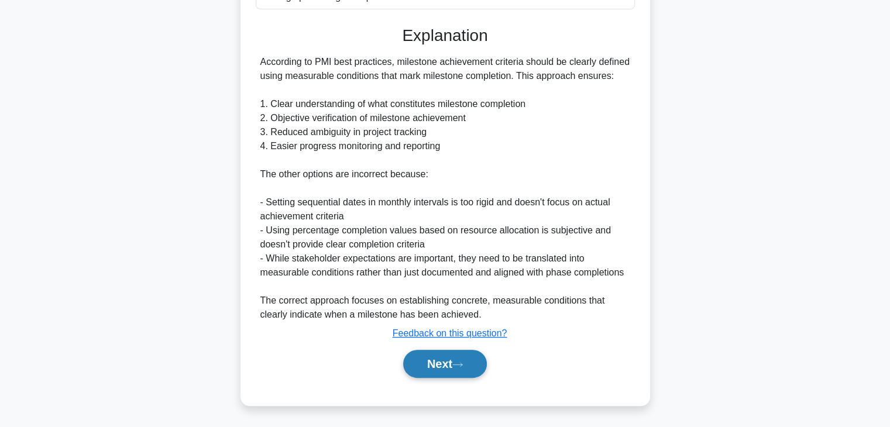
drag, startPoint x: 459, startPoint y: 359, endPoint x: 455, endPoint y: 353, distance: 6.8
click at [459, 359] on button "Next" at bounding box center [445, 364] width 84 height 28
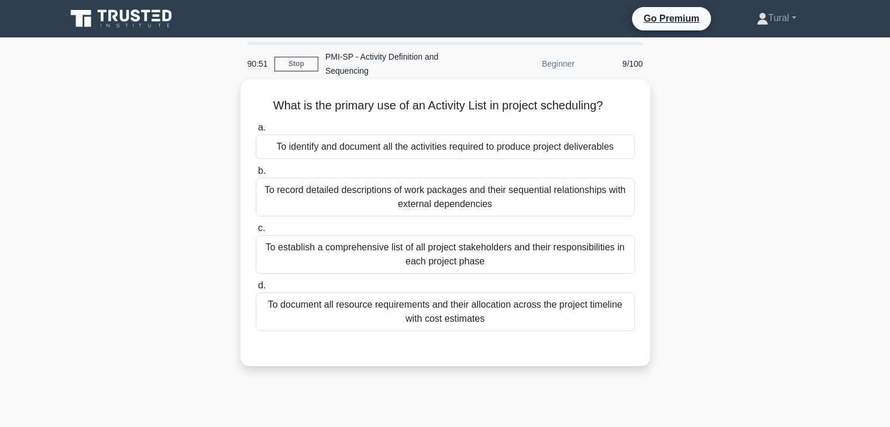
click at [373, 146] on div "To identify and document all the activities required to produce project deliver…" at bounding box center [445, 147] width 379 height 25
click at [256, 132] on input "a. To identify and document all the activities required to produce project deli…" at bounding box center [256, 128] width 0 height 8
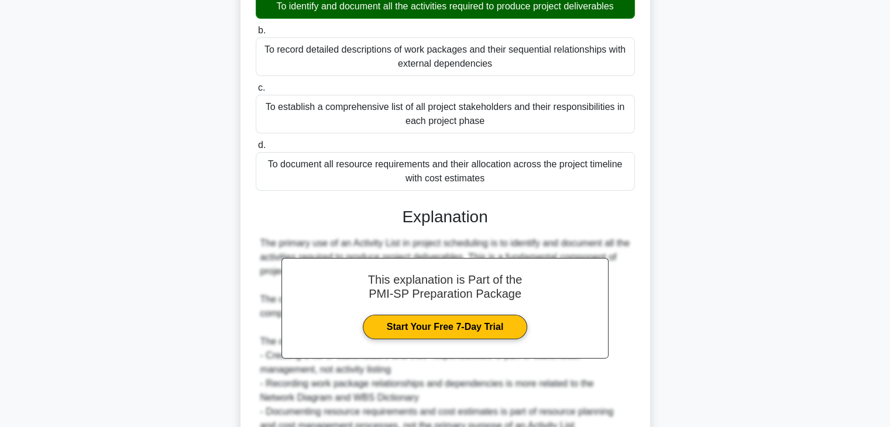
scroll to position [234, 0]
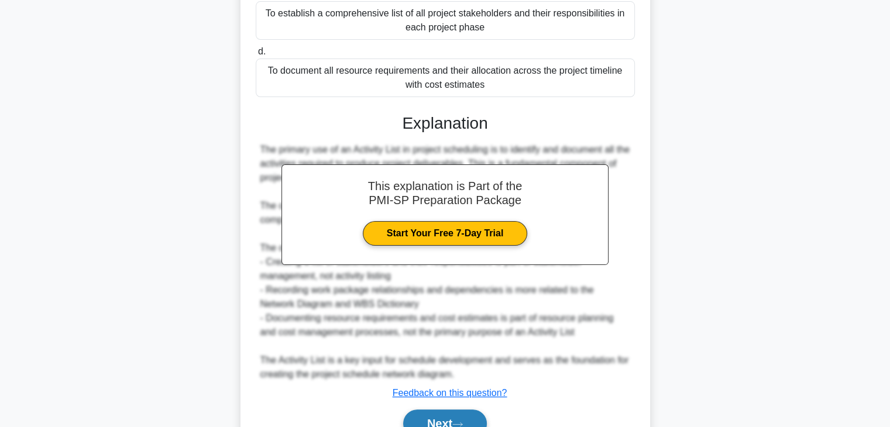
click at [459, 413] on button "Next" at bounding box center [445, 424] width 84 height 28
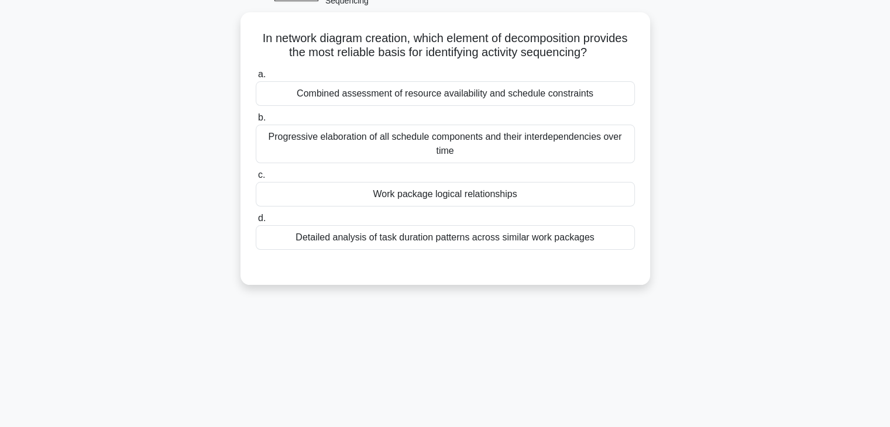
scroll to position [0, 0]
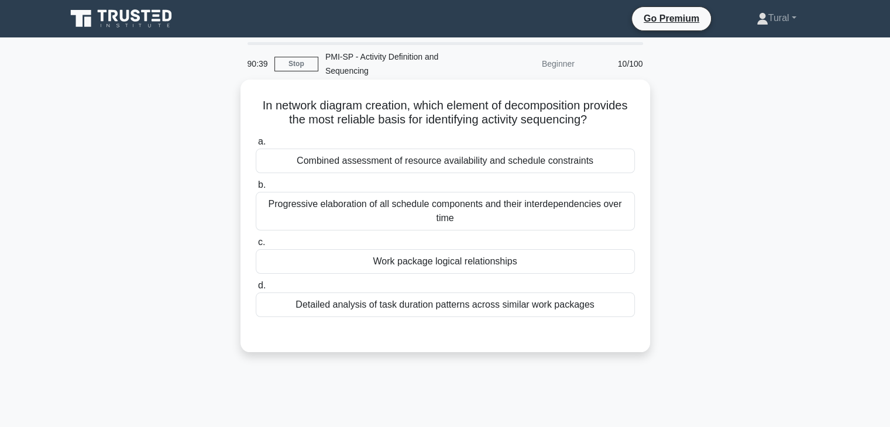
click at [418, 208] on div "Progressive elaboration of all schedule components and their interdependencies …" at bounding box center [445, 211] width 379 height 39
click at [256, 189] on input "b. Progressive elaboration of all schedule components and their interdependenci…" at bounding box center [256, 185] width 0 height 8
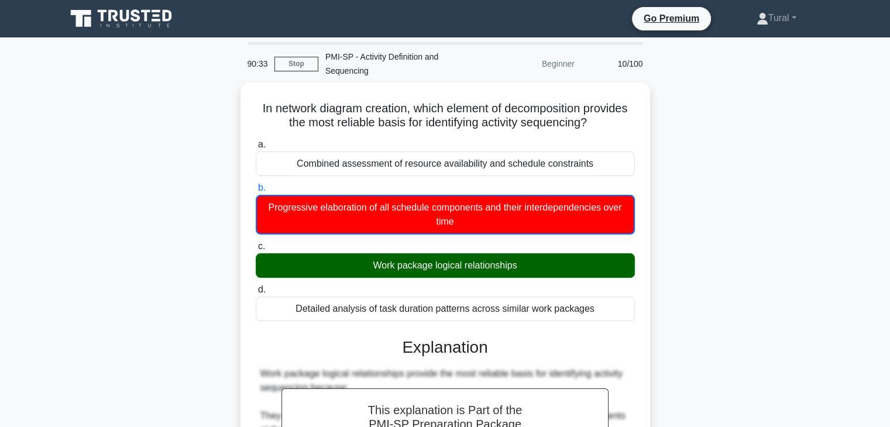
scroll to position [281, 0]
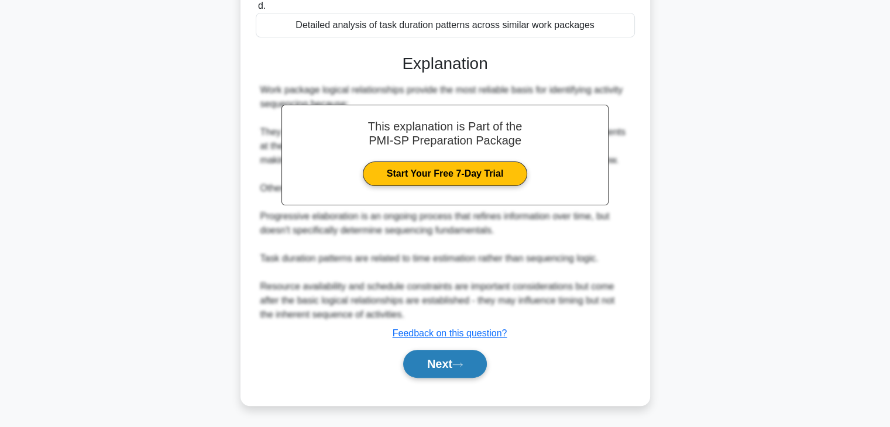
click at [450, 359] on button "Next" at bounding box center [445, 364] width 84 height 28
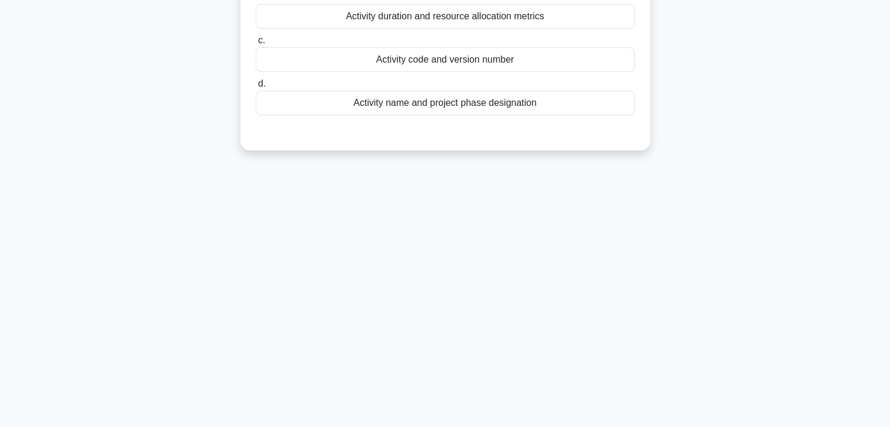
scroll to position [30, 0]
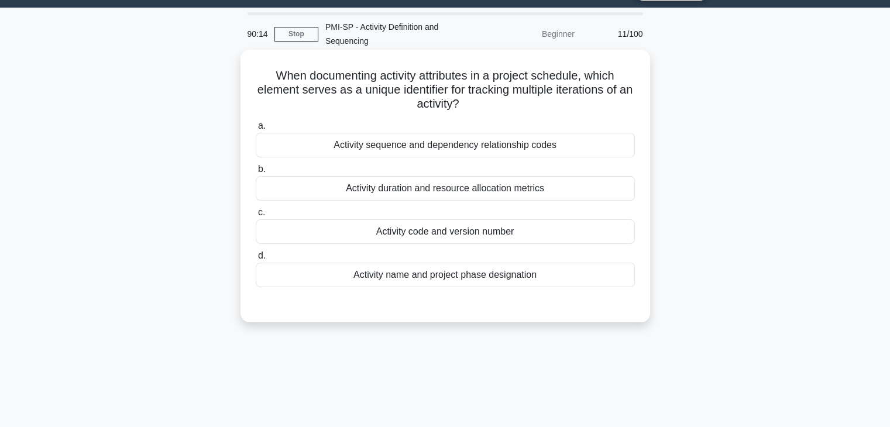
click at [452, 230] on div "Activity code and version number" at bounding box center [445, 232] width 379 height 25
click at [256, 217] on input "c. Activity code and version number" at bounding box center [256, 213] width 0 height 8
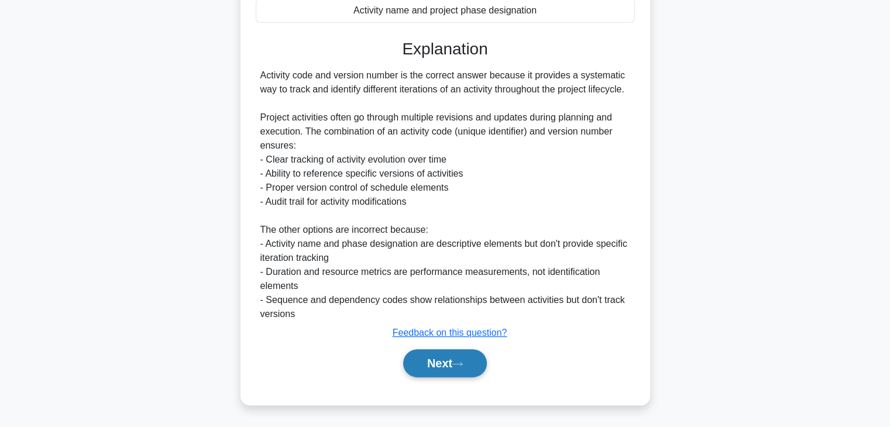
click at [445, 369] on button "Next" at bounding box center [445, 364] width 84 height 28
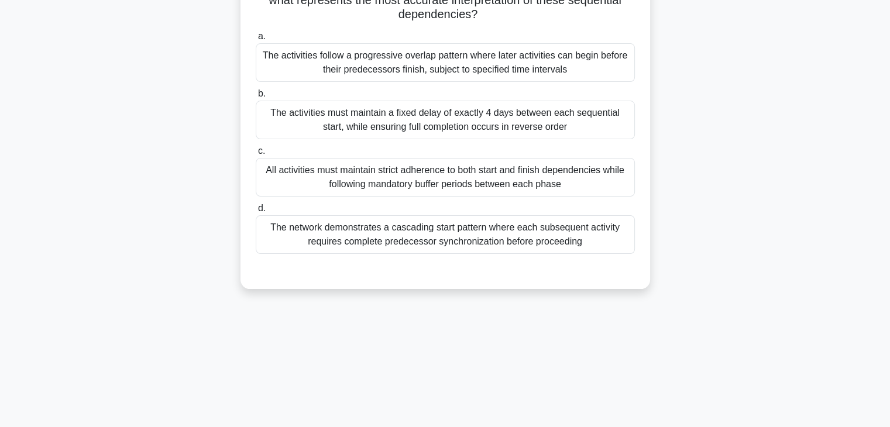
scroll to position [205, 0]
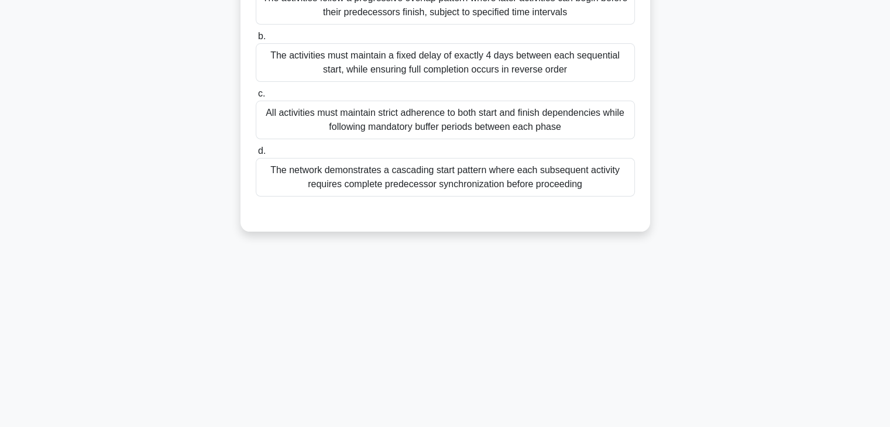
click at [376, 151] on label "d. The network demonstrates a cascading start pattern where each subsequent act…" at bounding box center [445, 170] width 379 height 53
click at [256, 151] on input "d. The network demonstrates a cascading start pattern where each subsequent act…" at bounding box center [256, 152] width 0 height 8
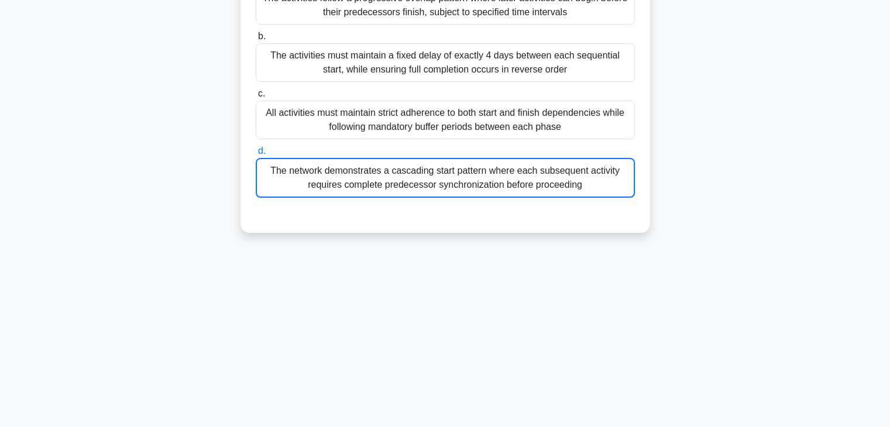
click at [382, 179] on div "The network demonstrates a cascading start pattern where each subsequent activi…" at bounding box center [445, 178] width 379 height 40
click at [256, 155] on input "d. The network demonstrates a cascading start pattern where each subsequent act…" at bounding box center [256, 152] width 0 height 8
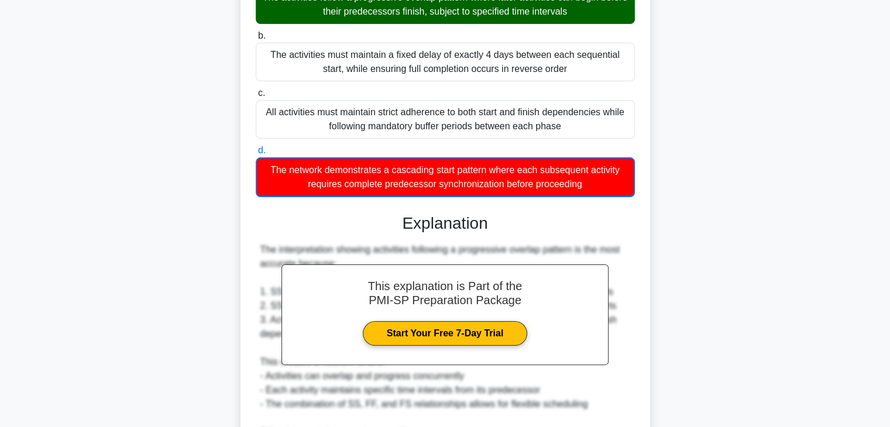
scroll to position [393, 0]
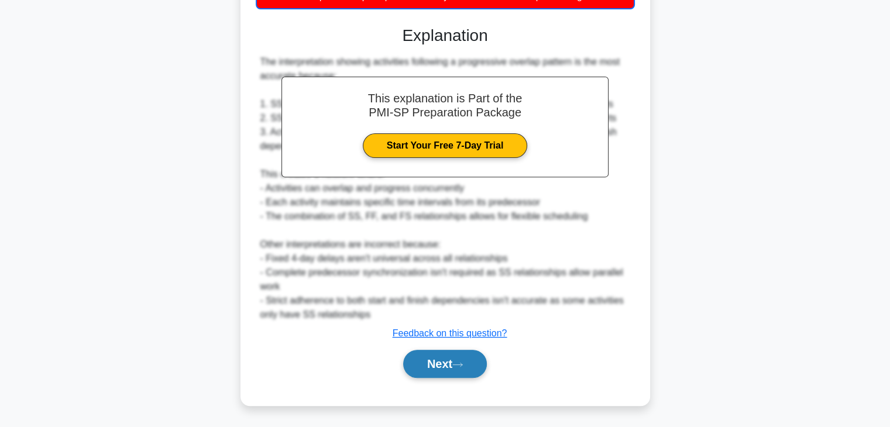
click at [447, 364] on button "Next" at bounding box center [445, 364] width 84 height 28
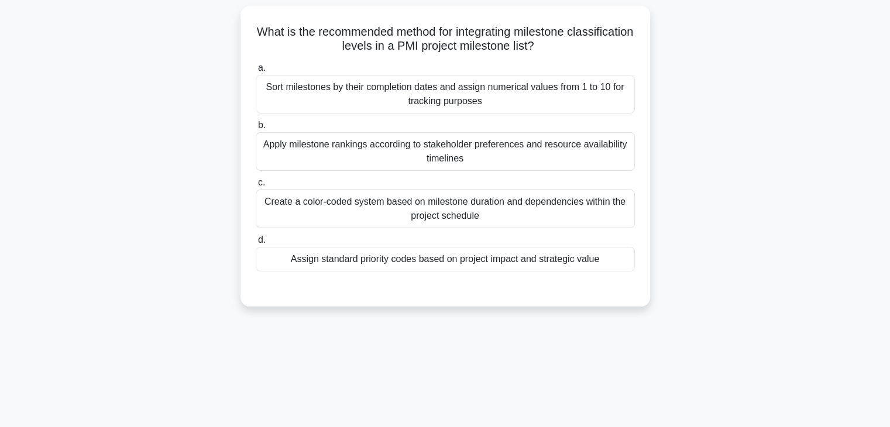
scroll to position [0, 0]
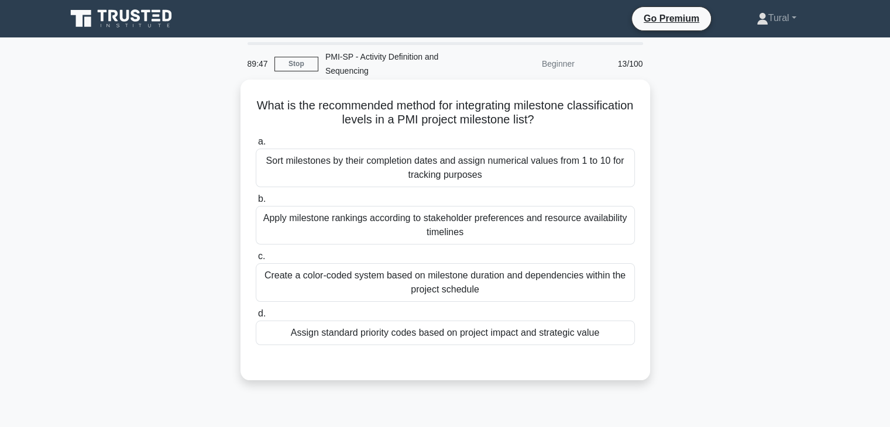
click at [347, 167] on div "Sort milestones by their completion dates and assign numerical values from 1 to…" at bounding box center [445, 168] width 379 height 39
click at [256, 146] on input "a. Sort milestones by their completion dates and assign numerical values from 1…" at bounding box center [256, 142] width 0 height 8
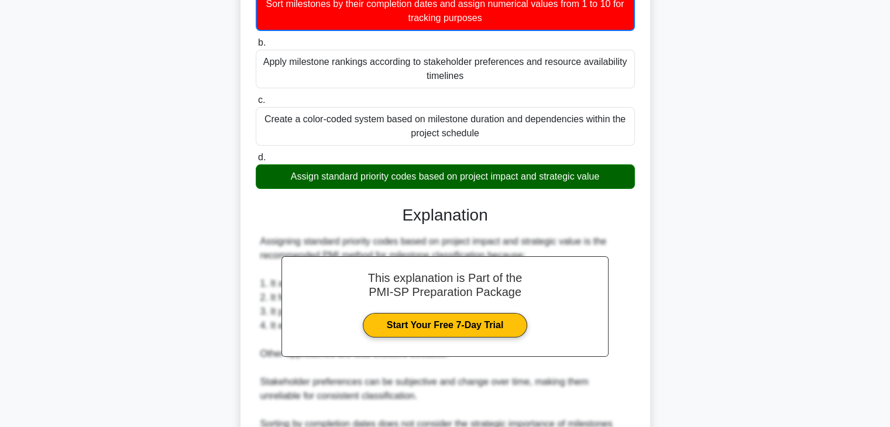
scroll to position [323, 0]
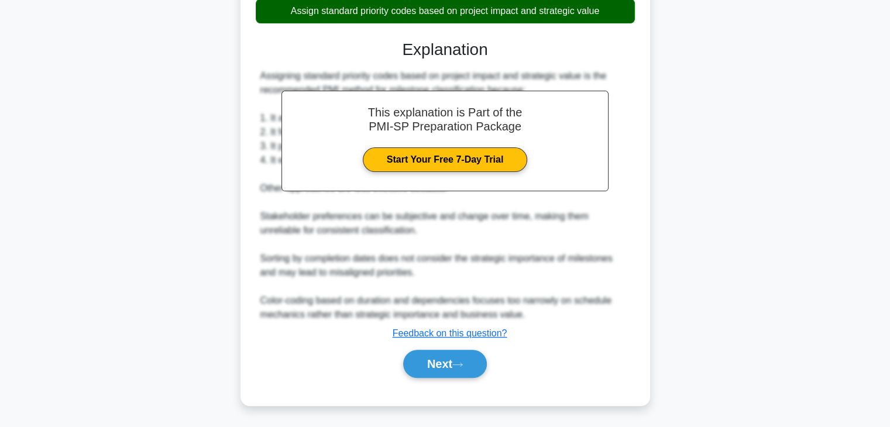
drag, startPoint x: 465, startPoint y: 363, endPoint x: 427, endPoint y: 341, distance: 44.1
click at [463, 363] on icon at bounding box center [458, 365] width 11 height 6
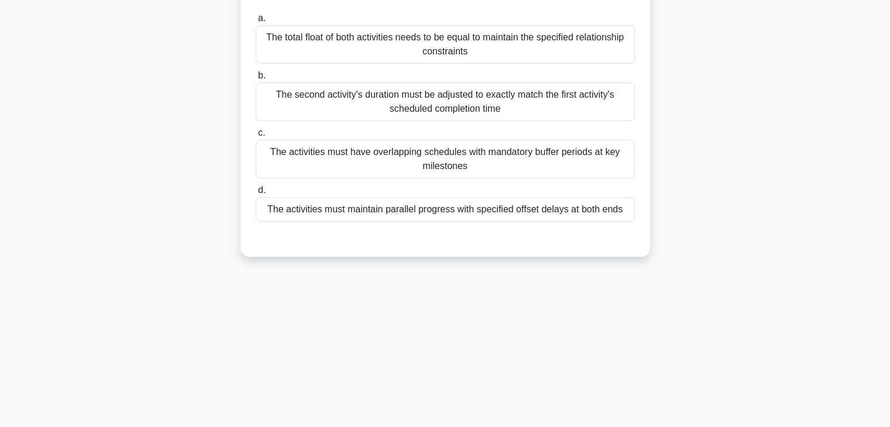
scroll to position [205, 0]
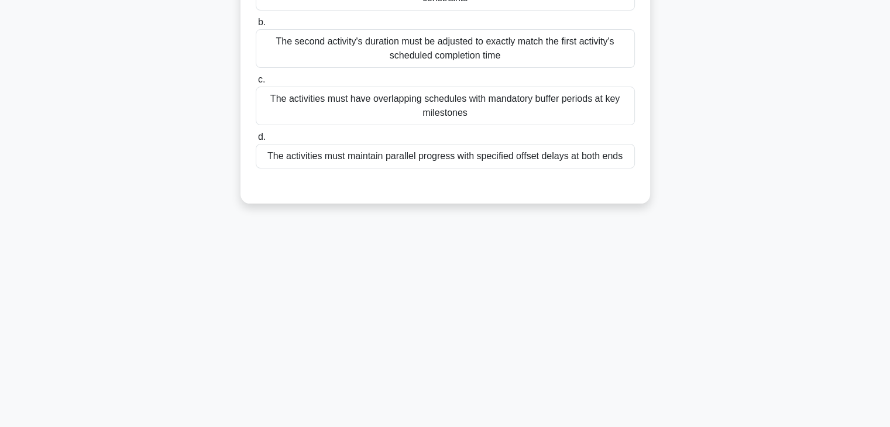
click at [407, 169] on div "a. The total float of both activities needs to be equal to maintain the specifi…" at bounding box center [445, 63] width 393 height 215
click at [421, 144] on div "The activities must maintain parallel progress with specified offset delays at …" at bounding box center [445, 156] width 379 height 25
click at [256, 141] on input "d. The activities must maintain parallel progress with specified offset delays …" at bounding box center [256, 137] width 0 height 8
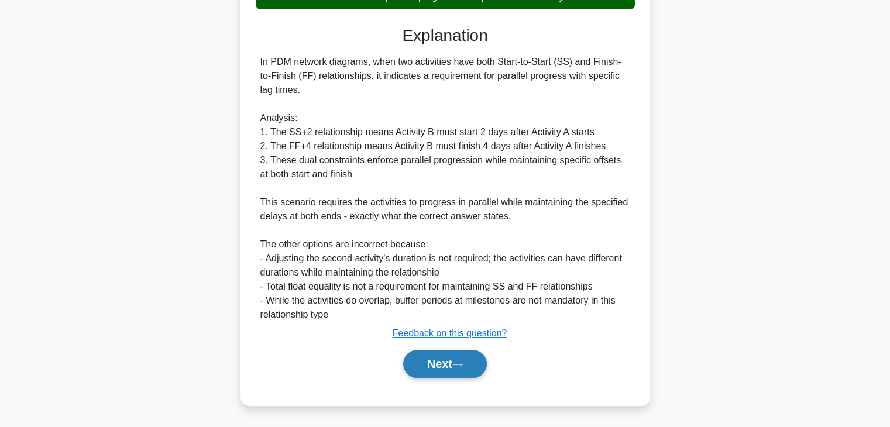
drag, startPoint x: 443, startPoint y: 362, endPoint x: 312, endPoint y: 217, distance: 195.3
click at [443, 362] on button "Next" at bounding box center [445, 364] width 84 height 28
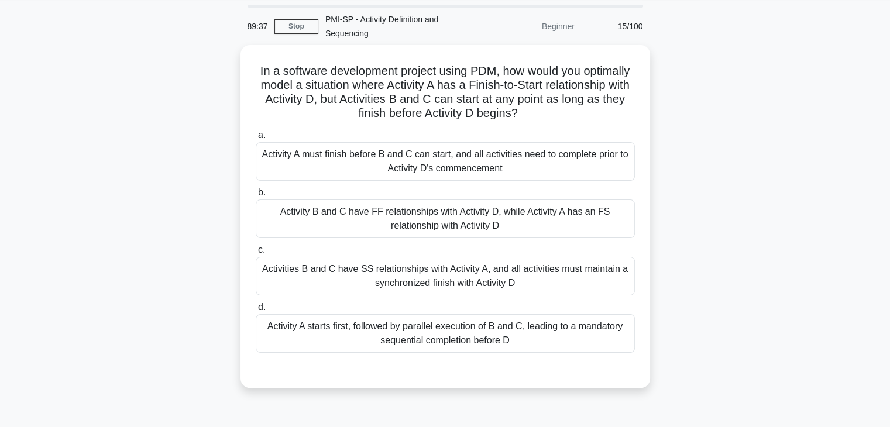
scroll to position [59, 0]
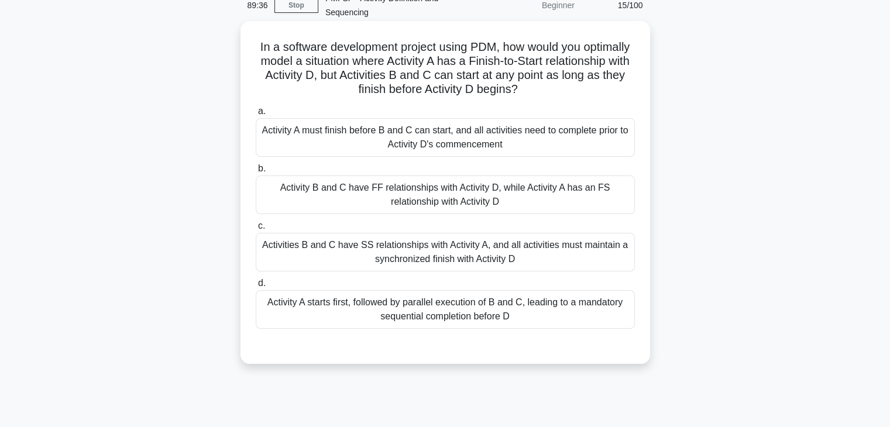
click at [354, 136] on div "Activity A must finish before B and C can start, and all activities need to com…" at bounding box center [445, 137] width 379 height 39
click at [256, 115] on input "a. Activity A must finish before B and C can start, and all activities need to …" at bounding box center [256, 112] width 0 height 8
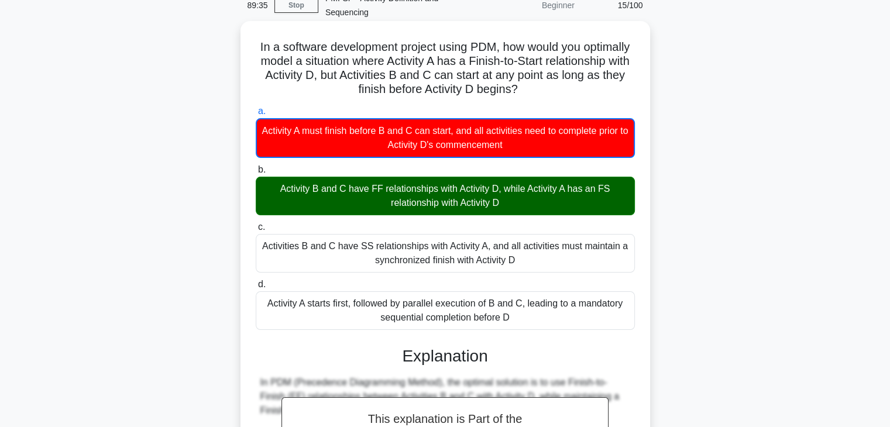
scroll to position [379, 0]
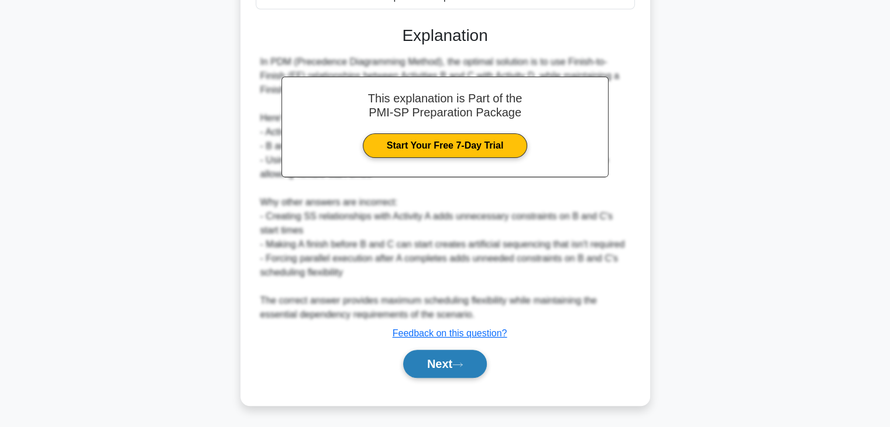
click at [431, 362] on button "Next" at bounding box center [445, 364] width 84 height 28
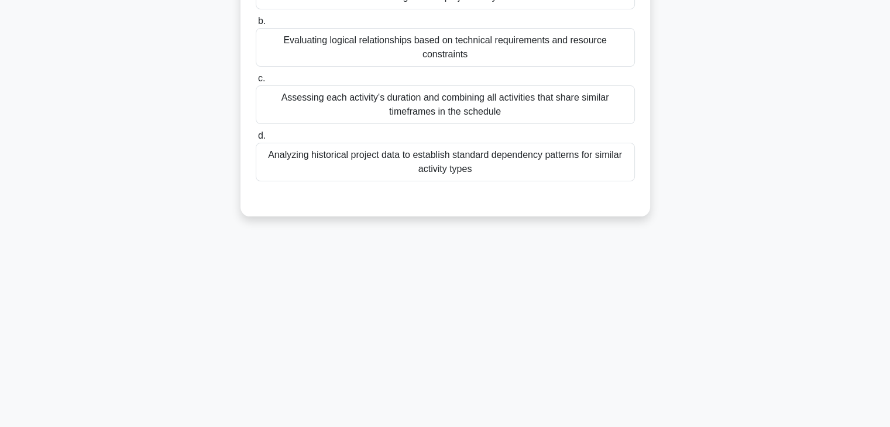
scroll to position [0, 0]
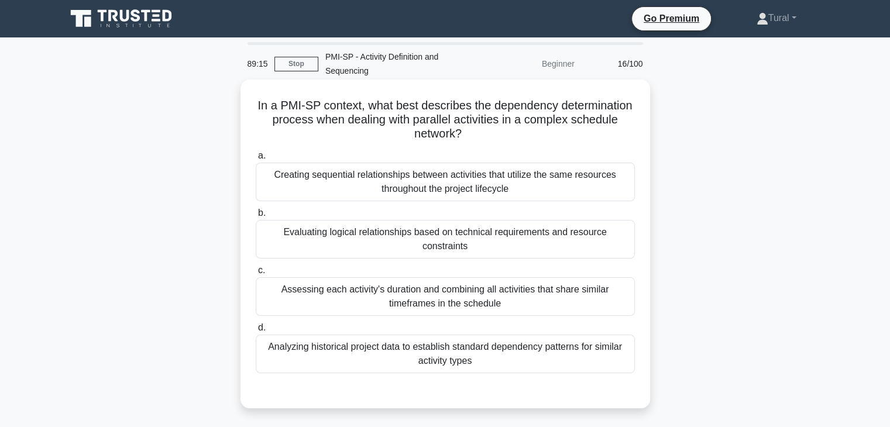
click at [356, 237] on div "Evaluating logical relationships based on technical requirements and resource c…" at bounding box center [445, 239] width 379 height 39
click at [256, 217] on input "b. Evaluating logical relationships based on technical requirements and resourc…" at bounding box center [256, 214] width 0 height 8
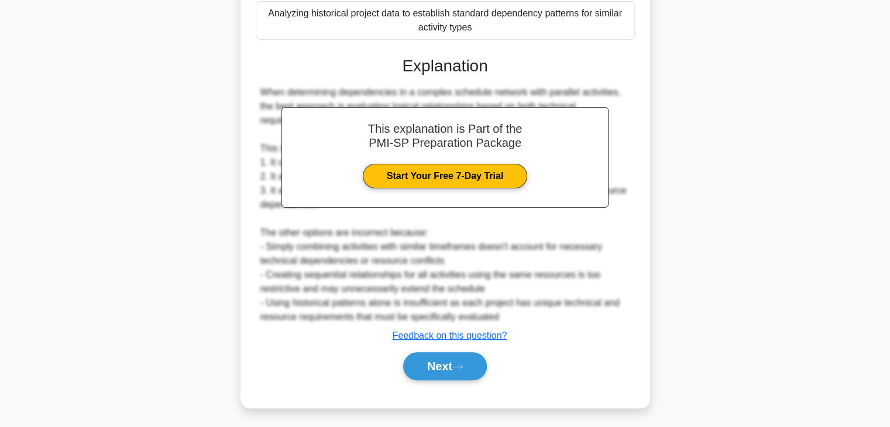
scroll to position [336, 0]
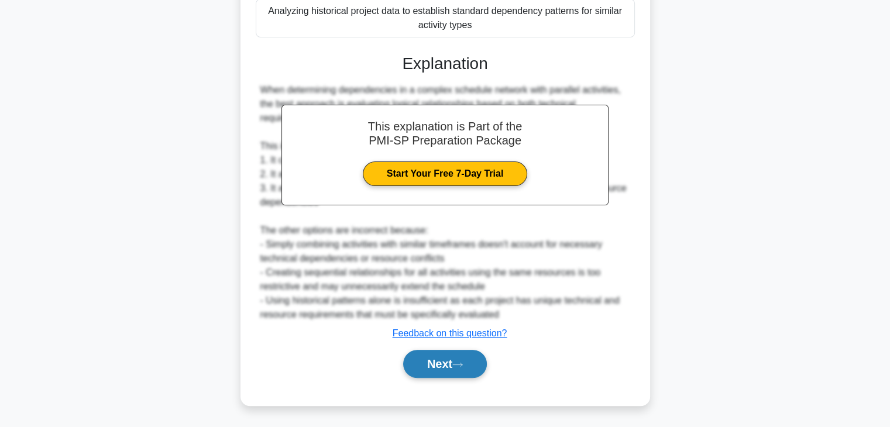
click at [459, 355] on button "Next" at bounding box center [445, 364] width 84 height 28
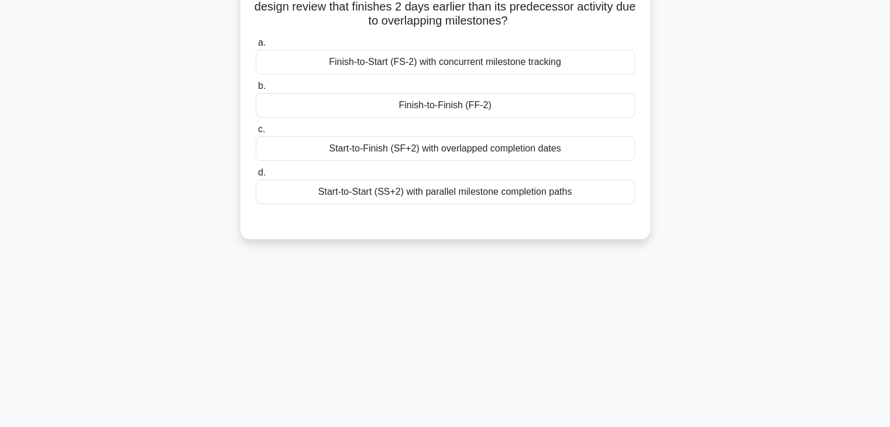
scroll to position [0, 0]
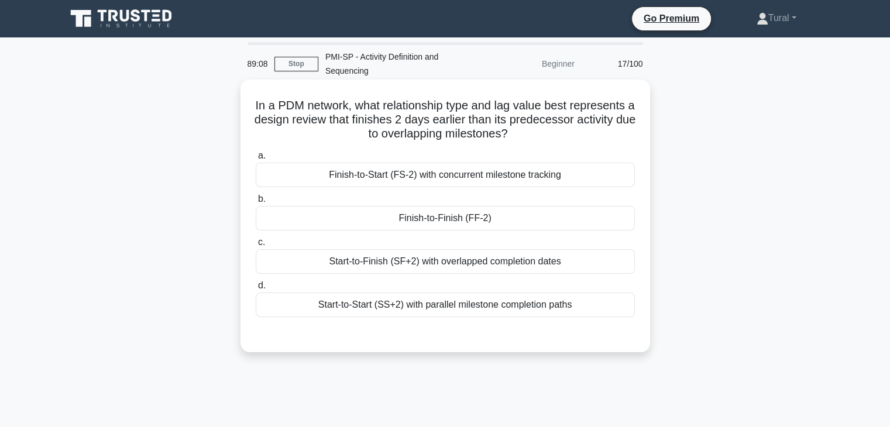
click at [406, 180] on div "Finish-to-Start (FS-2) with concurrent milestone tracking" at bounding box center [445, 175] width 379 height 25
click at [256, 160] on input "a. Finish-to-Start (FS-2) with concurrent milestone tracking" at bounding box center [256, 156] width 0 height 8
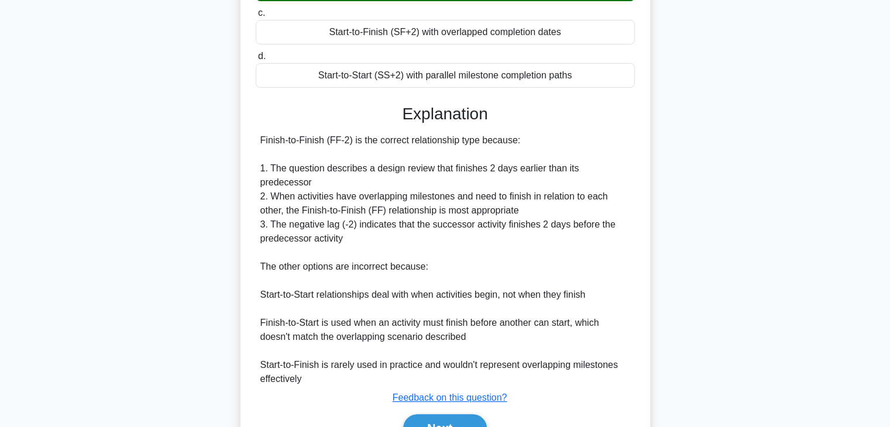
scroll to position [234, 0]
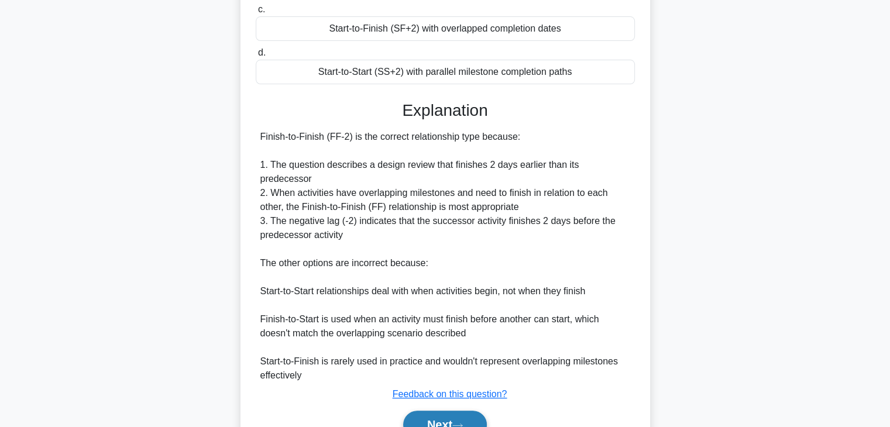
click at [454, 411] on button "Next" at bounding box center [445, 425] width 84 height 28
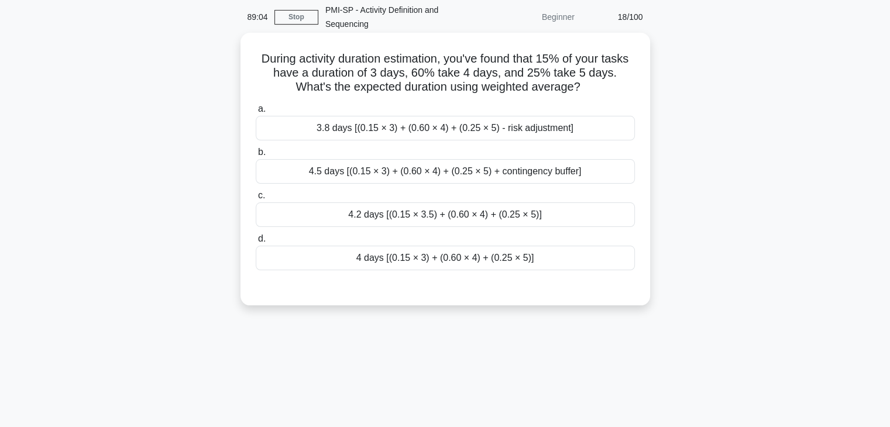
scroll to position [0, 0]
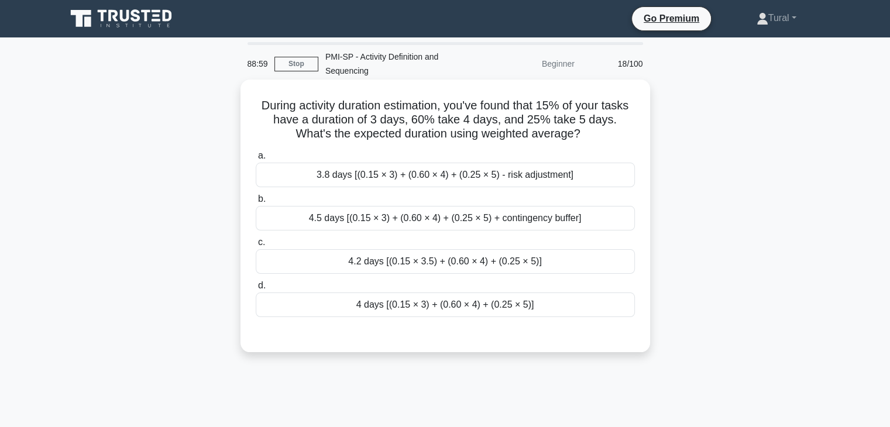
click at [402, 177] on div "3.8 days [(0.15 × 3) + (0.60 × 4) + (0.25 × 5) - risk adjustment]" at bounding box center [445, 175] width 379 height 25
click at [256, 160] on input "a. 3.8 days [(0.15 × 3) + (0.60 × 4) + (0.25 × 5) - risk adjustment]" at bounding box center [256, 156] width 0 height 8
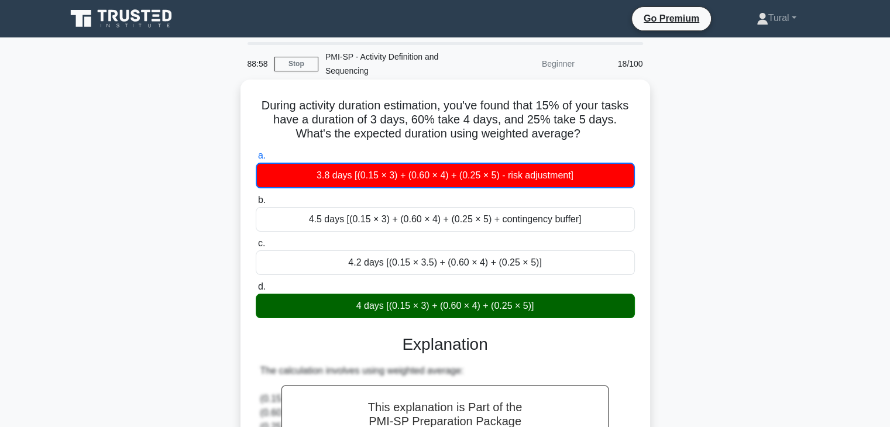
scroll to position [253, 0]
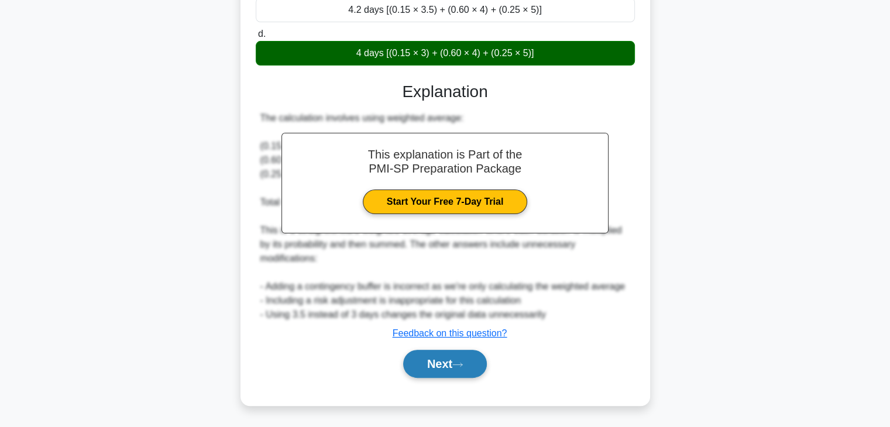
click at [445, 366] on button "Next" at bounding box center [445, 364] width 84 height 28
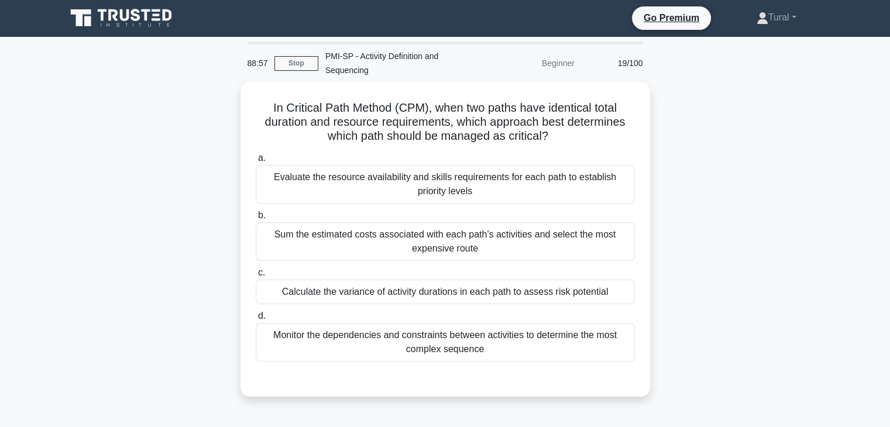
scroll to position [0, 0]
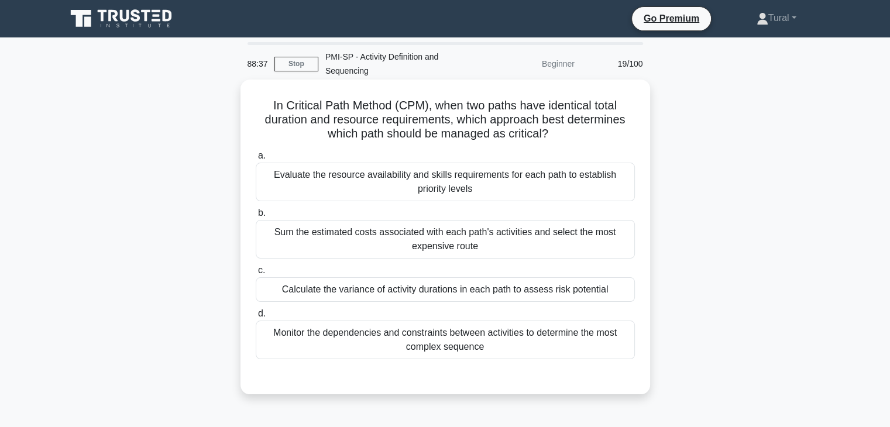
click at [422, 344] on div "Monitor the dependencies and constraints between activities to determine the mo…" at bounding box center [445, 340] width 379 height 39
click at [256, 318] on input "d. Monitor the dependencies and constraints between activities to determine the…" at bounding box center [256, 314] width 0 height 8
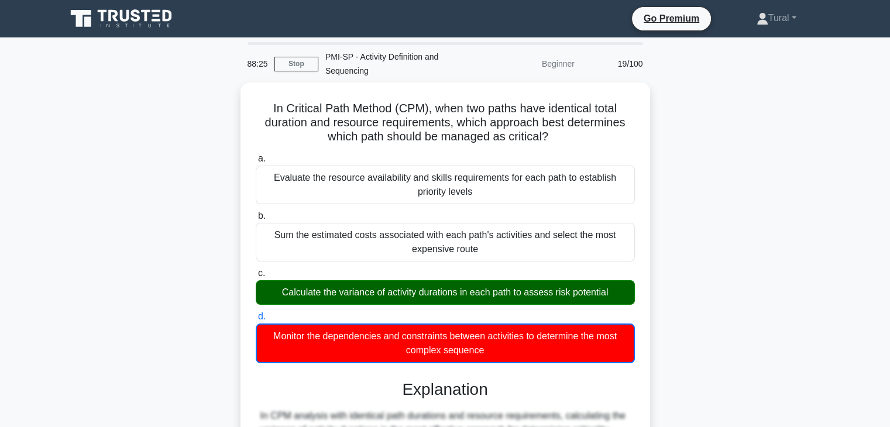
scroll to position [351, 0]
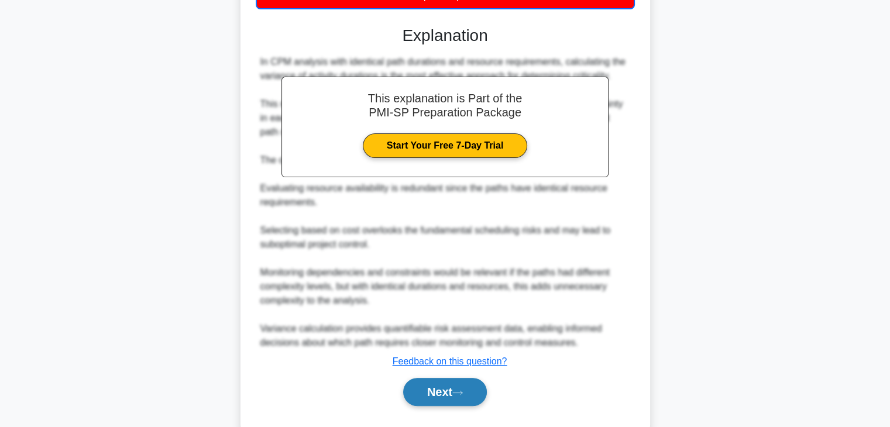
drag, startPoint x: 430, startPoint y: 398, endPoint x: 424, endPoint y: 392, distance: 8.3
click at [431, 398] on button "Next" at bounding box center [445, 392] width 84 height 28
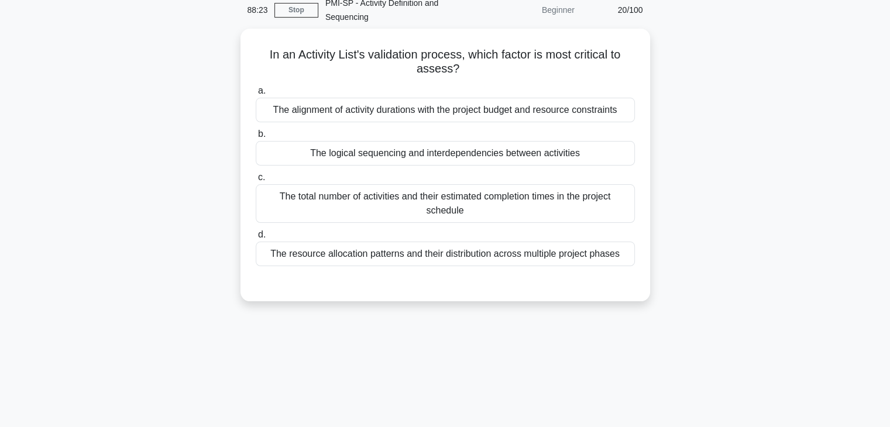
scroll to position [30, 0]
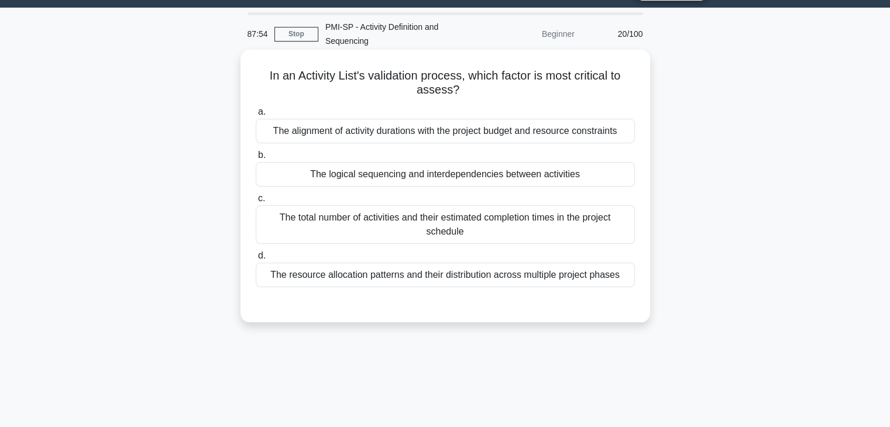
click at [321, 134] on div "The alignment of activity durations with the project budget and resource constr…" at bounding box center [445, 131] width 379 height 25
click at [256, 116] on input "a. The alignment of activity durations with the project budget and resource con…" at bounding box center [256, 112] width 0 height 8
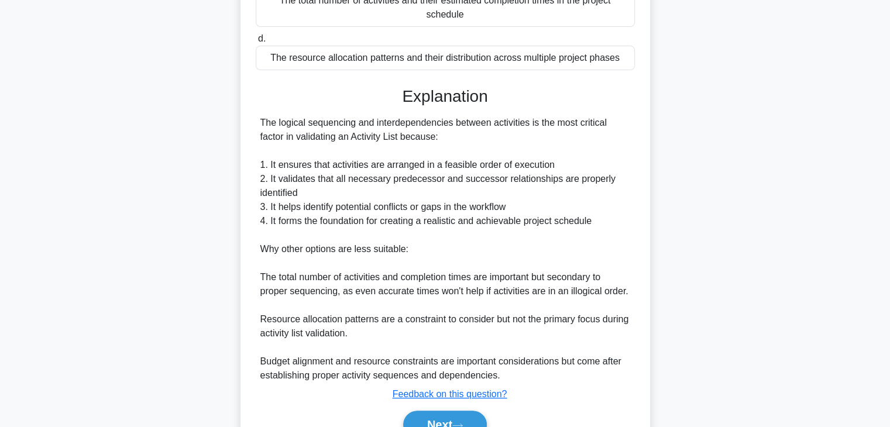
scroll to position [309, 0]
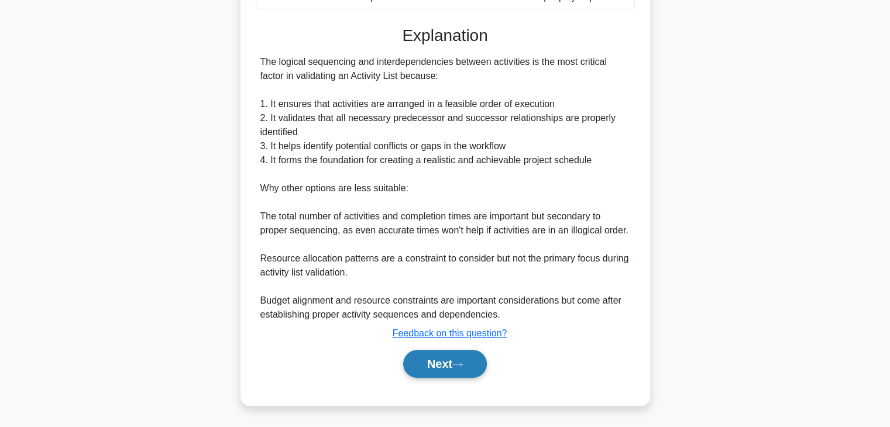
click at [452, 372] on button "Next" at bounding box center [445, 364] width 84 height 28
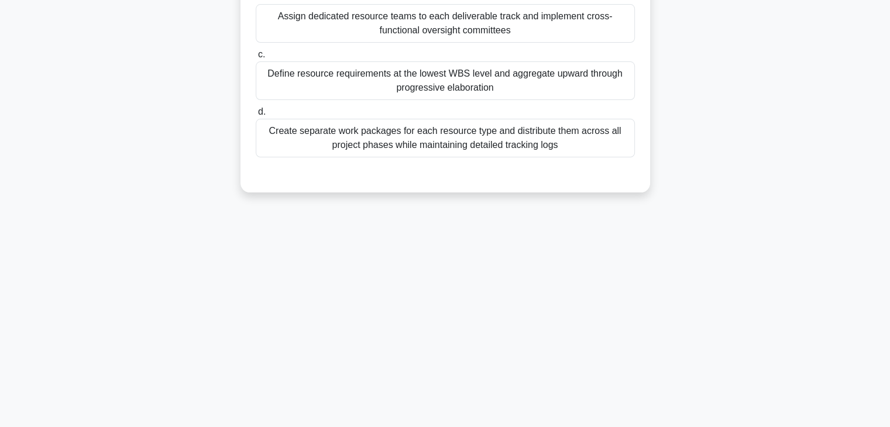
scroll to position [30, 0]
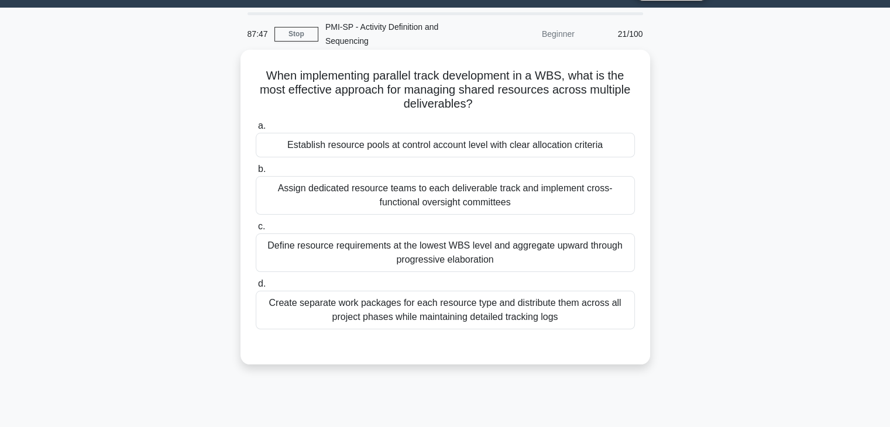
click at [368, 194] on div "Assign dedicated resource teams to each deliverable track and implement cross-f…" at bounding box center [445, 195] width 379 height 39
click at [256, 173] on input "b. Assign dedicated resource teams to each deliverable track and implement cros…" at bounding box center [256, 170] width 0 height 8
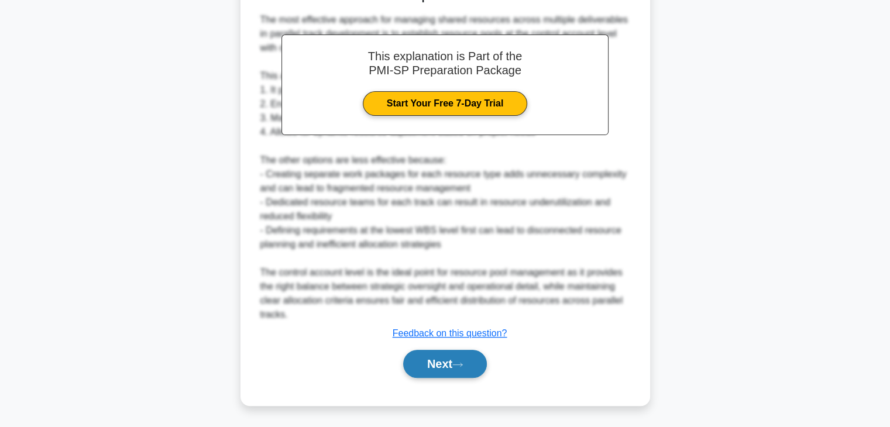
click at [460, 358] on button "Next" at bounding box center [445, 364] width 84 height 28
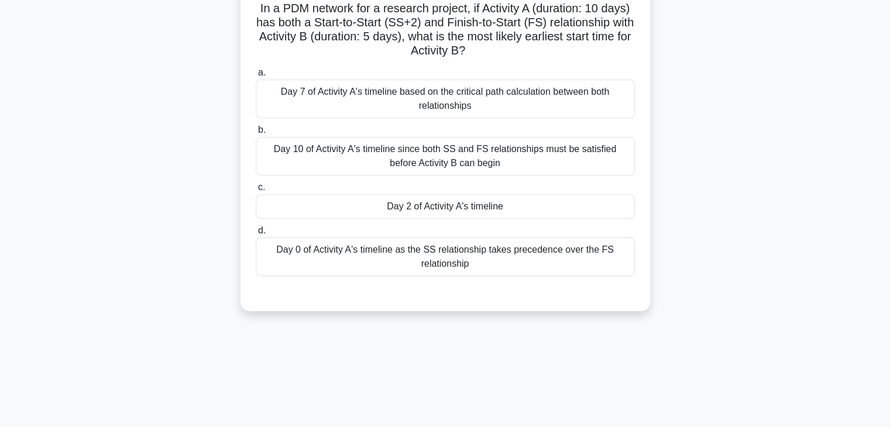
scroll to position [0, 0]
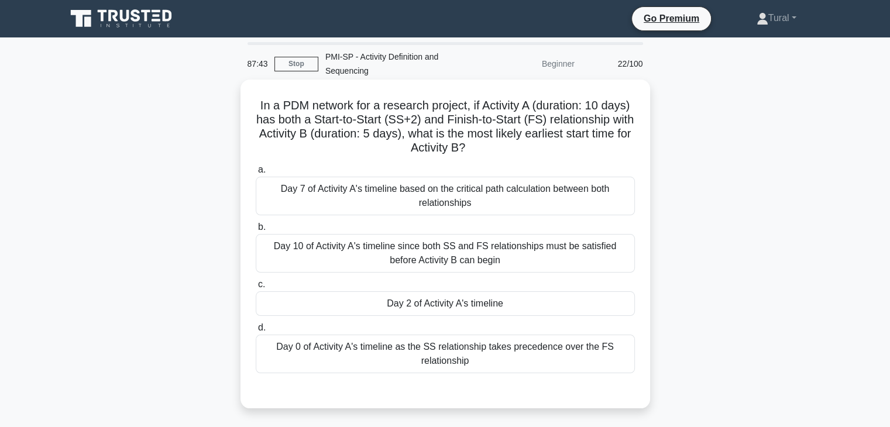
click at [368, 262] on div "Day 10 of Activity A's timeline since both SS and FS relationships must be sati…" at bounding box center [445, 253] width 379 height 39
click at [256, 231] on input "b. Day 10 of Activity A's timeline since both SS and FS relationships must be s…" at bounding box center [256, 228] width 0 height 8
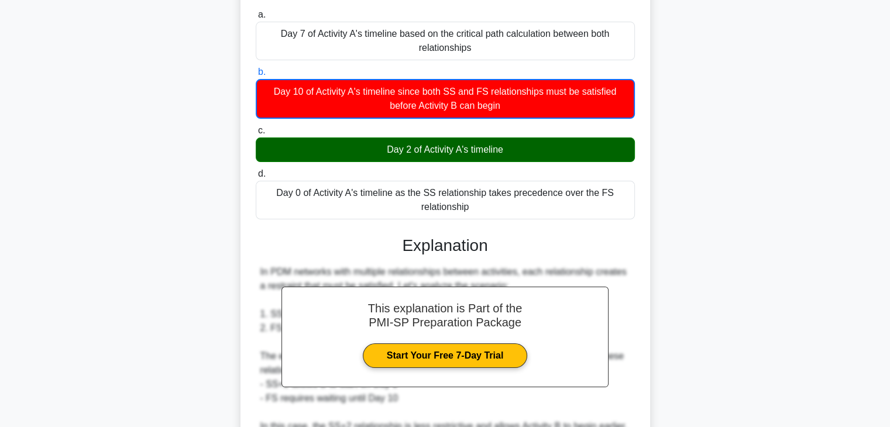
scroll to position [351, 0]
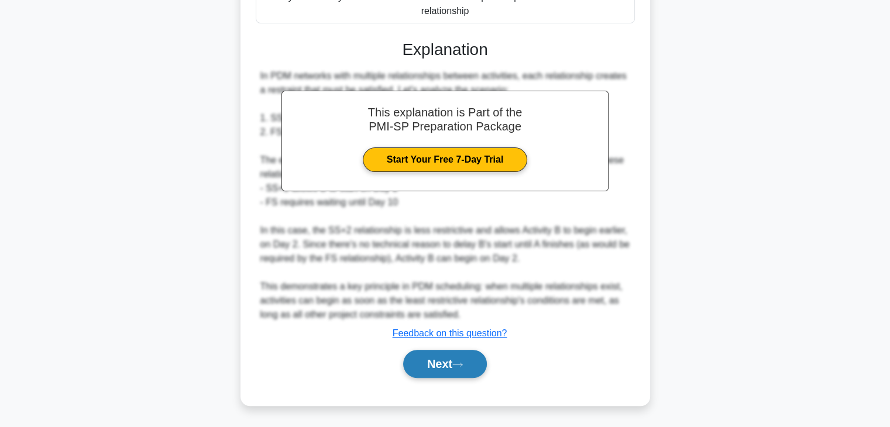
click at [447, 351] on button "Next" at bounding box center [445, 364] width 84 height 28
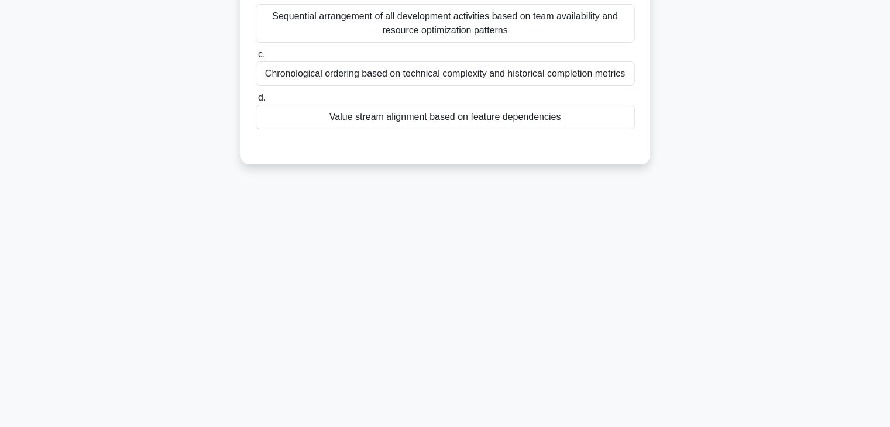
scroll to position [0, 0]
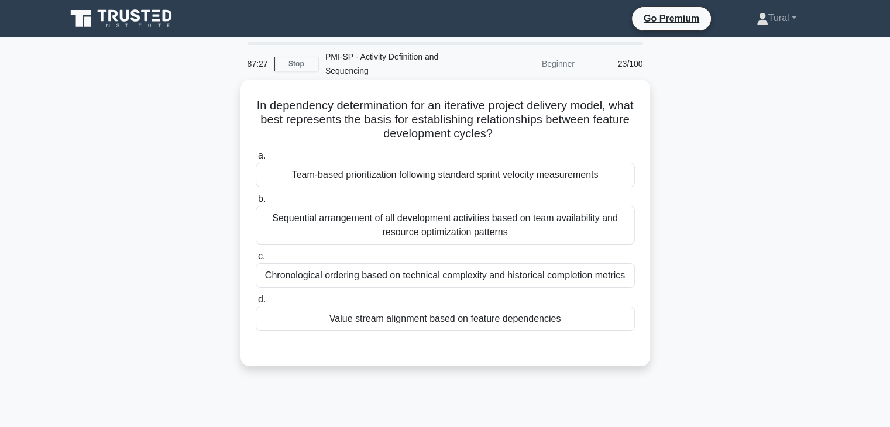
click at [311, 226] on div "Sequential arrangement of all development activities based on team availability…" at bounding box center [445, 225] width 379 height 39
click at [256, 203] on input "b. Sequential arrangement of all development activities based on team availabil…" at bounding box center [256, 200] width 0 height 8
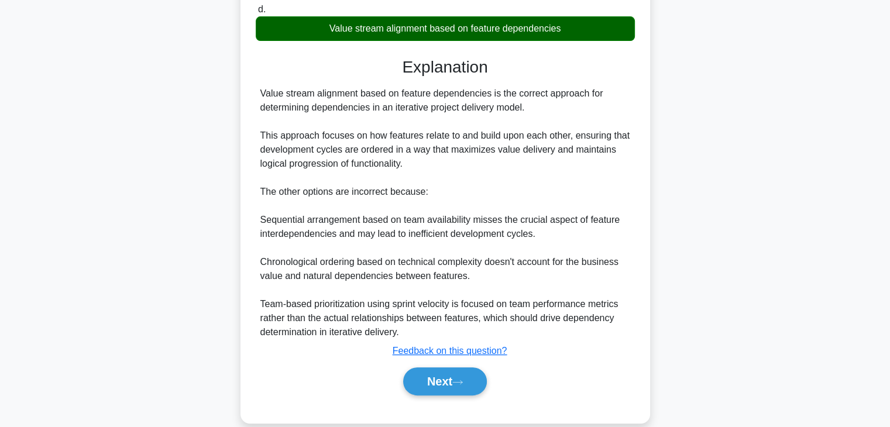
scroll to position [309, 0]
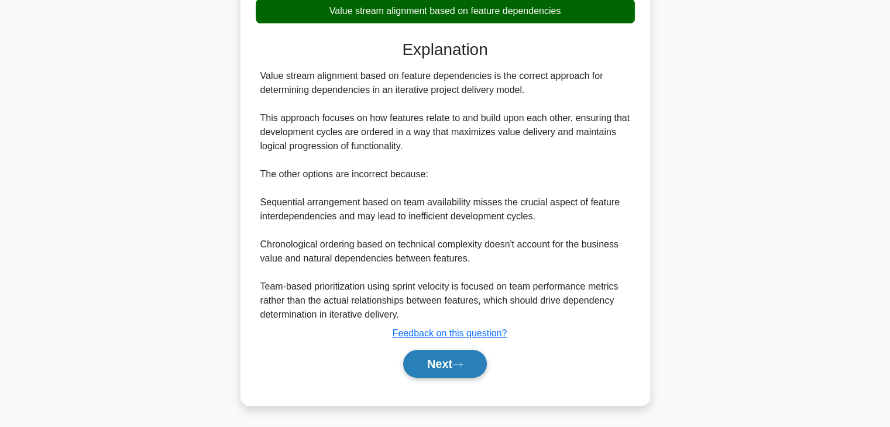
click at [415, 371] on button "Next" at bounding box center [445, 364] width 84 height 28
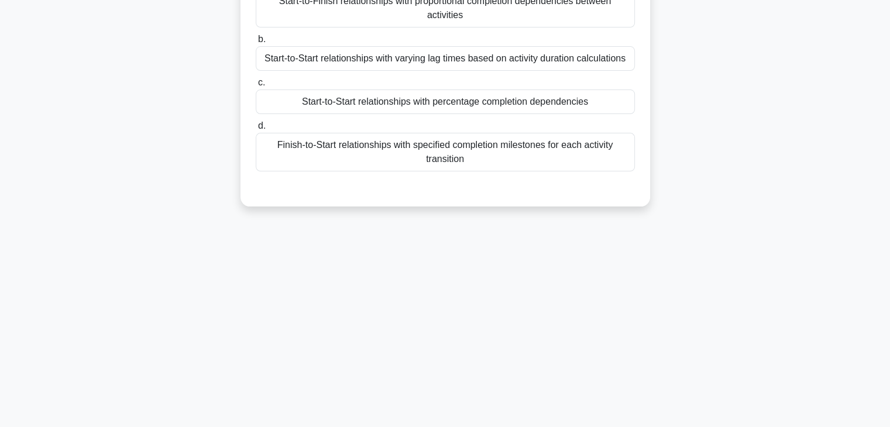
scroll to position [88, 0]
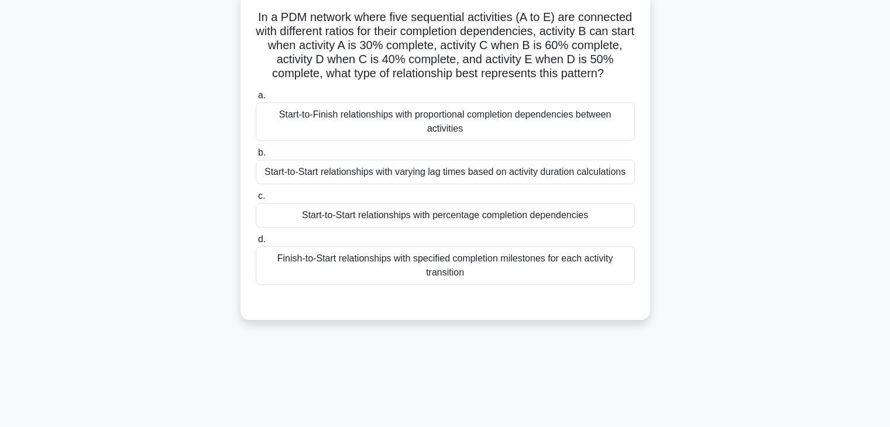
click at [327, 179] on div "Start-to-Start relationships with varying lag times based on activity duration …" at bounding box center [445, 172] width 379 height 25
click at [256, 157] on input "b. Start-to-Start relationships with varying lag times based on activity durati…" at bounding box center [256, 153] width 0 height 8
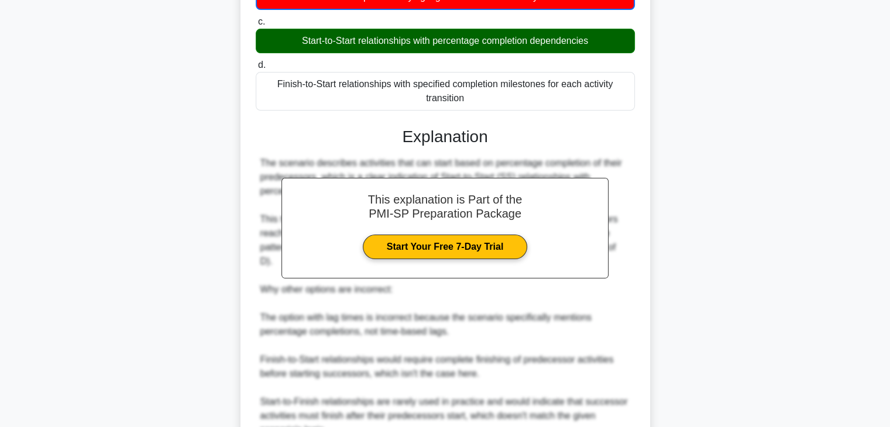
scroll to position [393, 0]
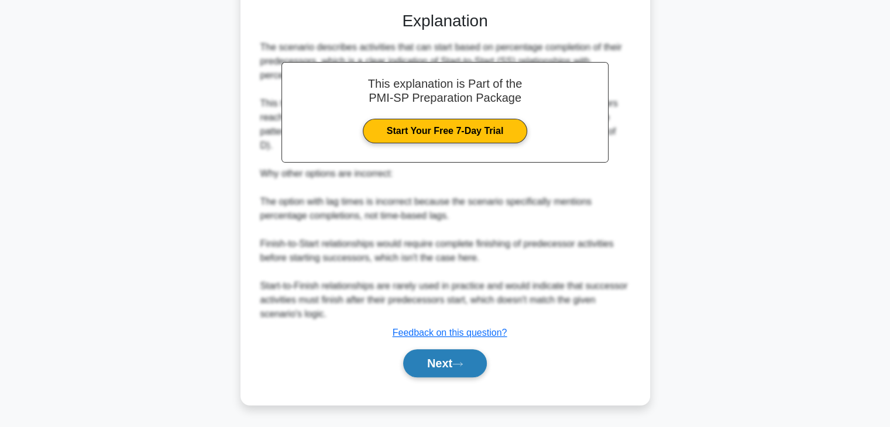
click at [463, 357] on button "Next" at bounding box center [445, 364] width 84 height 28
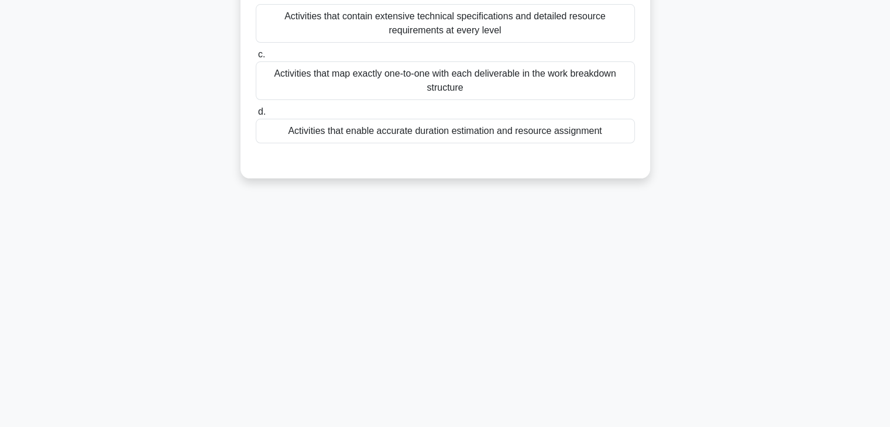
scroll to position [30, 0]
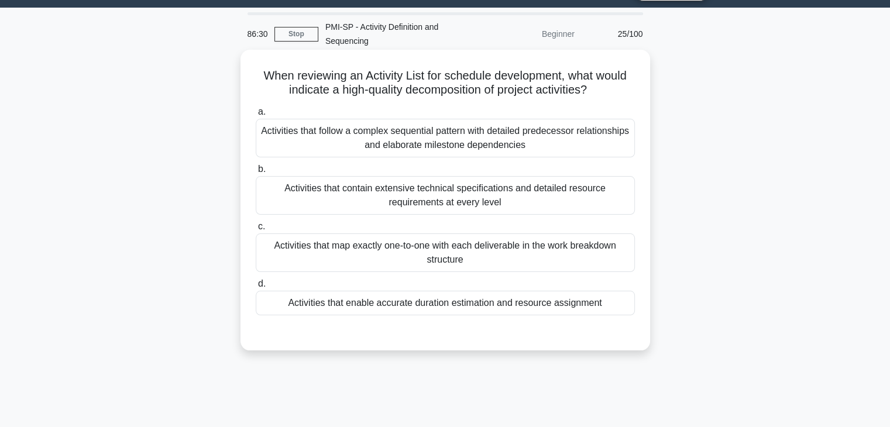
click at [487, 310] on div "Activities that enable accurate duration estimation and resource assignment" at bounding box center [445, 303] width 379 height 25
click at [256, 288] on input "d. Activities that enable accurate duration estimation and resource assignment" at bounding box center [256, 284] width 0 height 8
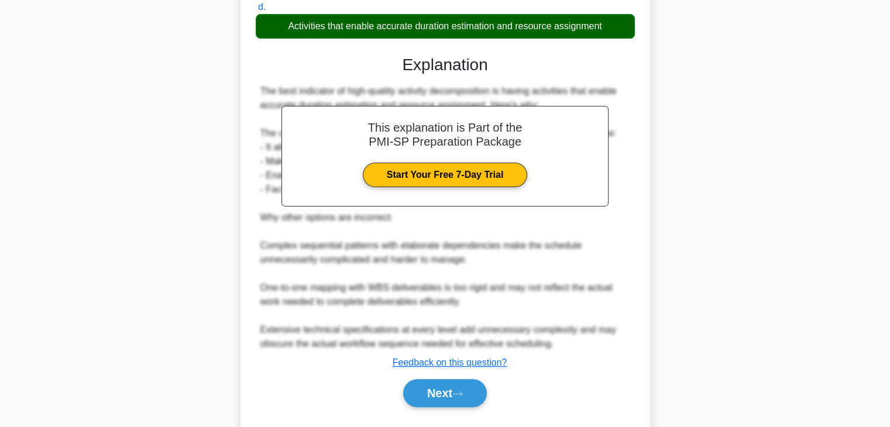
scroll to position [336, 0]
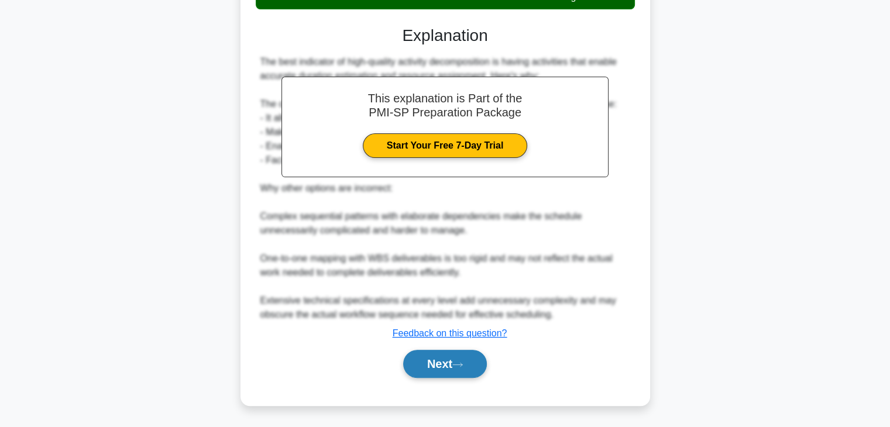
click at [449, 368] on button "Next" at bounding box center [445, 364] width 84 height 28
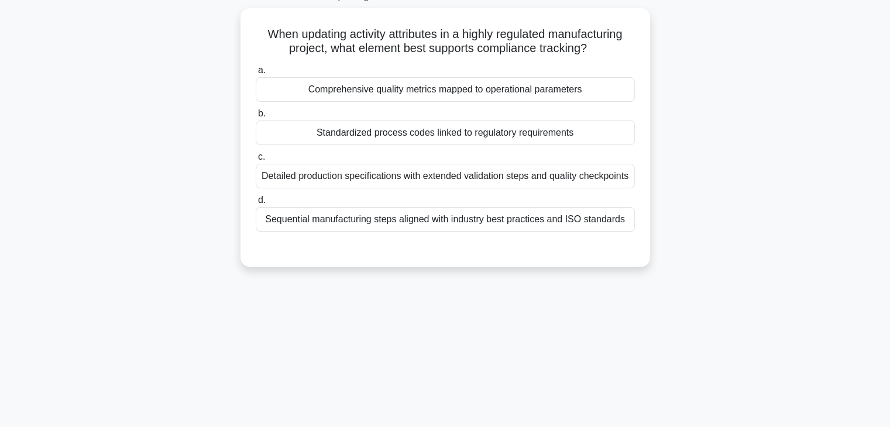
scroll to position [0, 0]
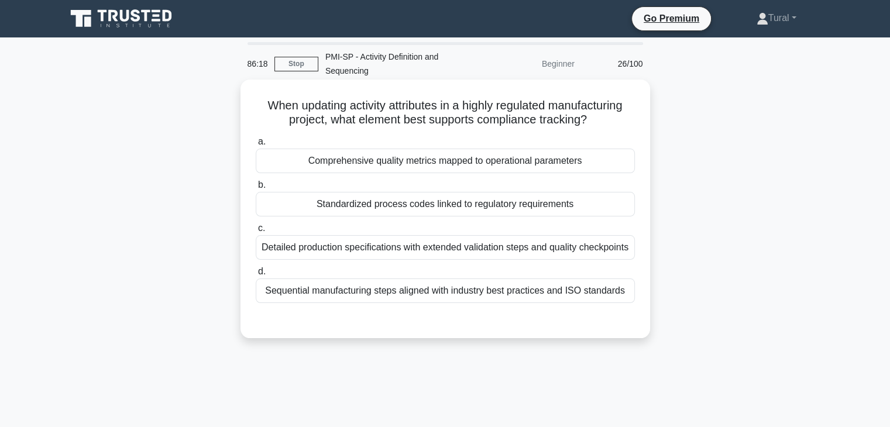
click at [429, 295] on div "Sequential manufacturing steps aligned with industry best practices and ISO sta…" at bounding box center [445, 291] width 379 height 25
click at [256, 276] on input "d. Sequential manufacturing steps aligned with industry best practices and ISO …" at bounding box center [256, 272] width 0 height 8
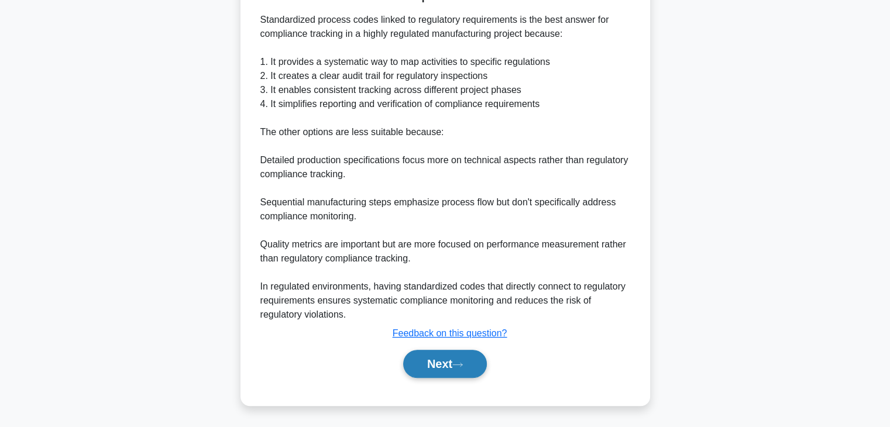
click at [475, 350] on button "Next" at bounding box center [445, 364] width 84 height 28
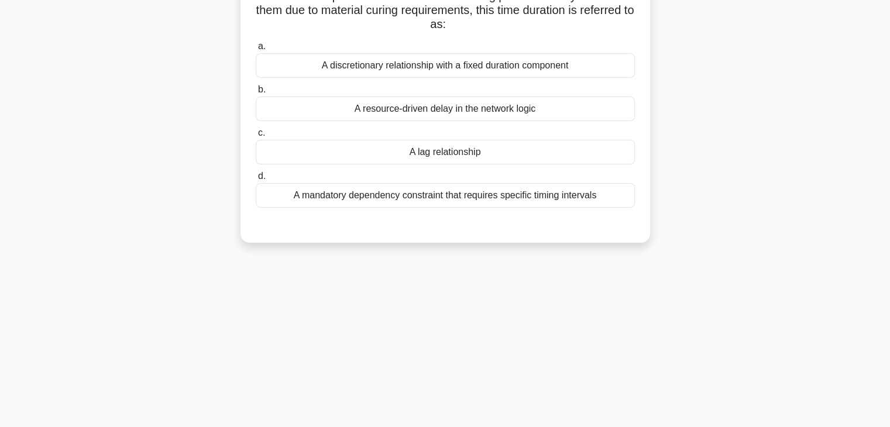
scroll to position [30, 0]
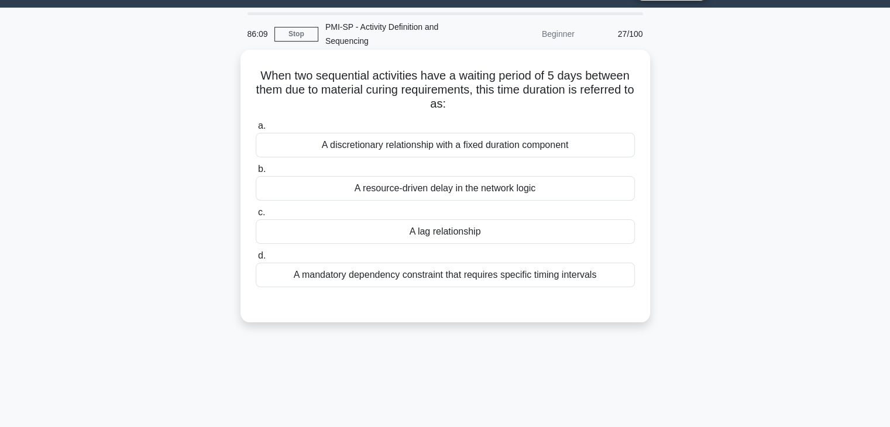
click at [451, 232] on div "A lag relationship" at bounding box center [445, 232] width 379 height 25
click at [256, 217] on input "c. A lag relationship" at bounding box center [256, 213] width 0 height 8
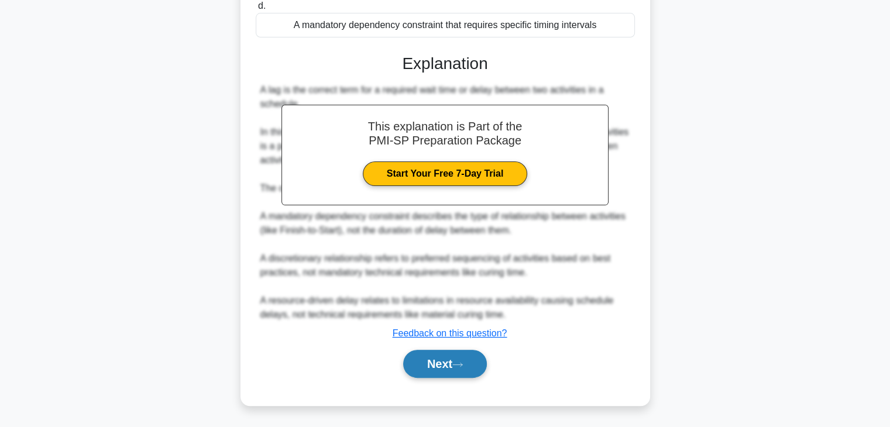
click at [468, 369] on button "Next" at bounding box center [445, 364] width 84 height 28
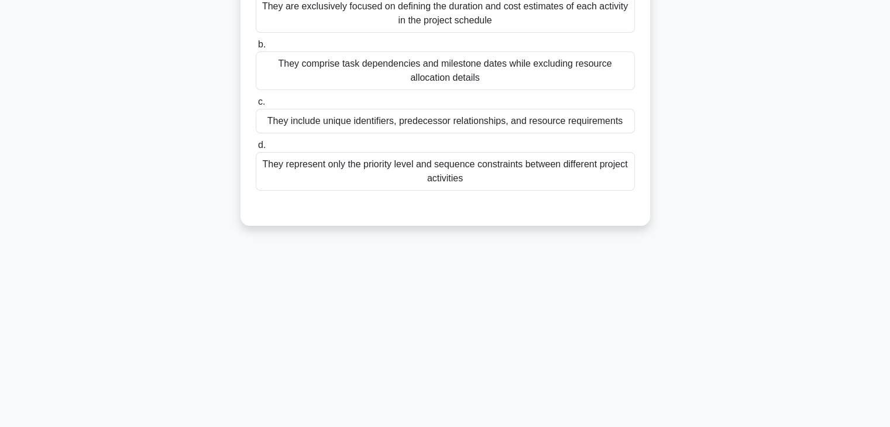
scroll to position [0, 0]
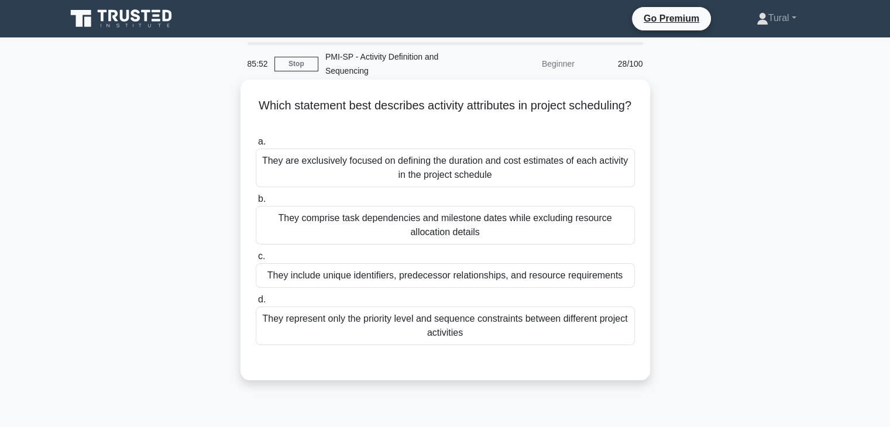
click at [455, 277] on div "They include unique identifiers, predecessor relationships, and resource requir…" at bounding box center [445, 275] width 379 height 25
click at [256, 261] on input "c. They include unique identifiers, predecessor relationships, and resource req…" at bounding box center [256, 257] width 0 height 8
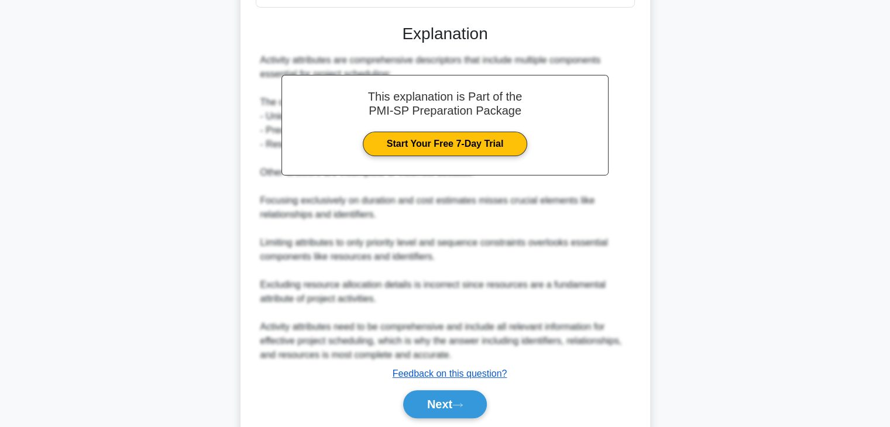
scroll to position [378, 0]
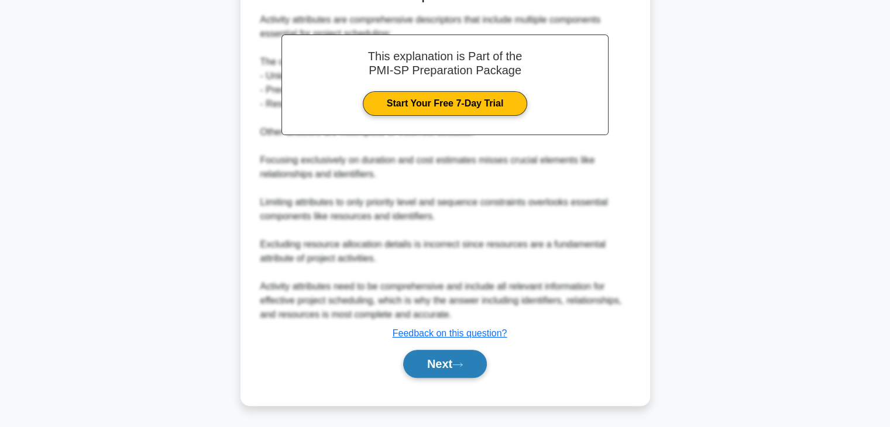
click at [459, 362] on icon at bounding box center [458, 365] width 11 height 6
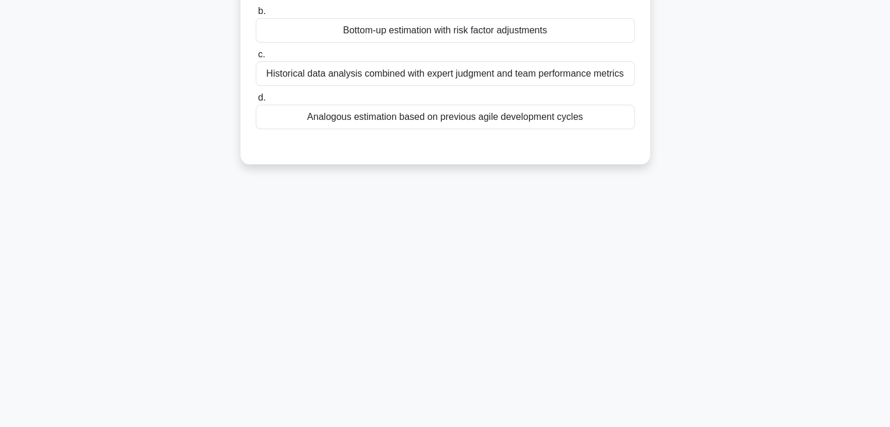
scroll to position [0, 0]
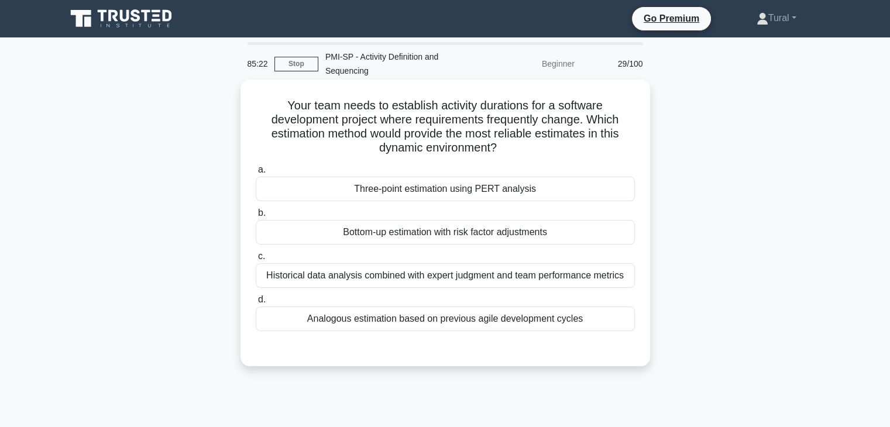
click at [407, 191] on div "Three-point estimation using PERT analysis" at bounding box center [445, 189] width 379 height 25
click at [256, 174] on input "a. Three-point estimation using PERT analysis" at bounding box center [256, 170] width 0 height 8
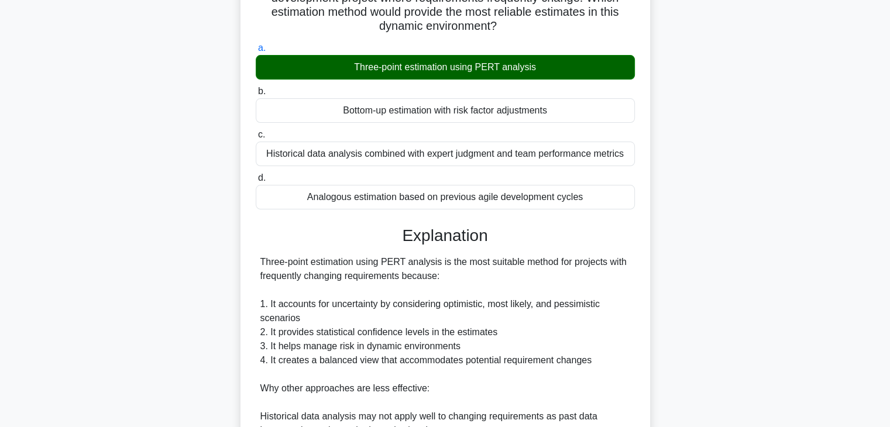
scroll to position [59, 0]
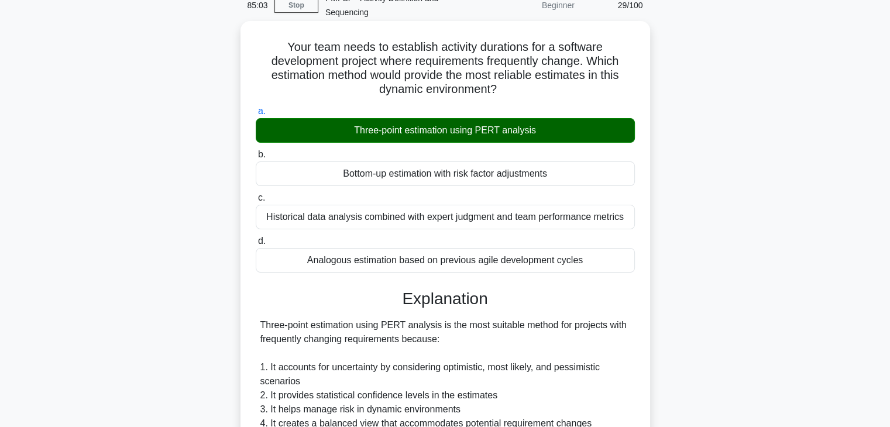
drag, startPoint x: 283, startPoint y: 48, endPoint x: 599, endPoint y: 267, distance: 384.1
click at [594, 265] on div "Your team needs to establish activity durations for a software development proj…" at bounding box center [445, 366] width 400 height 681
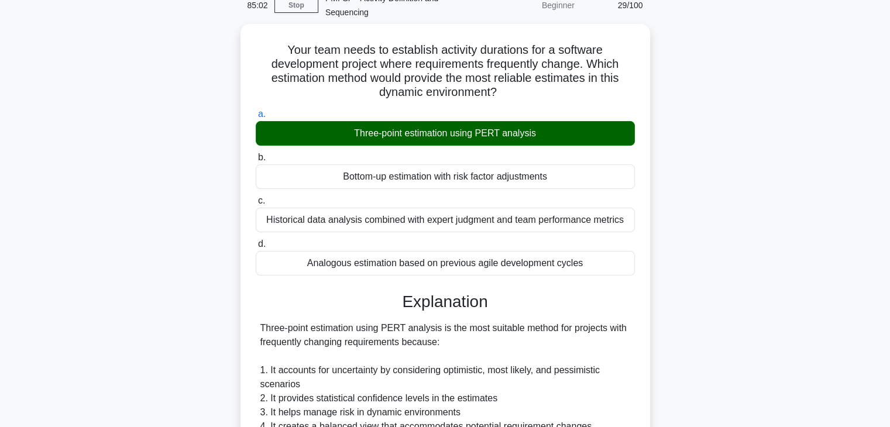
copy div "Your team needs to establish activity durations for a software development proj…"
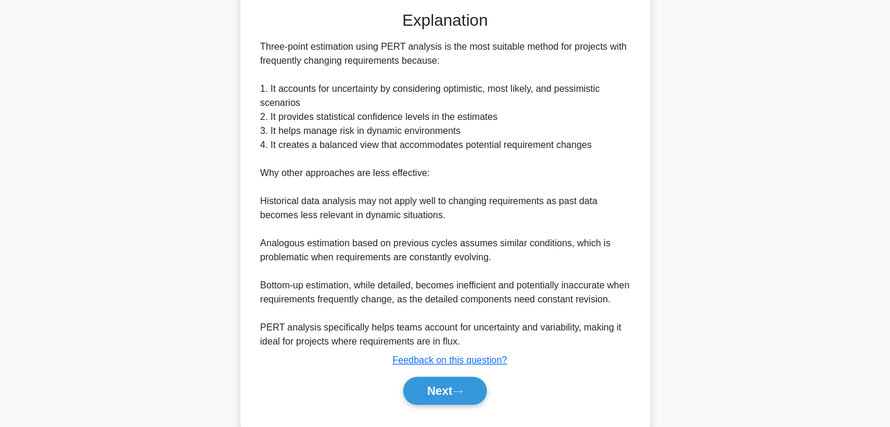
scroll to position [378, 0]
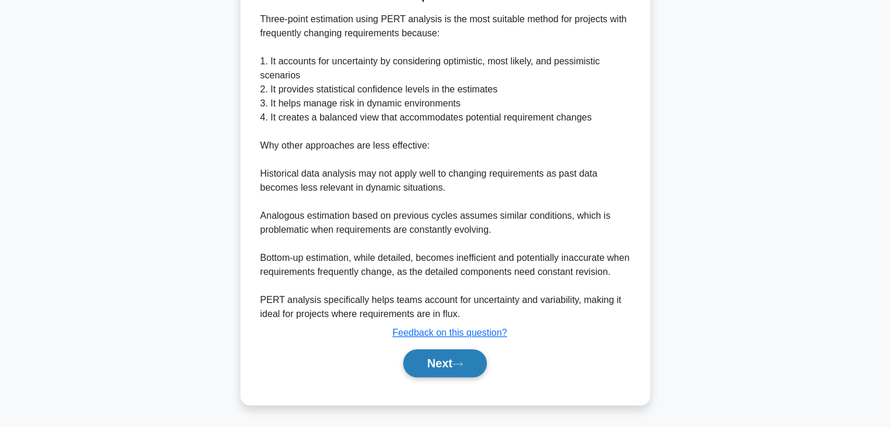
click at [453, 371] on button "Next" at bounding box center [445, 364] width 84 height 28
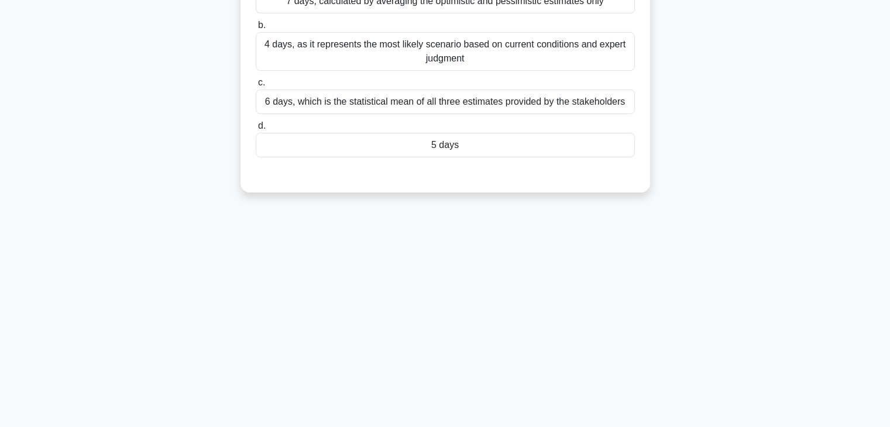
scroll to position [205, 0]
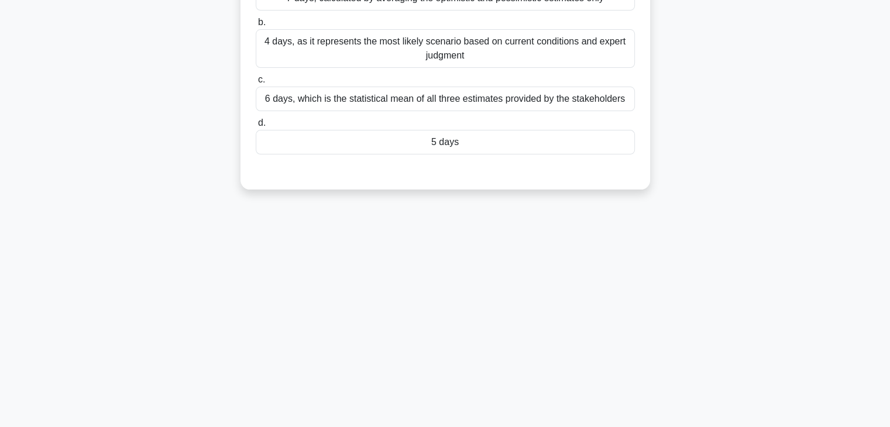
click at [450, 133] on div "5 days" at bounding box center [445, 142] width 379 height 25
click at [256, 127] on input "d. 5 days" at bounding box center [256, 123] width 0 height 8
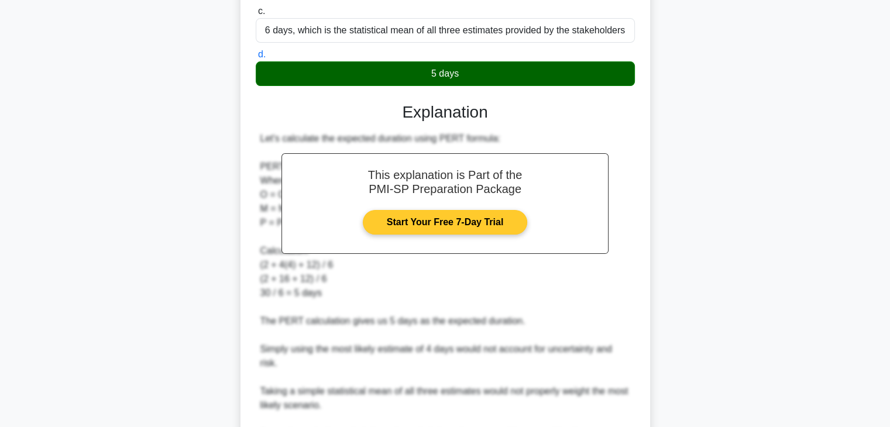
scroll to position [406, 0]
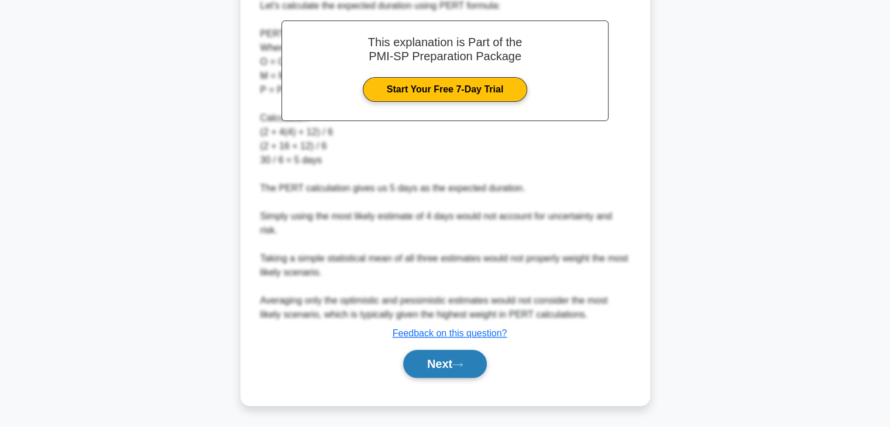
click at [450, 366] on button "Next" at bounding box center [445, 364] width 84 height 28
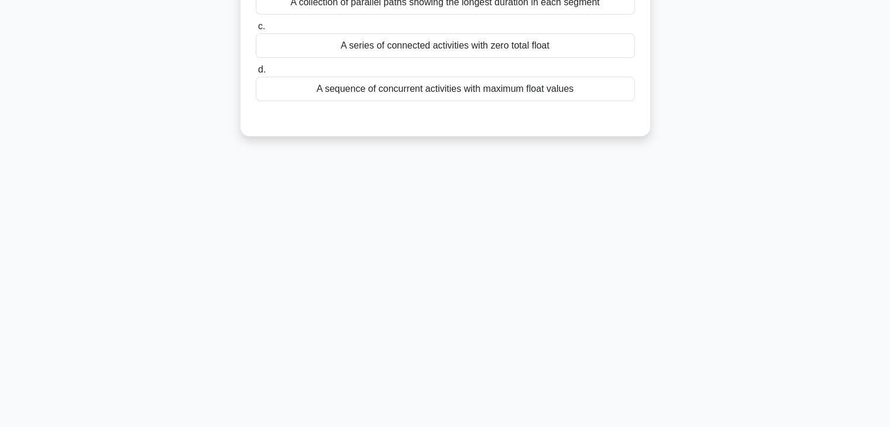
scroll to position [30, 0]
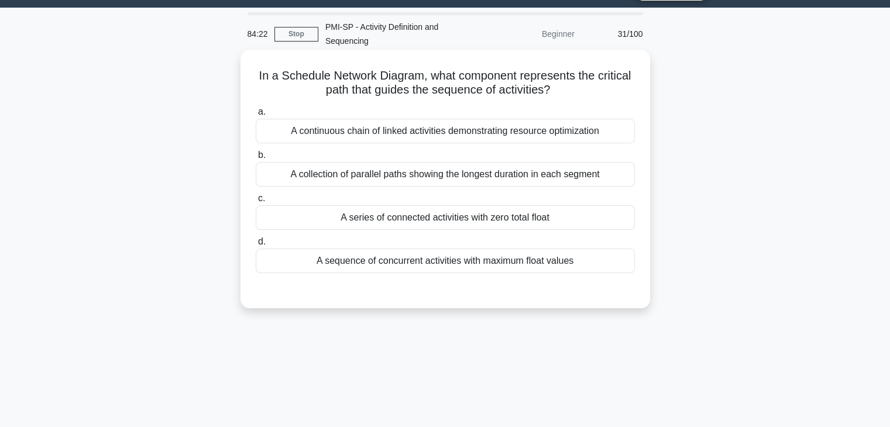
click at [413, 223] on div "A series of connected activities with zero total float" at bounding box center [445, 217] width 379 height 25
click at [256, 203] on input "c. A series of connected activities with zero total float" at bounding box center [256, 199] width 0 height 8
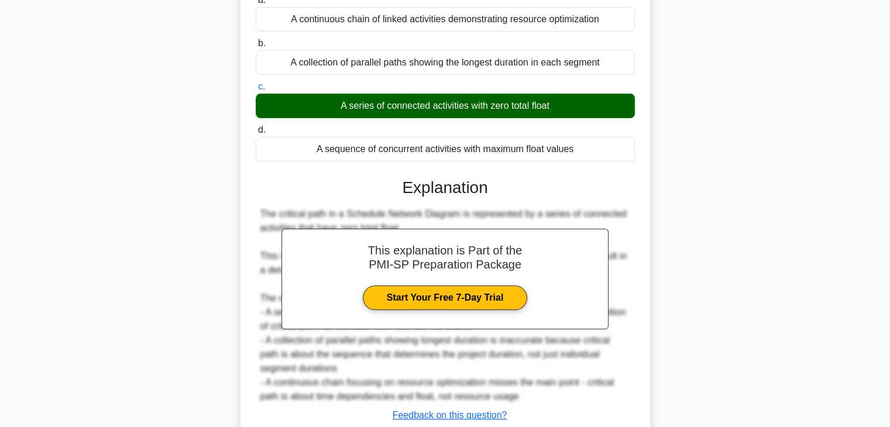
scroll to position [224, 0]
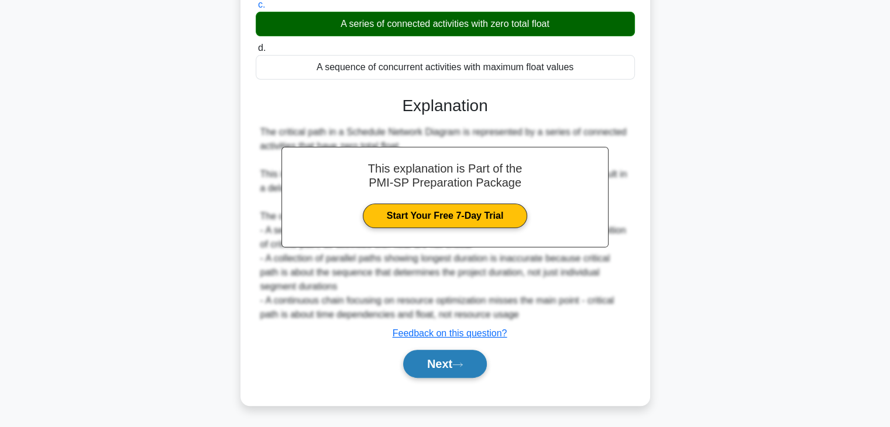
click at [441, 359] on button "Next" at bounding box center [445, 364] width 84 height 28
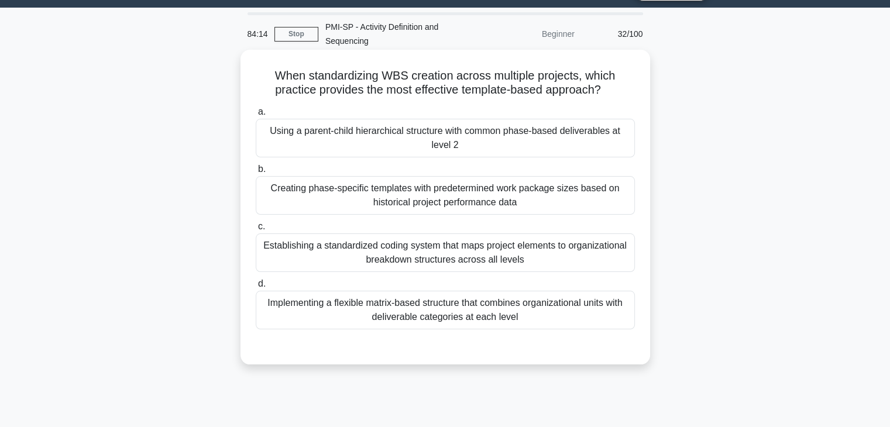
scroll to position [205, 0]
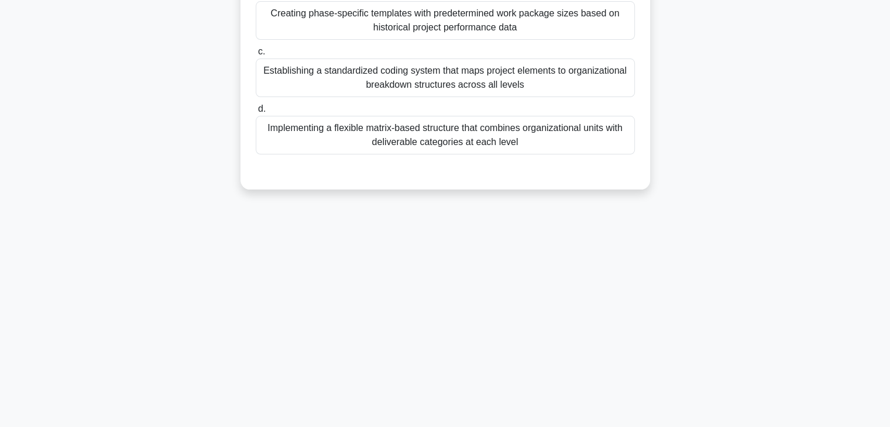
click at [444, 138] on div "Implementing a flexible matrix-based structure that combines organizational uni…" at bounding box center [445, 135] width 379 height 39
click at [256, 113] on input "d. Implementing a flexible matrix-based structure that combines organizational …" at bounding box center [256, 109] width 0 height 8
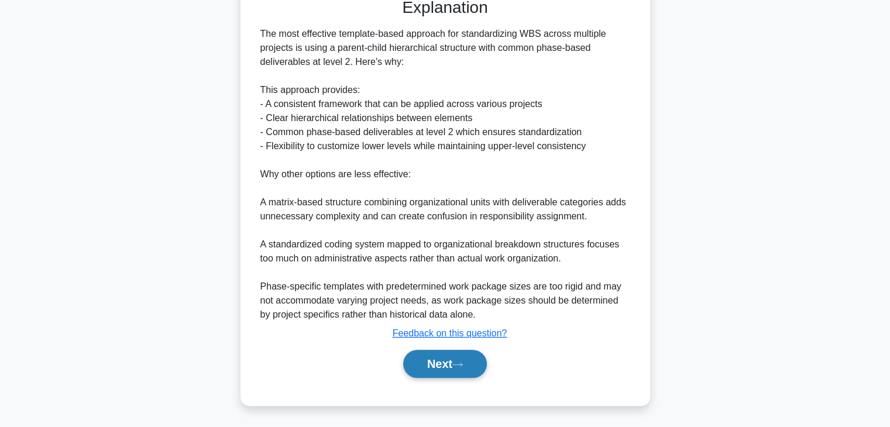
click at [461, 365] on icon at bounding box center [458, 365] width 11 height 6
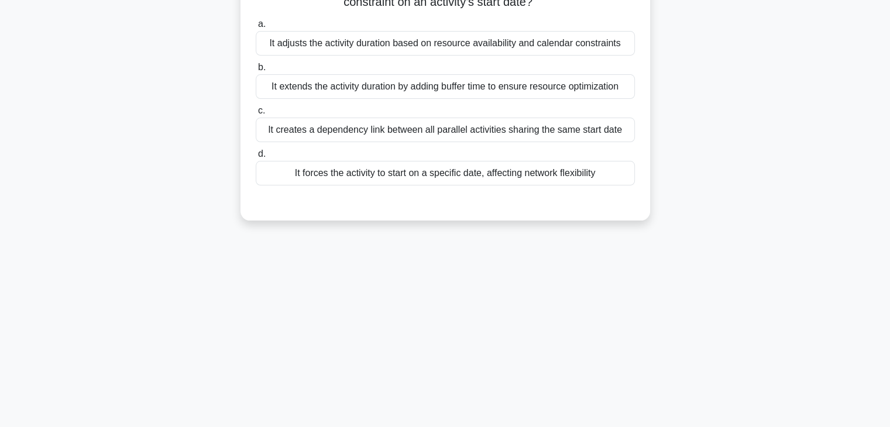
scroll to position [30, 0]
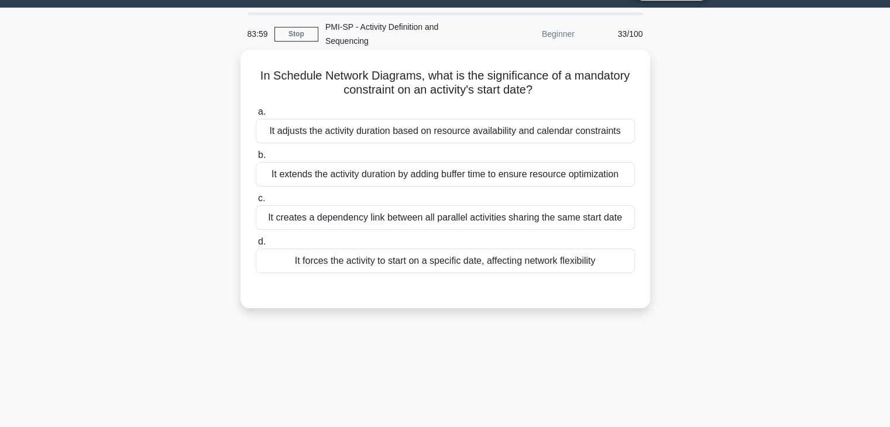
click at [455, 260] on div "It forces the activity to start on a specific date, affecting network flexibili…" at bounding box center [445, 261] width 379 height 25
click at [256, 246] on input "d. It forces the activity to start on a specific date, affecting network flexib…" at bounding box center [256, 242] width 0 height 8
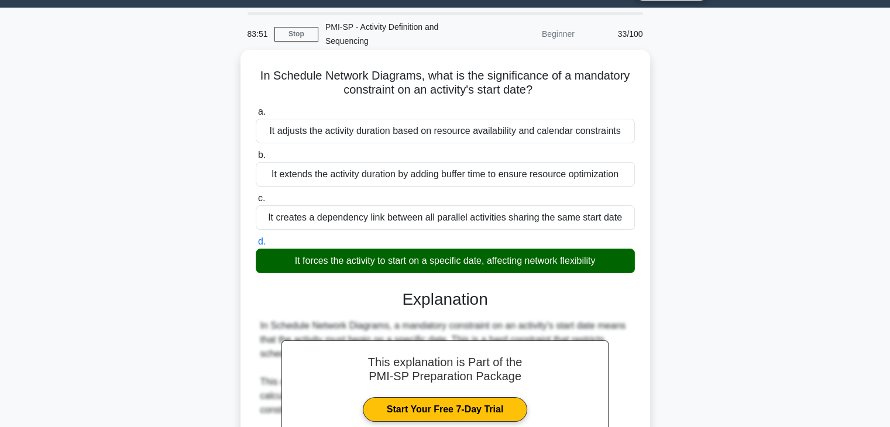
drag, startPoint x: 255, startPoint y: 73, endPoint x: 622, endPoint y: 263, distance: 413.2
click at [622, 263] on div "In Schedule Network Diagrams, what is the significance of a mandatory constrain…" at bounding box center [445, 324] width 400 height 540
copy div "In Schedule Network Diagrams, what is the significance of a mandatory constrain…"
